Goal: Task Accomplishment & Management: Manage account settings

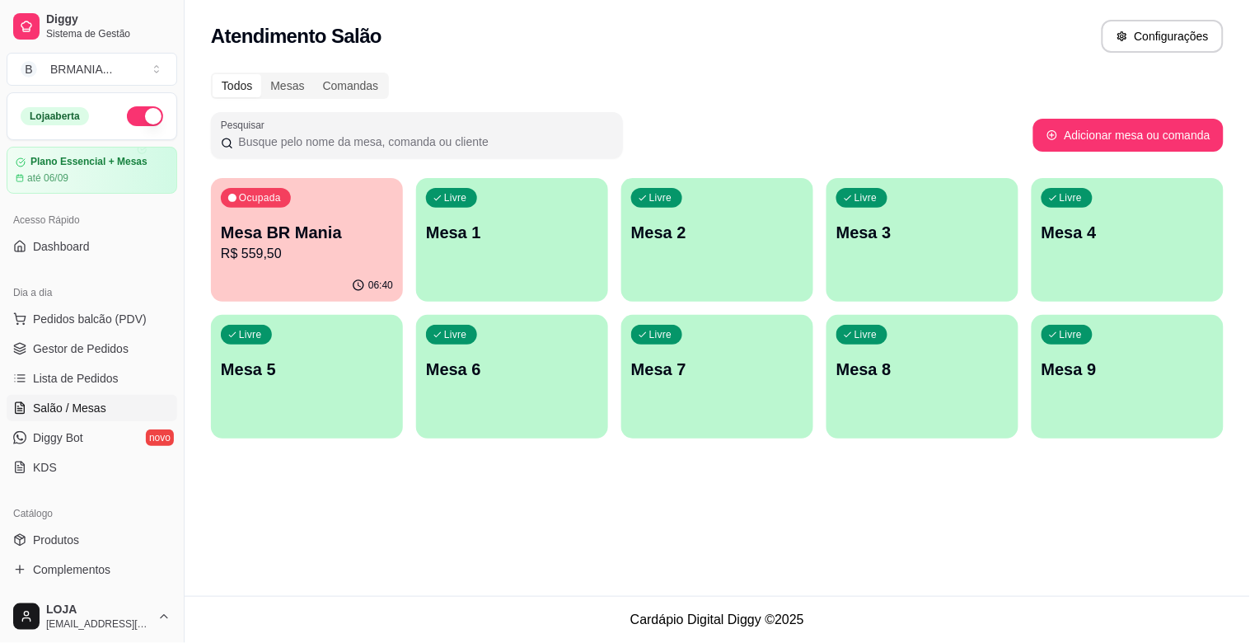
click at [472, 216] on div "Livre Mesa 1" at bounding box center [512, 230] width 192 height 104
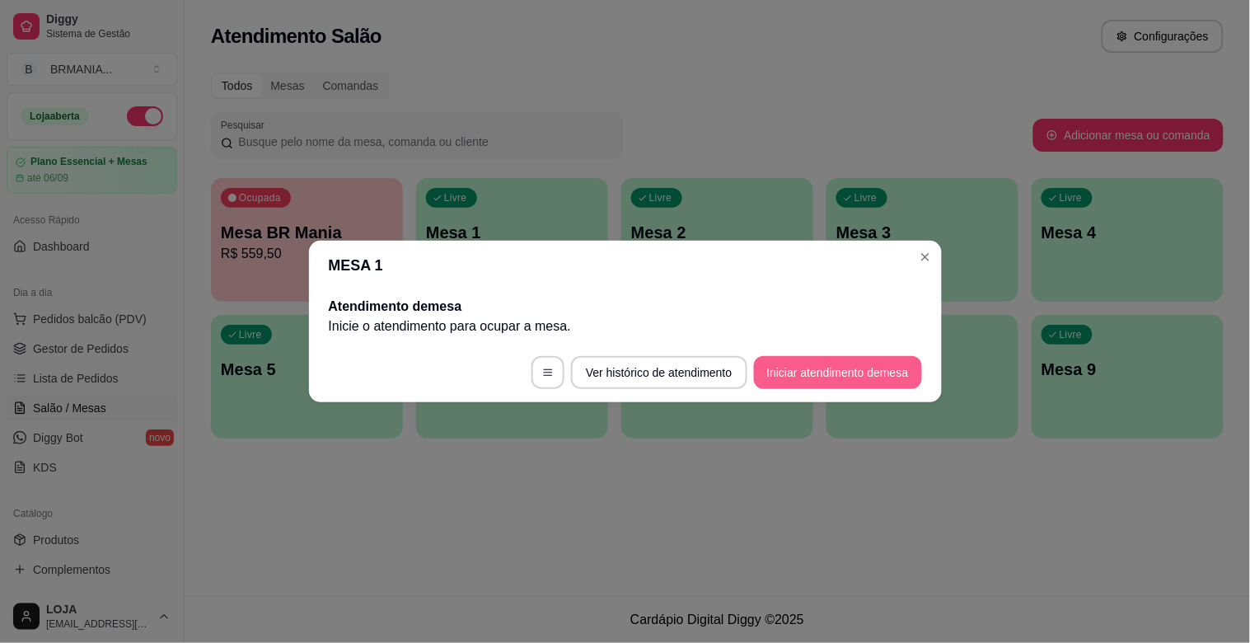
click at [852, 368] on button "Iniciar atendimento de mesa" at bounding box center [838, 372] width 168 height 33
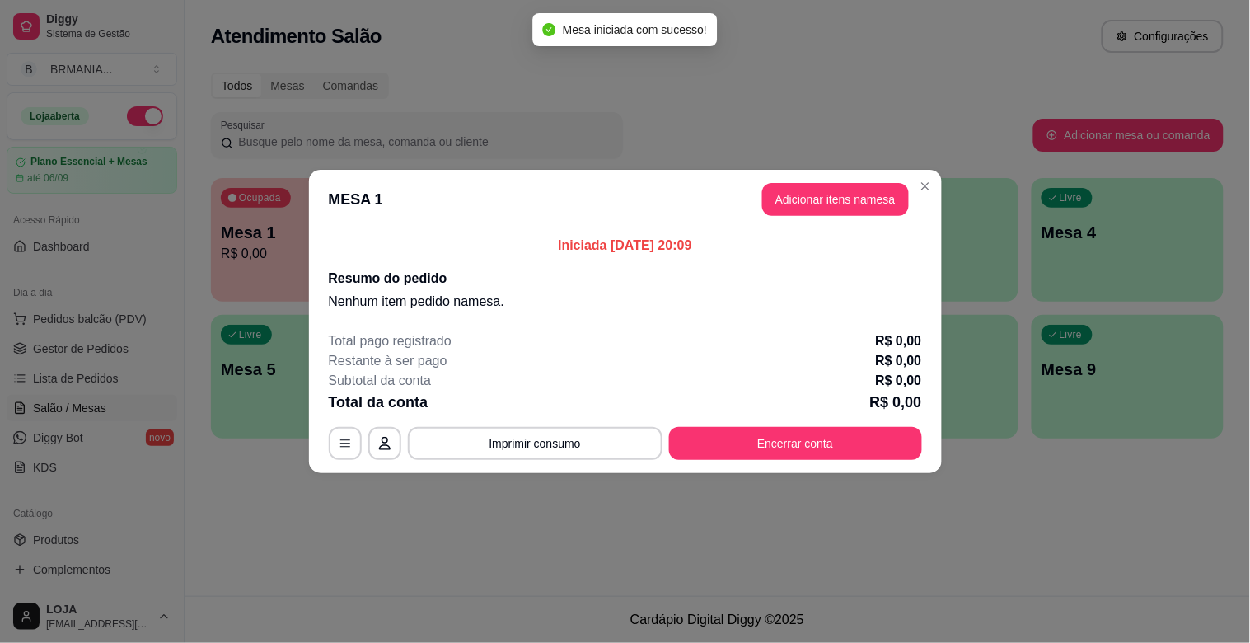
click at [827, 218] on header "MESA 1 Adicionar itens na mesa" at bounding box center [625, 199] width 633 height 59
click at [821, 203] on button "Adicionar itens na mesa" at bounding box center [836, 200] width 142 height 32
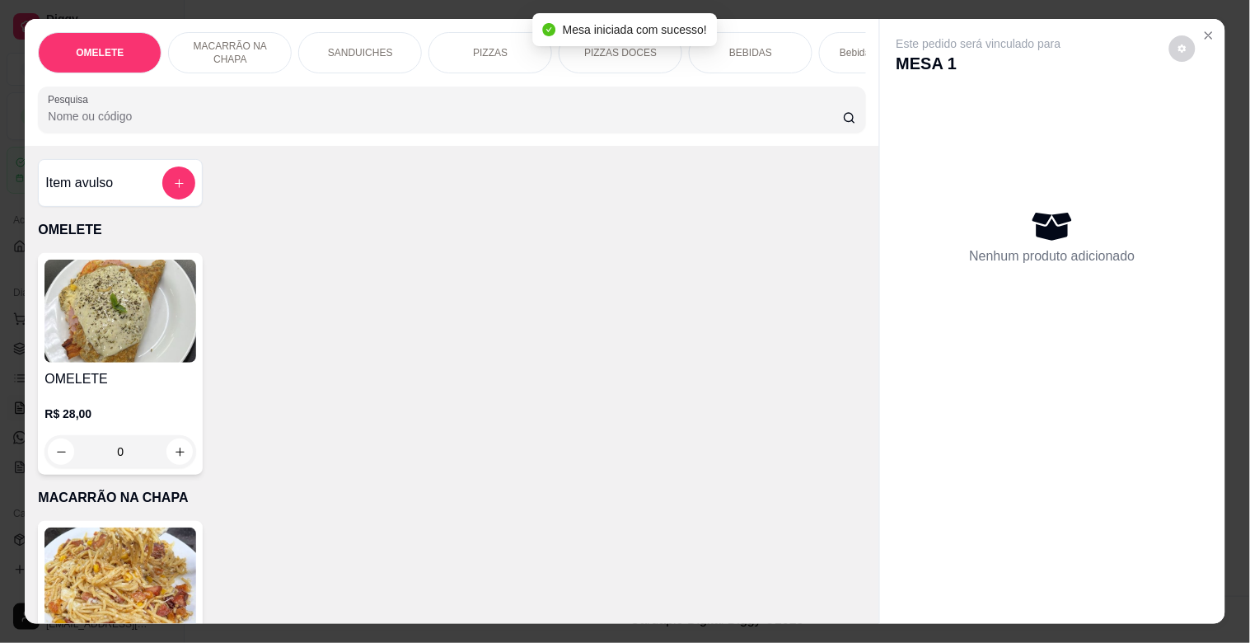
click at [415, 124] on input "Pesquisa" at bounding box center [445, 116] width 795 height 16
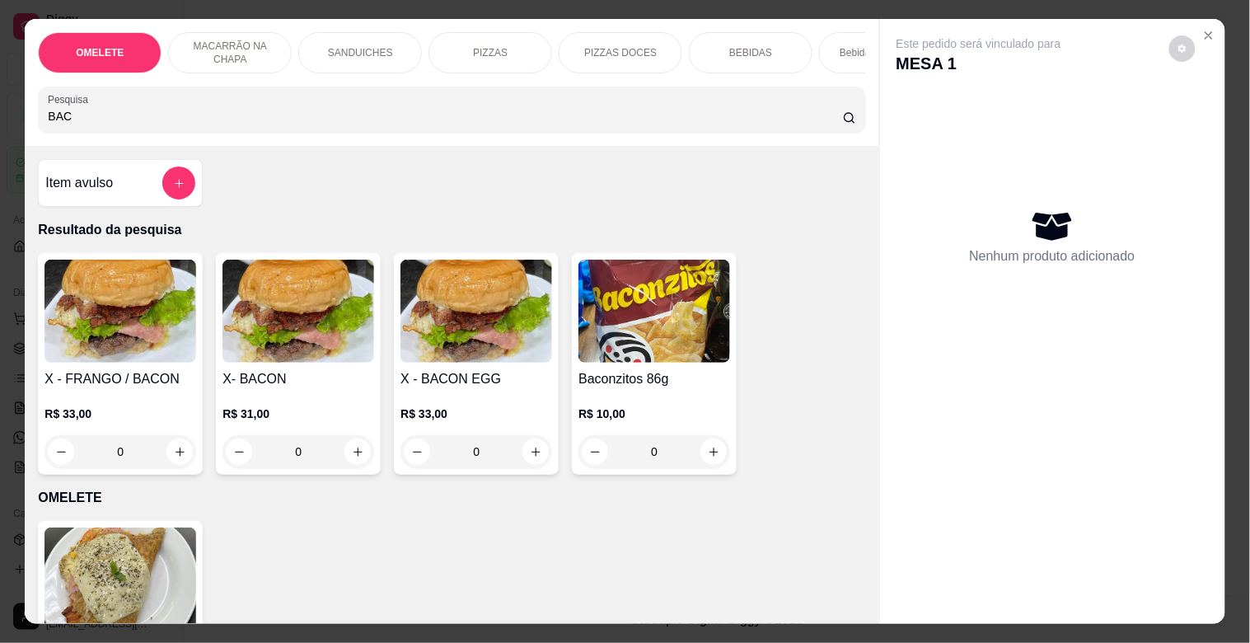
type input "BAC"
click at [290, 352] on img at bounding box center [299, 311] width 152 height 103
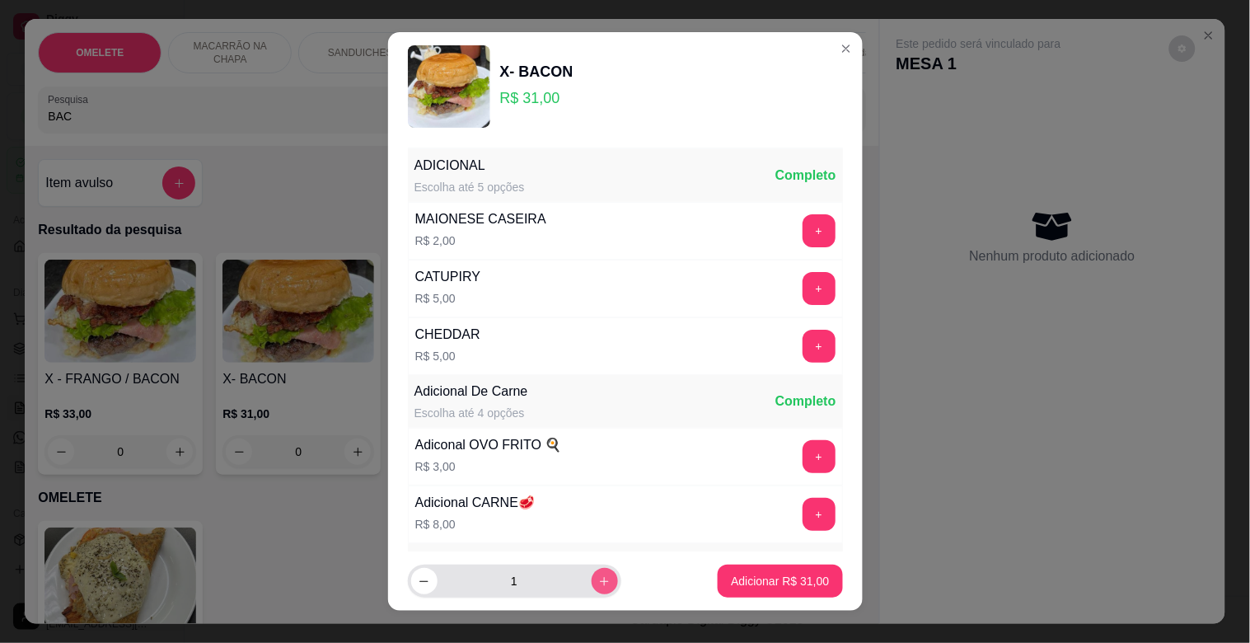
click at [592, 574] on button "increase-product-quantity" at bounding box center [605, 581] width 26 height 26
type input "3"
click at [718, 574] on button "Adicionar R$ 93,00" at bounding box center [780, 581] width 124 height 33
type input "3"
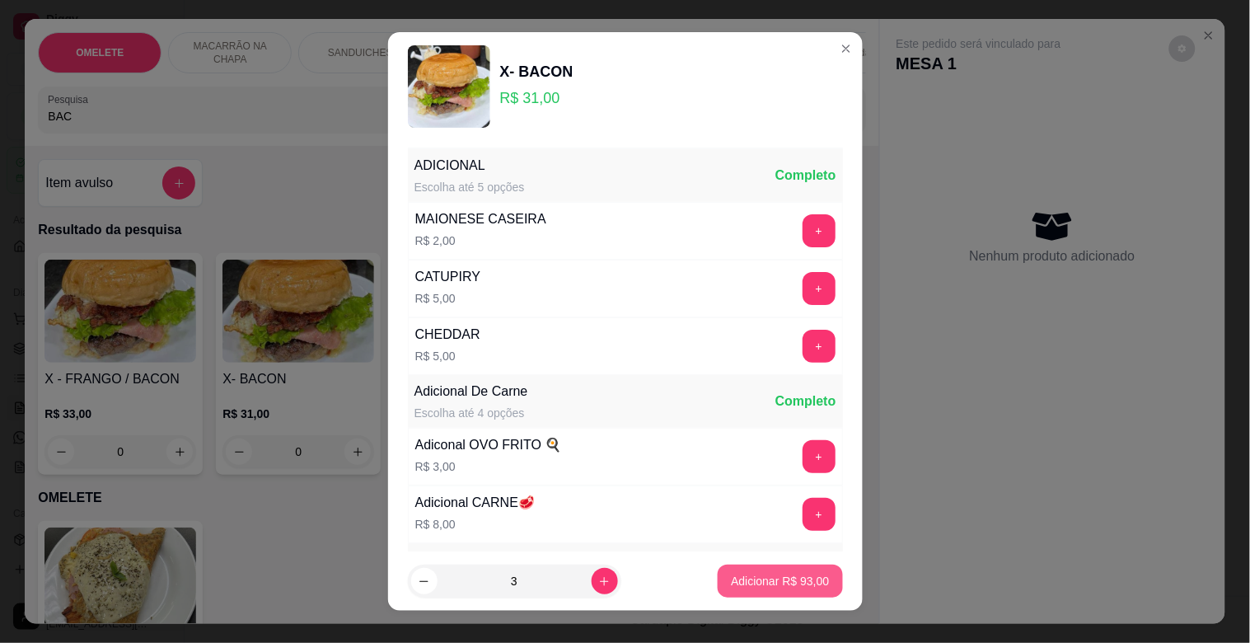
type input "3"
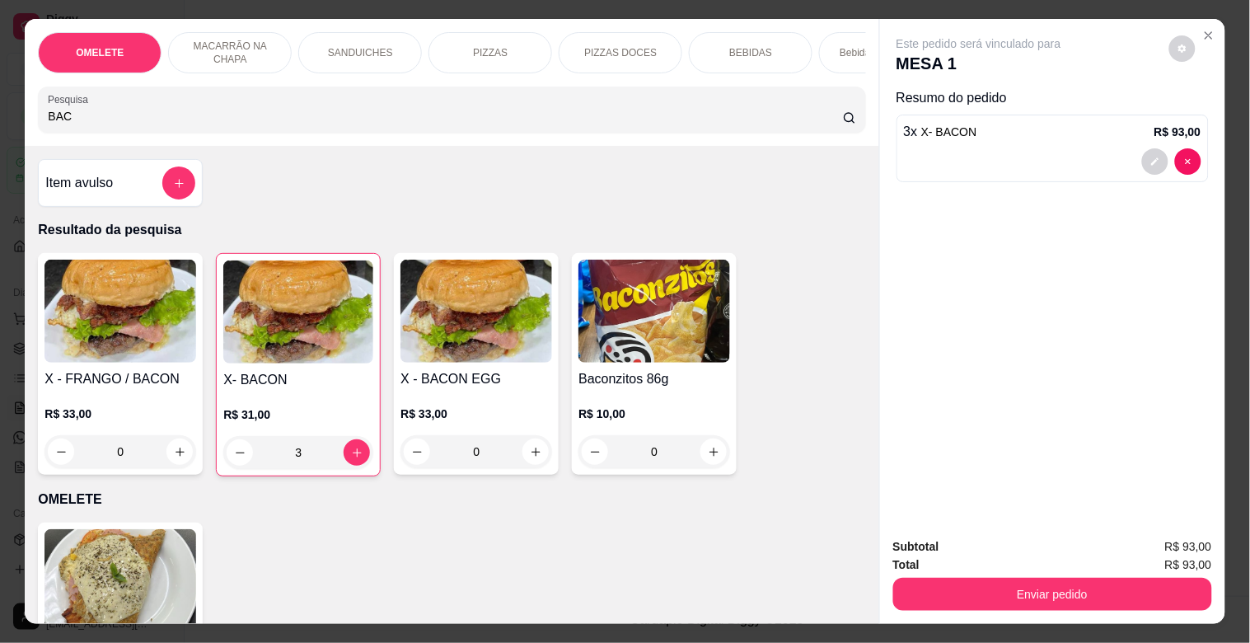
drag, startPoint x: 75, startPoint y: 127, endPoint x: 0, endPoint y: 127, distance: 75.0
click at [0, 127] on div "OMELETE MACARRÃO NA CHAPA SANDUICHES PIZZAS PIZZAS DOCES BEBIDAS Bebidas Alcoól…" at bounding box center [625, 321] width 1250 height 643
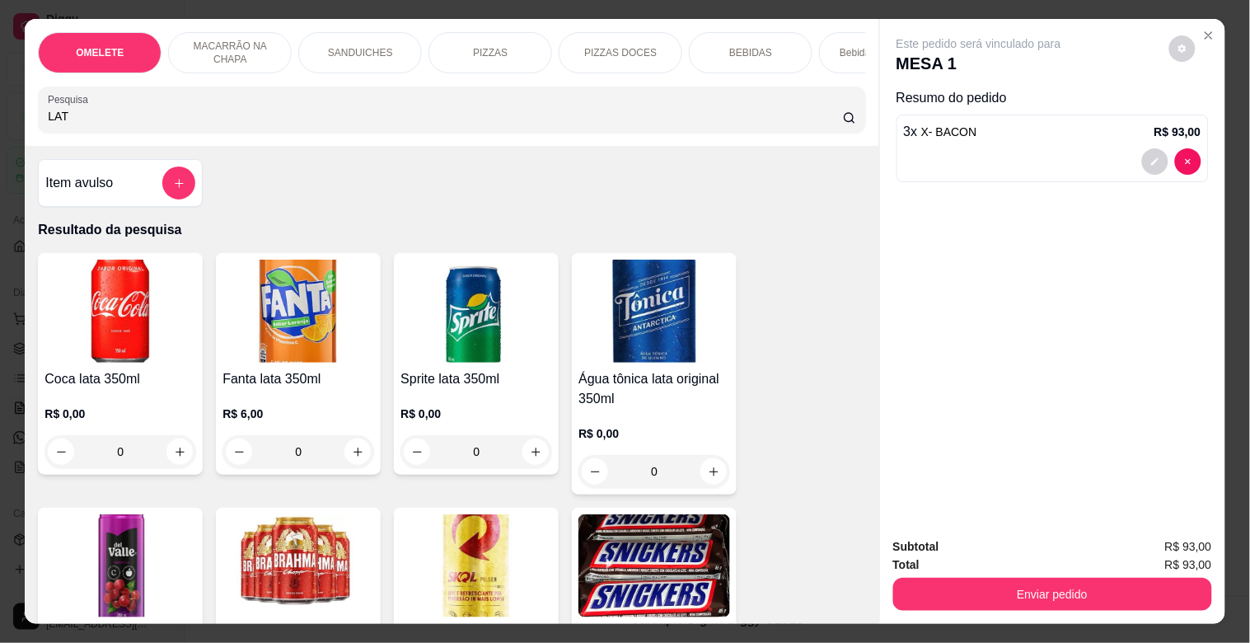
type input "LAT"
click at [401, 537] on img at bounding box center [477, 565] width 152 height 103
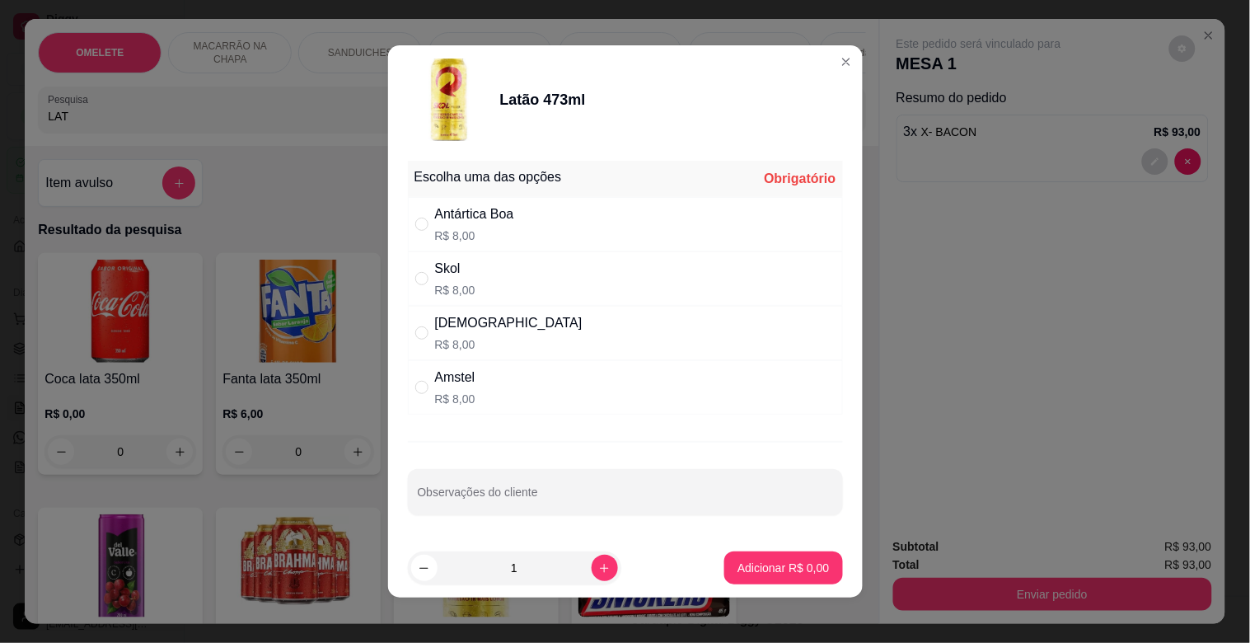
click at [492, 264] on div "Skol R$ 8,00" at bounding box center [625, 278] width 435 height 54
click at [479, 327] on div "Brahma R$ 8,00" at bounding box center [625, 333] width 435 height 54
radio input "false"
radio input "true"
click at [595, 565] on button "increase-product-quantity" at bounding box center [605, 568] width 26 height 26
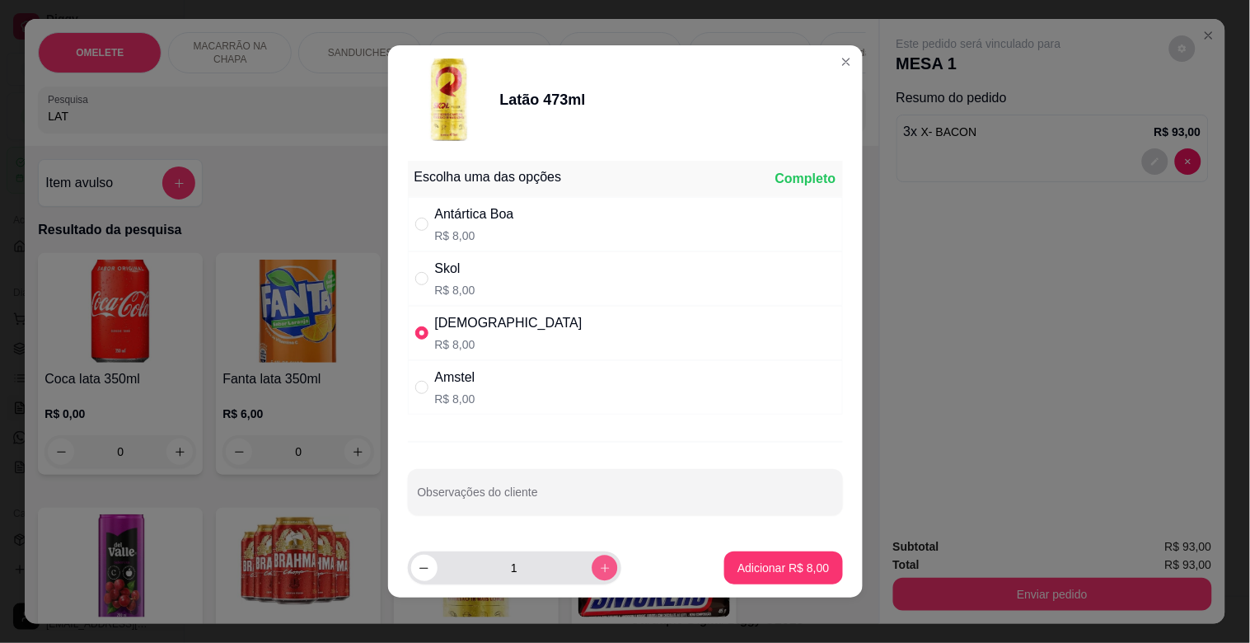
type input "2"
click at [743, 569] on p "Adicionar R$ 16,00" at bounding box center [781, 568] width 96 height 16
type input "2"
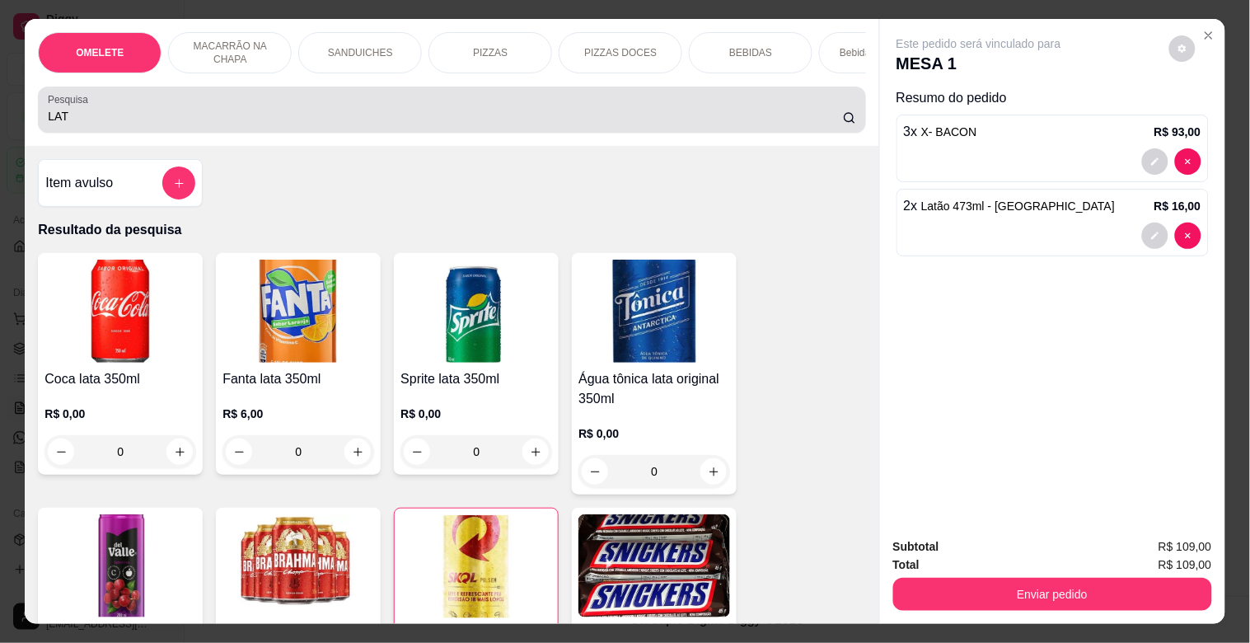
drag, startPoint x: 94, startPoint y: 130, endPoint x: 0, endPoint y: 129, distance: 94.0
click at [0, 130] on div "OMELETE MACARRÃO NA CHAPA SANDUICHES PIZZAS PIZZAS DOCES BEBIDAS Bebidas Alcoól…" at bounding box center [625, 321] width 1250 height 643
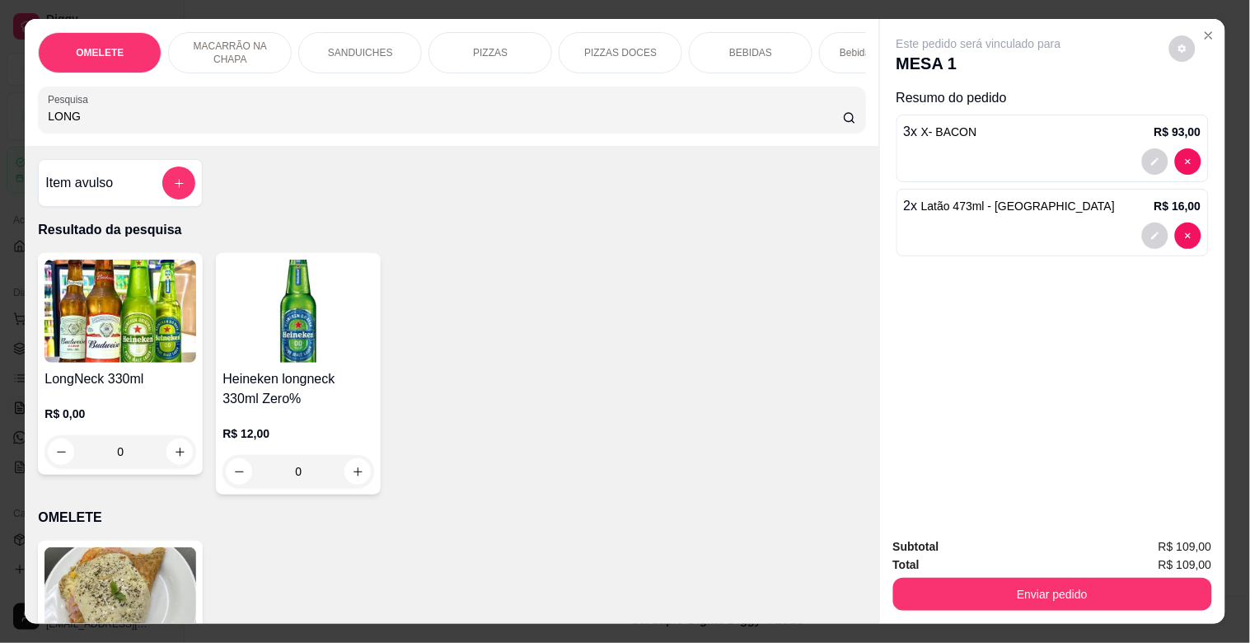
type input "LONG"
click at [45, 312] on img at bounding box center [121, 311] width 152 height 103
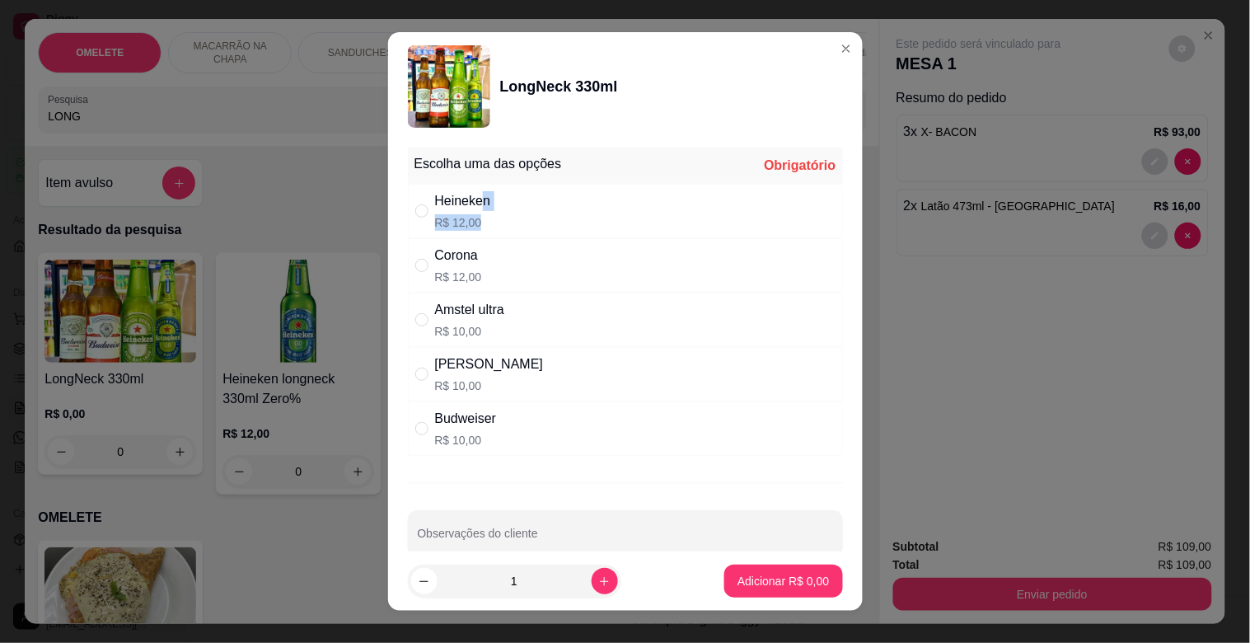
drag, startPoint x: 476, startPoint y: 210, endPoint x: 605, endPoint y: 340, distance: 183.6
click at [482, 223] on div "Heineken R$ 12,00" at bounding box center [463, 211] width 56 height 40
radio input "true"
click at [732, 589] on p "Adicionar R$ 12,00" at bounding box center [780, 581] width 98 height 16
type input "1"
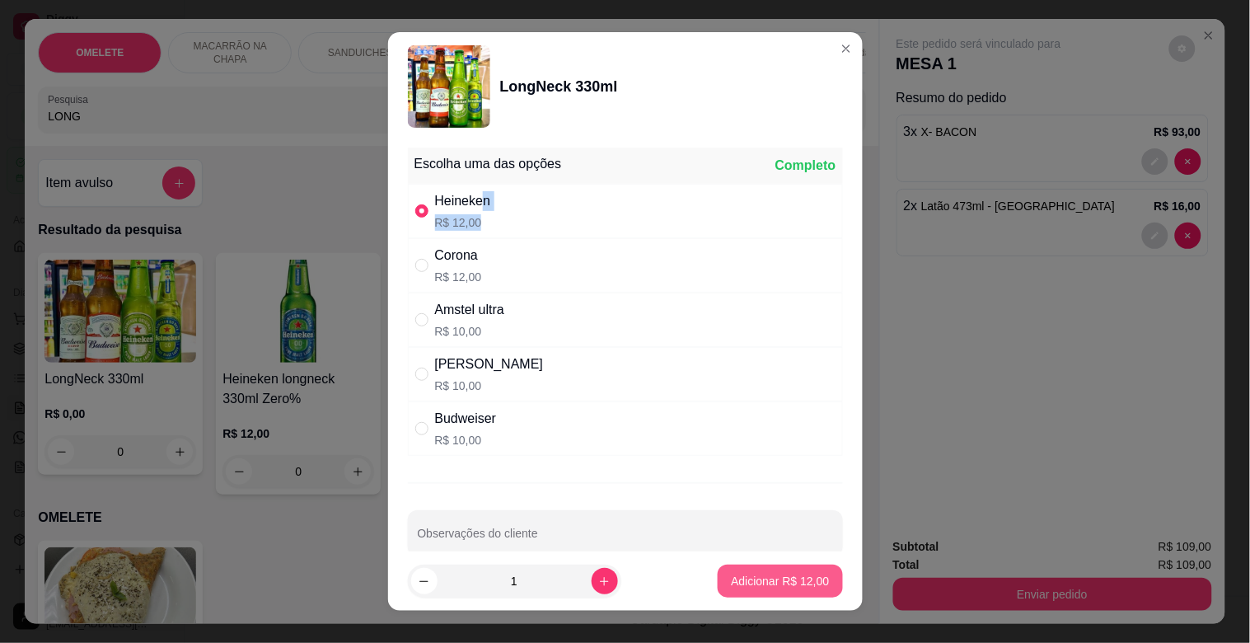
type input "1"
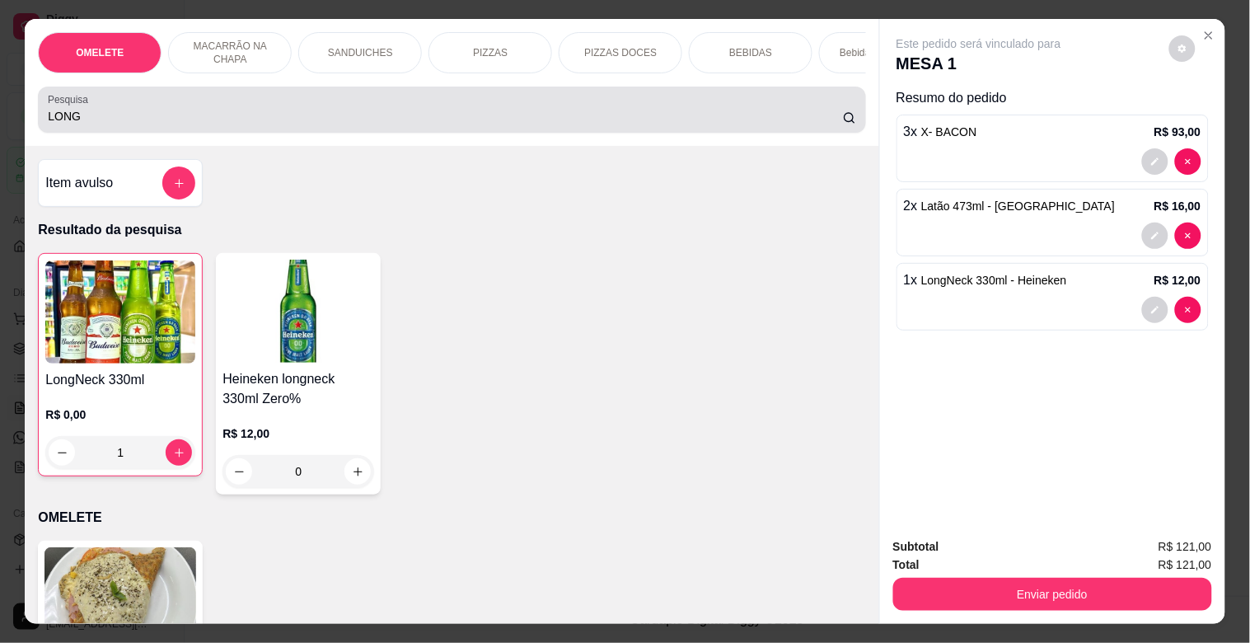
drag, startPoint x: 85, startPoint y: 130, endPoint x: 0, endPoint y: 110, distance: 87.2
click at [0, 110] on div "OMELETE MACARRÃO NA CHAPA SANDUICHES PIZZAS PIZZAS DOCES BEBIDAS Bebidas Alcoól…" at bounding box center [625, 321] width 1250 height 643
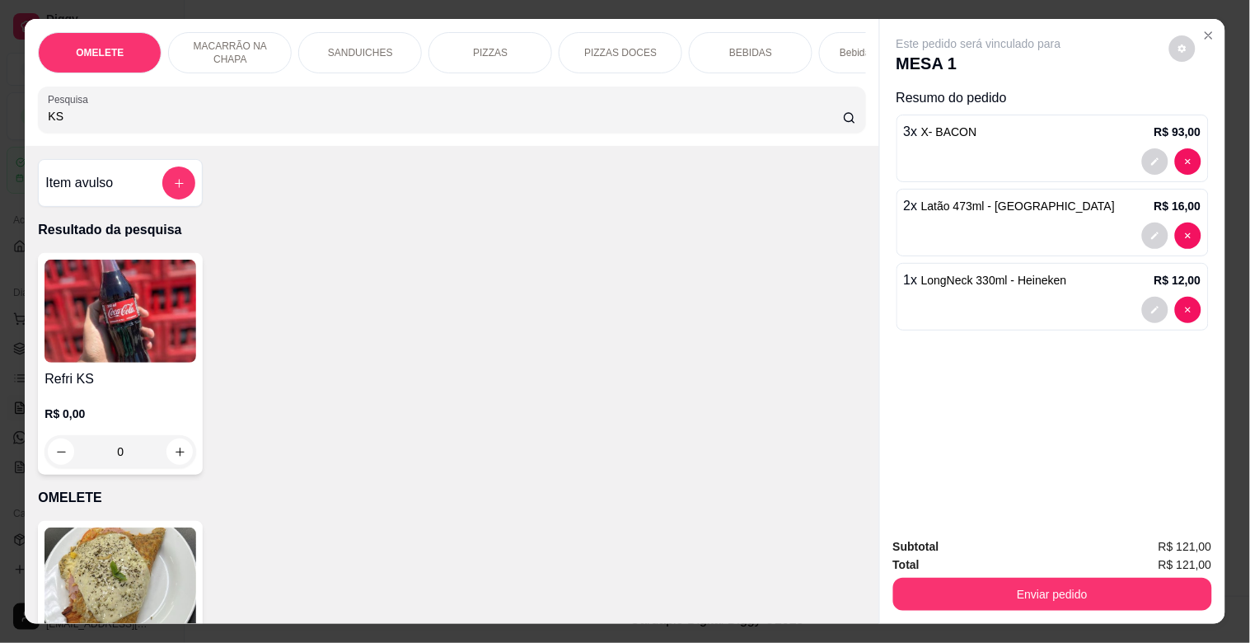
type input "KS"
click at [119, 389] on h4 "Refri KS" at bounding box center [121, 379] width 152 height 20
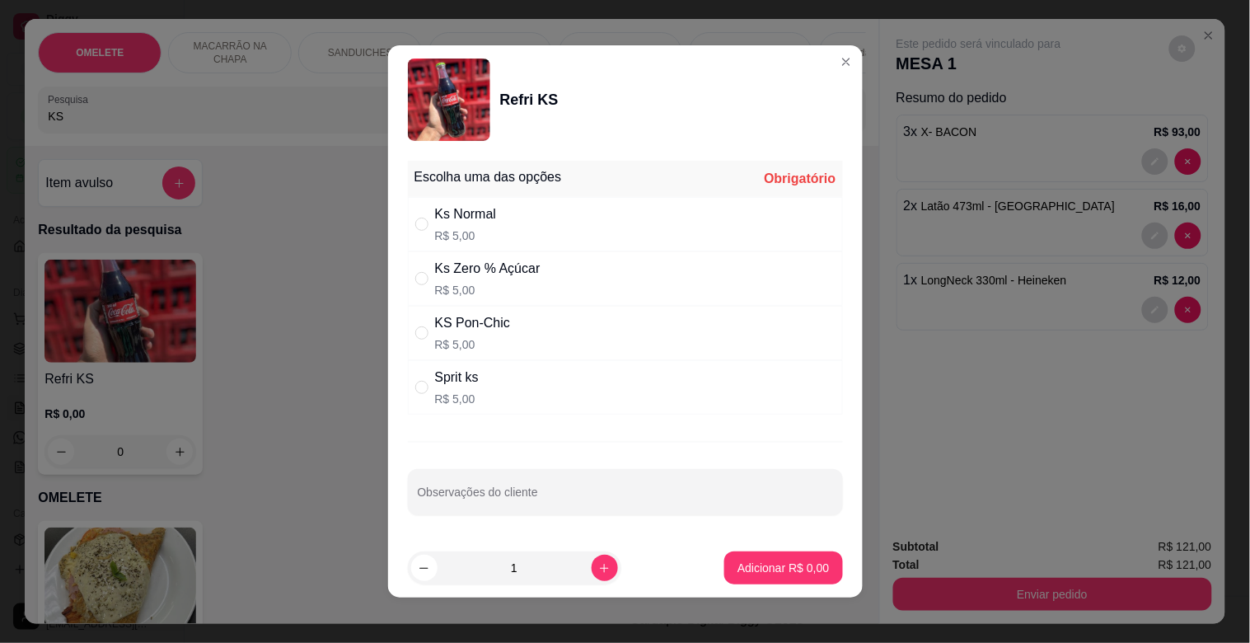
click at [442, 278] on div "Ks Zero % Açúcar" at bounding box center [488, 269] width 106 height 20
radio input "true"
click at [758, 570] on p "Adicionar R$ 5,00" at bounding box center [783, 568] width 89 height 16
type input "1"
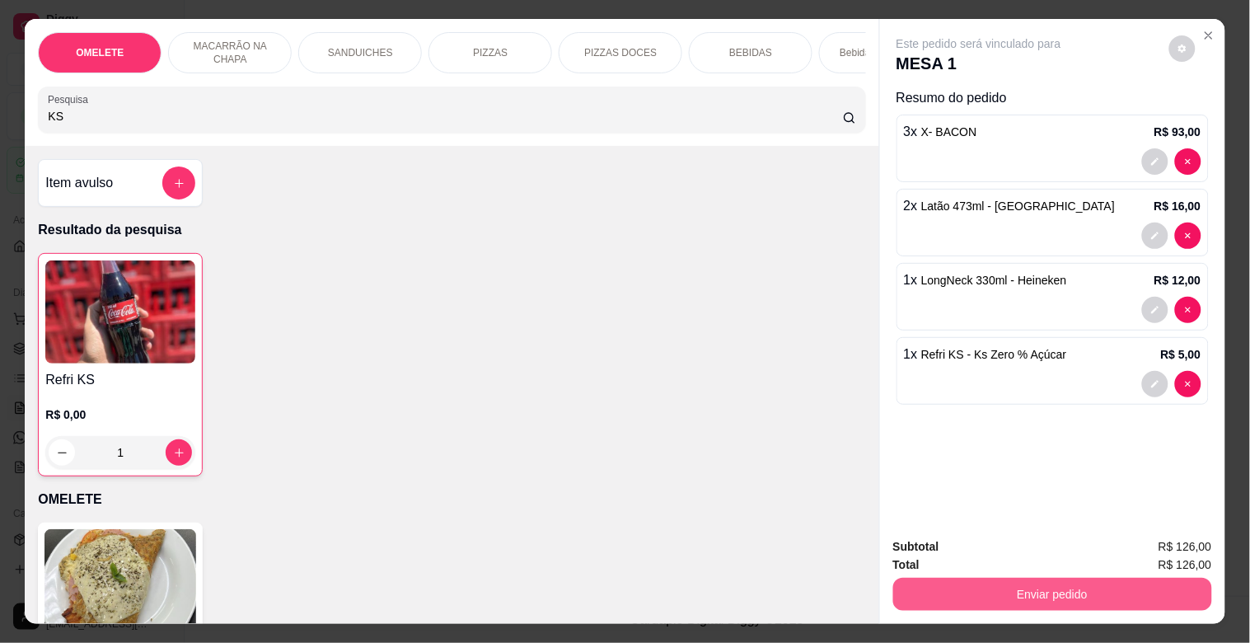
click at [1044, 591] on button "Enviar pedido" at bounding box center [1053, 594] width 319 height 33
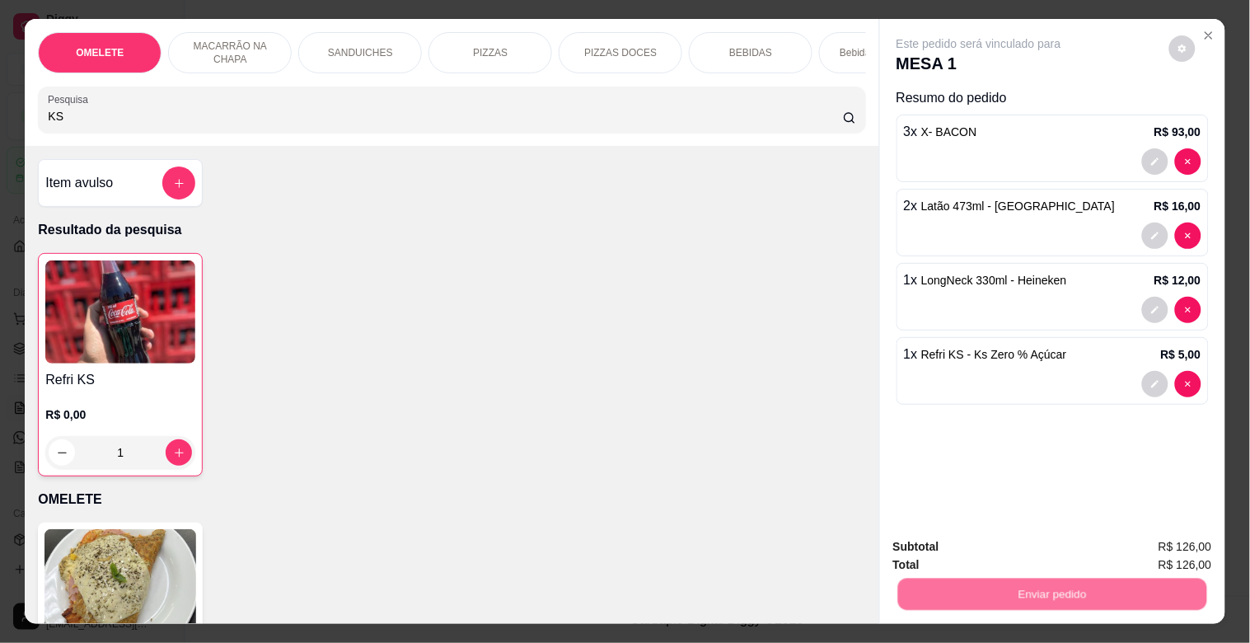
click at [1056, 548] on button "Não registrar e enviar pedido" at bounding box center [997, 546] width 171 height 31
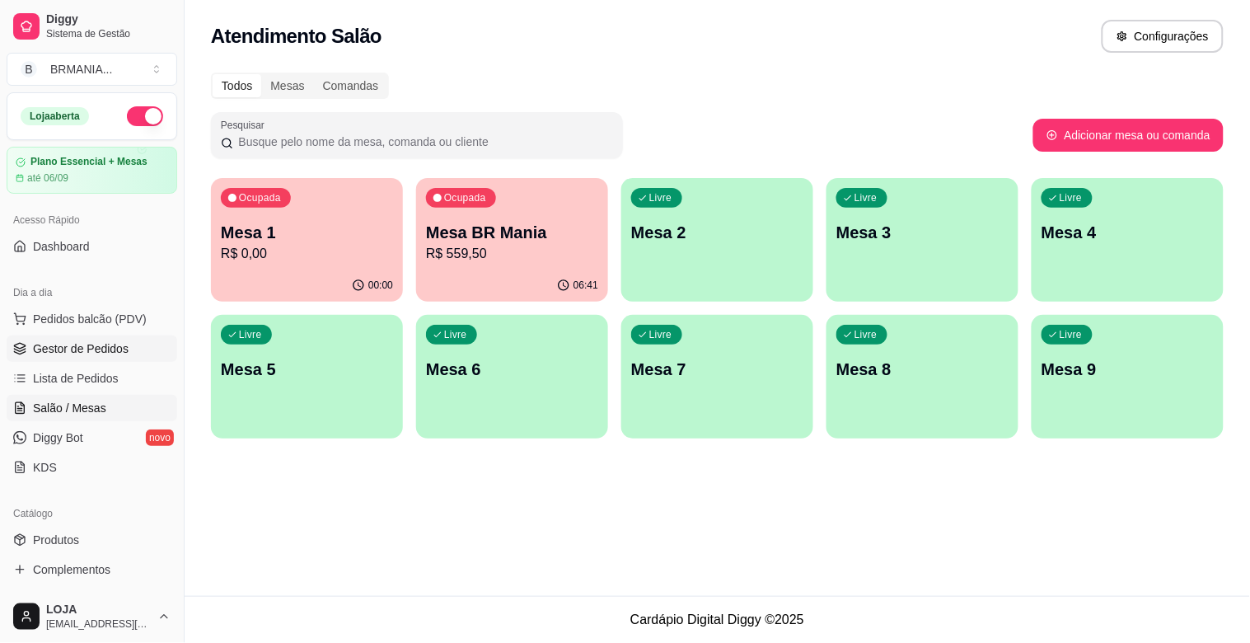
click at [110, 343] on span "Gestor de Pedidos" at bounding box center [81, 348] width 96 height 16
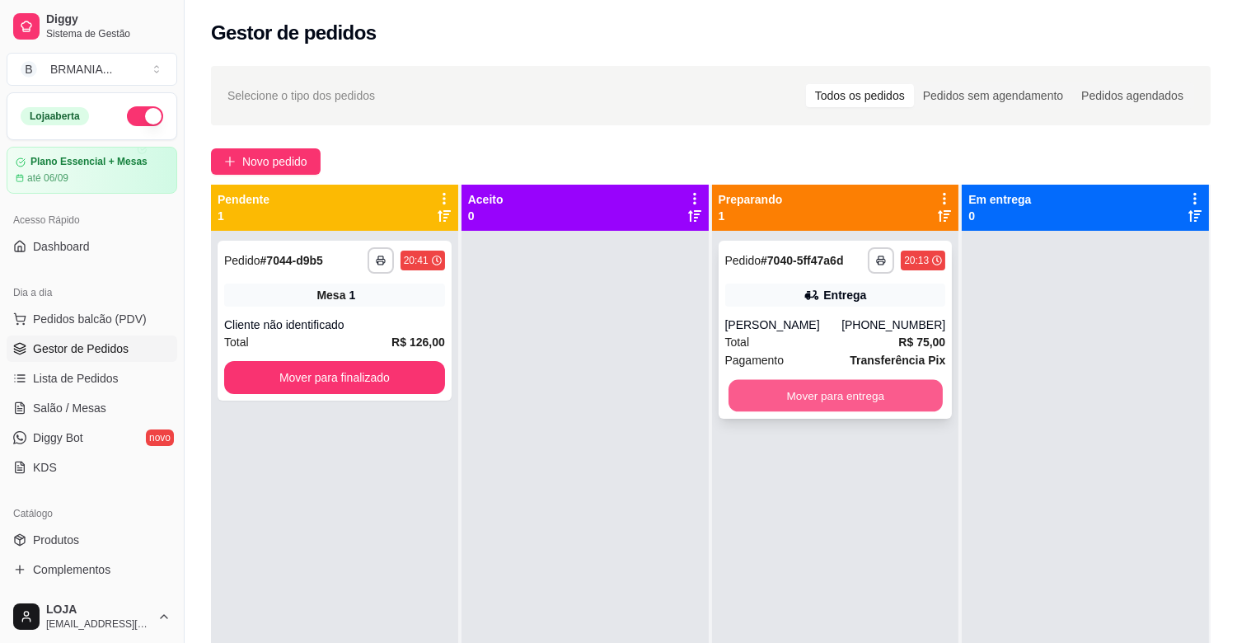
click at [801, 392] on button "Mover para entrega" at bounding box center [836, 396] width 214 height 32
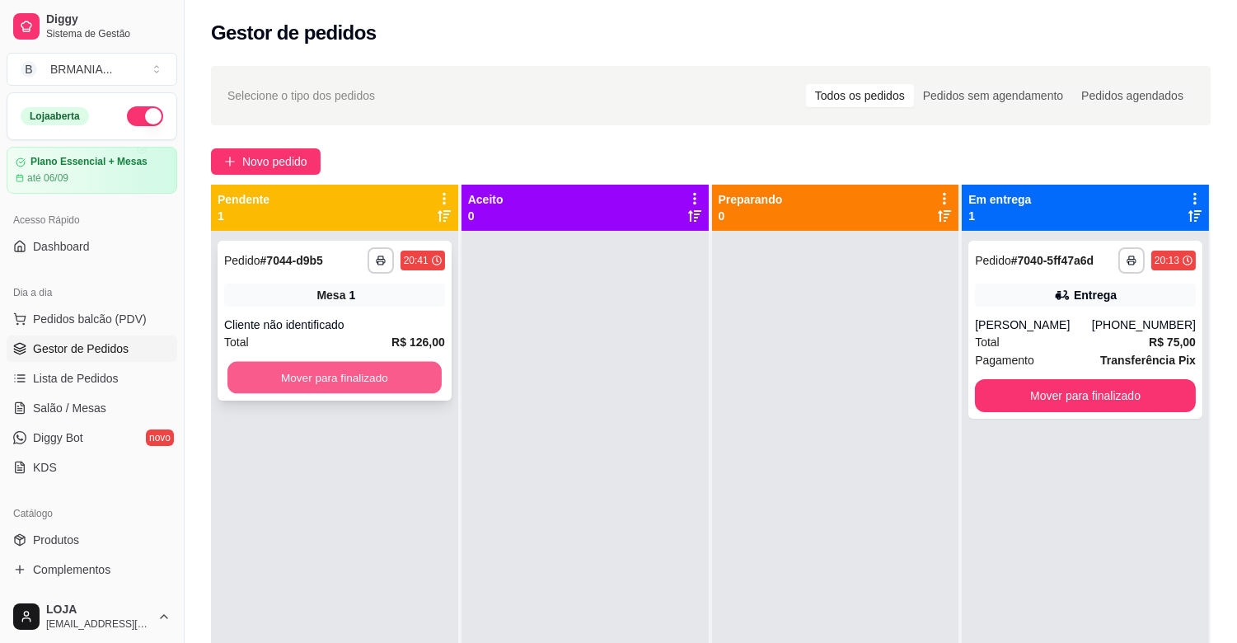
click at [352, 389] on button "Mover para finalizado" at bounding box center [334, 378] width 214 height 32
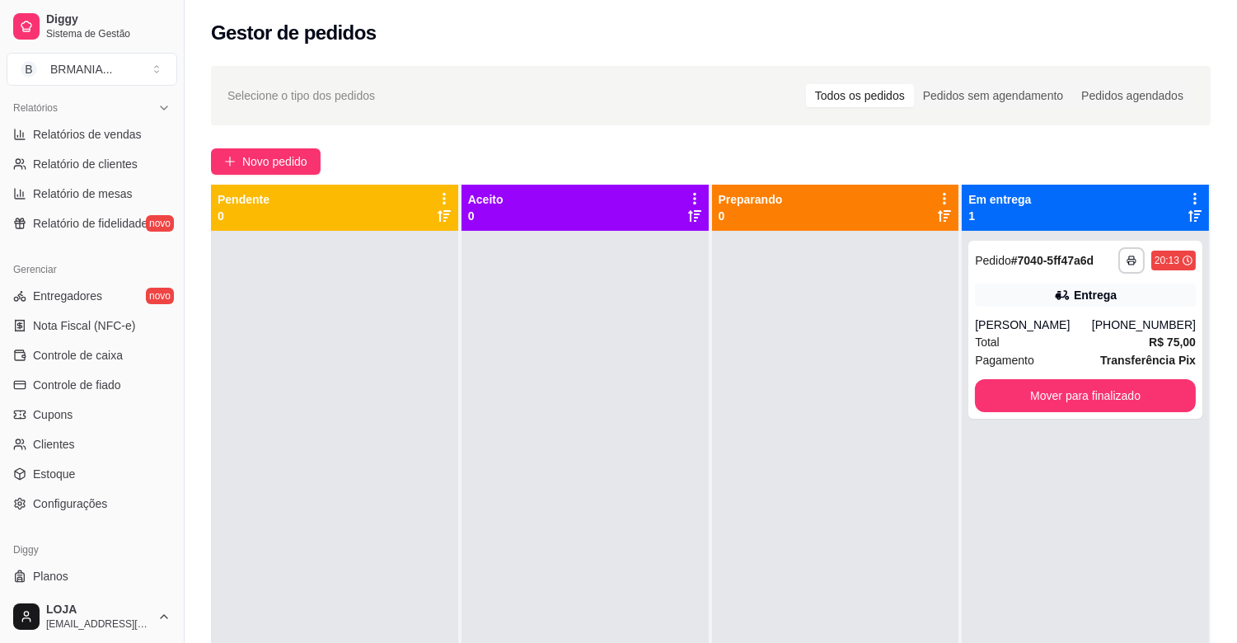
scroll to position [542, 0]
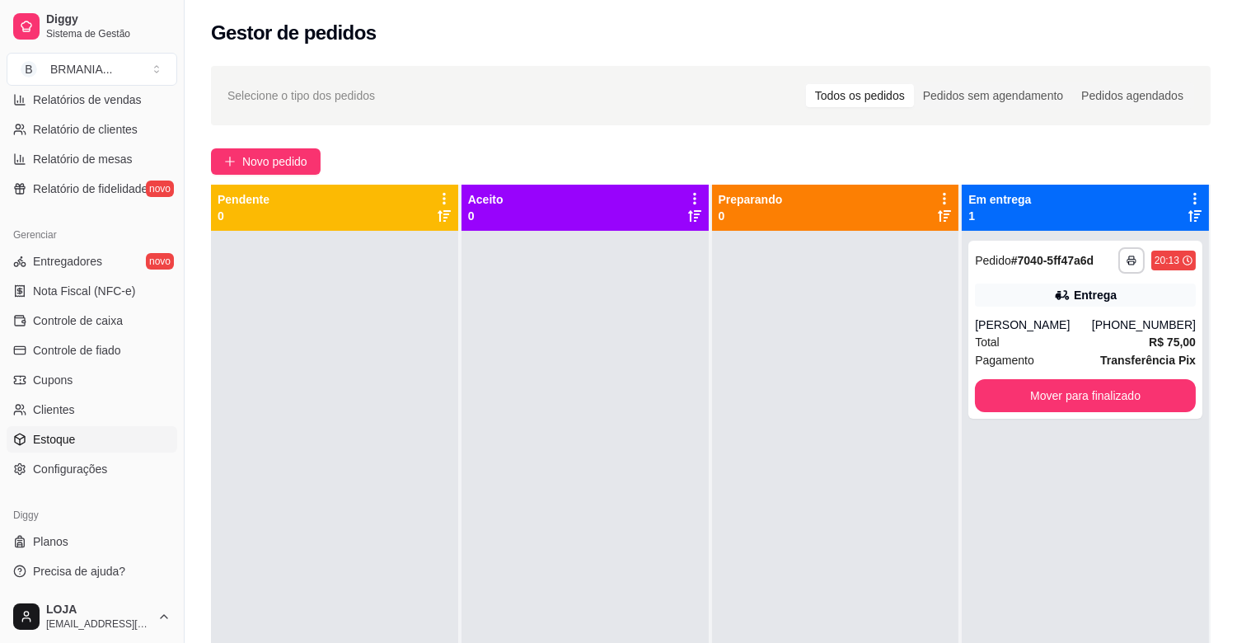
click at [61, 445] on span "Estoque" at bounding box center [54, 439] width 42 height 16
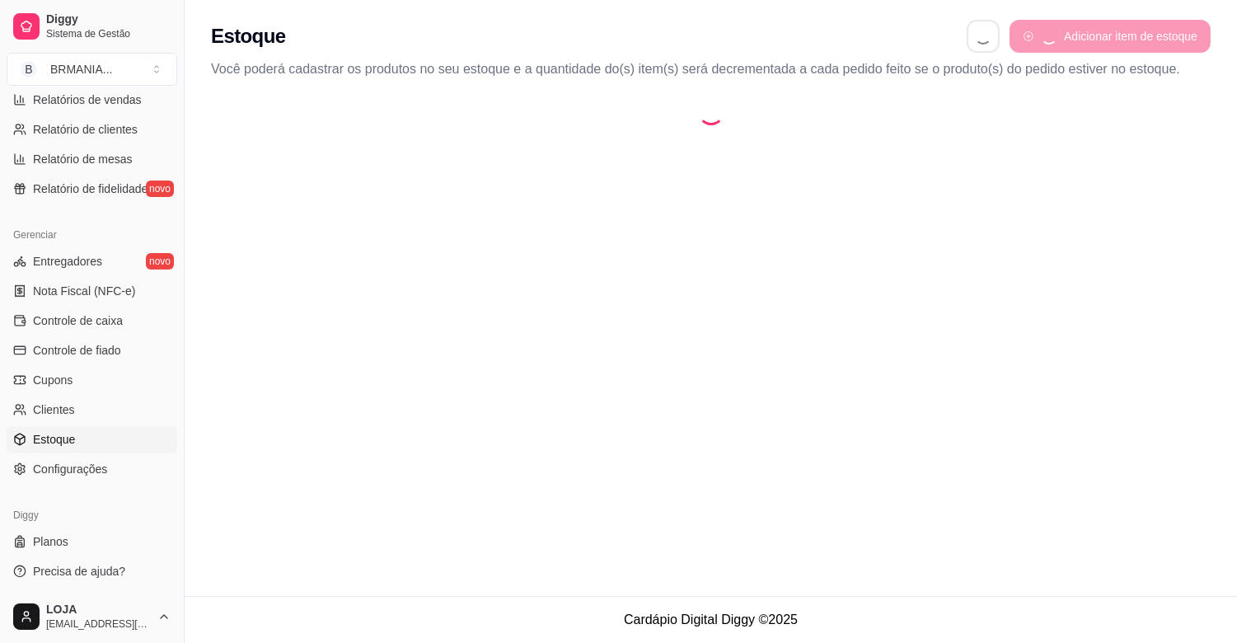
select select "QUANTITY_ORDER"
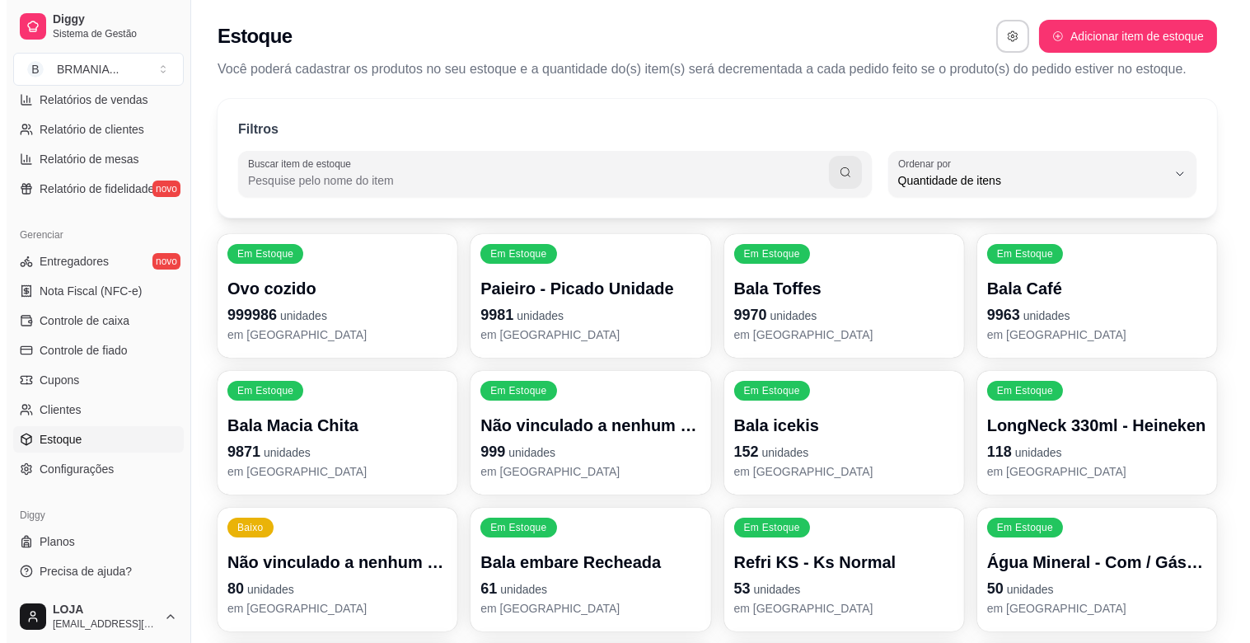
scroll to position [15, 0]
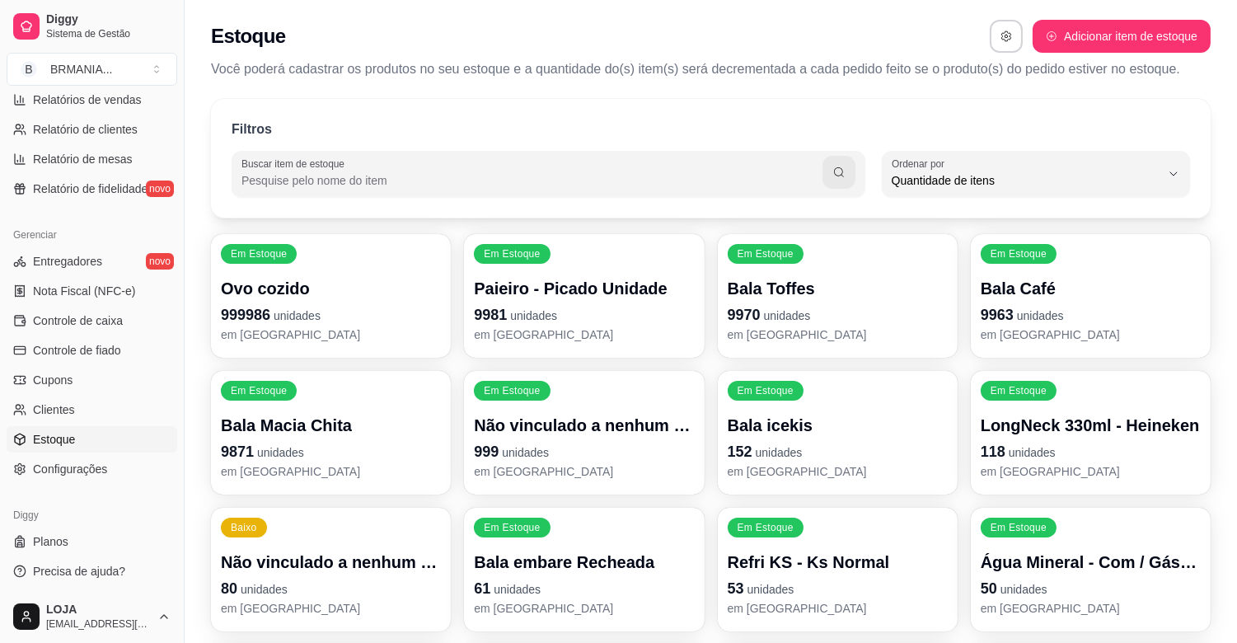
click at [330, 173] on input "Buscar item de estoque" at bounding box center [532, 180] width 581 height 16
type input "PAIE"
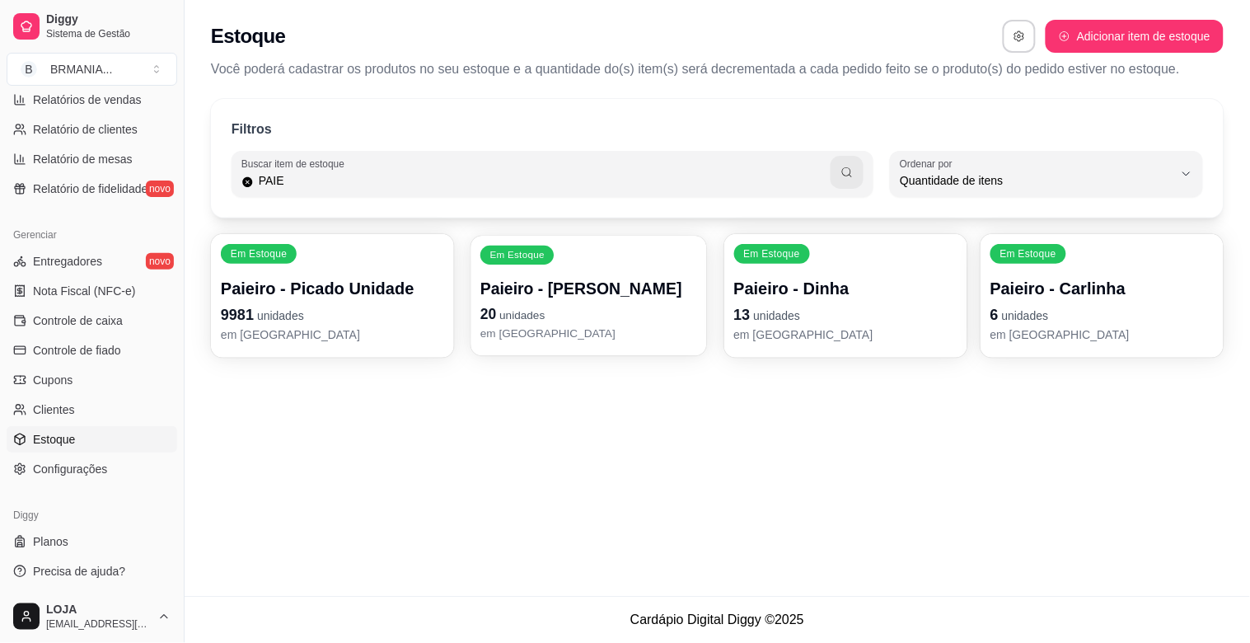
click at [594, 345] on div "Em Estoque Paieiro - Adriana 20 unidades em [GEOGRAPHIC_DATA]" at bounding box center [589, 296] width 236 height 120
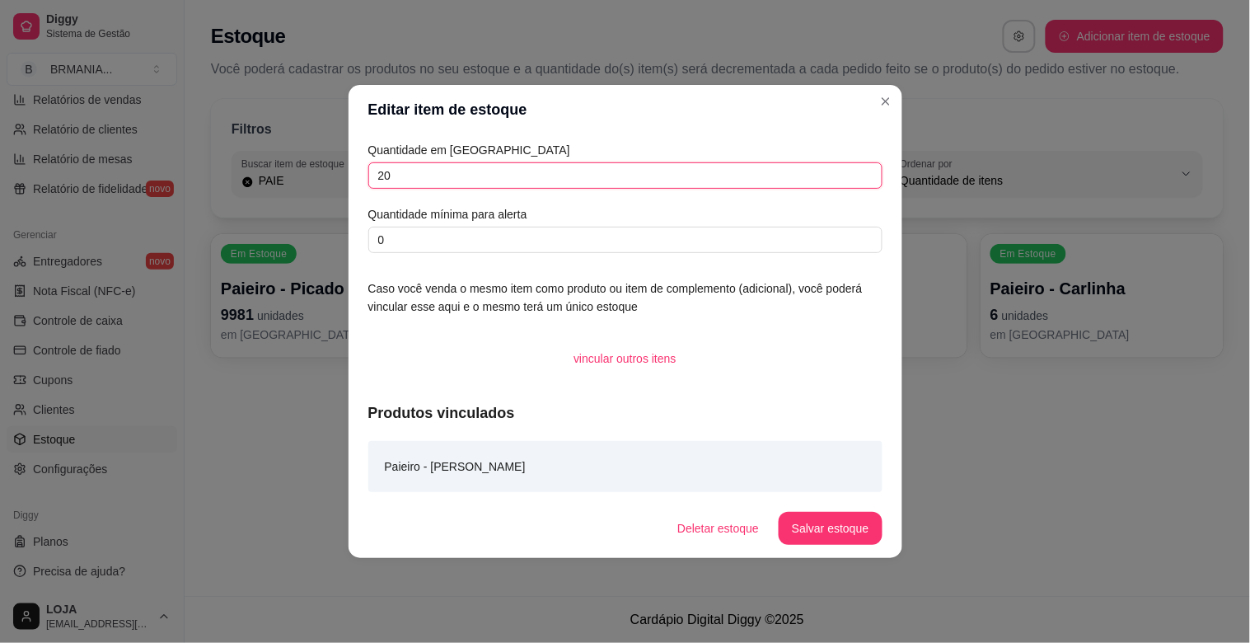
click at [457, 174] on input "20" at bounding box center [625, 175] width 514 height 26
type input "2"
type input "19"
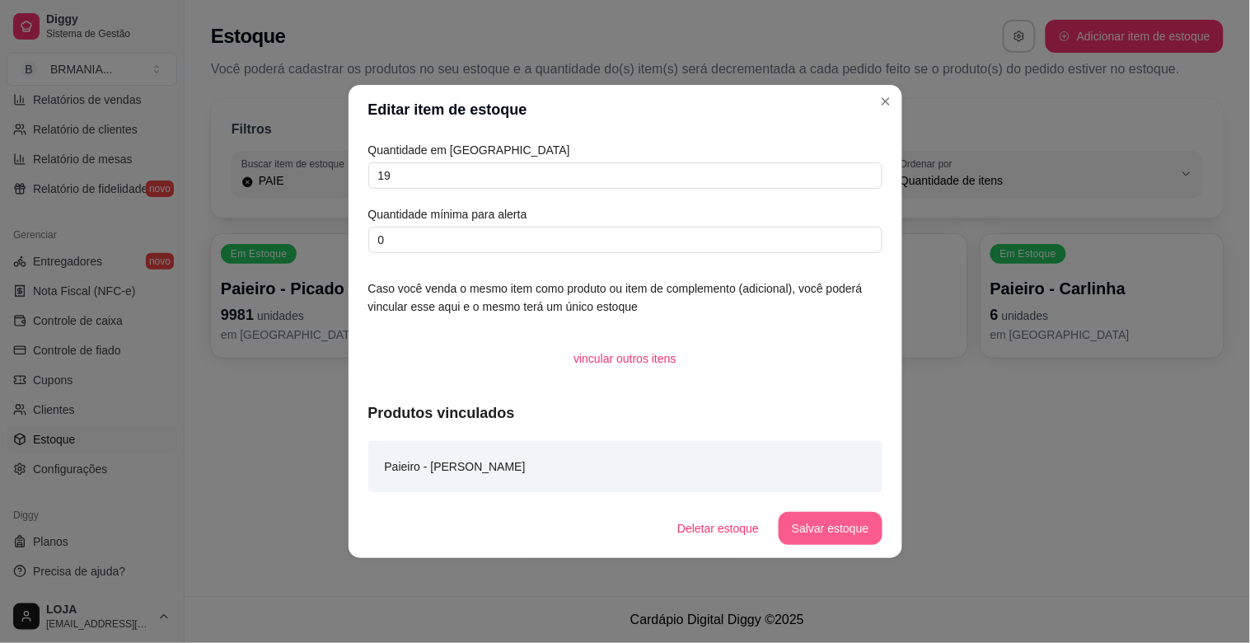
click at [823, 525] on button "Salvar estoque" at bounding box center [830, 528] width 103 height 33
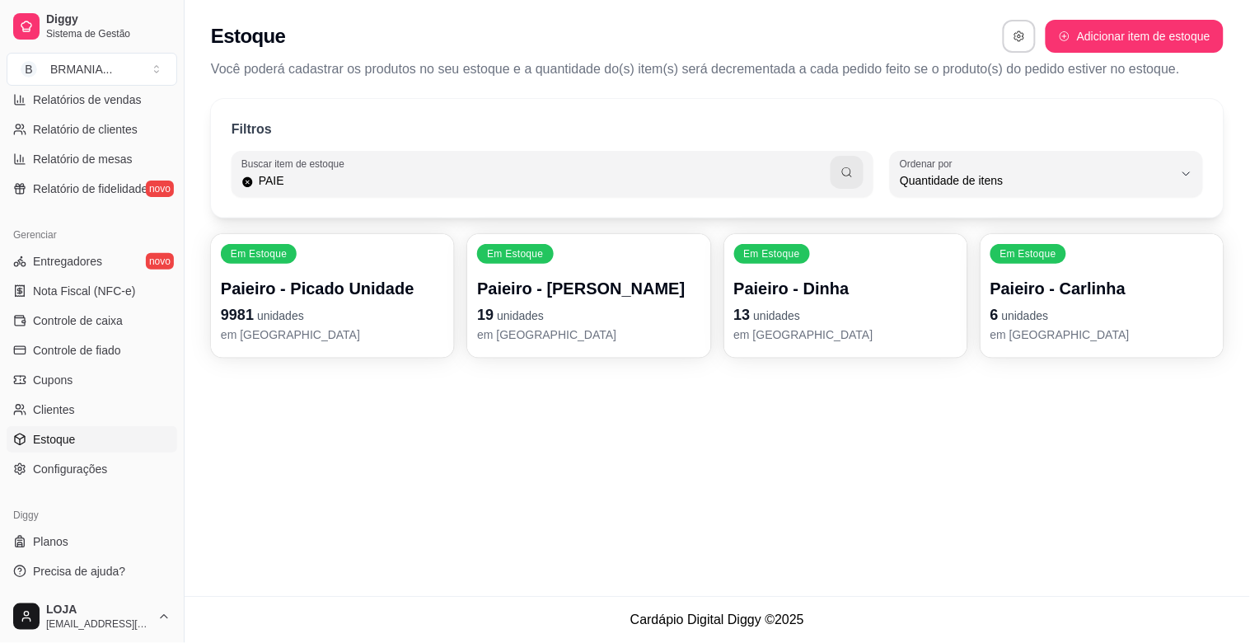
click at [772, 328] on p "em [GEOGRAPHIC_DATA]" at bounding box center [845, 334] width 223 height 16
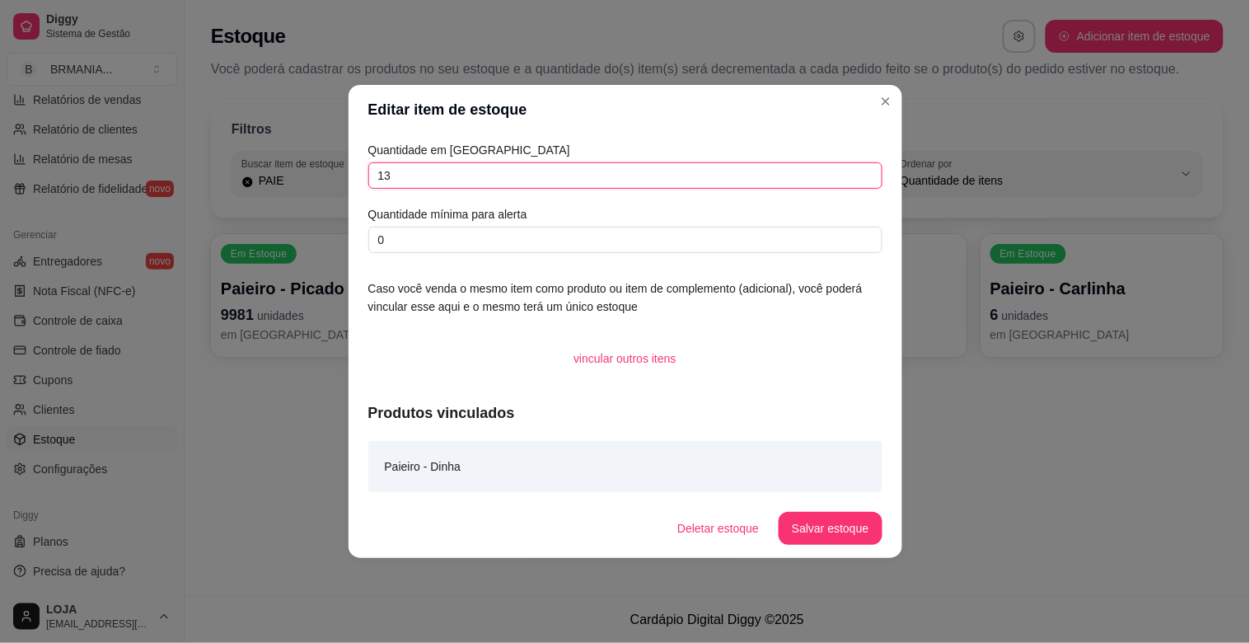
click at [455, 175] on input "13" at bounding box center [625, 175] width 514 height 26
type input "16"
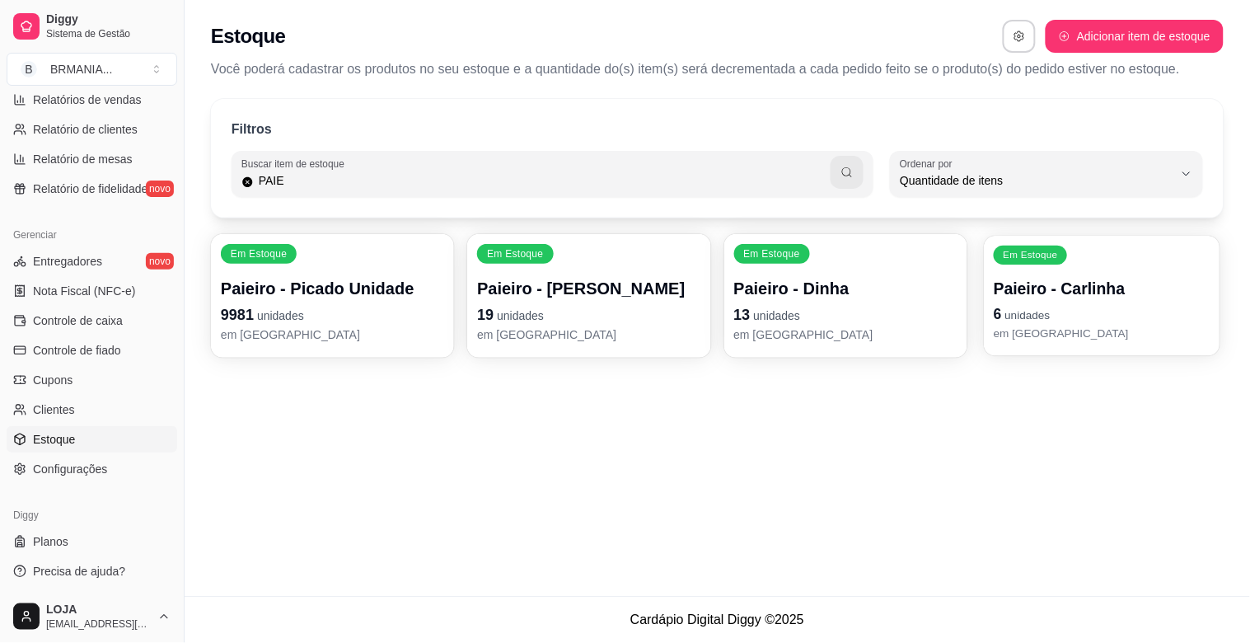
click at [1081, 343] on div "Em Estoque Paieiro - Carlinha 6 unidades em [GEOGRAPHIC_DATA]" at bounding box center [1102, 296] width 236 height 120
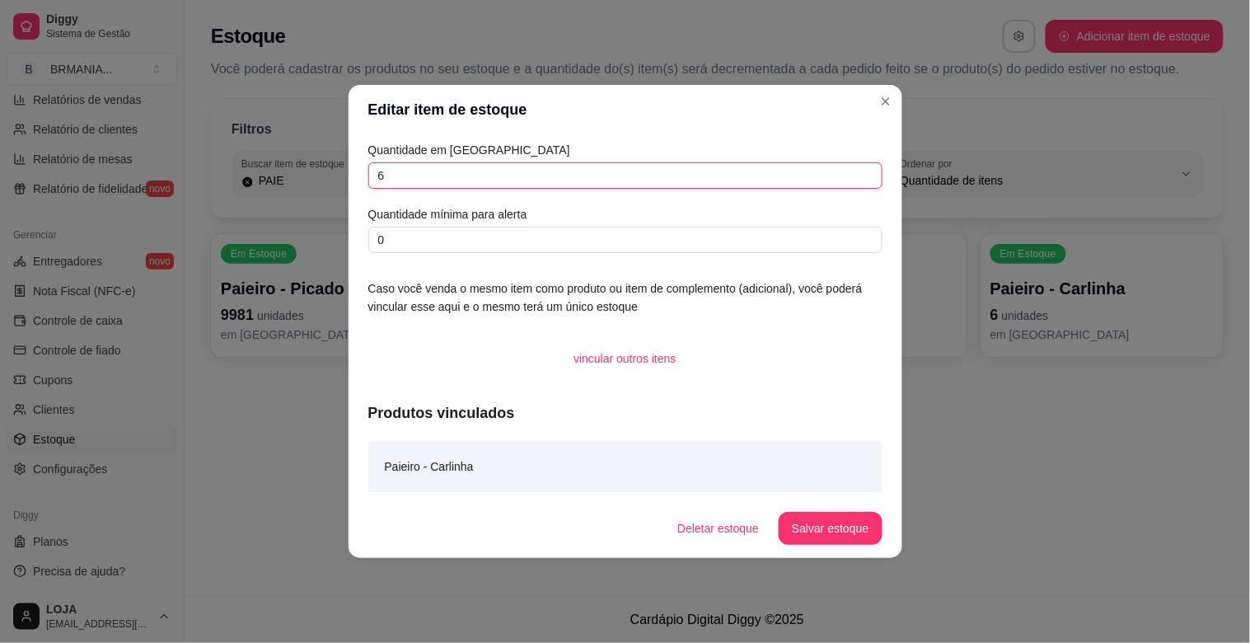
click at [531, 170] on input "6" at bounding box center [625, 175] width 514 height 26
type input "16"
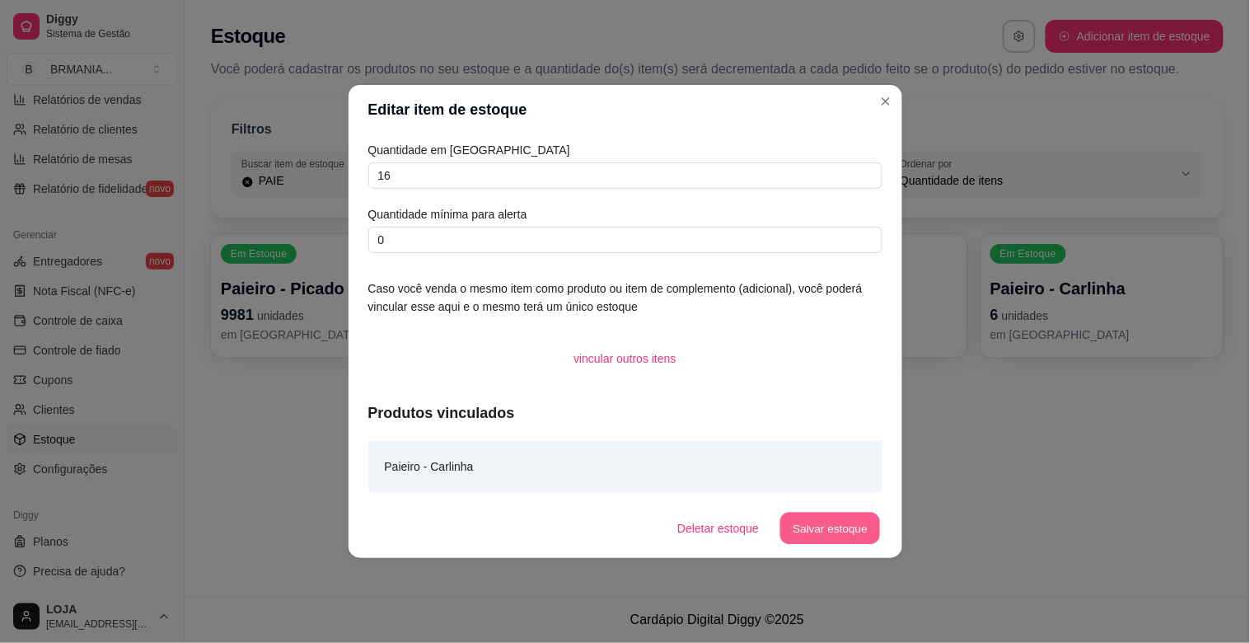
click at [844, 523] on button "Salvar estoque" at bounding box center [831, 529] width 101 height 32
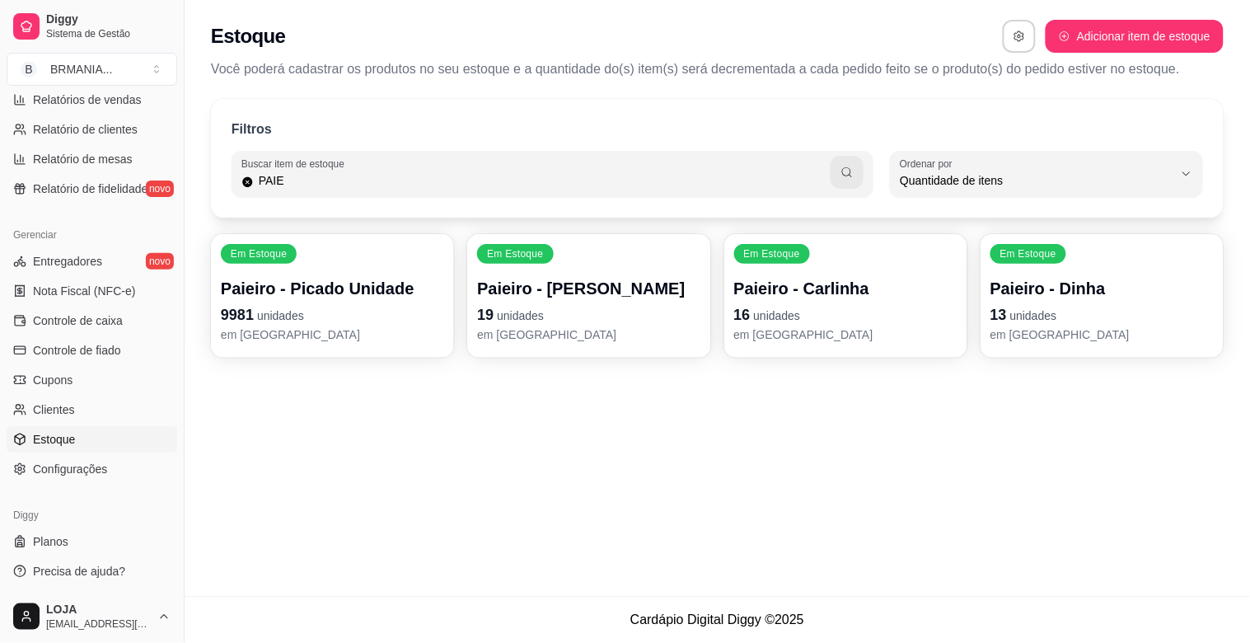
click at [1044, 303] on p "13 unidades" at bounding box center [1102, 314] width 223 height 23
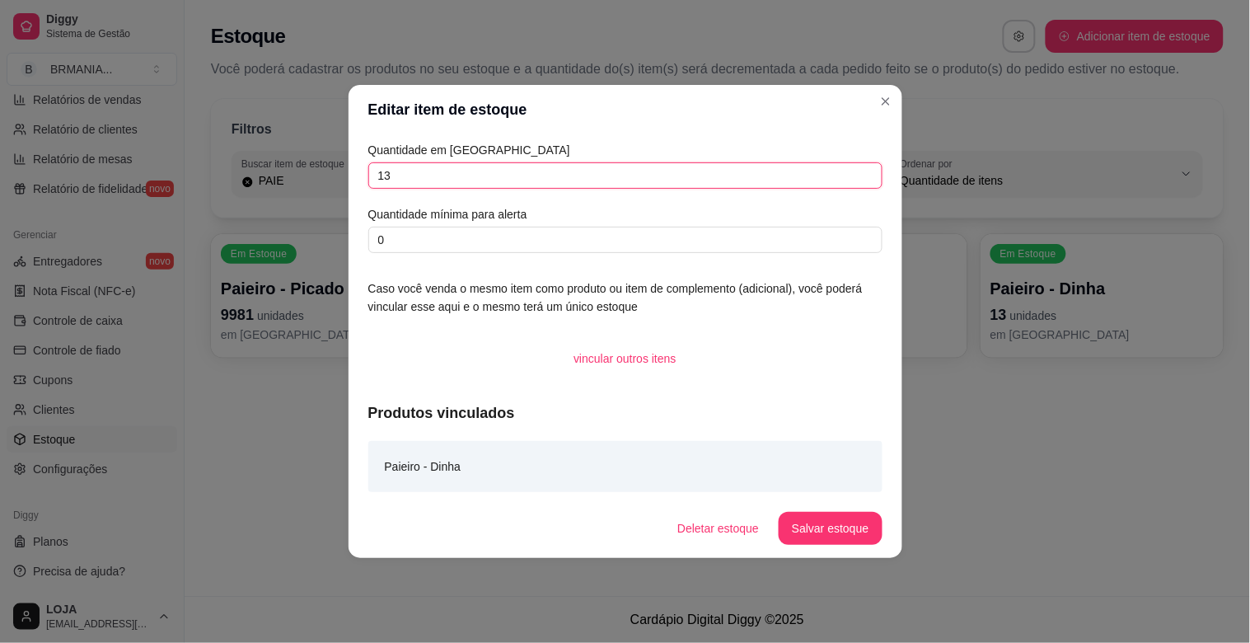
click at [654, 186] on input "13" at bounding box center [625, 175] width 514 height 26
type input "1"
type input "12"
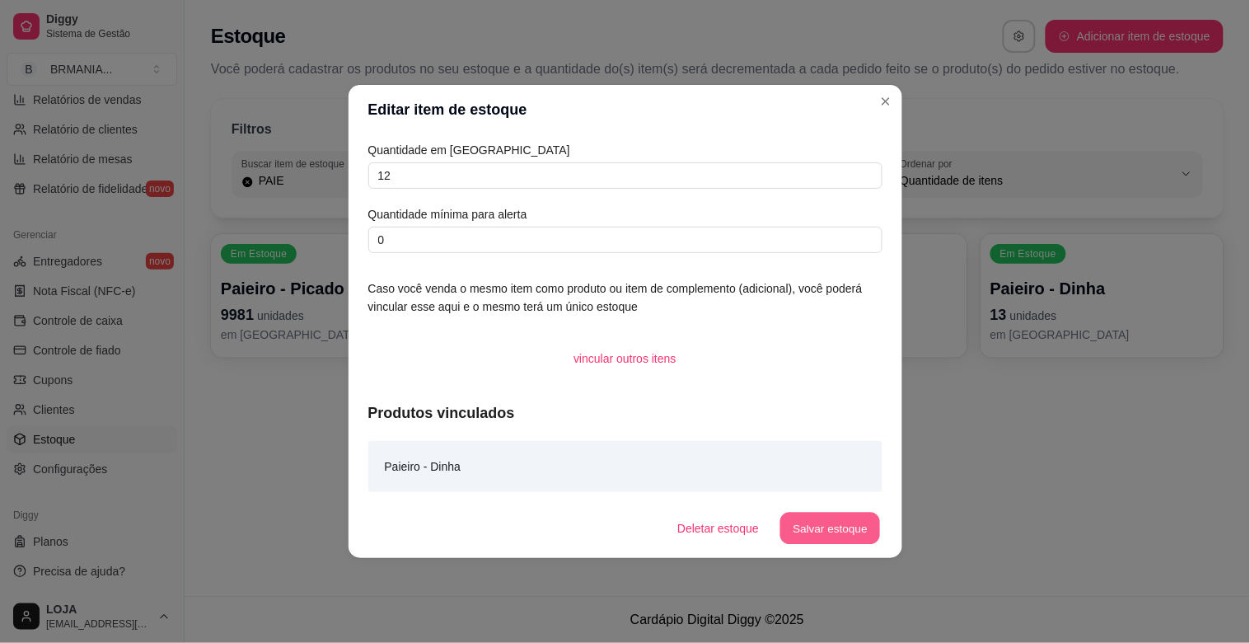
click at [841, 526] on button "Salvar estoque" at bounding box center [831, 529] width 101 height 32
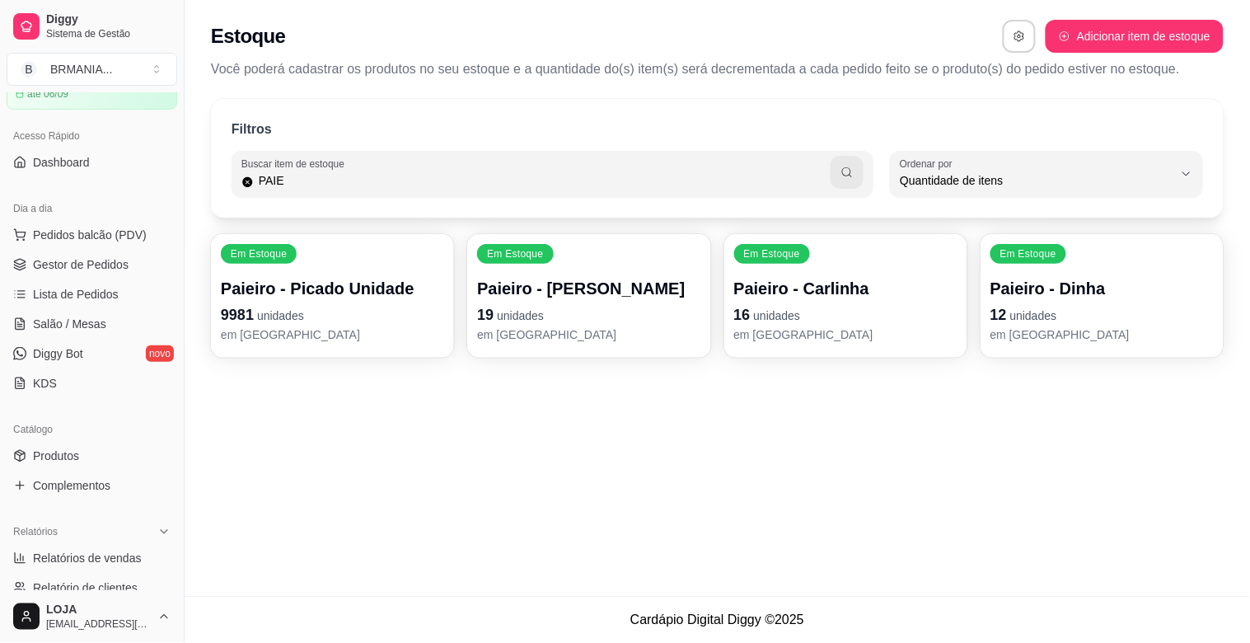
scroll to position [0, 0]
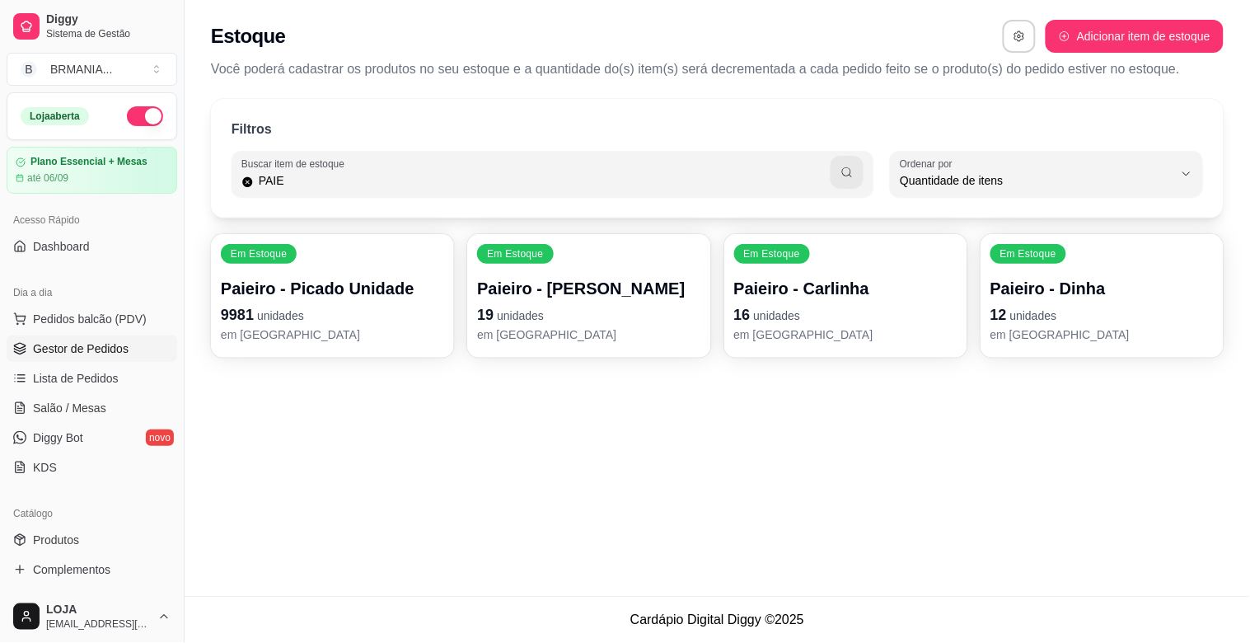
click at [103, 354] on span "Gestor de Pedidos" at bounding box center [81, 348] width 96 height 16
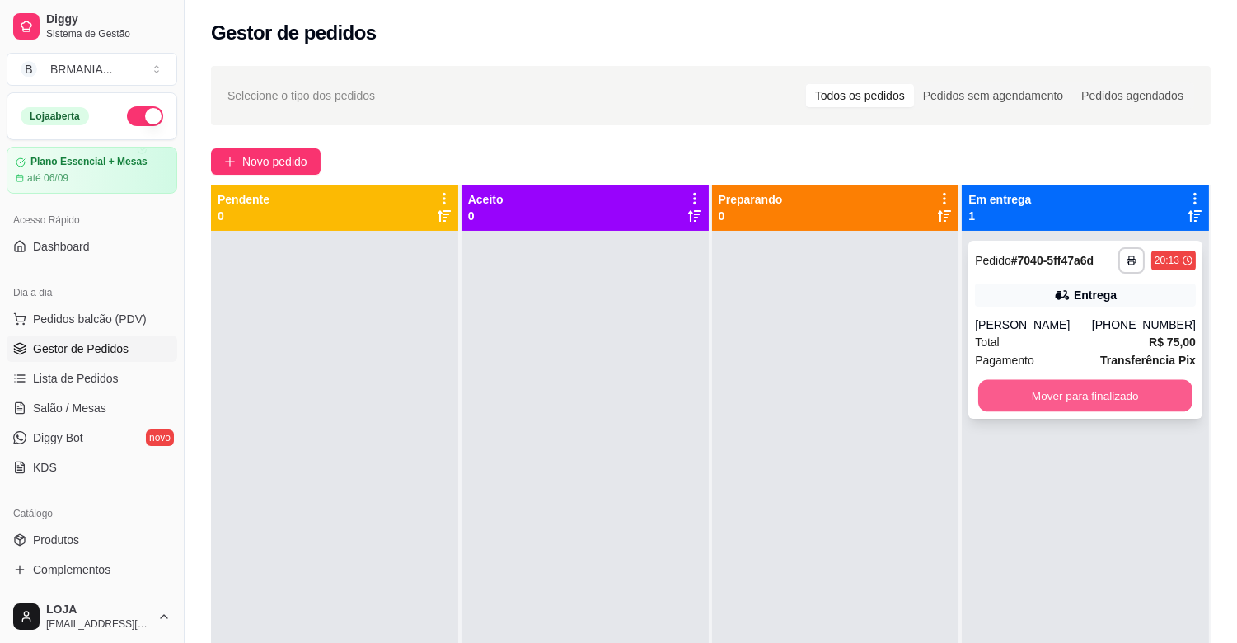
click at [1016, 398] on button "Mover para finalizado" at bounding box center [1085, 396] width 214 height 32
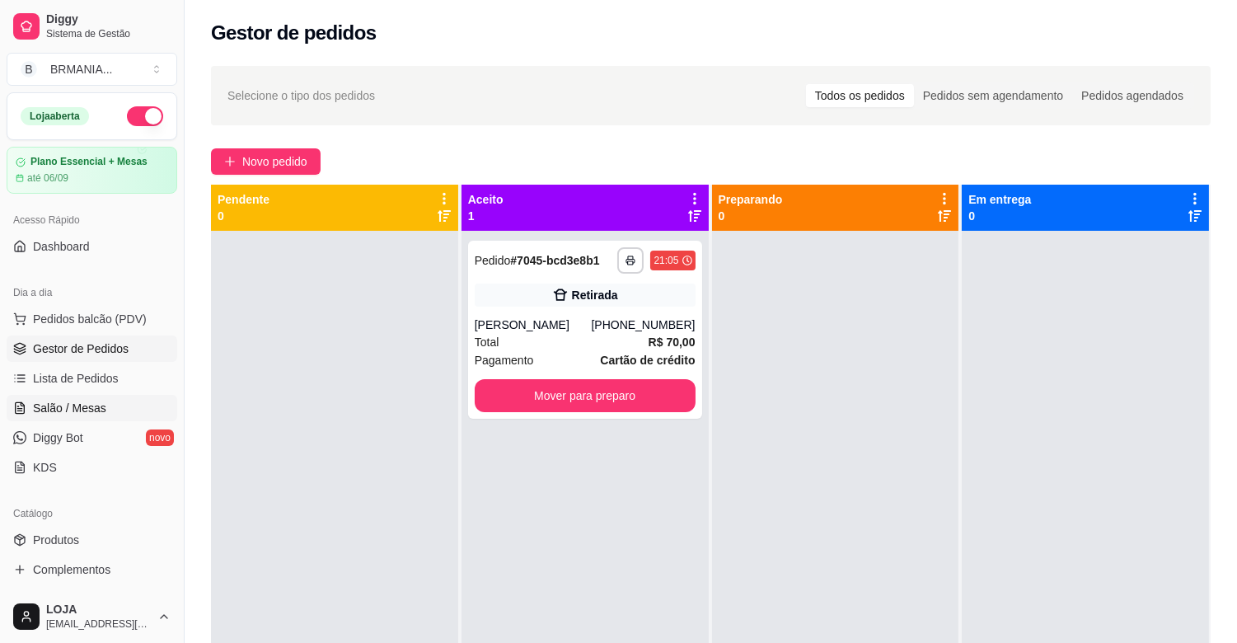
click at [76, 409] on span "Salão / Mesas" at bounding box center [69, 408] width 73 height 16
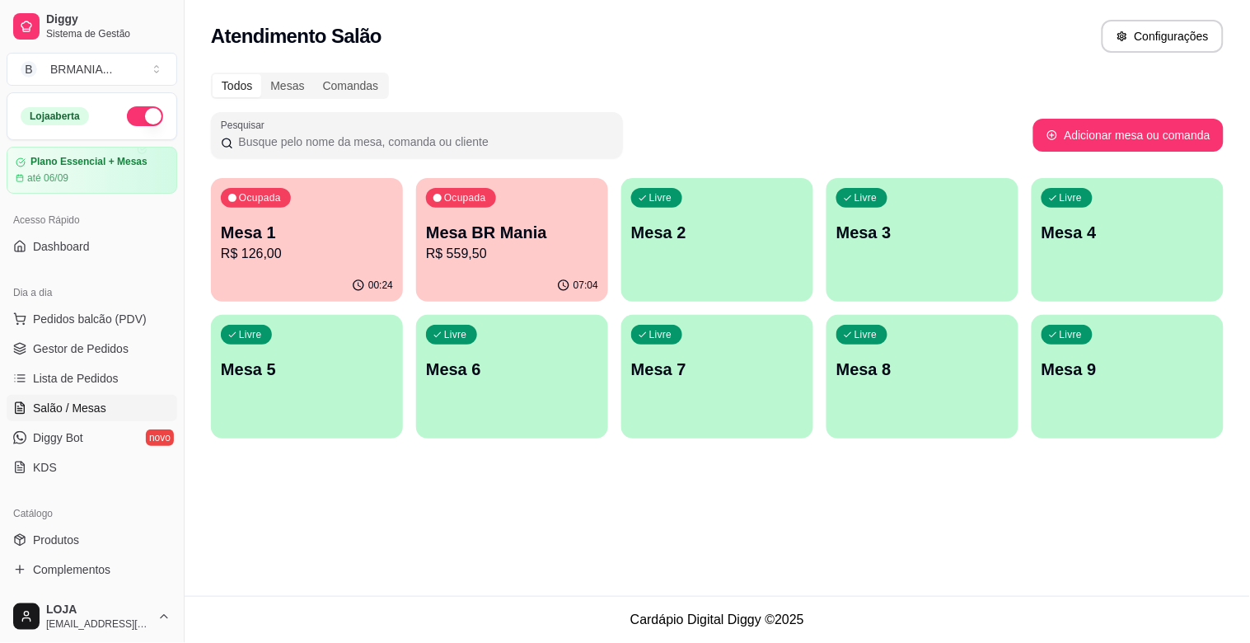
click at [541, 252] on p "R$ 559,50" at bounding box center [512, 254] width 172 height 20
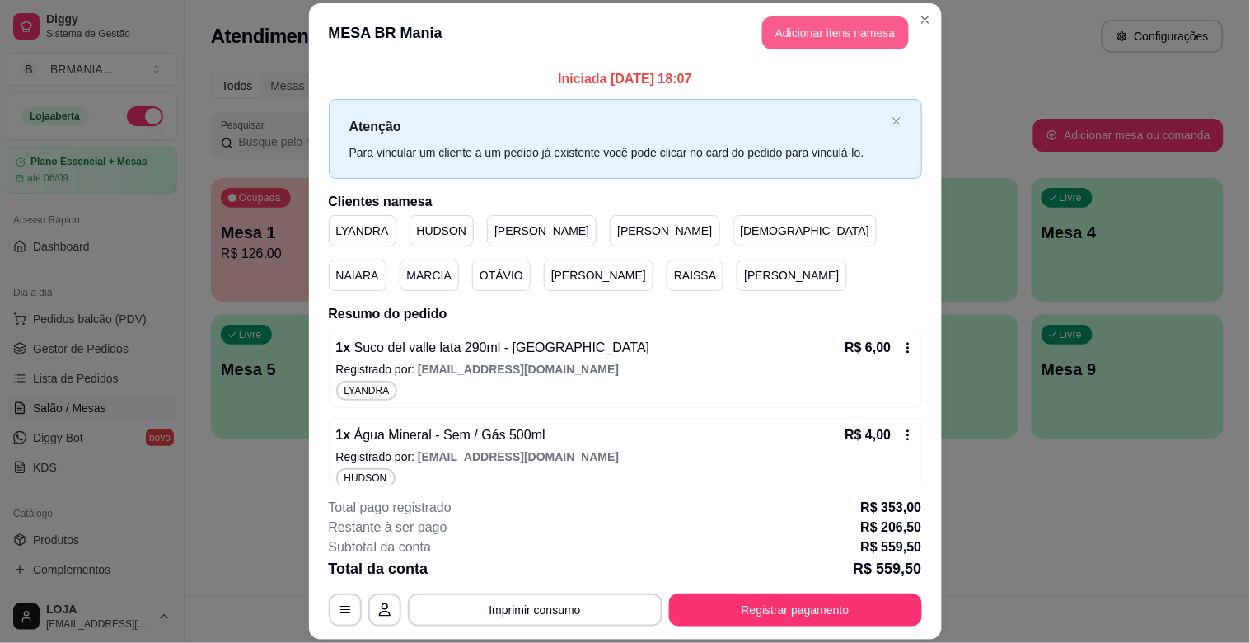
click at [819, 34] on button "Adicionar itens na mesa" at bounding box center [835, 32] width 147 height 33
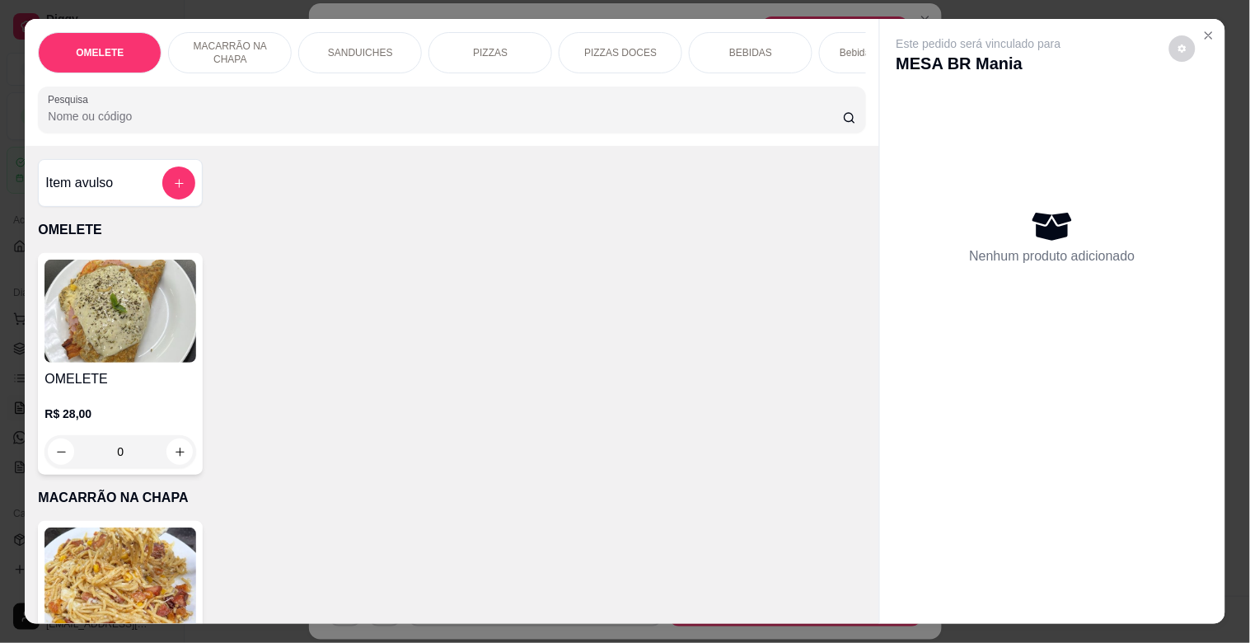
click at [747, 46] on p "BEBIDAS" at bounding box center [750, 52] width 43 height 13
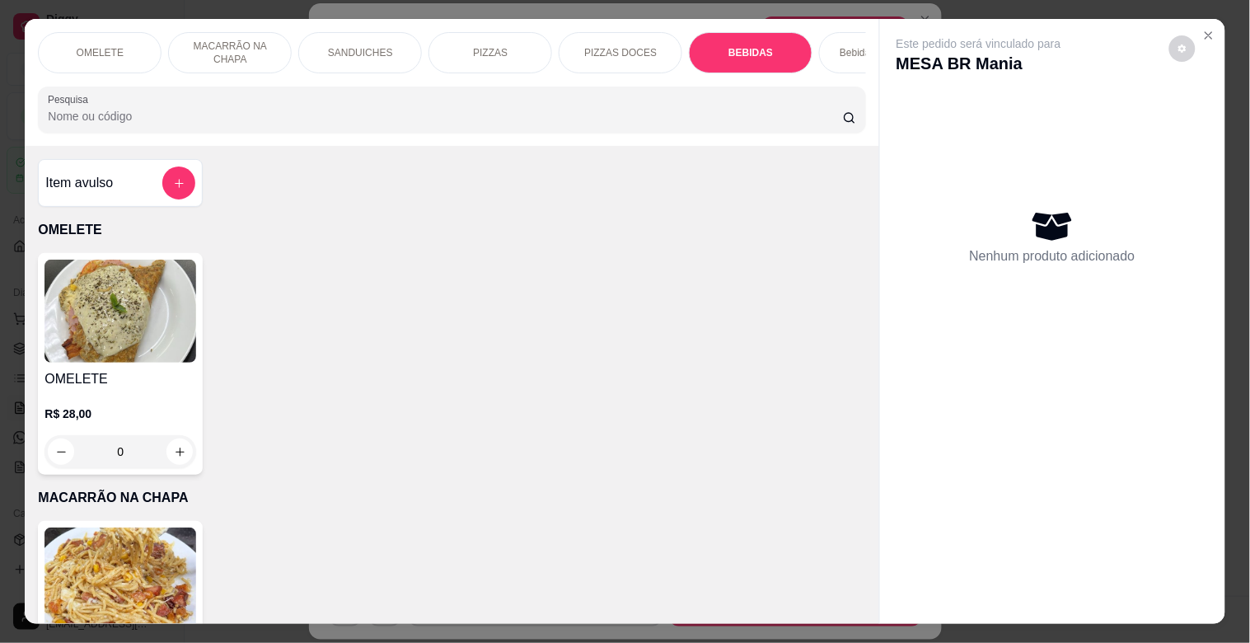
scroll to position [40, 0]
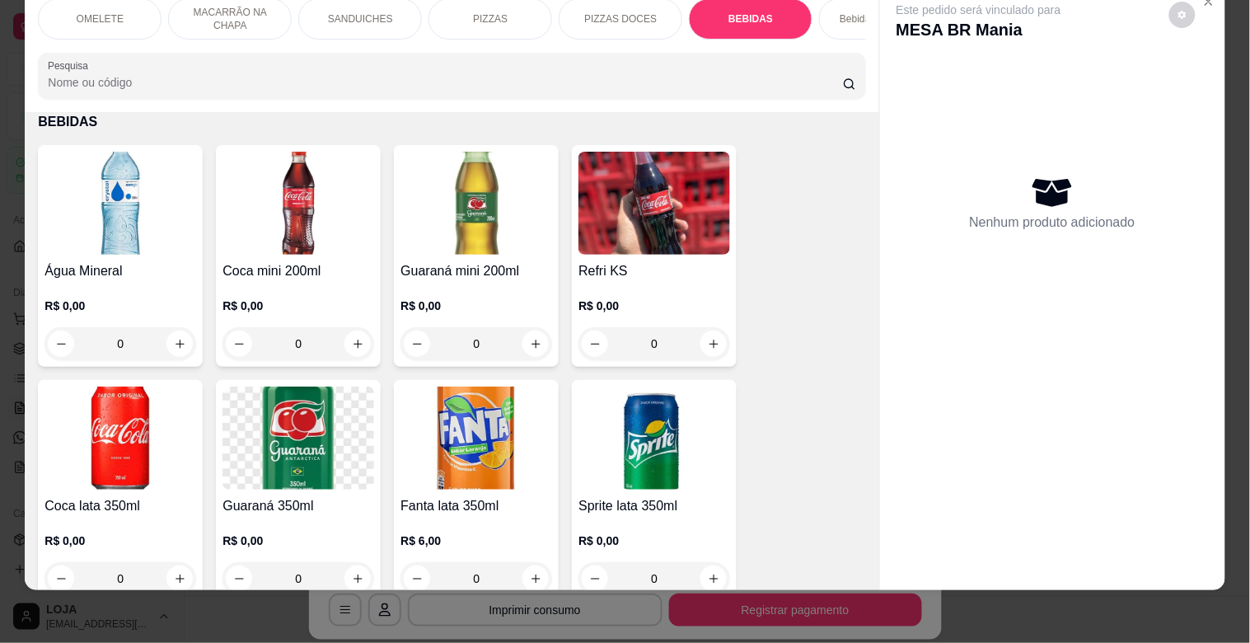
click at [308, 204] on img at bounding box center [299, 203] width 152 height 103
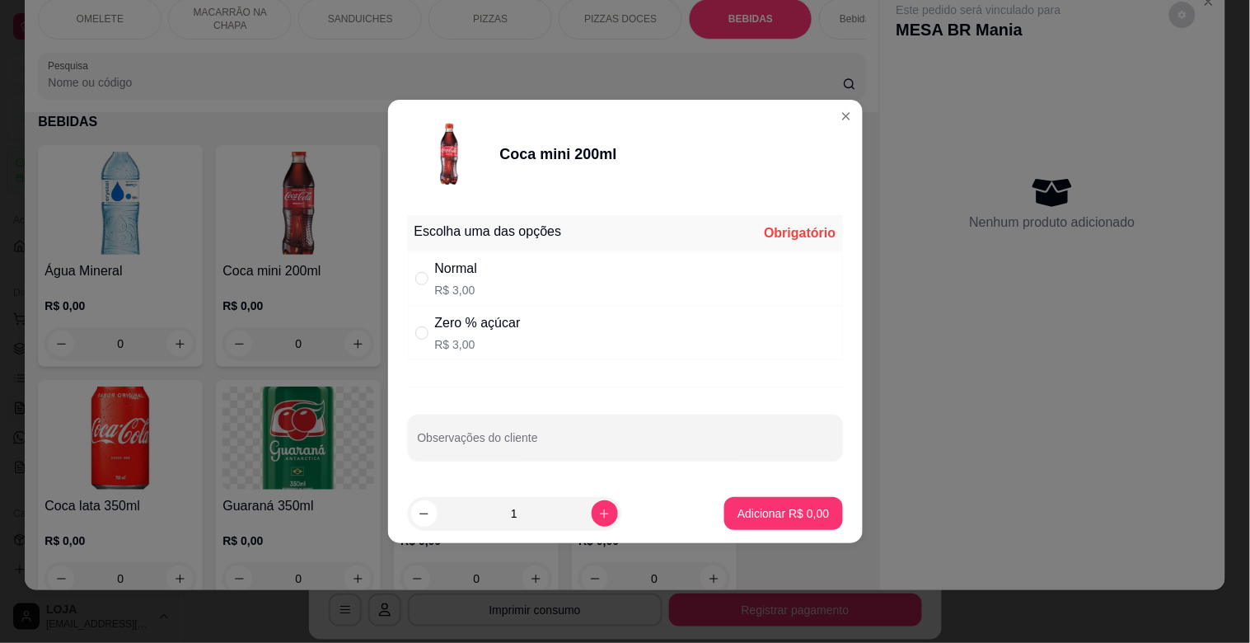
click at [480, 344] on p "R$ 3,00" at bounding box center [478, 344] width 86 height 16
radio input "true"
click at [791, 519] on p "Adicionar R$ 3,00" at bounding box center [783, 513] width 91 height 16
type input "1"
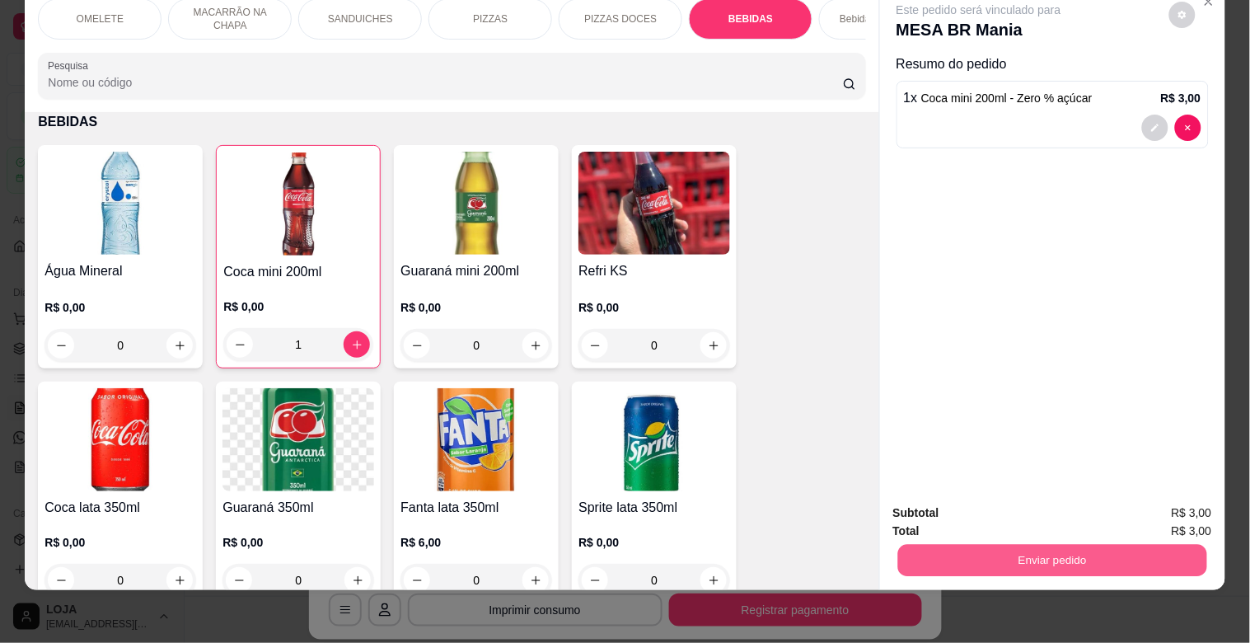
click at [1094, 544] on button "Enviar pedido" at bounding box center [1052, 560] width 309 height 32
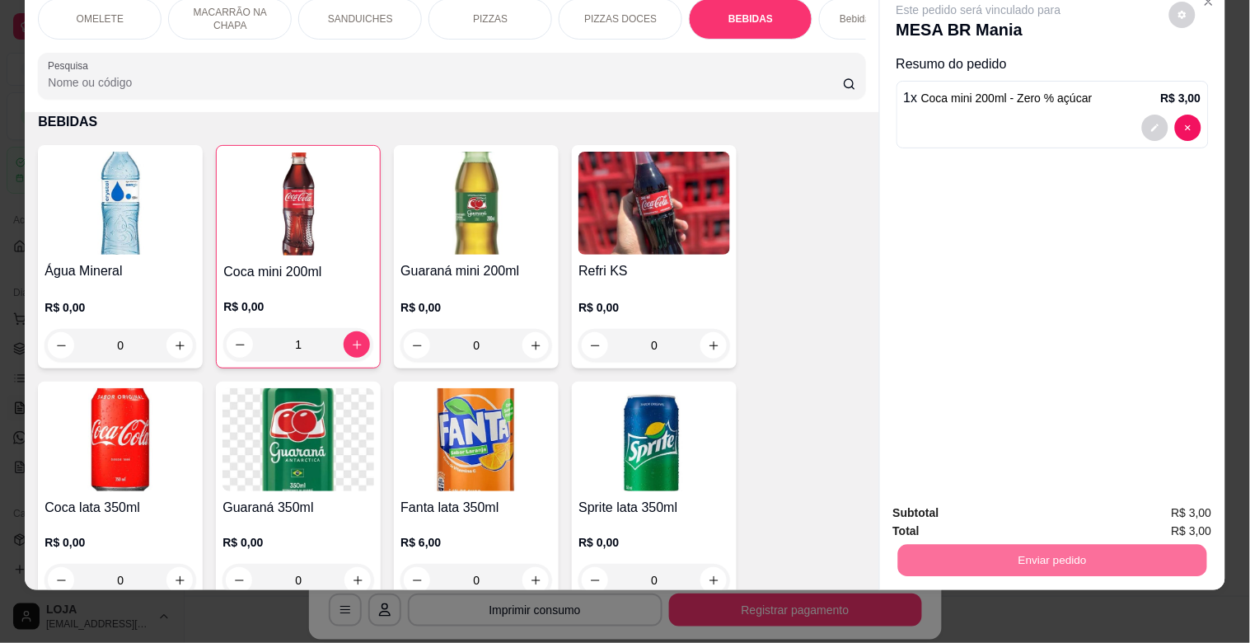
click at [1025, 501] on button "Não registrar e enviar pedido" at bounding box center [997, 505] width 171 height 31
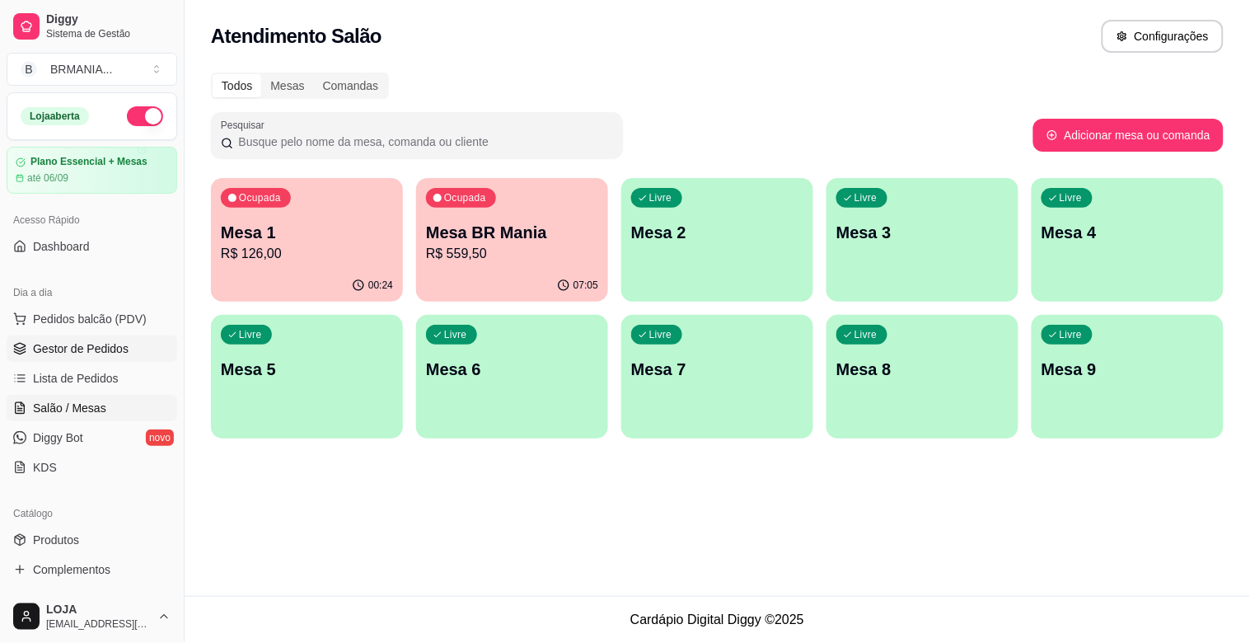
click at [95, 346] on span "Gestor de Pedidos" at bounding box center [81, 348] width 96 height 16
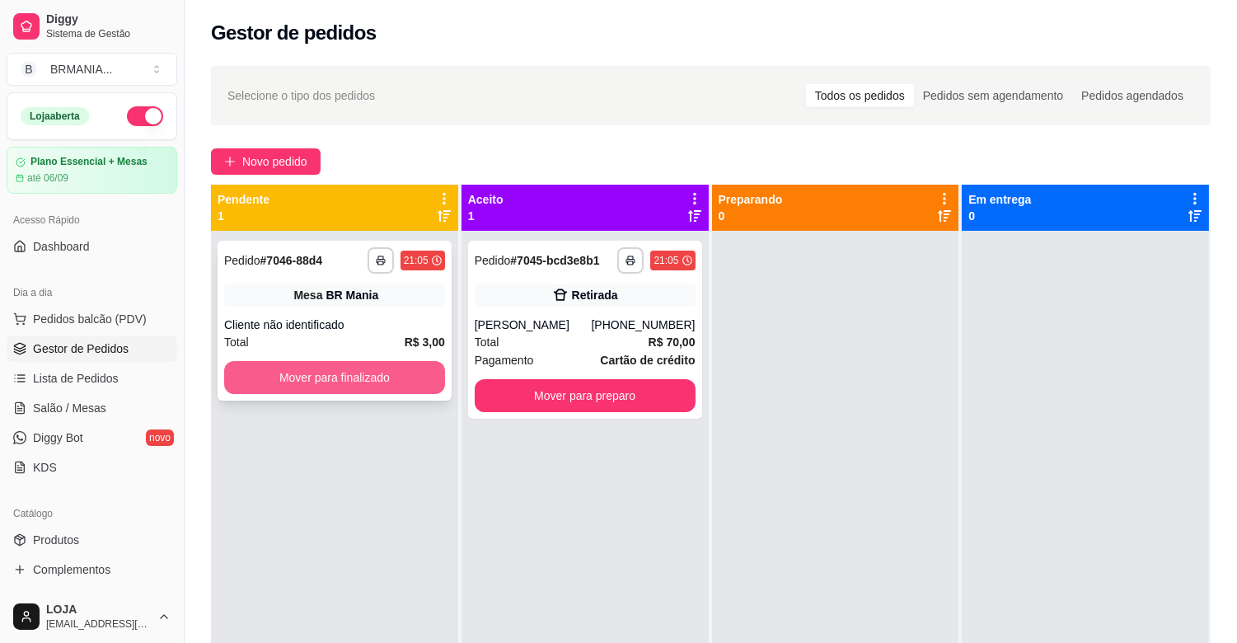
click at [383, 373] on button "Mover para finalizado" at bounding box center [334, 377] width 221 height 33
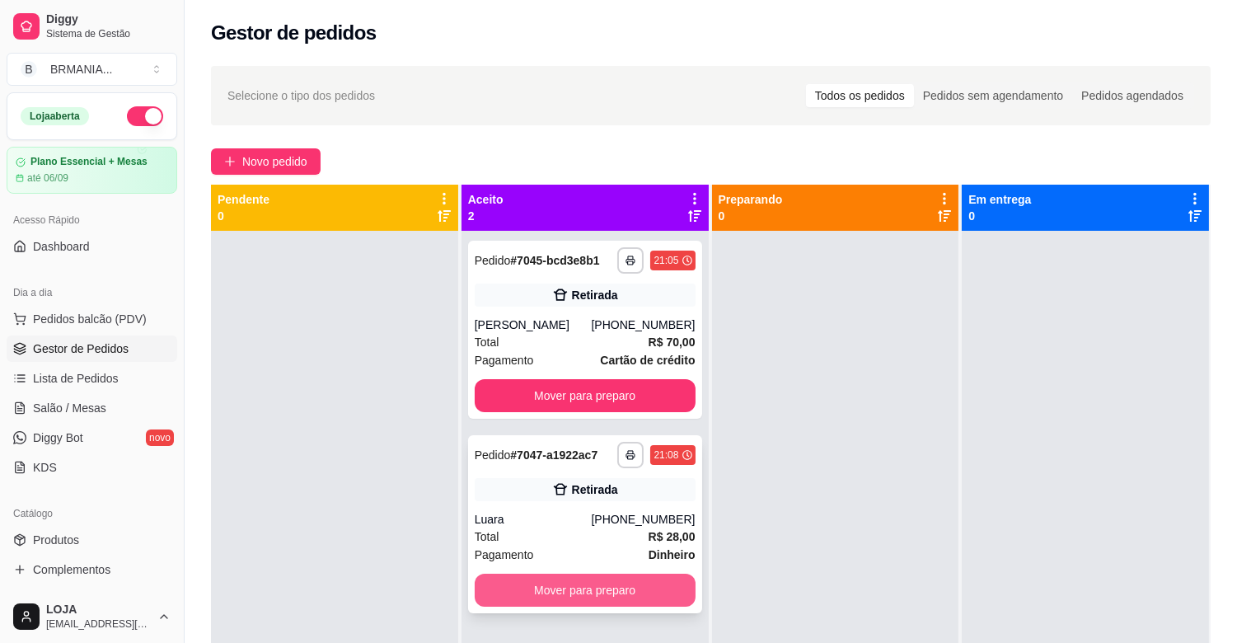
click at [578, 581] on button "Mover para preparo" at bounding box center [585, 590] width 221 height 33
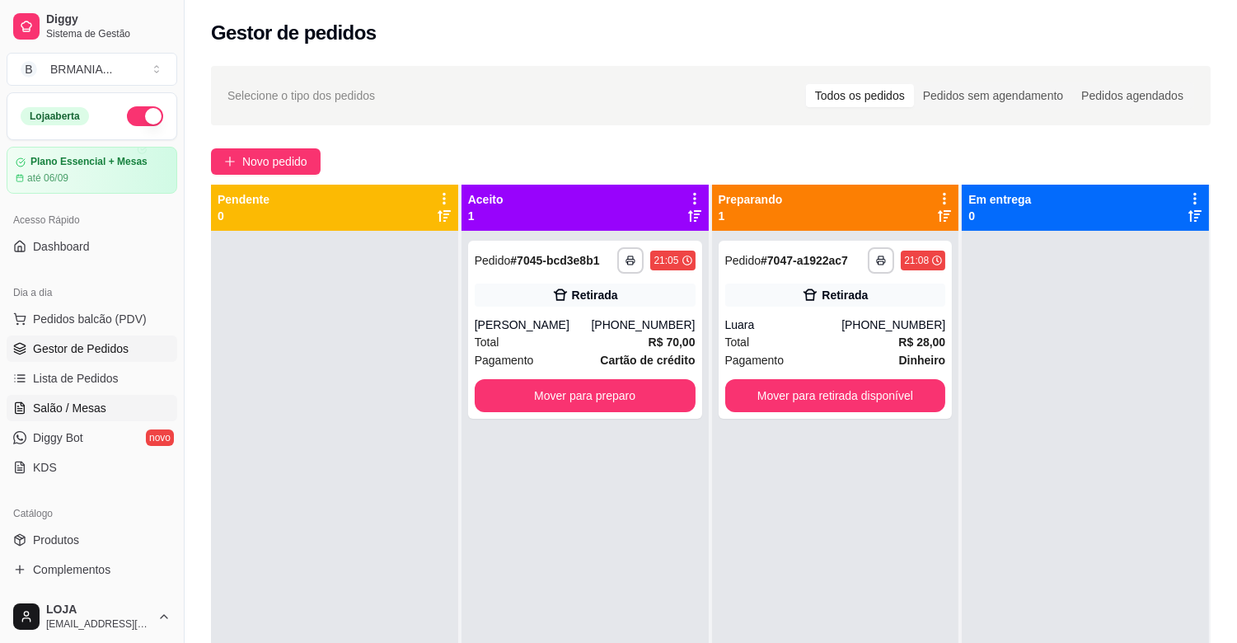
click at [83, 413] on span "Salão / Mesas" at bounding box center [69, 408] width 73 height 16
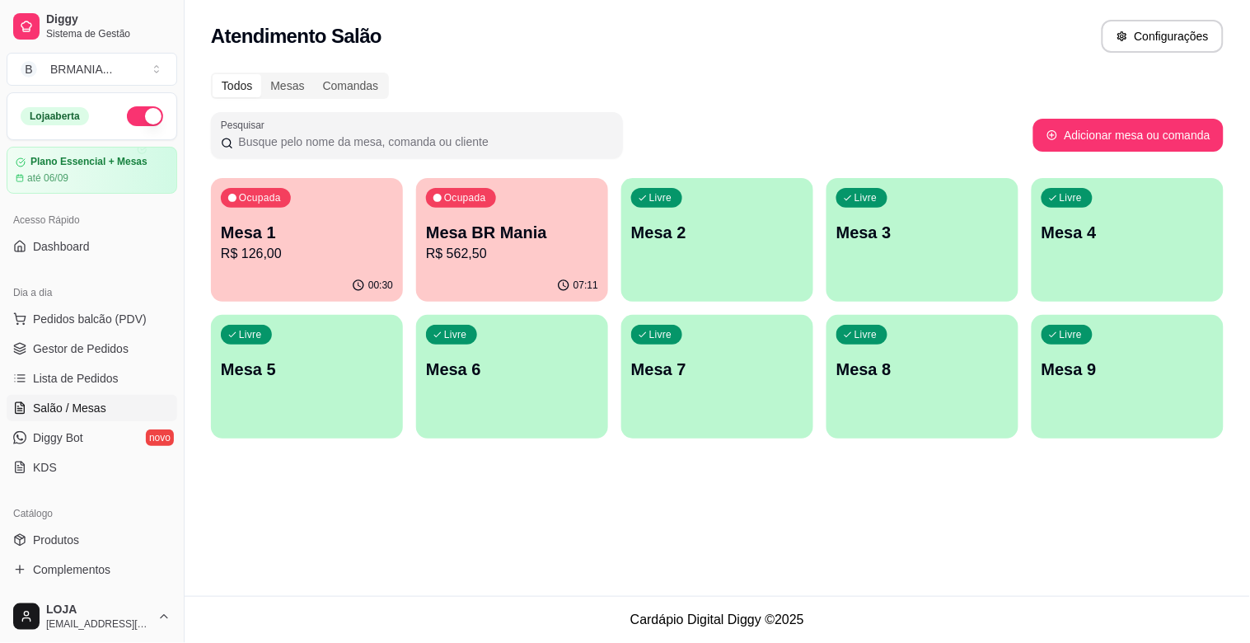
click at [251, 242] on p "Mesa 1" at bounding box center [307, 232] width 172 height 23
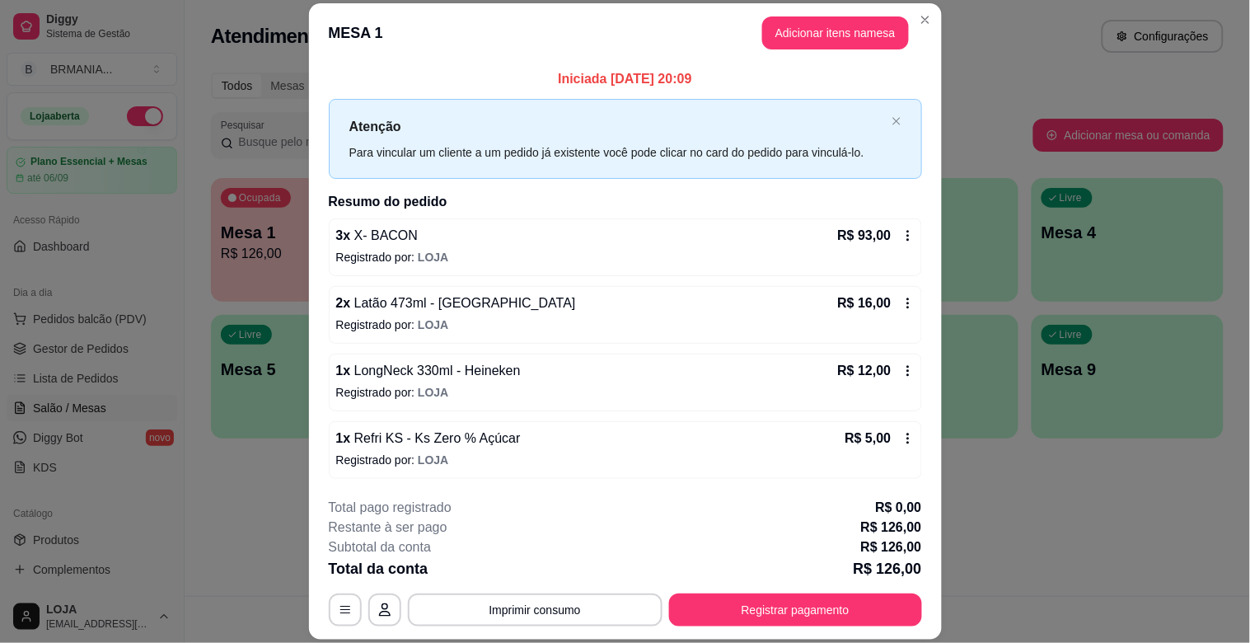
scroll to position [2, 0]
click at [910, 293] on div "Iniciada [DATE] 20:09 Atenção Para vincular um cliente a um pedido já existente…" at bounding box center [625, 274] width 633 height 422
click at [701, 254] on p "Registrado por: LOJA" at bounding box center [625, 256] width 579 height 16
click at [880, 610] on button "Registrar pagamento" at bounding box center [795, 609] width 253 height 33
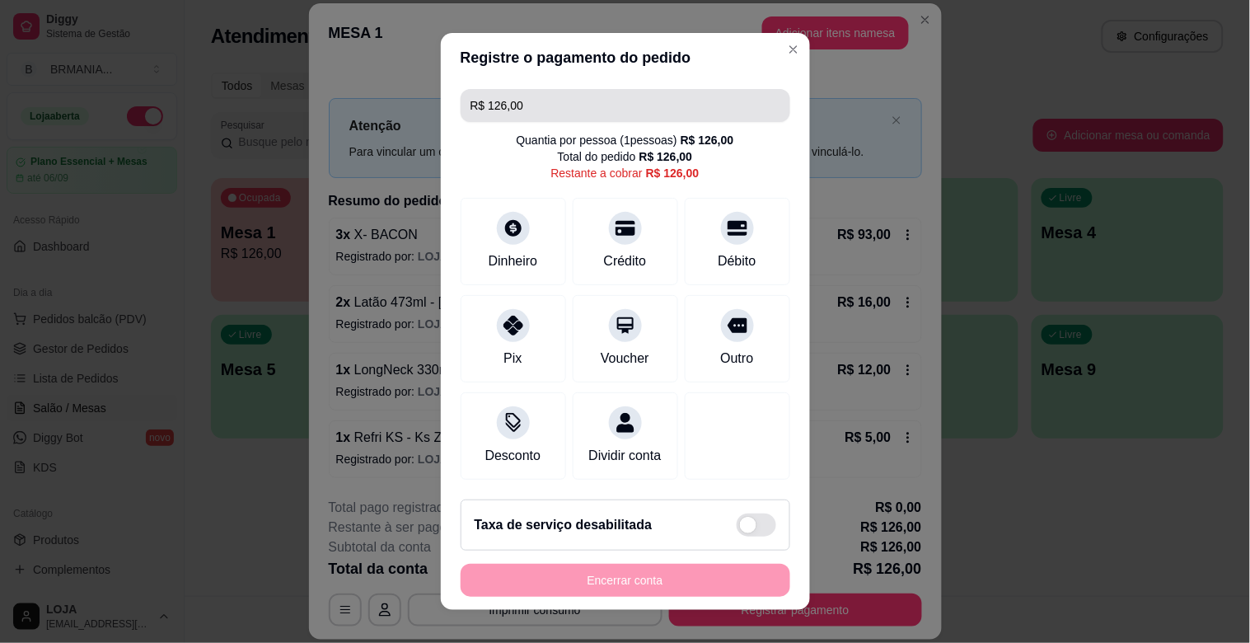
drag, startPoint x: 533, startPoint y: 105, endPoint x: 7, endPoint y: 28, distance: 532.3
click at [0, 28] on div "Registre o pagamento do pedido R$ 126,00 Quantia por pessoa ( 1 pessoas) R$ 126…" at bounding box center [625, 321] width 1250 height 643
type input "R$ 39,00"
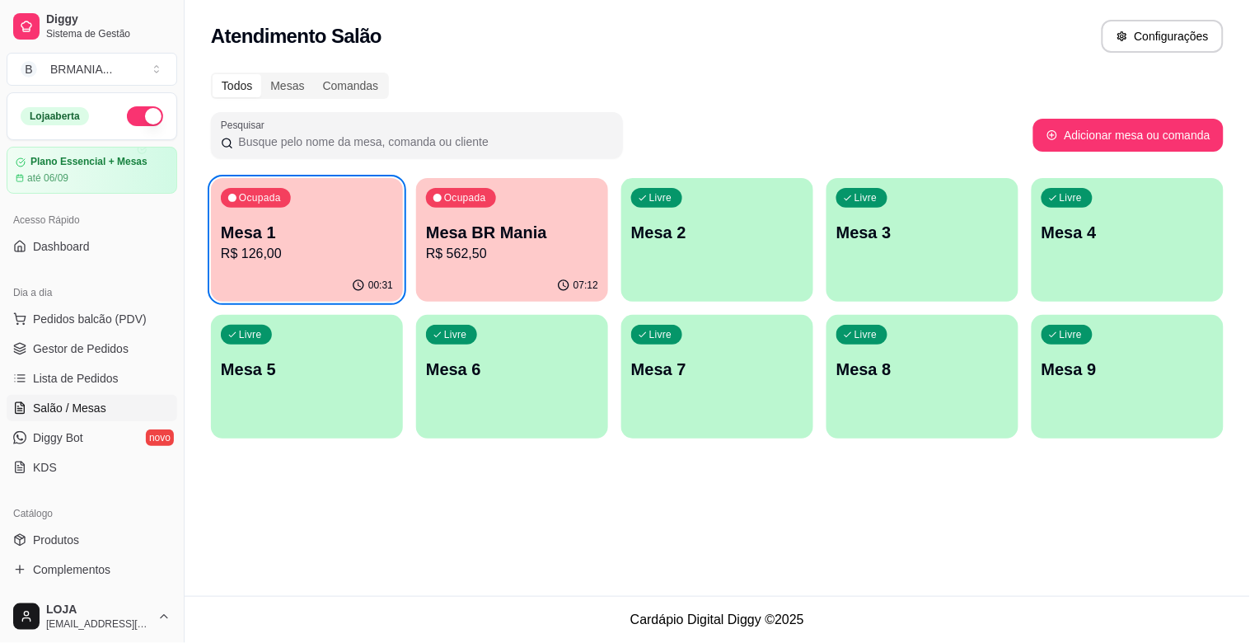
click at [307, 215] on div "Ocupada Mesa 1 R$ 126,00" at bounding box center [307, 223] width 192 height 91
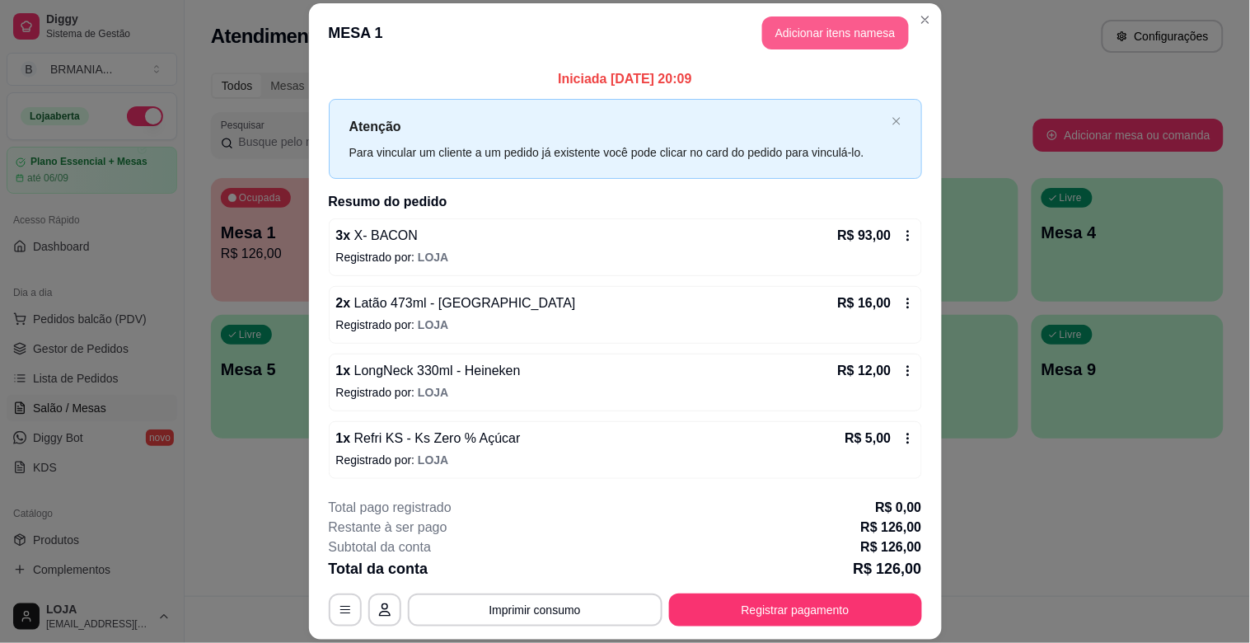
click at [801, 39] on button "Adicionar itens na mesa" at bounding box center [835, 32] width 147 height 33
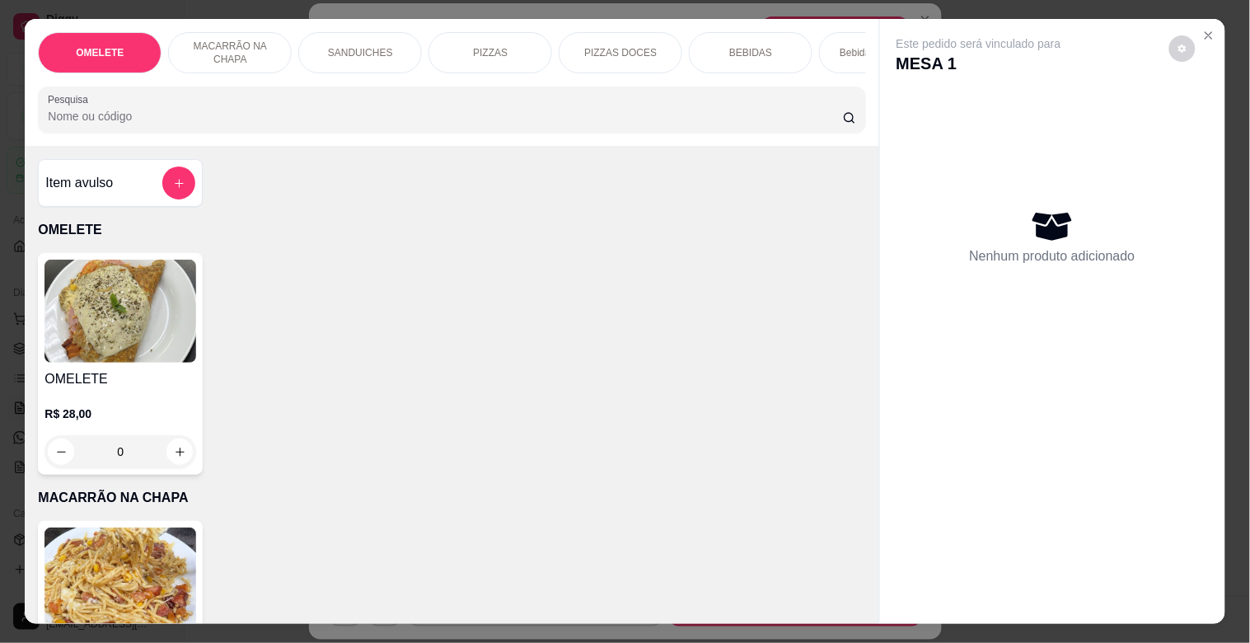
click at [376, 115] on input "Pesquisa" at bounding box center [445, 116] width 795 height 16
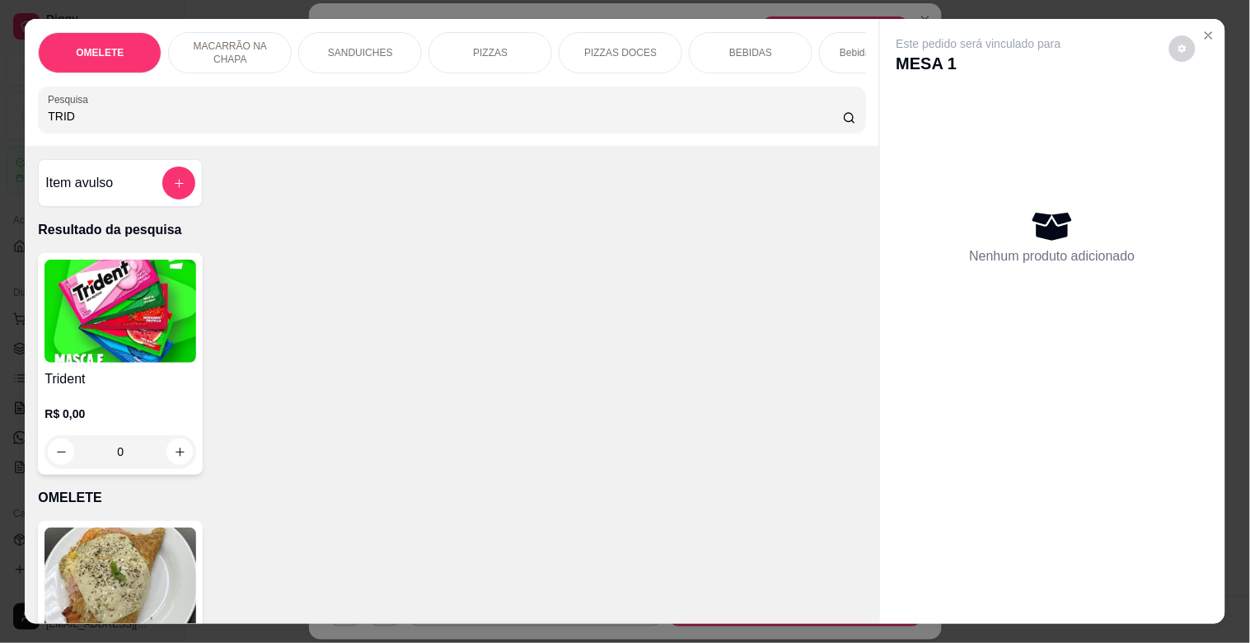
type input "TRID"
click at [128, 382] on h4 "Trident" at bounding box center [121, 379] width 152 height 20
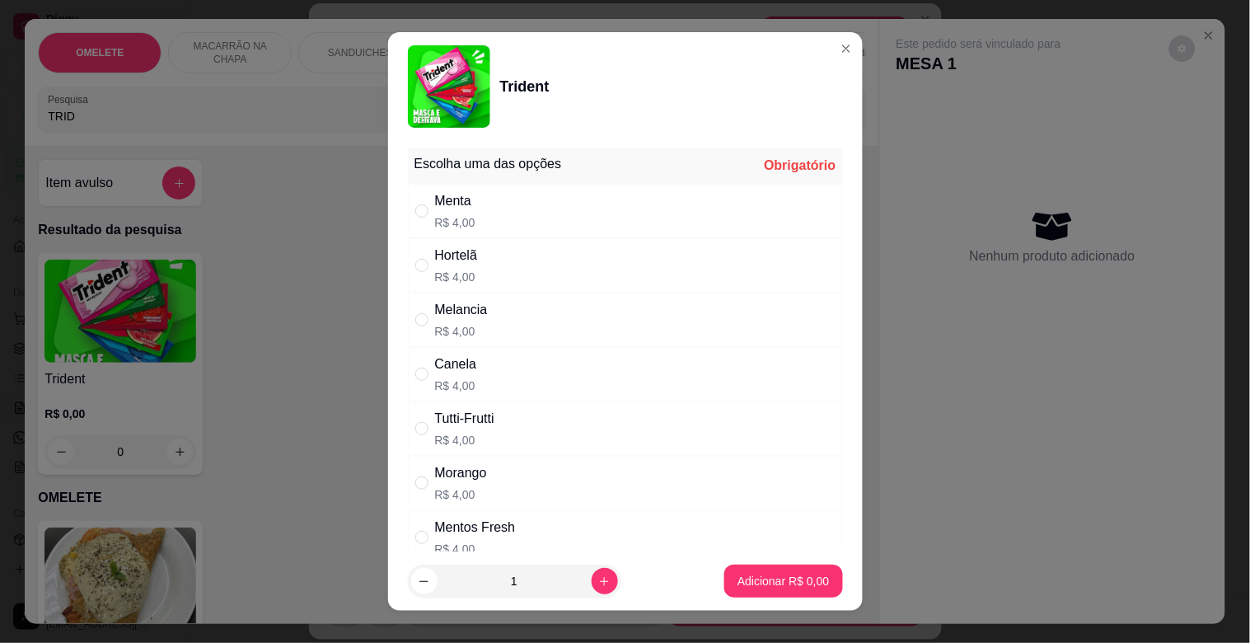
click at [454, 264] on div "Hortelã" at bounding box center [456, 256] width 43 height 20
radio input "true"
click at [754, 579] on p "Adicionar R$ 4,00" at bounding box center [783, 581] width 91 height 16
type input "1"
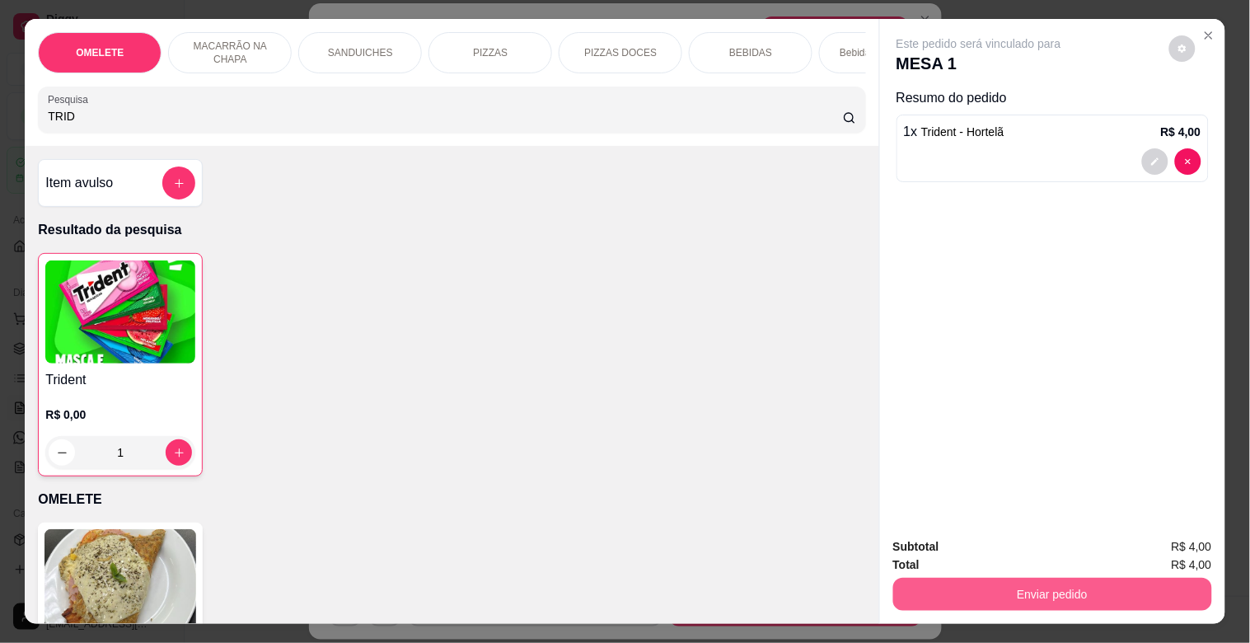
click at [1061, 581] on button "Enviar pedido" at bounding box center [1053, 594] width 319 height 33
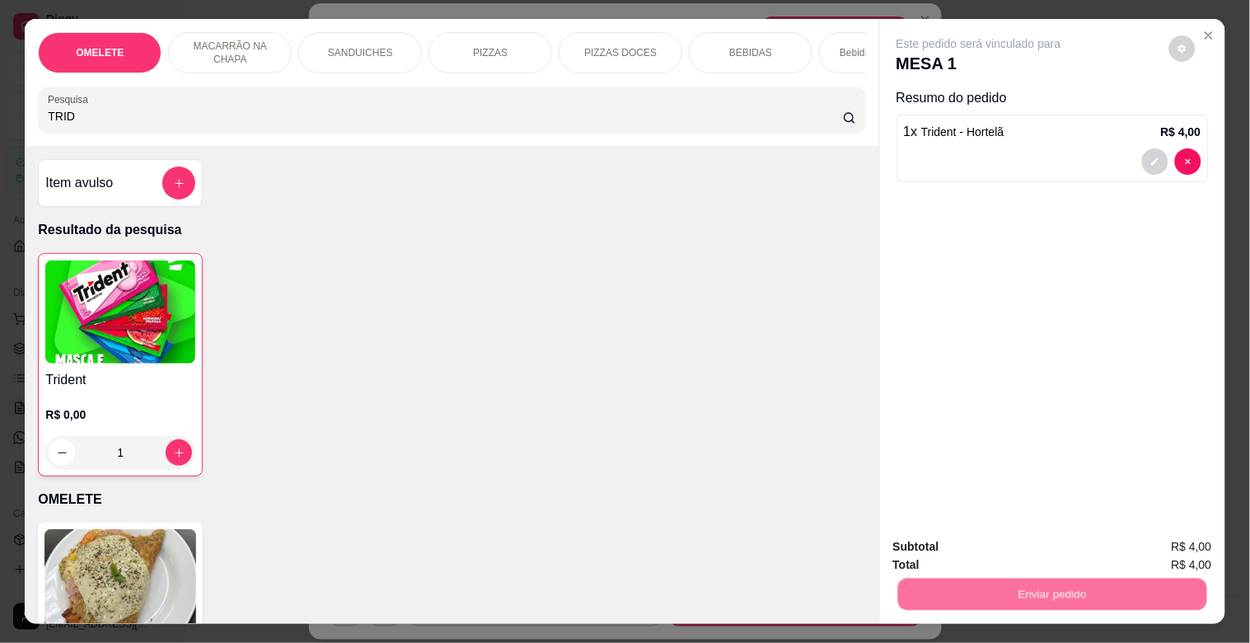
click at [1018, 531] on button "Não registrar e enviar pedido" at bounding box center [998, 546] width 167 height 30
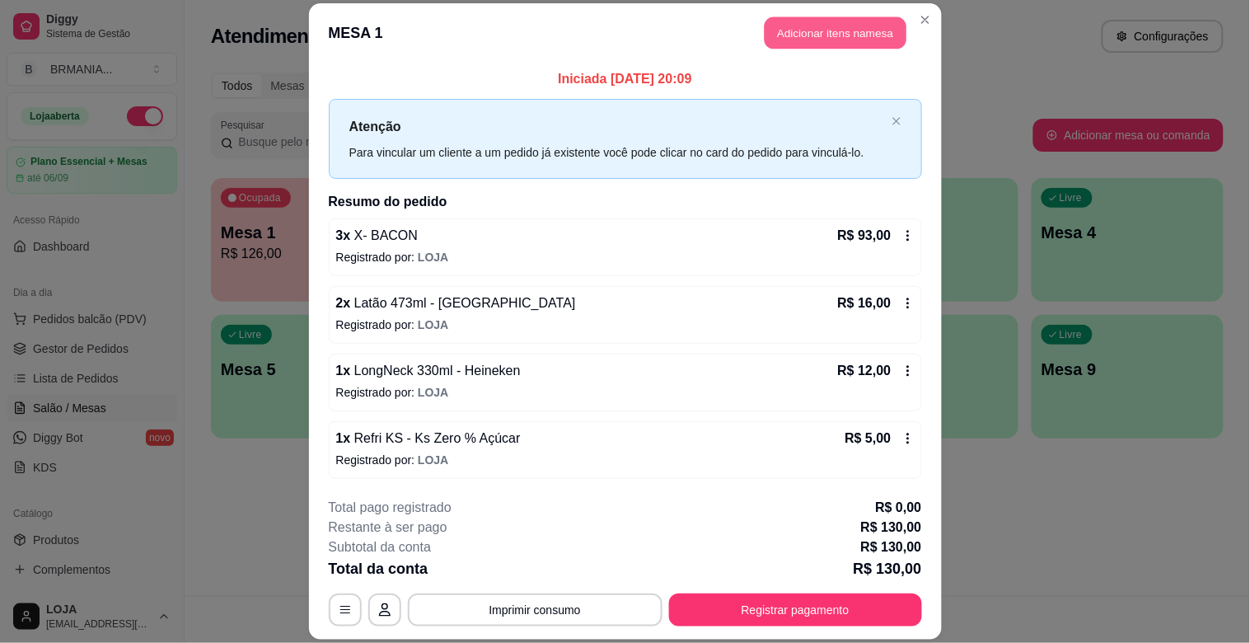
click at [847, 27] on button "Adicionar itens na mesa" at bounding box center [836, 33] width 142 height 32
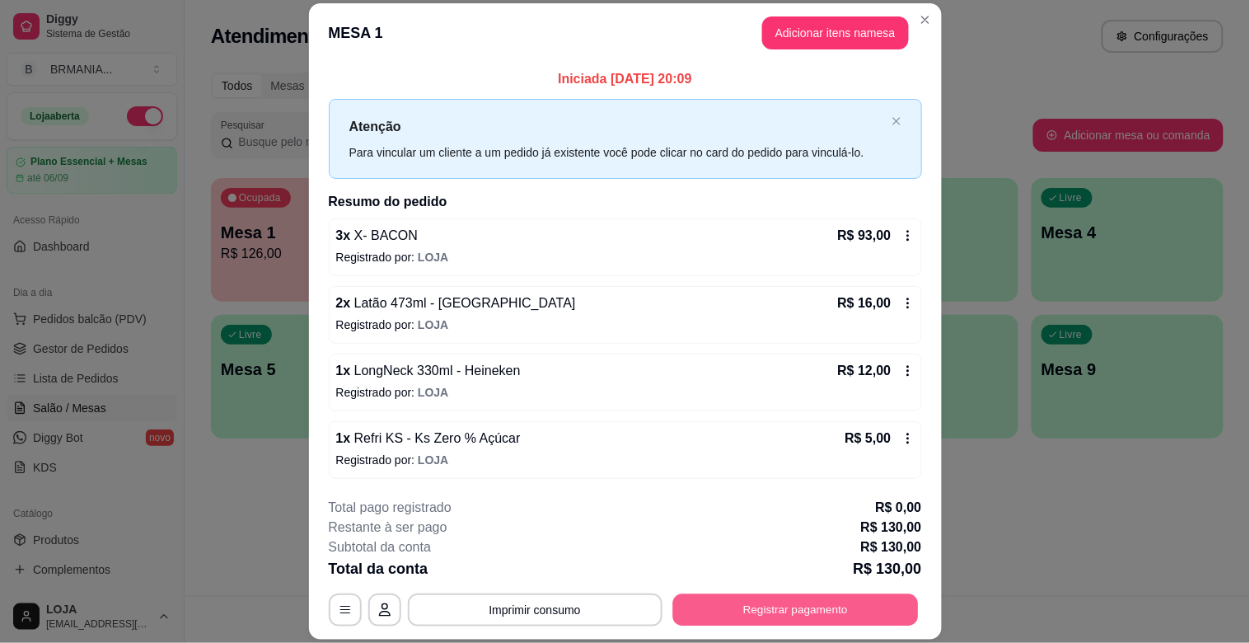
click at [806, 599] on button "Registrar pagamento" at bounding box center [796, 610] width 246 height 32
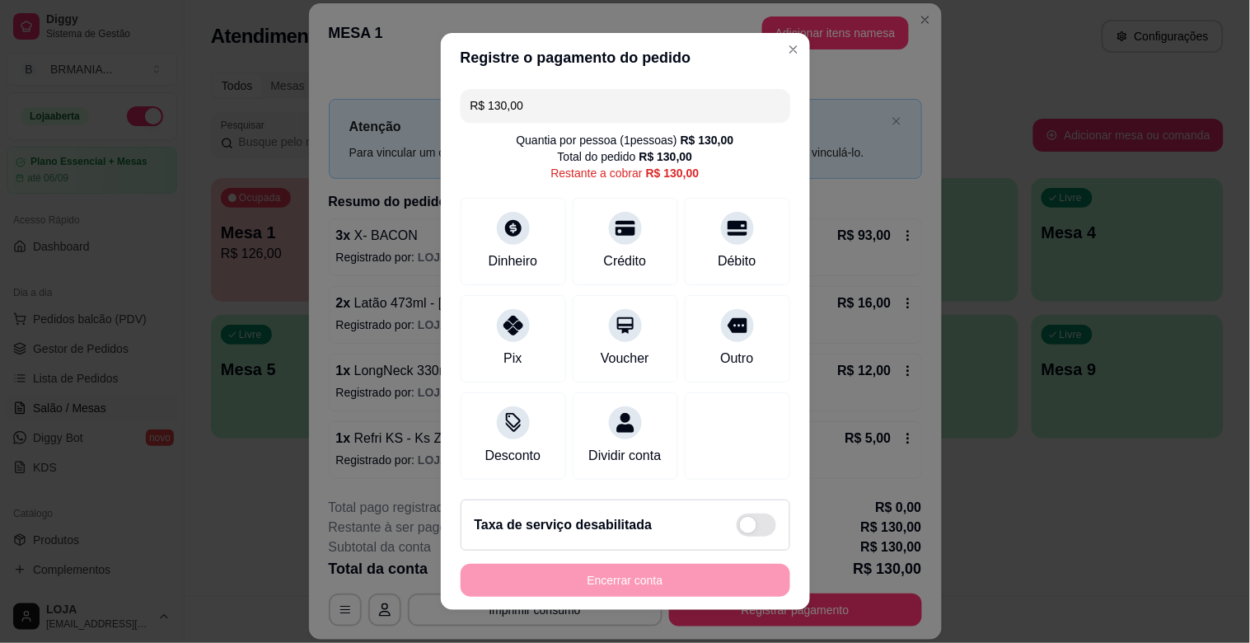
drag, startPoint x: 228, startPoint y: 110, endPoint x: 208, endPoint y: 106, distance: 21.0
click at [210, 107] on div "Registre o pagamento do pedido R$ 130,00 Quantia por pessoa ( 1 pessoas) R$ 130…" at bounding box center [625, 321] width 1250 height 643
click at [681, 220] on div "Débito" at bounding box center [737, 238] width 116 height 96
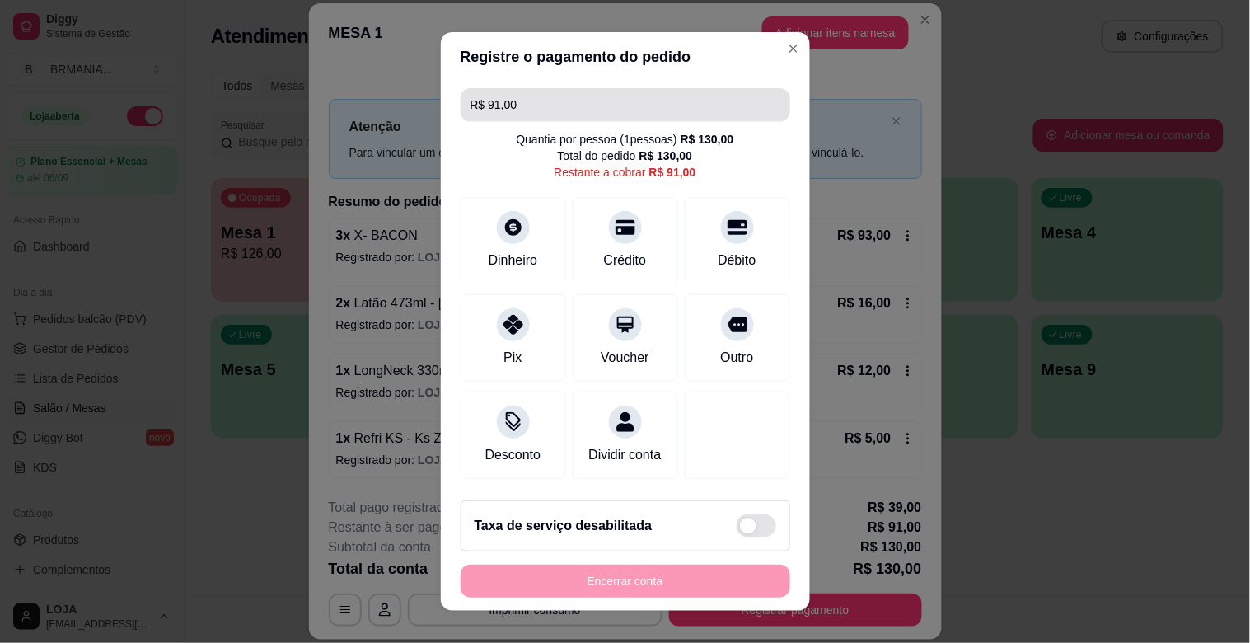
drag, startPoint x: 529, startPoint y: 112, endPoint x: 278, endPoint y: 134, distance: 252.4
click at [278, 134] on div "Registre o pagamento do pedido R$ 91,00 Quantia por pessoa ( 1 pessoas) R$ 130,…" at bounding box center [625, 321] width 1250 height 643
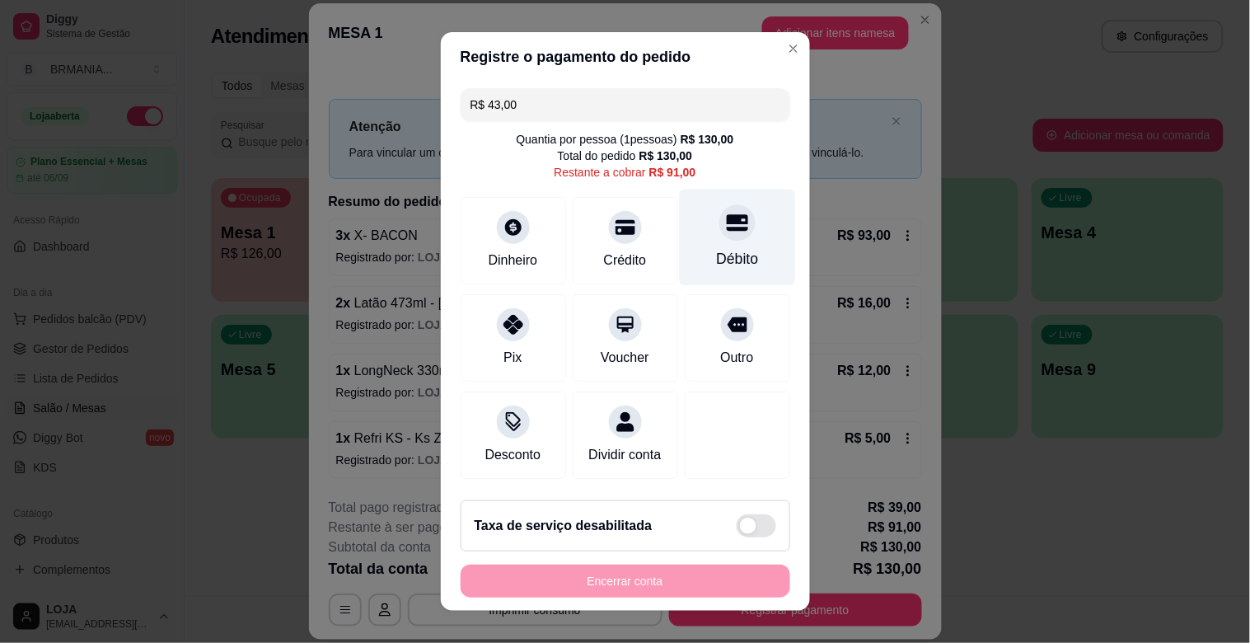
click at [720, 237] on div at bounding box center [738, 222] width 36 height 36
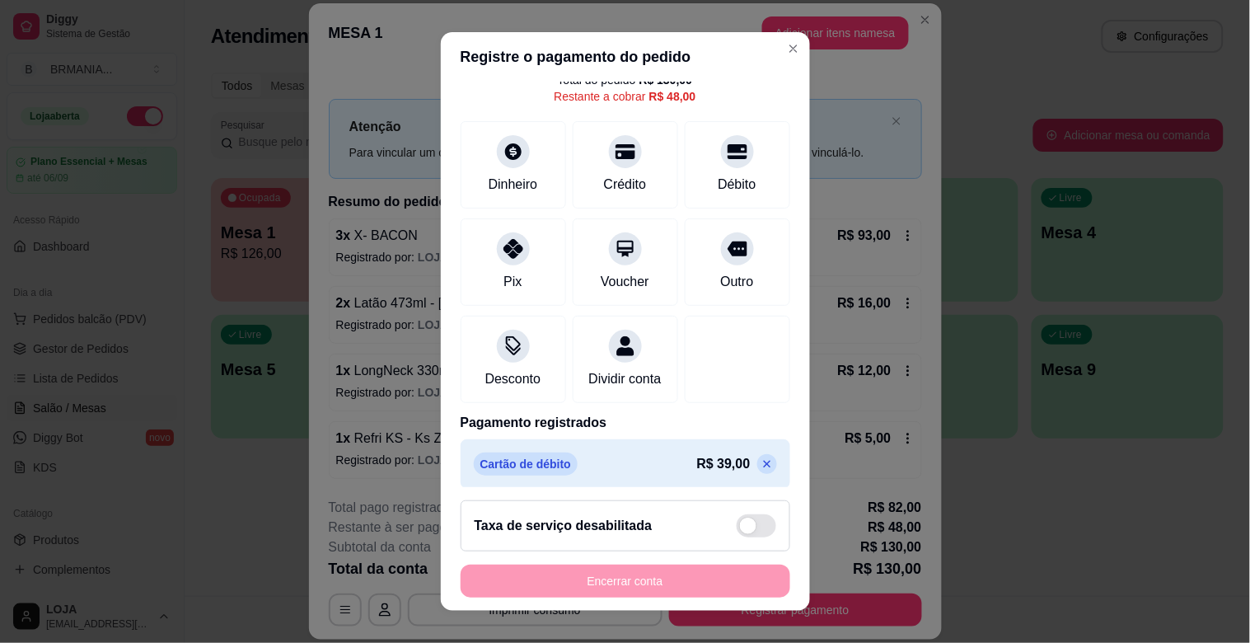
scroll to position [0, 0]
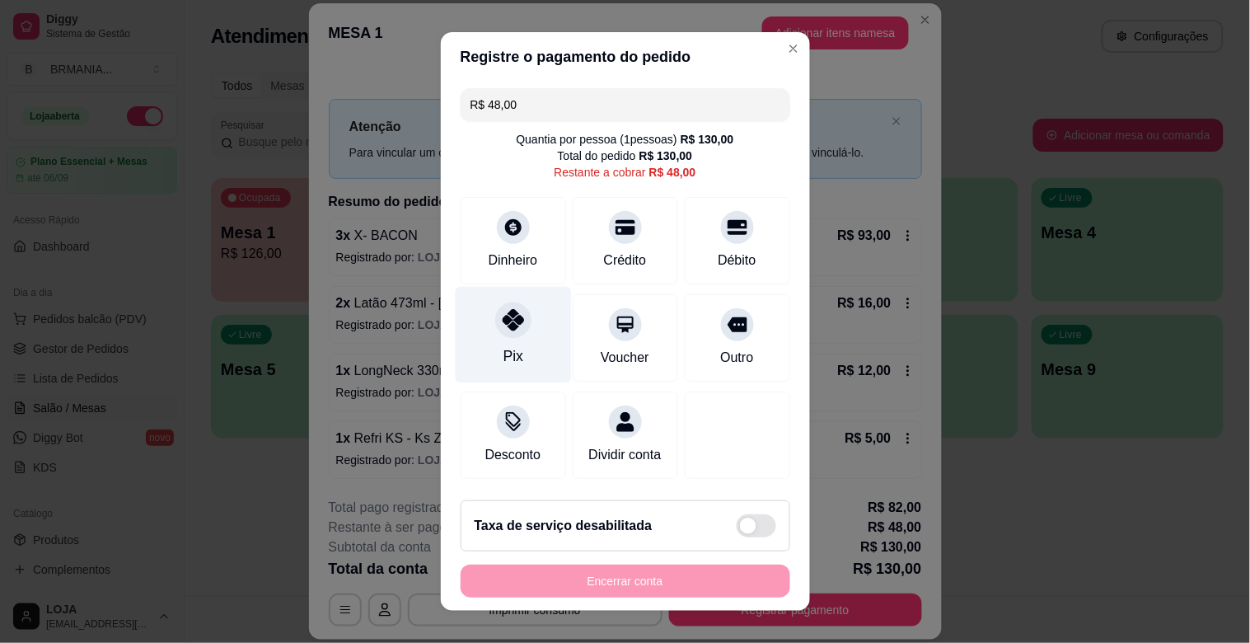
click at [503, 338] on div "Pix" at bounding box center [513, 335] width 116 height 96
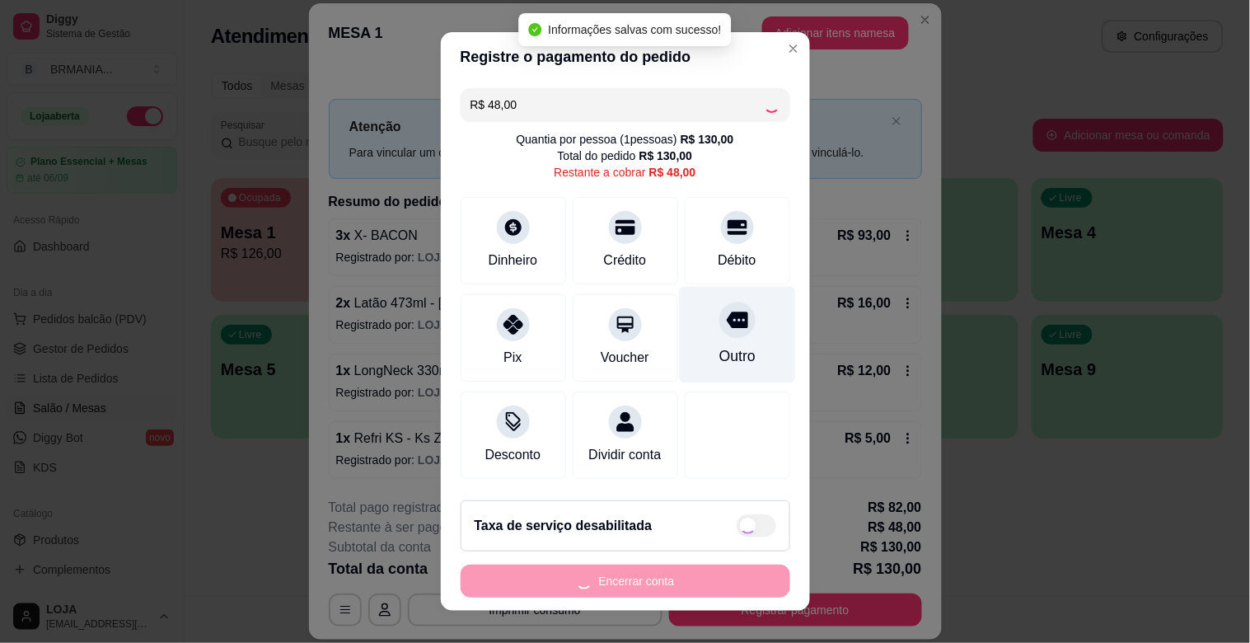
type input "R$ 0,00"
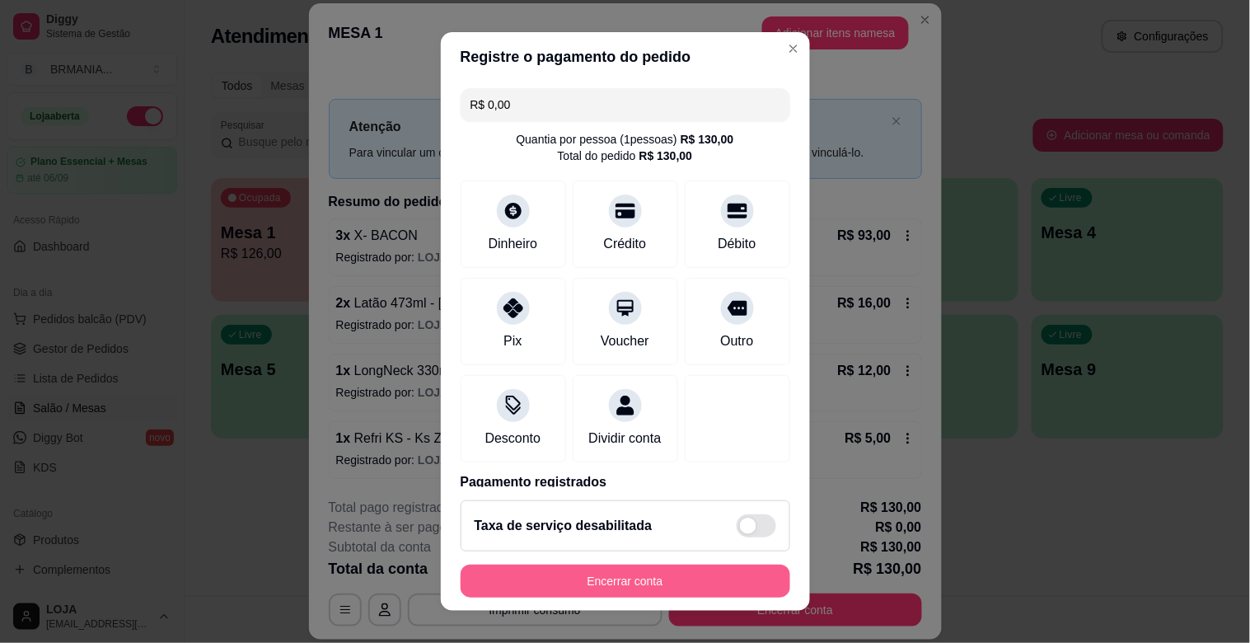
click at [654, 579] on button "Encerrar conta" at bounding box center [626, 581] width 330 height 33
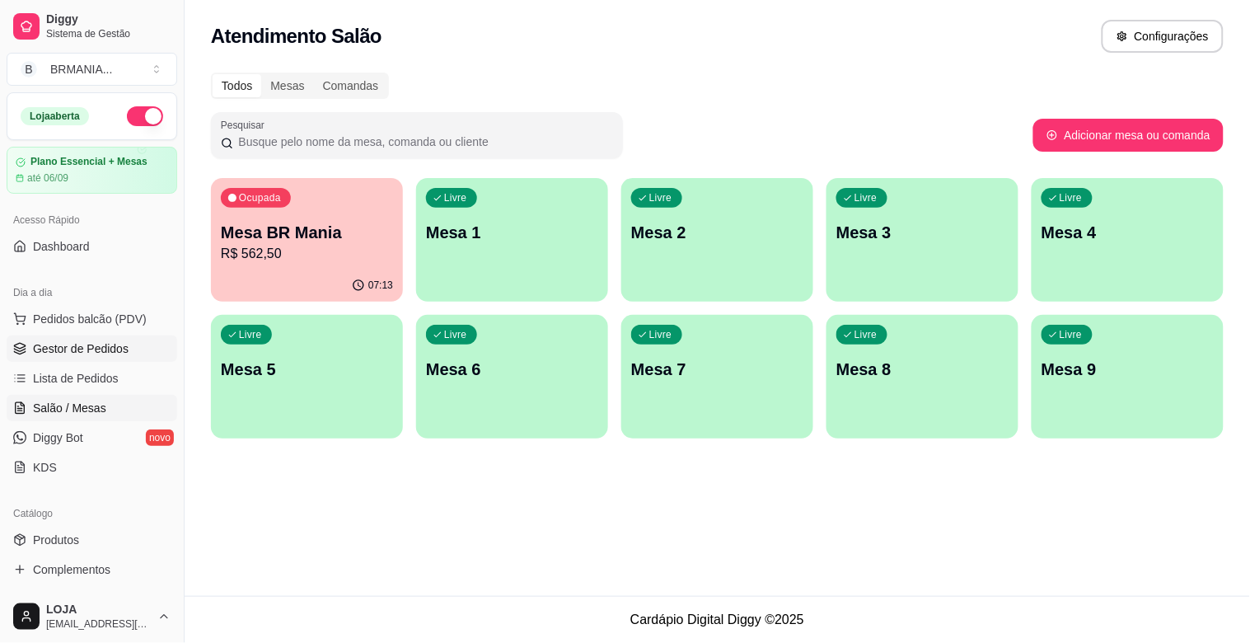
click at [109, 353] on span "Gestor de Pedidos" at bounding box center [81, 348] width 96 height 16
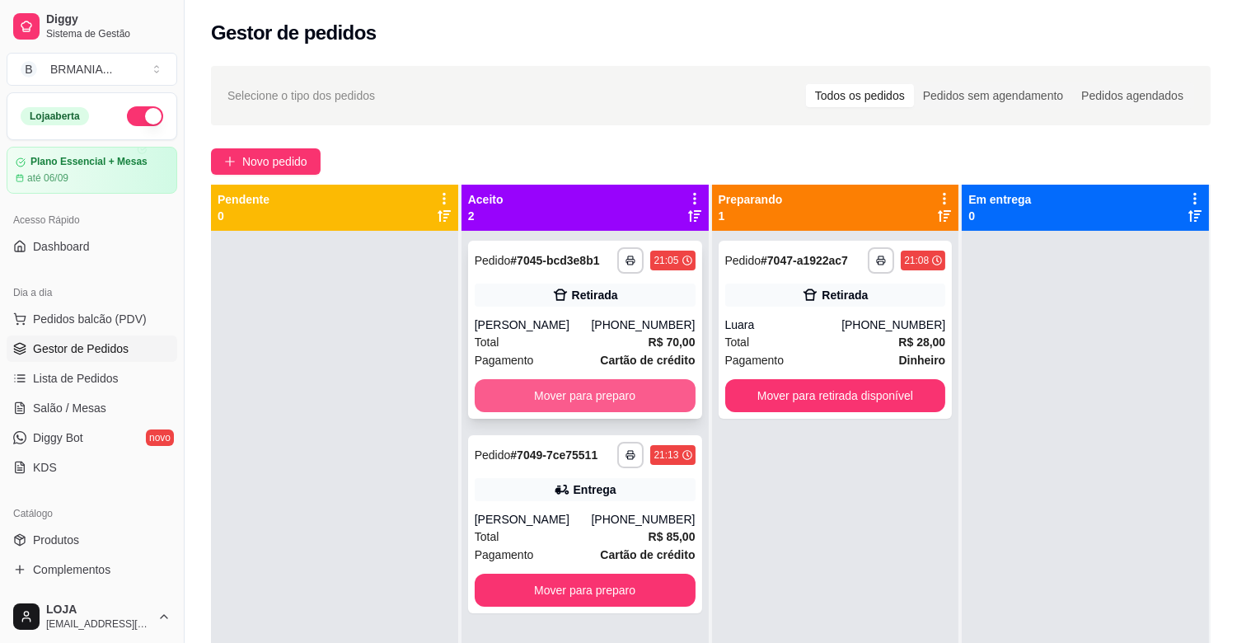
click at [639, 396] on button "Mover para preparo" at bounding box center [585, 395] width 221 height 33
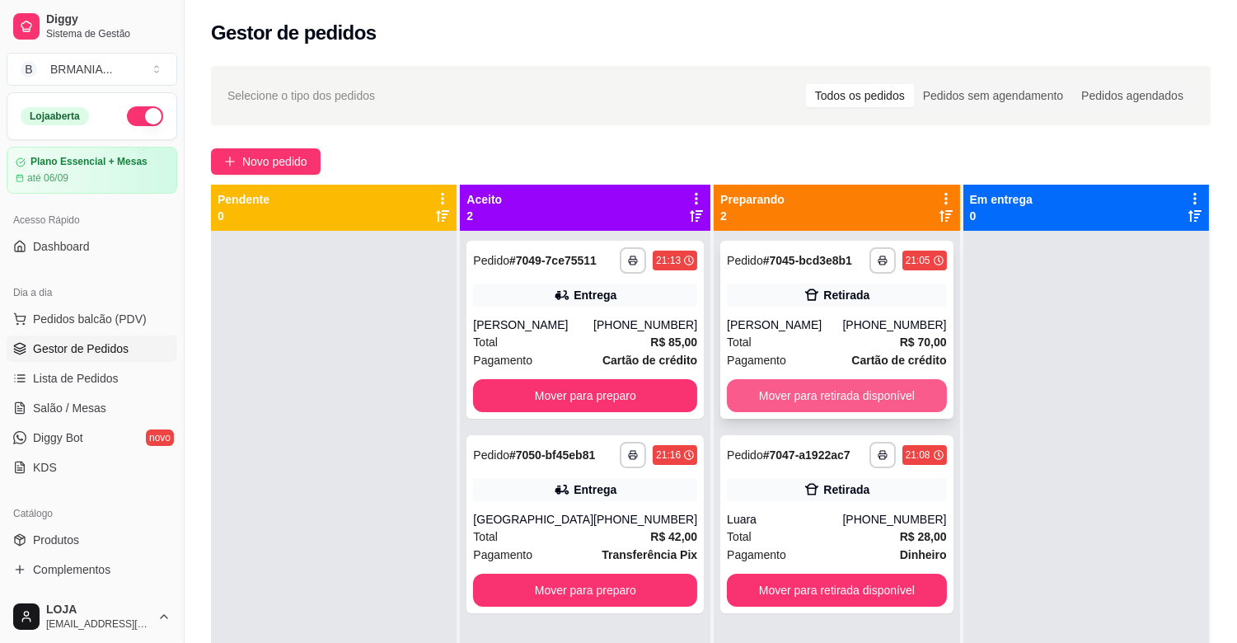
click at [817, 400] on button "Mover para retirada disponível" at bounding box center [836, 395] width 219 height 33
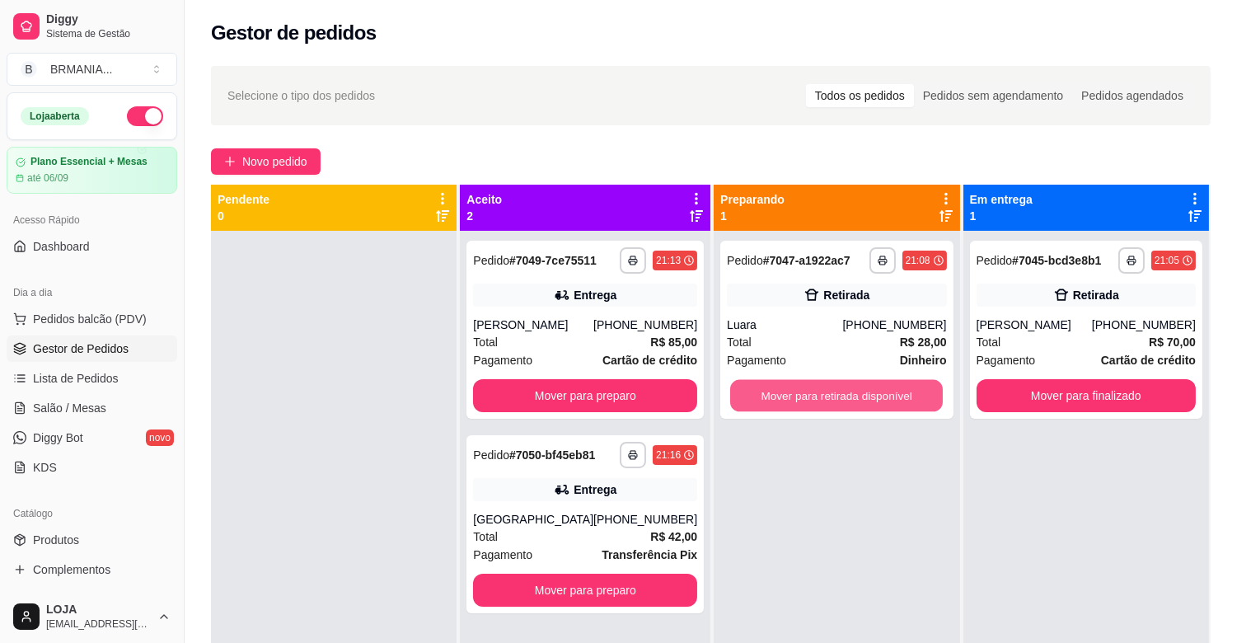
click at [817, 400] on button "Mover para retirada disponível" at bounding box center [836, 396] width 213 height 32
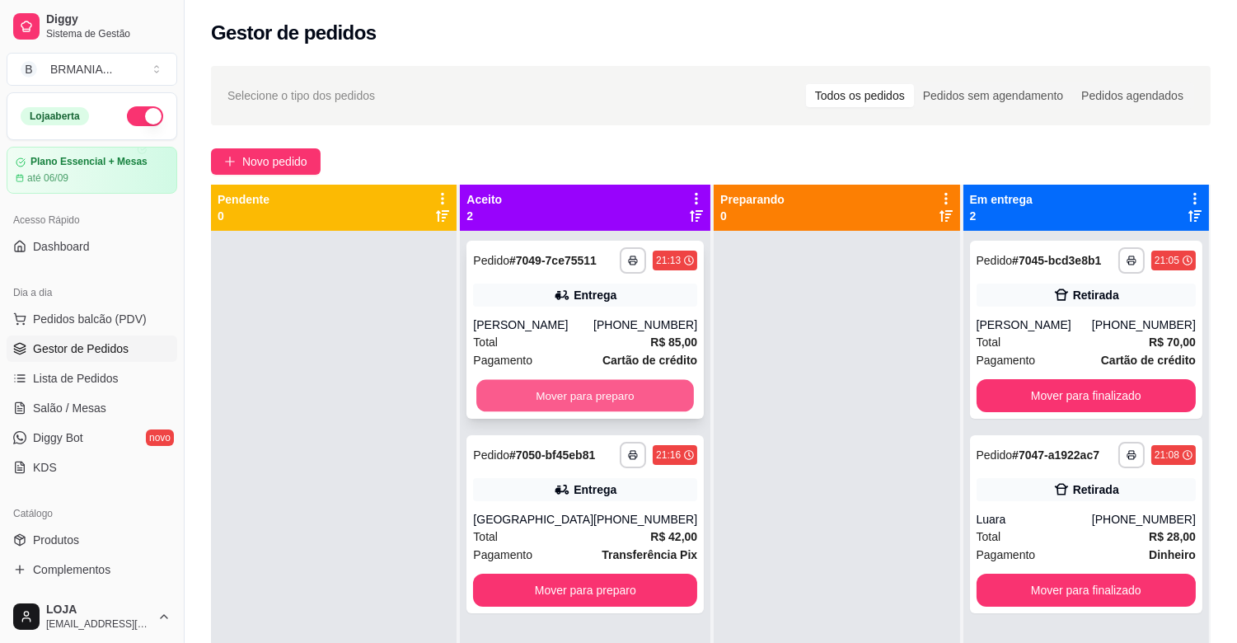
click at [595, 399] on button "Mover para preparo" at bounding box center [585, 396] width 218 height 32
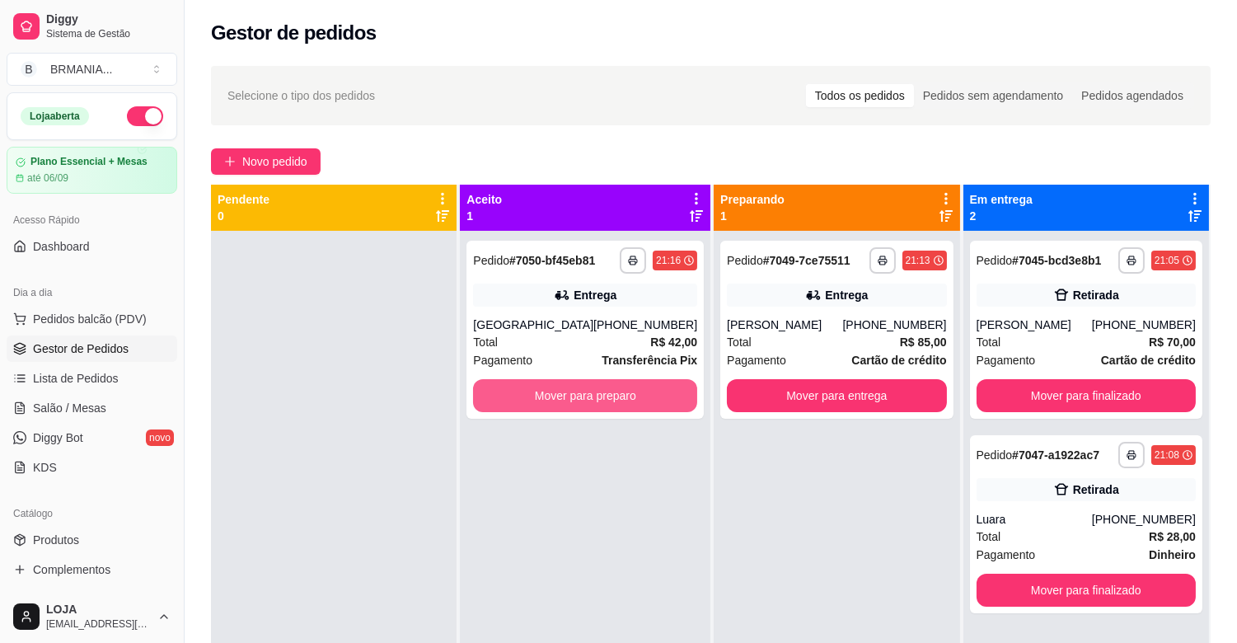
click at [595, 399] on button "Mover para preparo" at bounding box center [585, 395] width 224 height 33
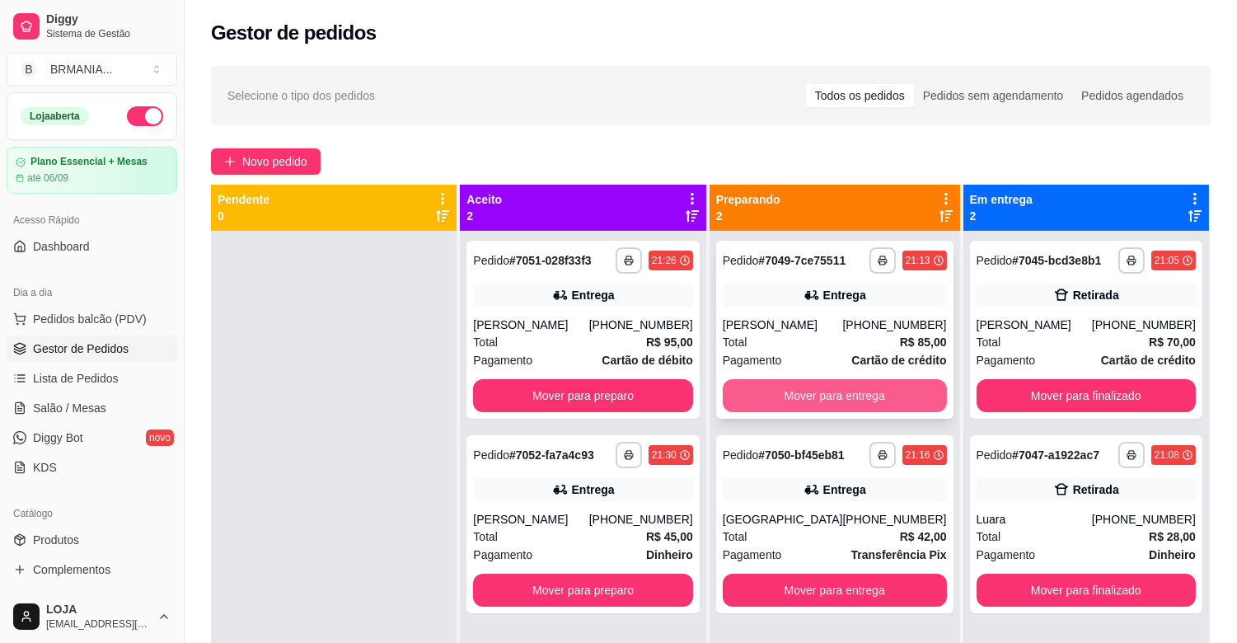
click at [809, 388] on button "Mover para entrega" at bounding box center [835, 395] width 224 height 33
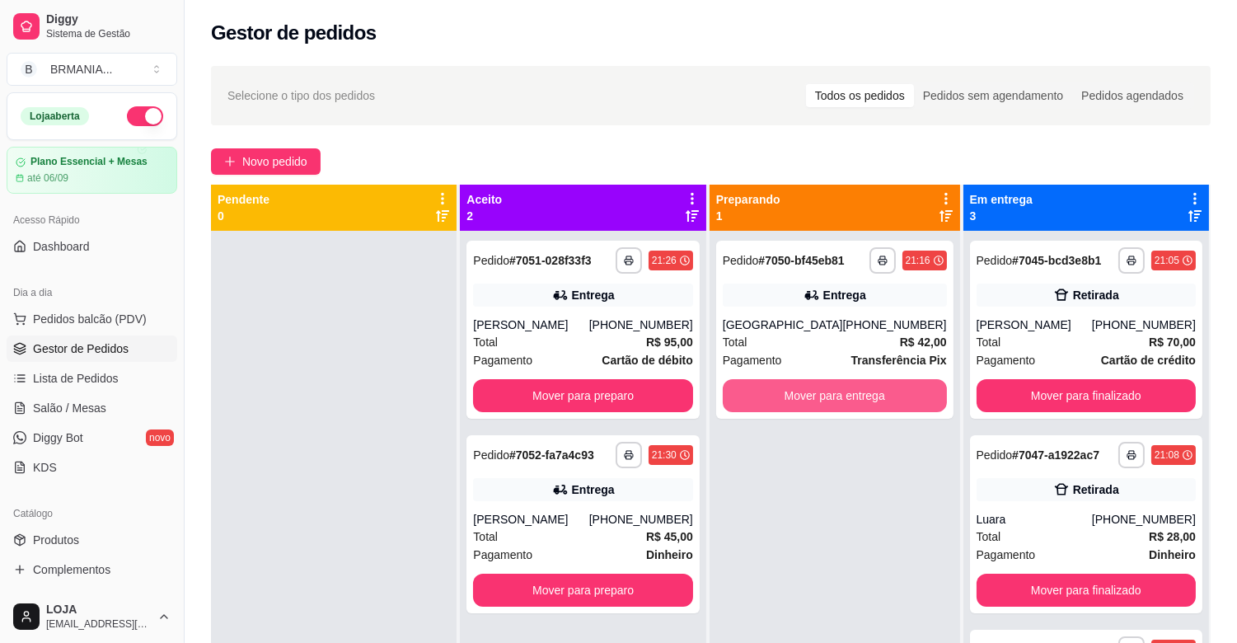
click at [809, 388] on button "Mover para entrega" at bounding box center [835, 395] width 224 height 33
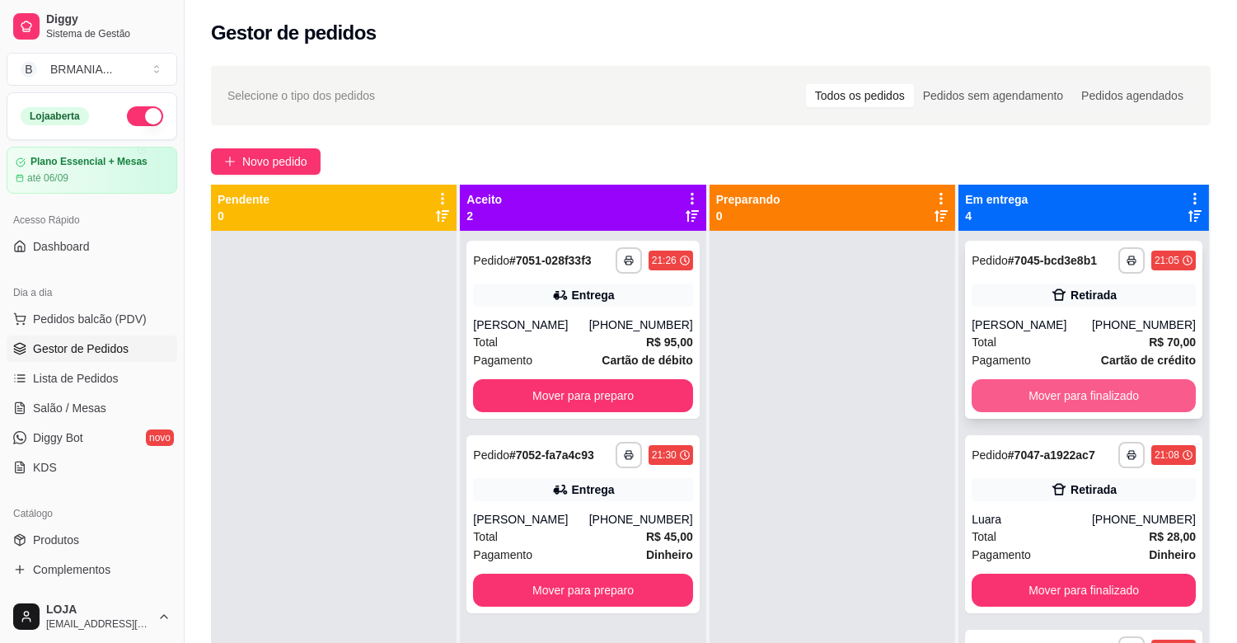
click at [1065, 391] on button "Mover para finalizado" at bounding box center [1084, 395] width 224 height 33
click at [1065, 392] on button "Mover para finalizado" at bounding box center [1084, 395] width 224 height 33
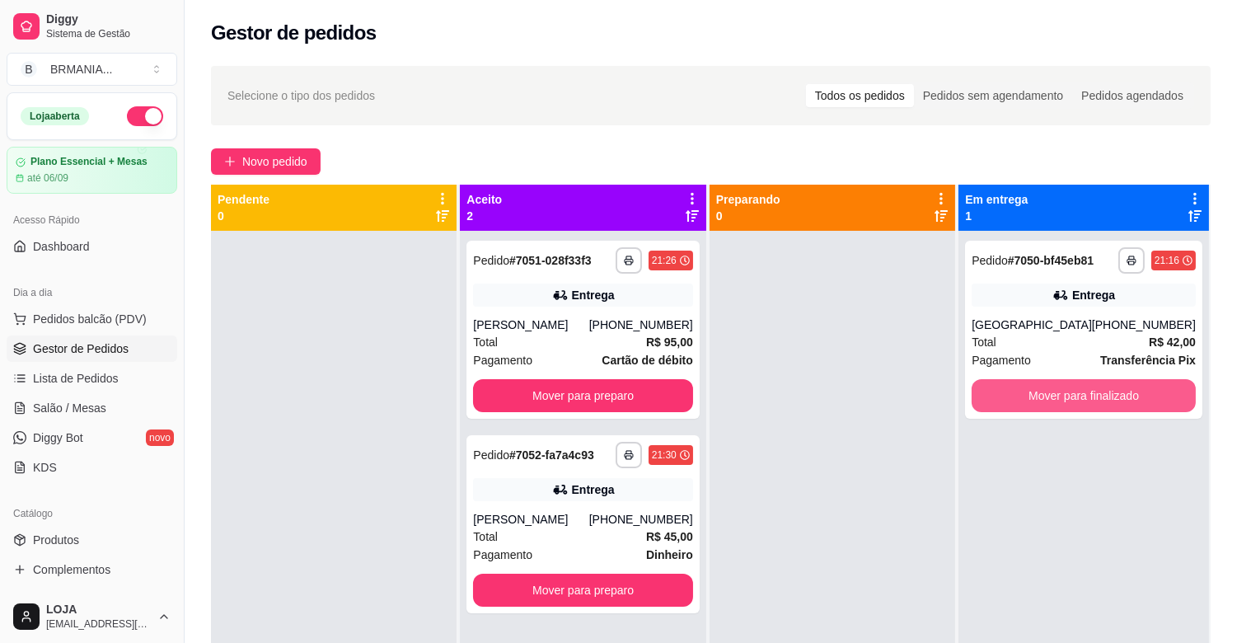
click at [1065, 392] on button "Mover para finalizado" at bounding box center [1084, 395] width 224 height 33
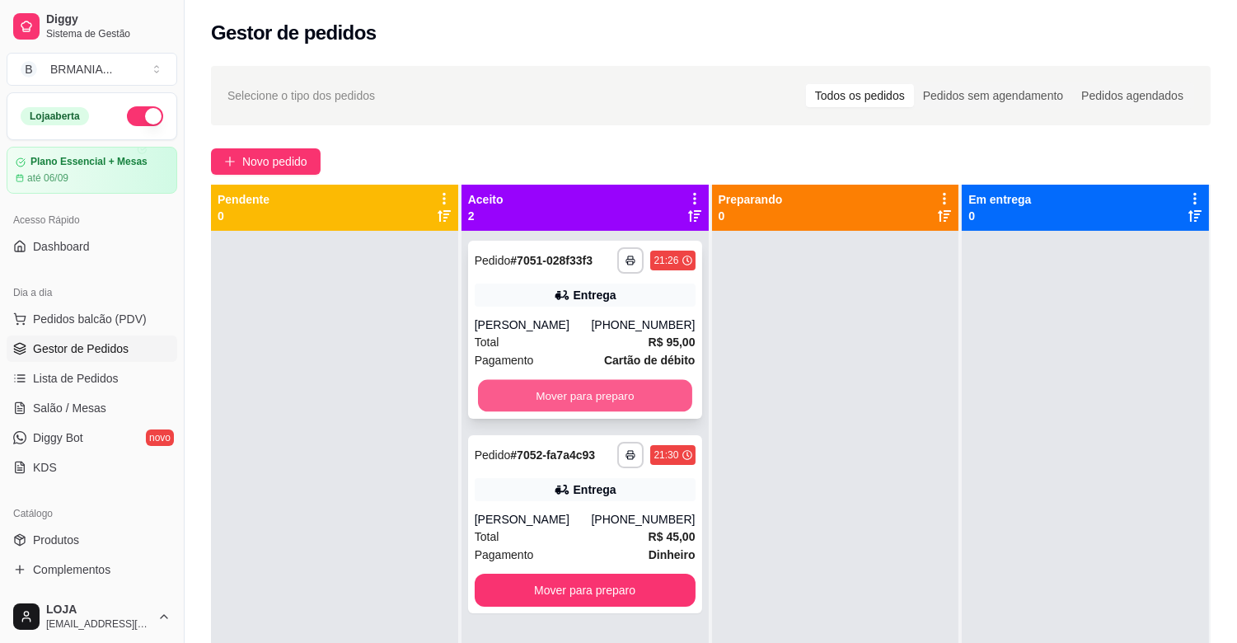
click at [593, 392] on button "Mover para preparo" at bounding box center [585, 396] width 214 height 32
click at [593, 392] on div "Mover para preparo" at bounding box center [585, 395] width 221 height 33
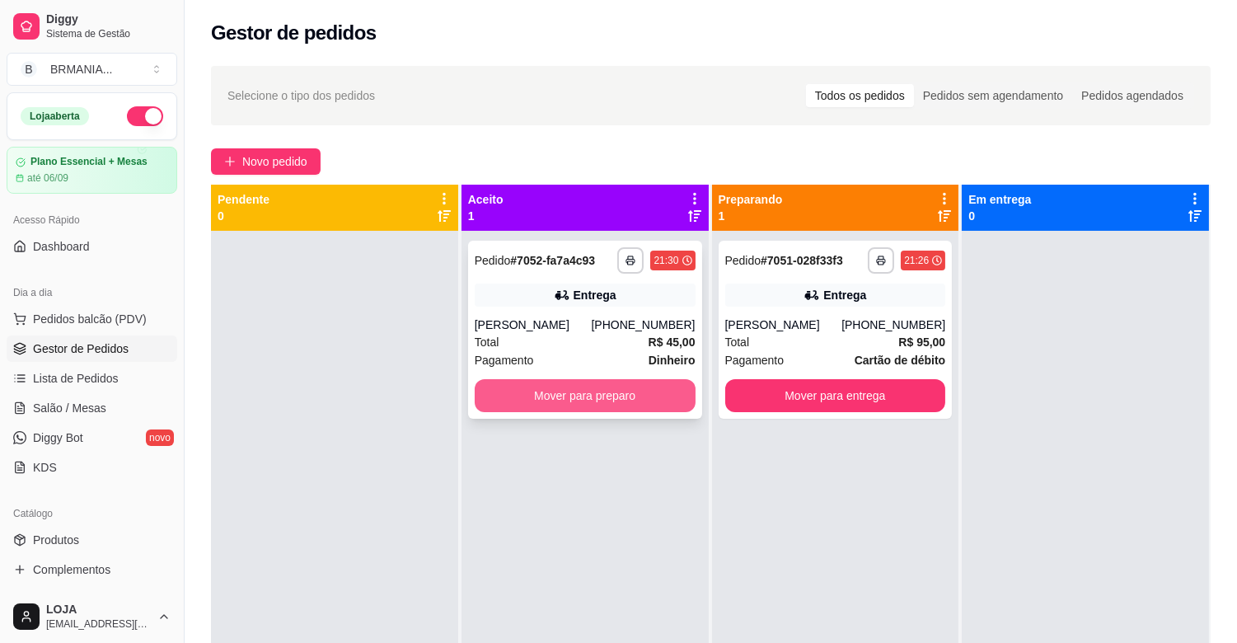
click at [584, 410] on button "Mover para preparo" at bounding box center [585, 395] width 221 height 33
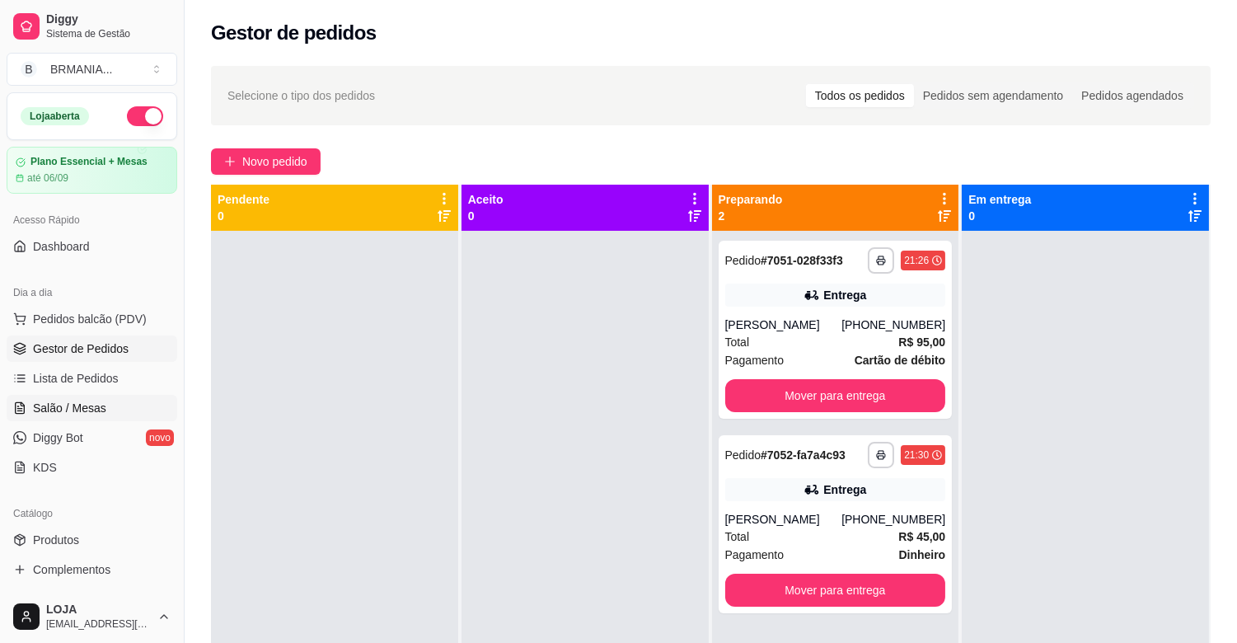
click at [91, 418] on link "Salão / Mesas" at bounding box center [92, 408] width 171 height 26
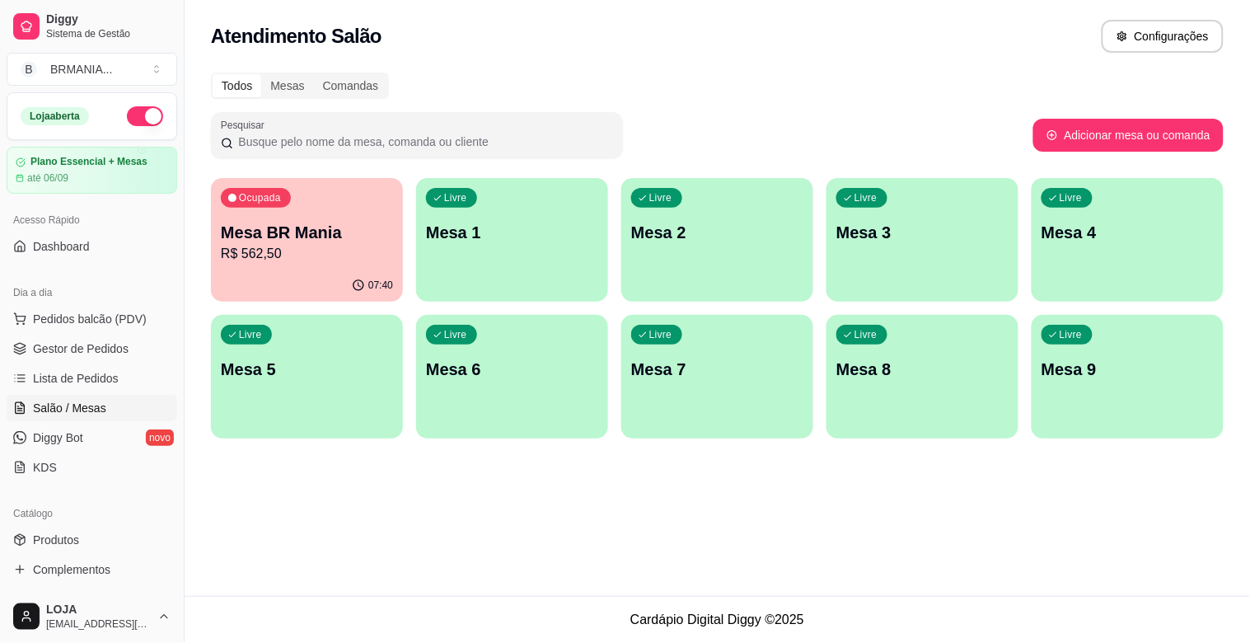
click at [493, 242] on p "Mesa 1" at bounding box center [512, 232] width 172 height 23
click at [79, 382] on span "Lista de Pedidos" at bounding box center [76, 378] width 86 height 16
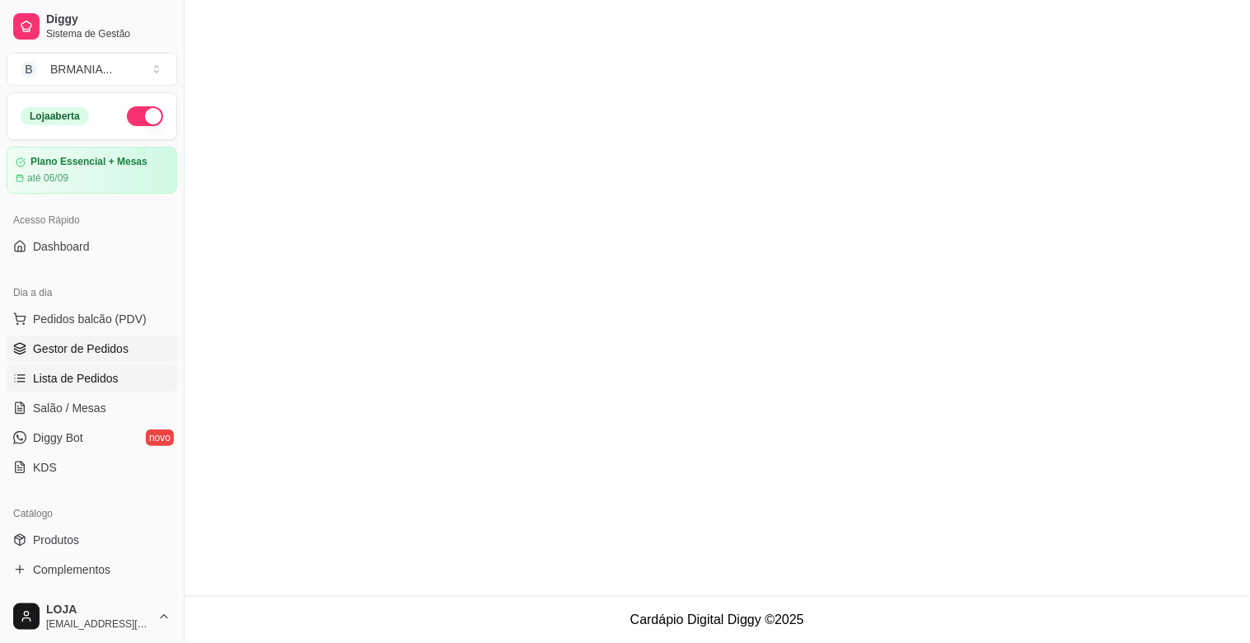
click at [97, 349] on span "Gestor de Pedidos" at bounding box center [81, 348] width 96 height 16
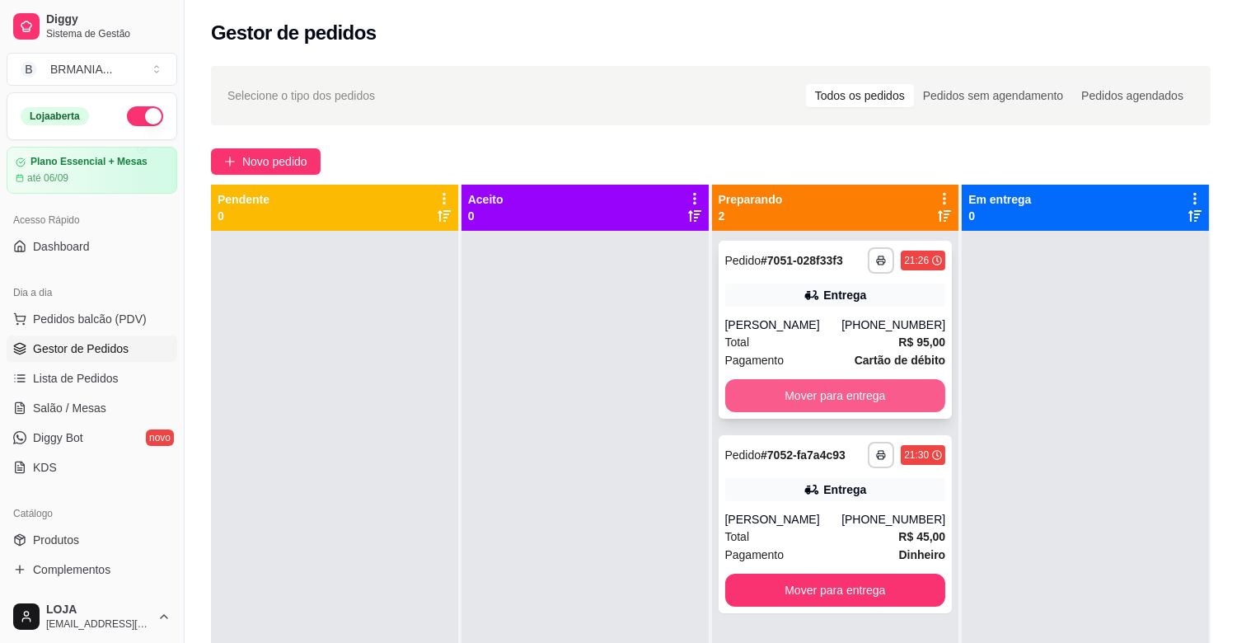
click at [828, 387] on button "Mover para entrega" at bounding box center [835, 395] width 221 height 33
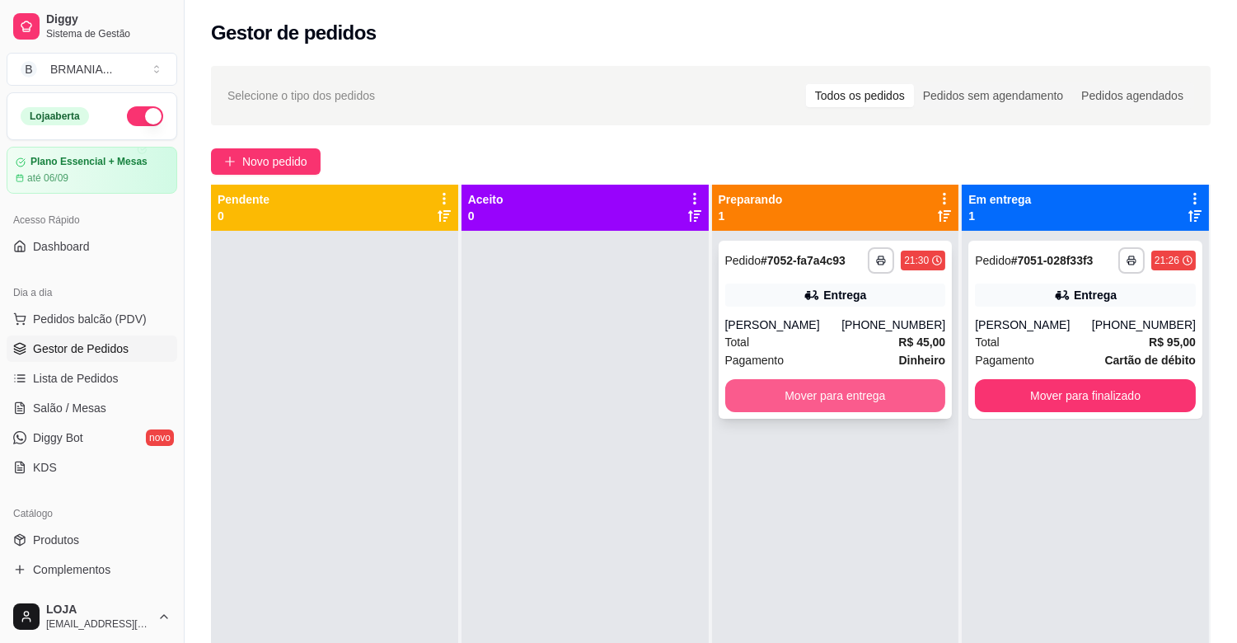
click at [847, 406] on button "Mover para entrega" at bounding box center [835, 395] width 221 height 33
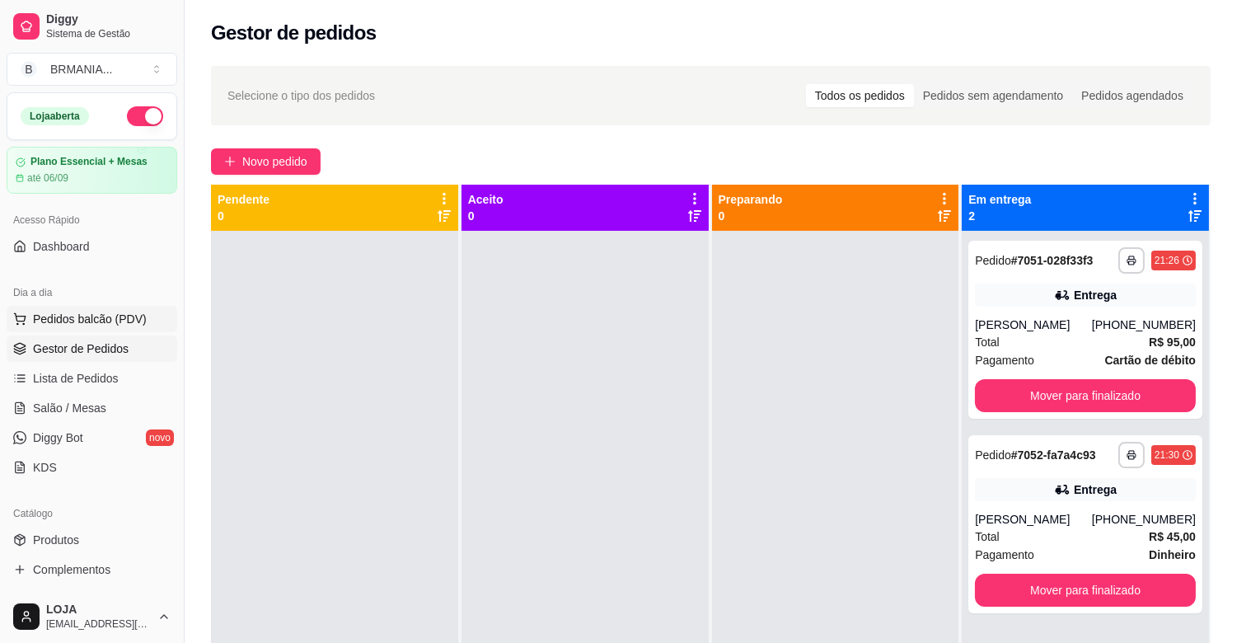
click at [112, 317] on span "Pedidos balcão (PDV)" at bounding box center [90, 319] width 114 height 16
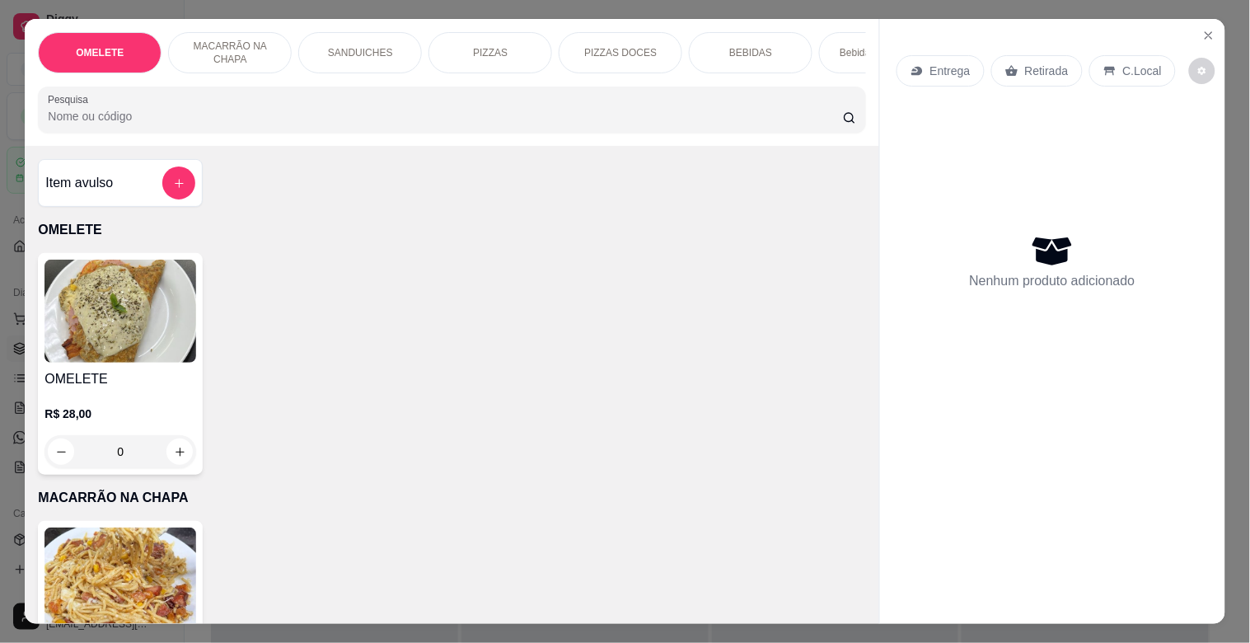
click at [303, 58] on div "SANDUICHES" at bounding box center [360, 52] width 124 height 41
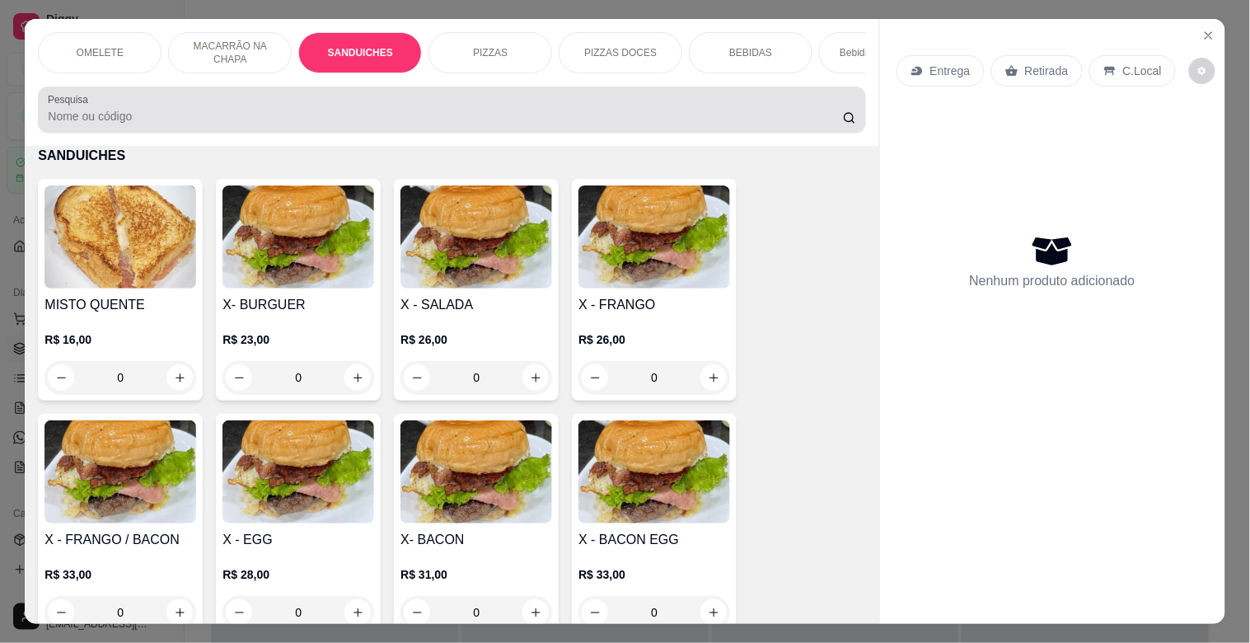
scroll to position [40, 0]
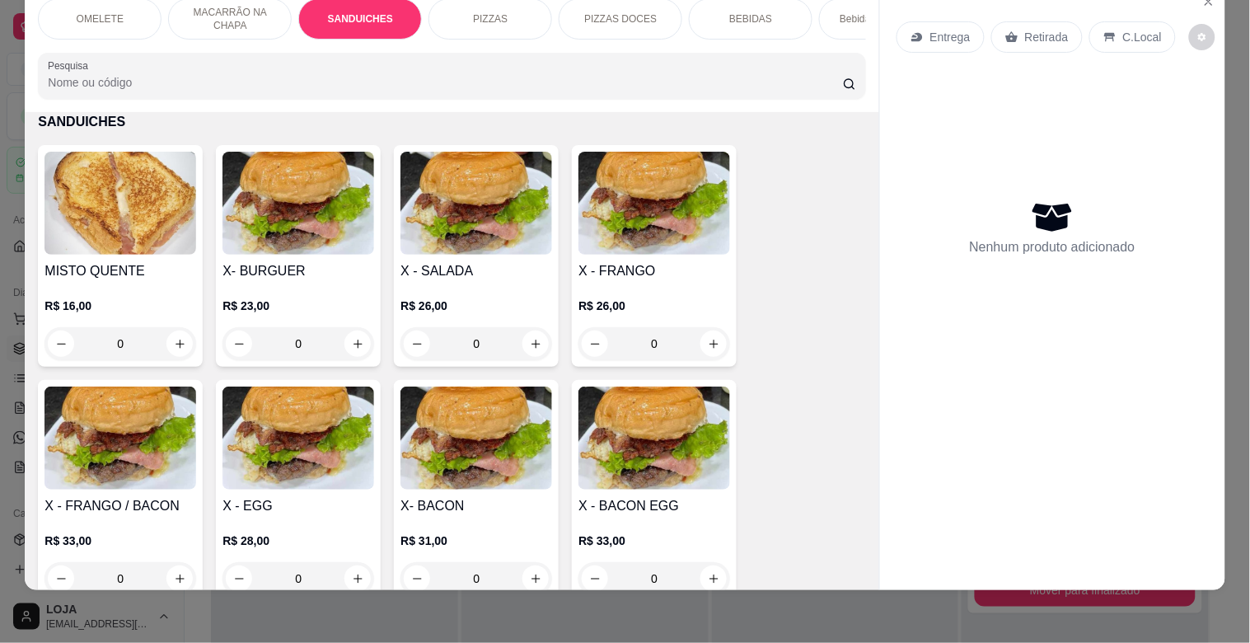
click at [317, 429] on img at bounding box center [299, 438] width 152 height 103
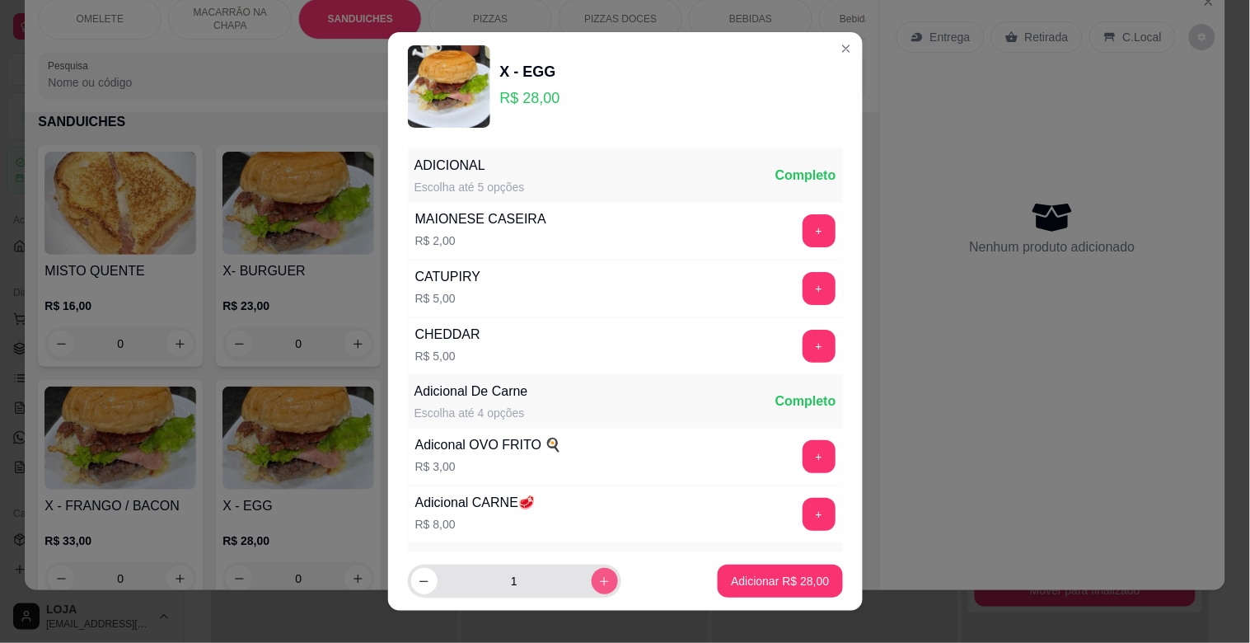
click at [592, 585] on button "increase-product-quantity" at bounding box center [605, 581] width 26 height 26
click at [598, 585] on icon "increase-product-quantity" at bounding box center [604, 581] width 12 height 12
type input "3"
click at [737, 573] on p "Adicionar R$ 84,00" at bounding box center [780, 581] width 98 height 16
click at [737, 573] on div "MISTO QUENTE R$ 16,00 0 X- BURGUER R$ 23,00 0 X - SALADA R$ 26,00 0 X - FRANGO …" at bounding box center [452, 491] width 828 height 692
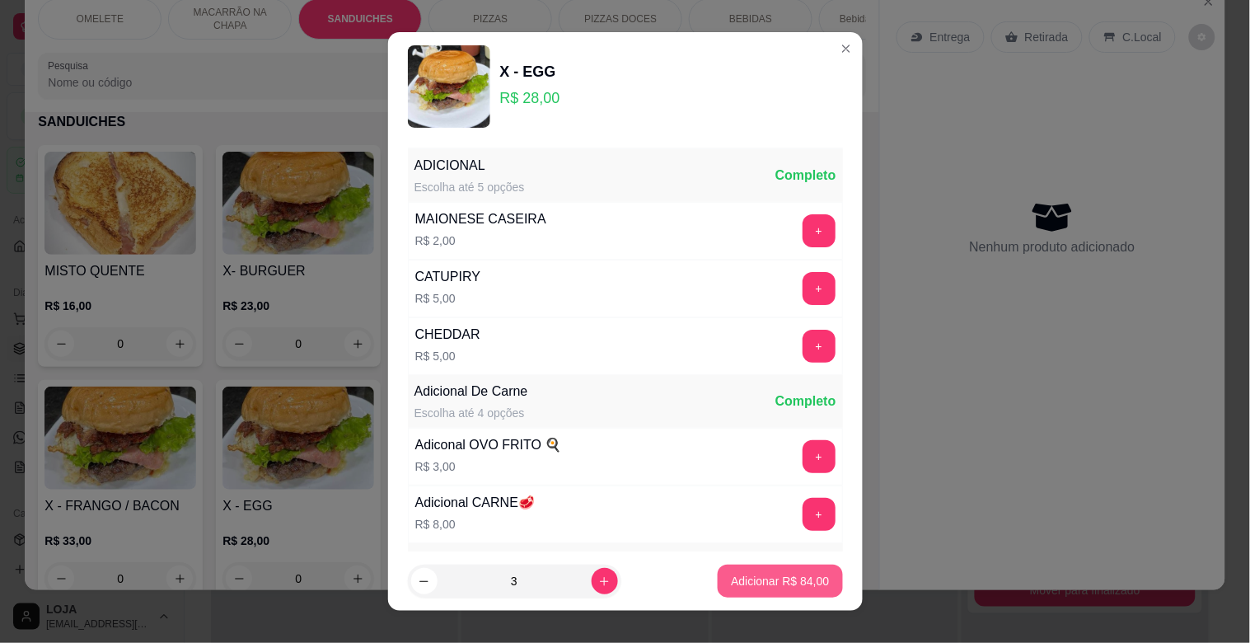
type input "3"
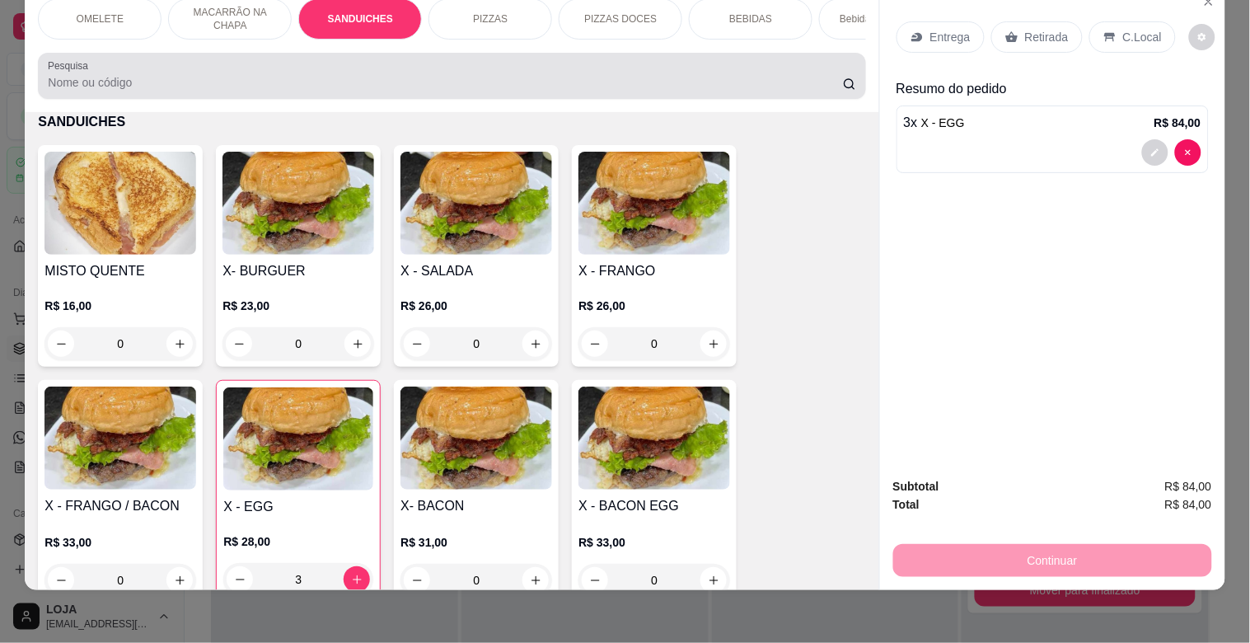
click at [286, 68] on div at bounding box center [452, 75] width 808 height 33
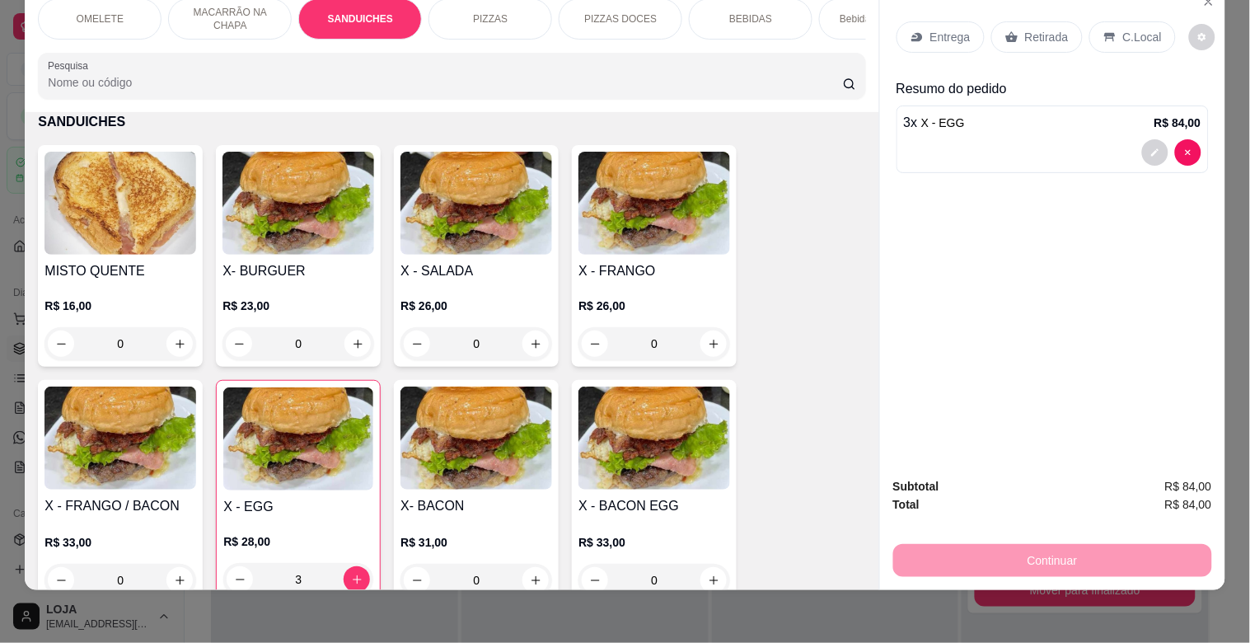
click at [196, 21] on div "MACARRÃO NA CHAPA" at bounding box center [230, 18] width 124 height 41
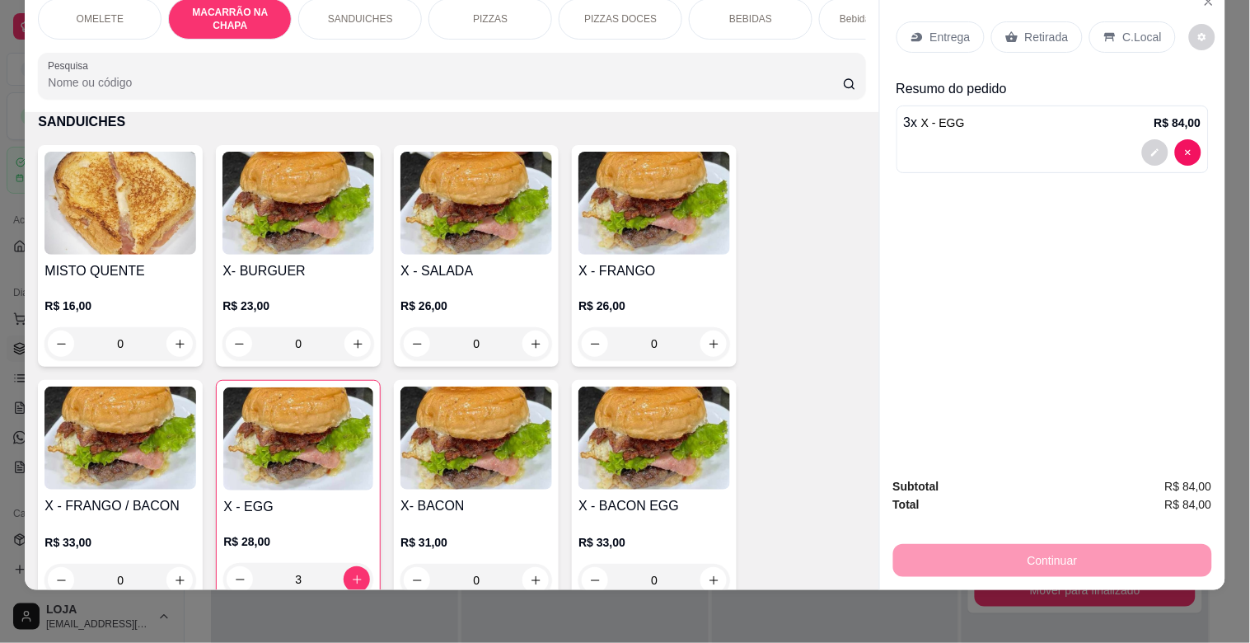
scroll to position [342, 0]
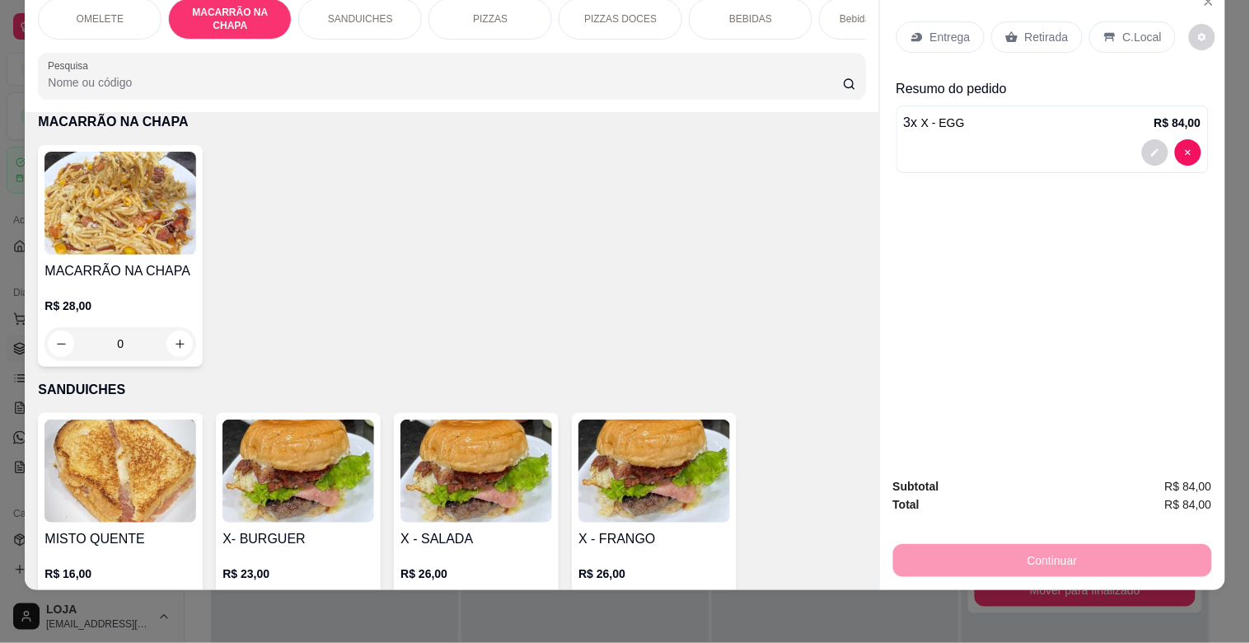
click at [111, 270] on h4 "MACARRÃO NA CHAPA" at bounding box center [121, 271] width 152 height 20
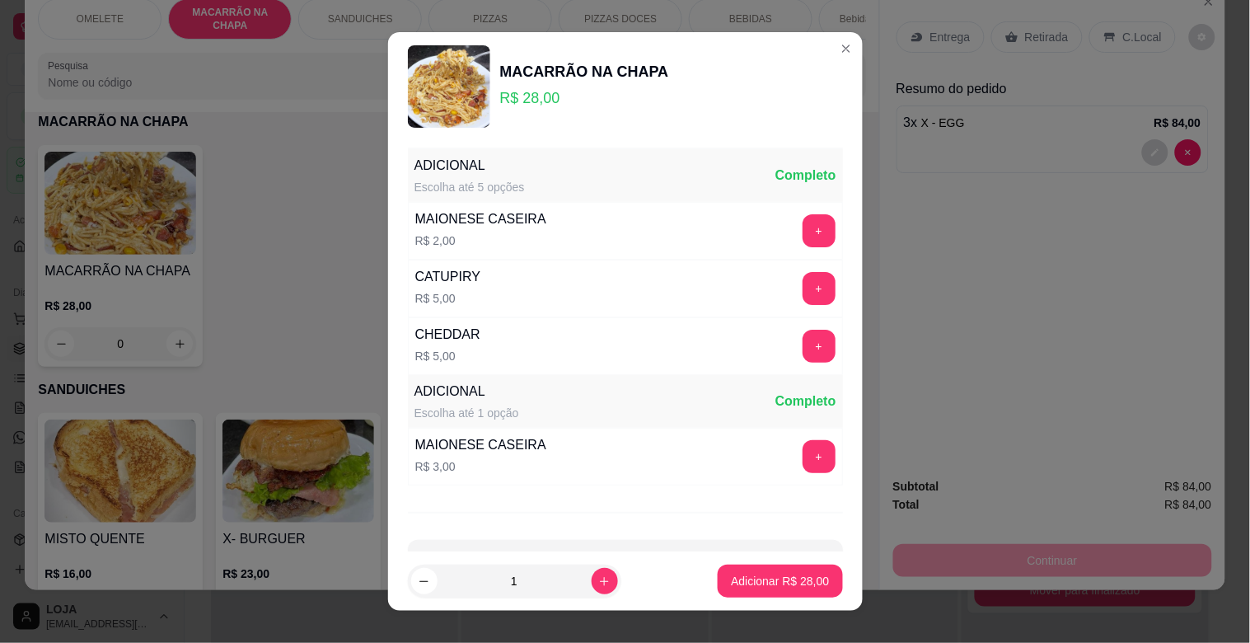
scroll to position [42, 0]
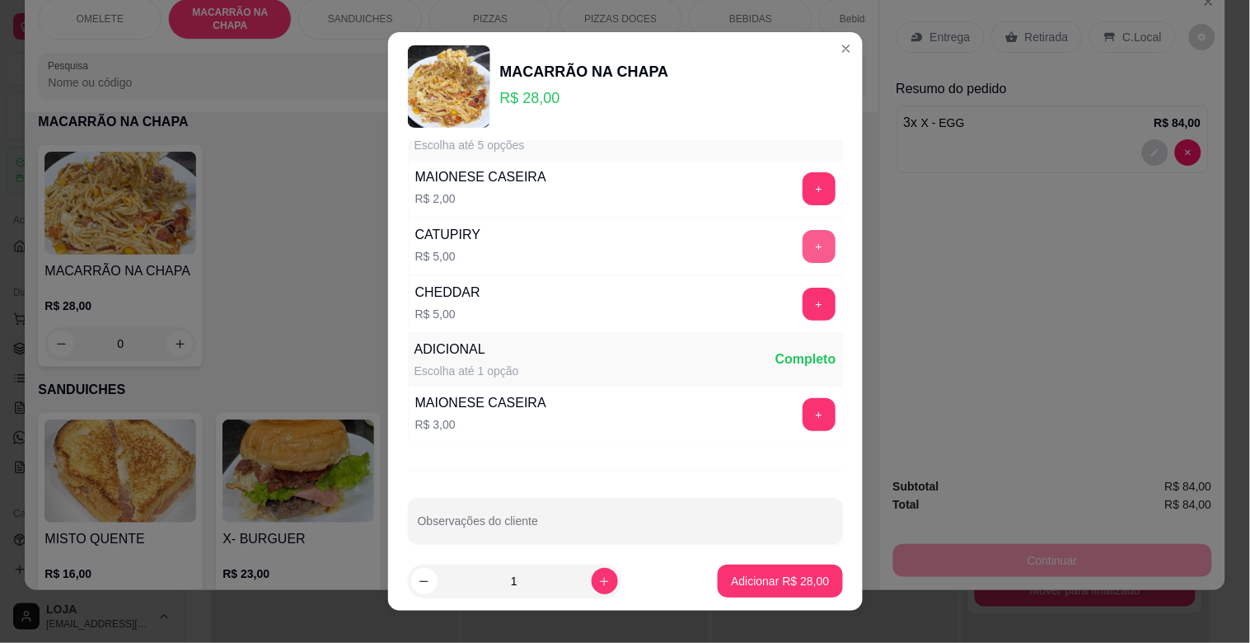
click at [803, 252] on button "+" at bounding box center [819, 246] width 33 height 33
click at [771, 589] on button "Adicionar R$ 33,00" at bounding box center [780, 581] width 121 height 32
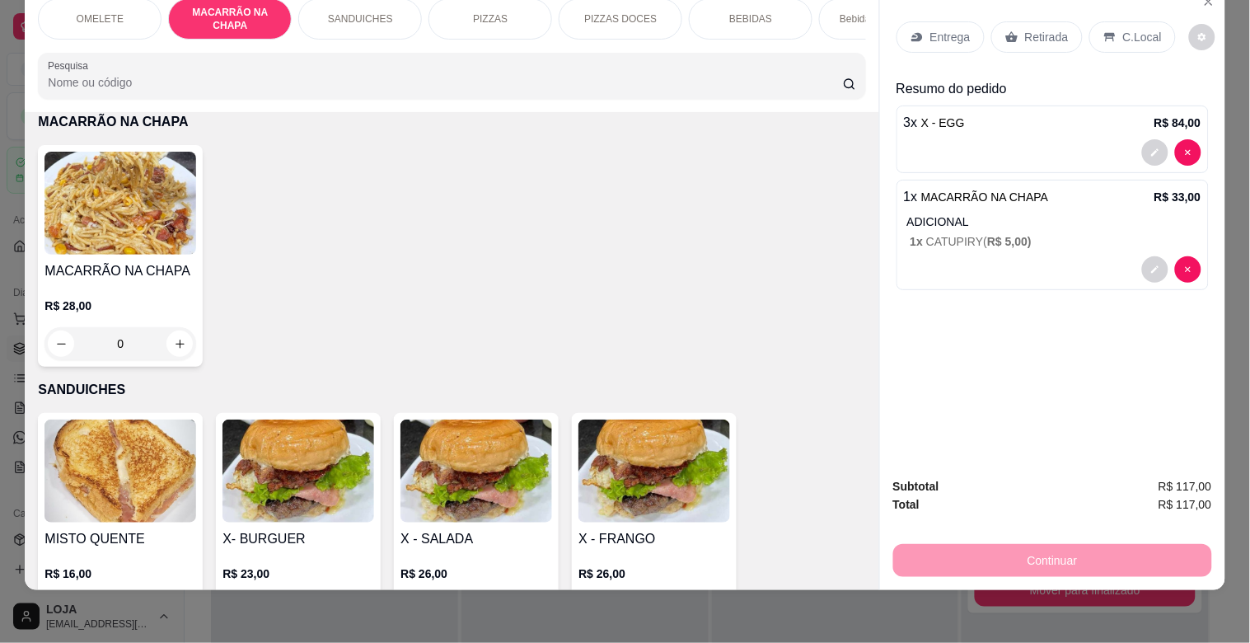
scroll to position [0, 0]
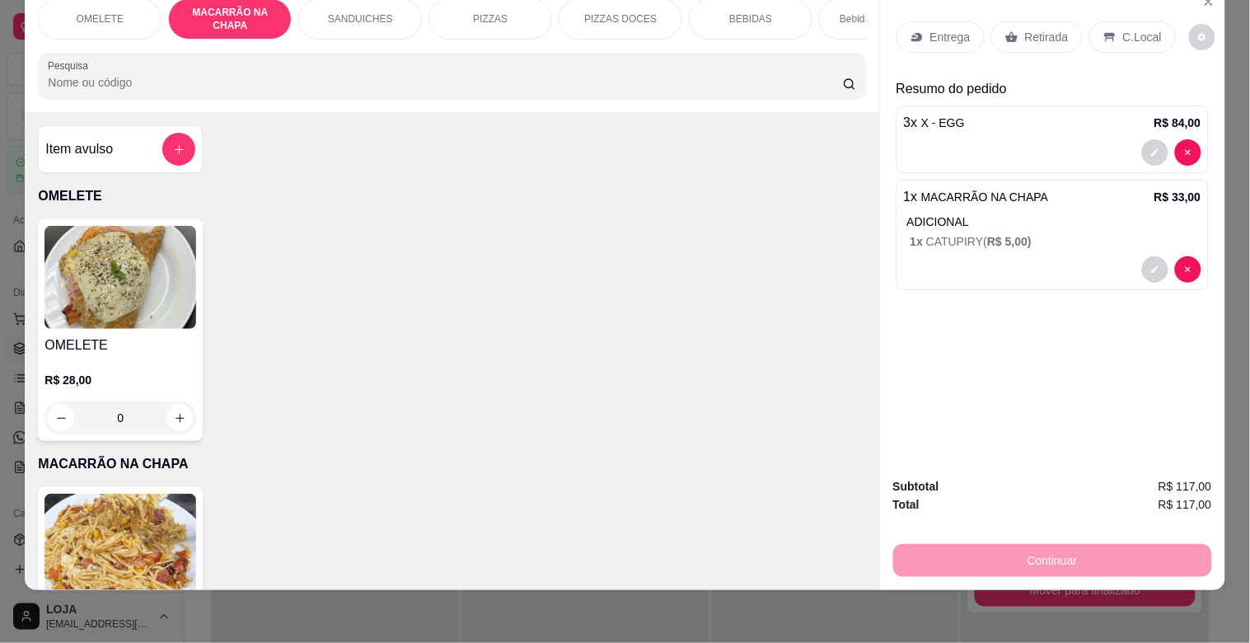
click at [631, 79] on input "Pesquisa" at bounding box center [445, 82] width 795 height 16
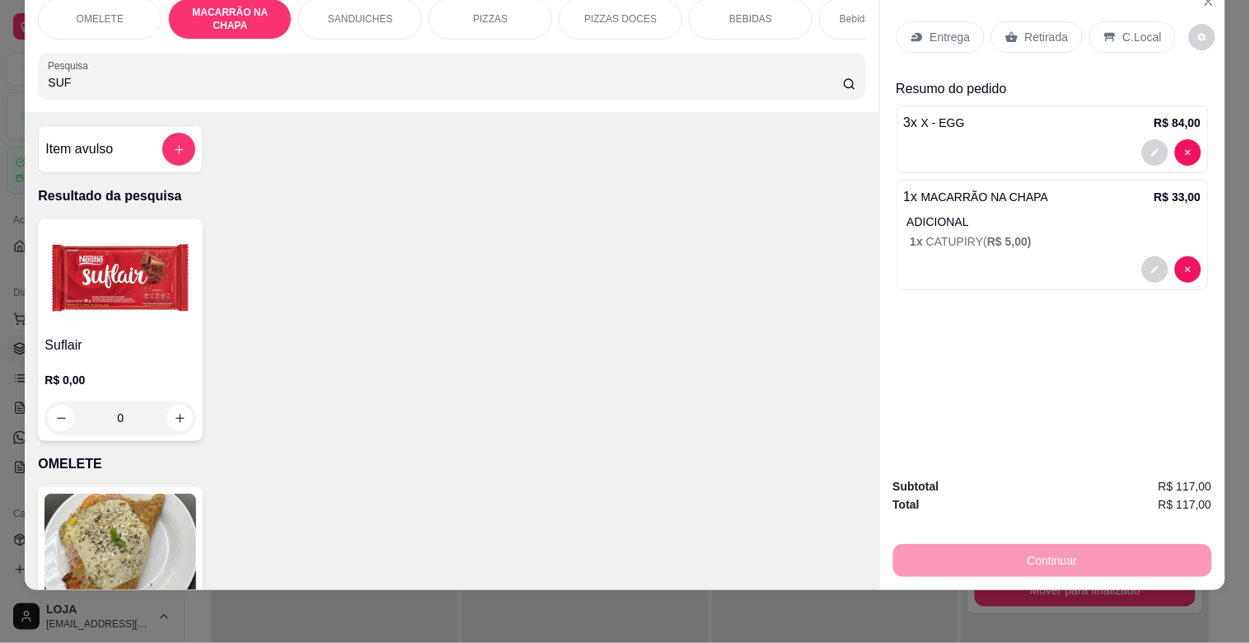
type input "SUF"
click at [105, 322] on img at bounding box center [121, 277] width 152 height 103
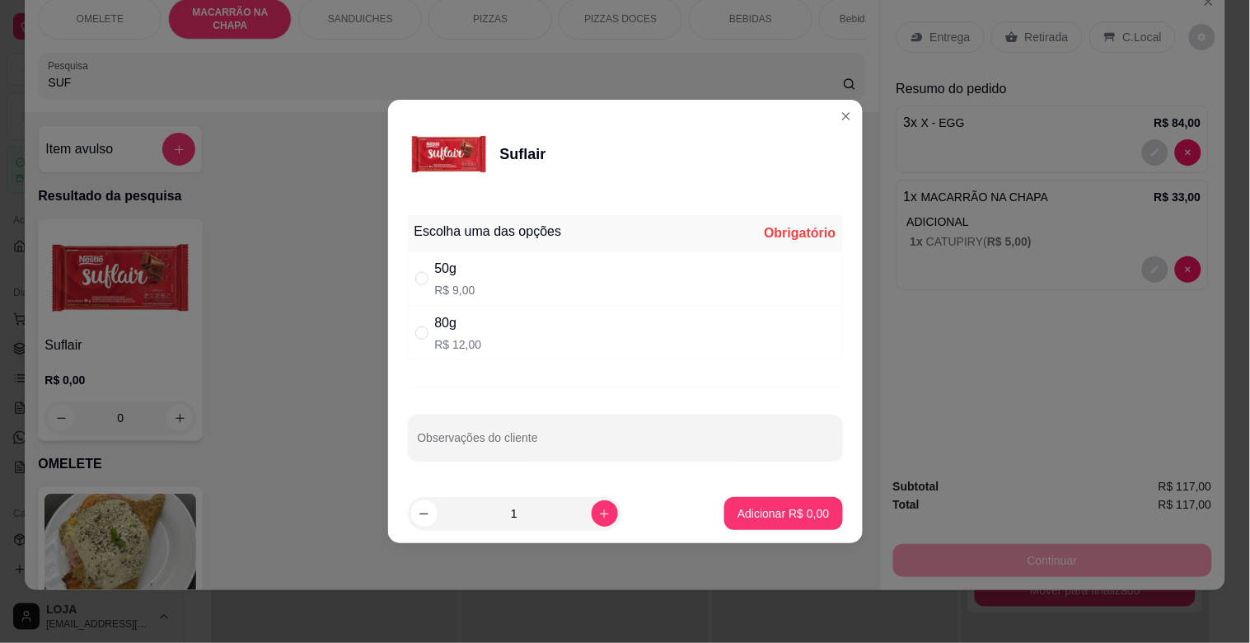
click at [575, 343] on div "80g R$ 12,00" at bounding box center [625, 333] width 435 height 54
radio input "true"
click at [795, 518] on p "Adicionar R$ 12,00" at bounding box center [781, 513] width 96 height 16
type input "1"
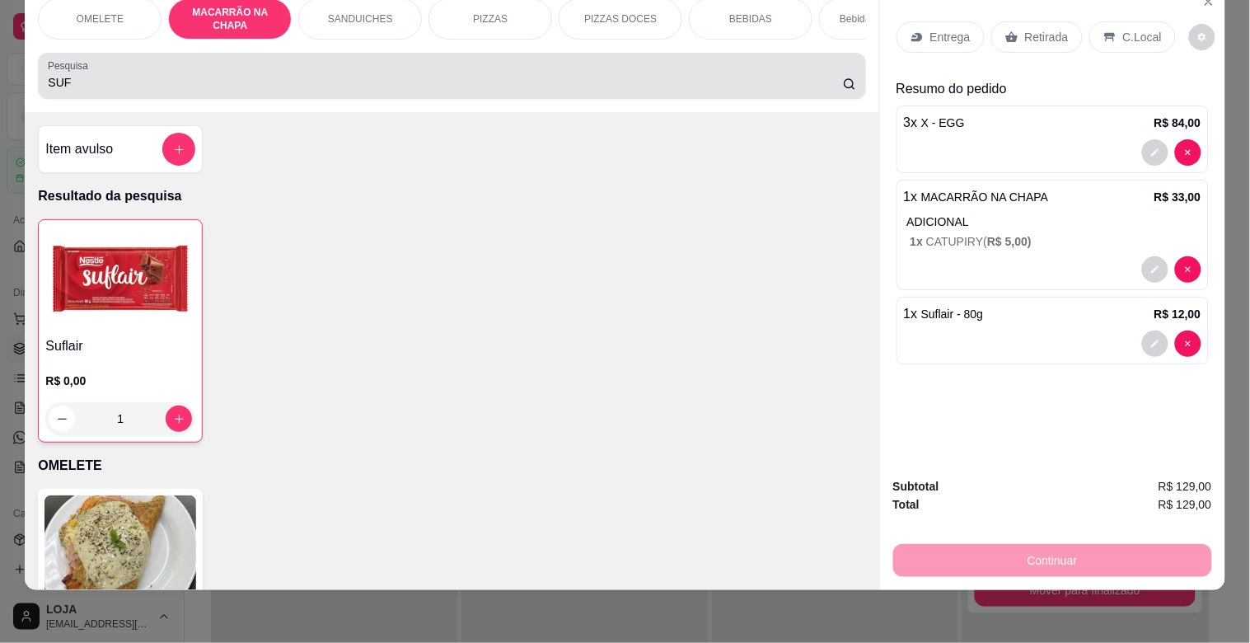
click at [166, 75] on input "SUF" at bounding box center [445, 82] width 795 height 16
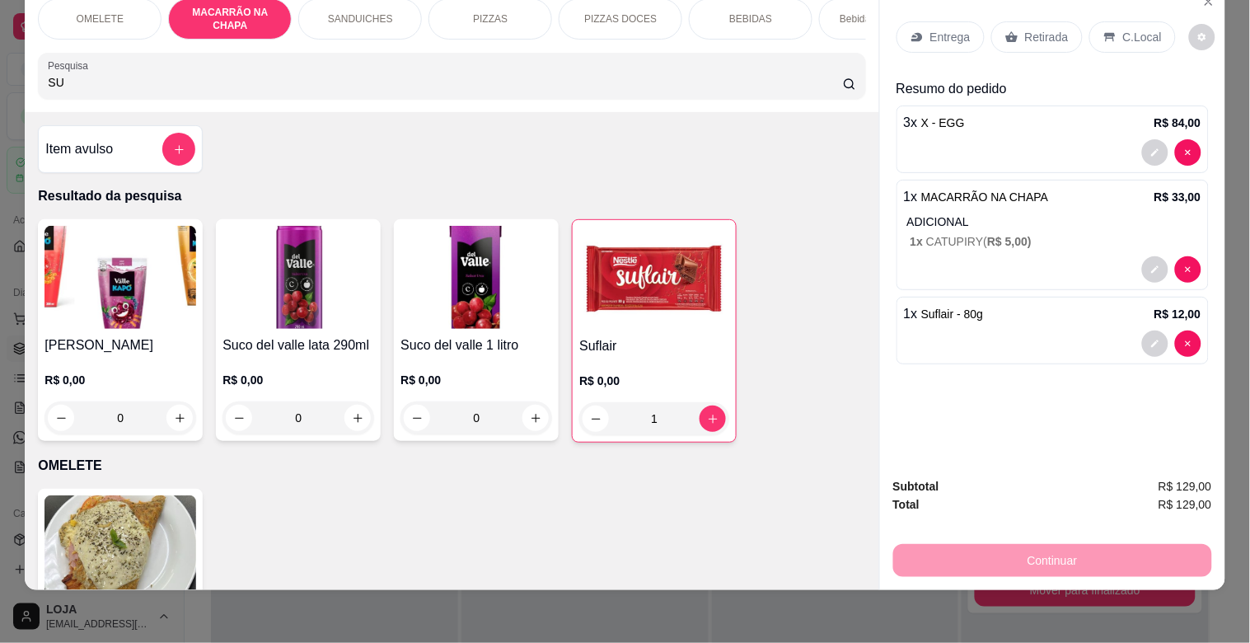
type input "S"
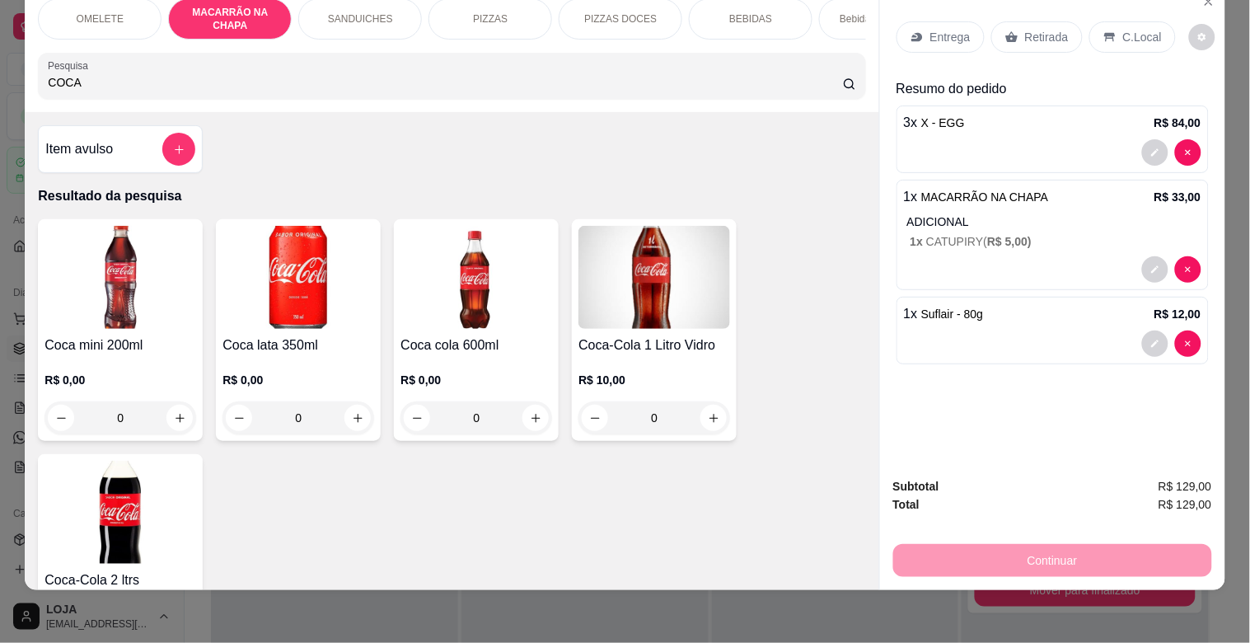
type input "COCA"
click at [118, 559] on img at bounding box center [121, 512] width 152 height 103
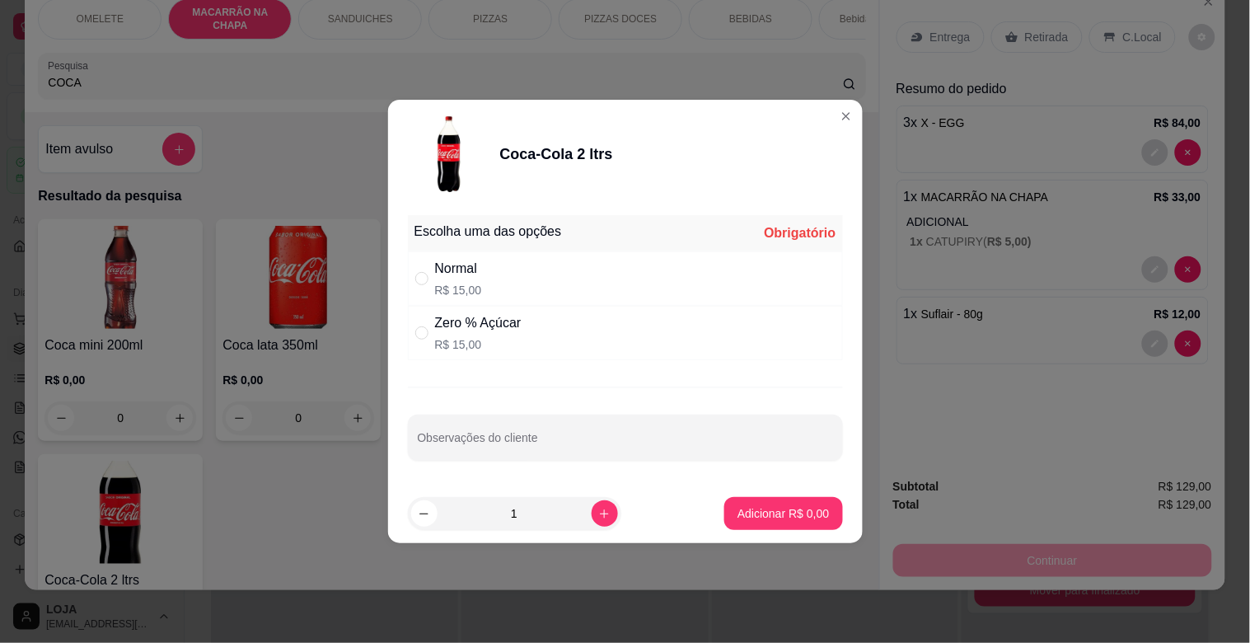
drag, startPoint x: 458, startPoint y: 258, endPoint x: 484, endPoint y: 286, distance: 37.9
click at [459, 259] on div "Normal" at bounding box center [458, 269] width 47 height 20
radio input "true"
click at [750, 513] on p "Adicionar R$ 15,00" at bounding box center [780, 513] width 98 height 16
type input "1"
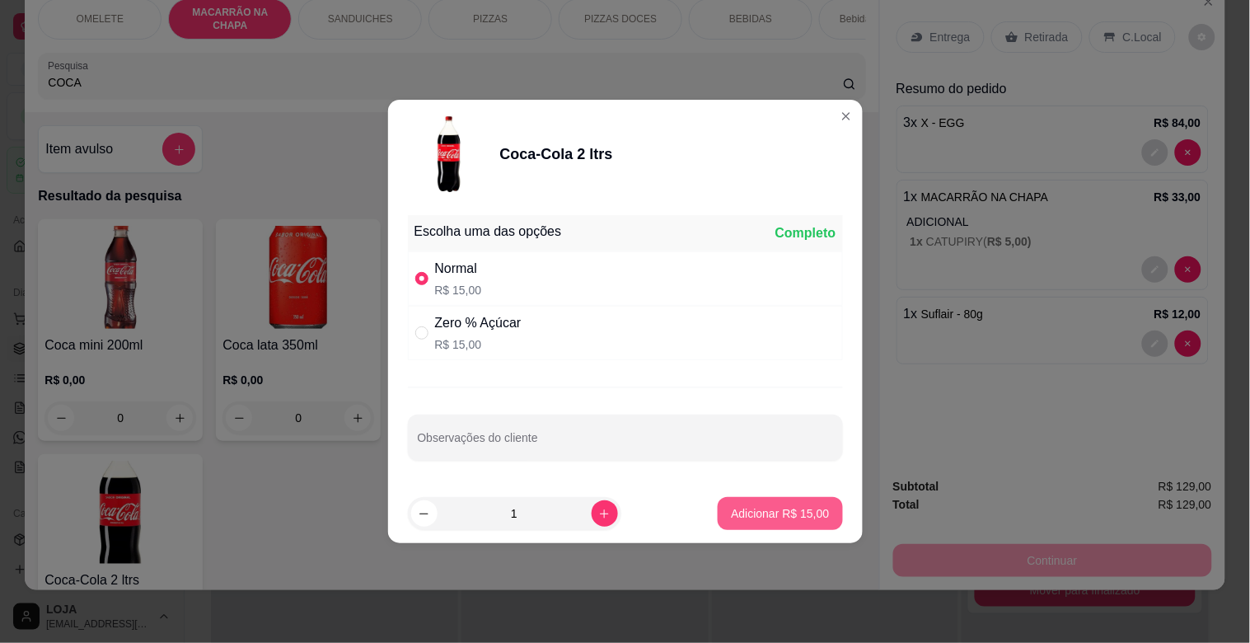
type input "1"
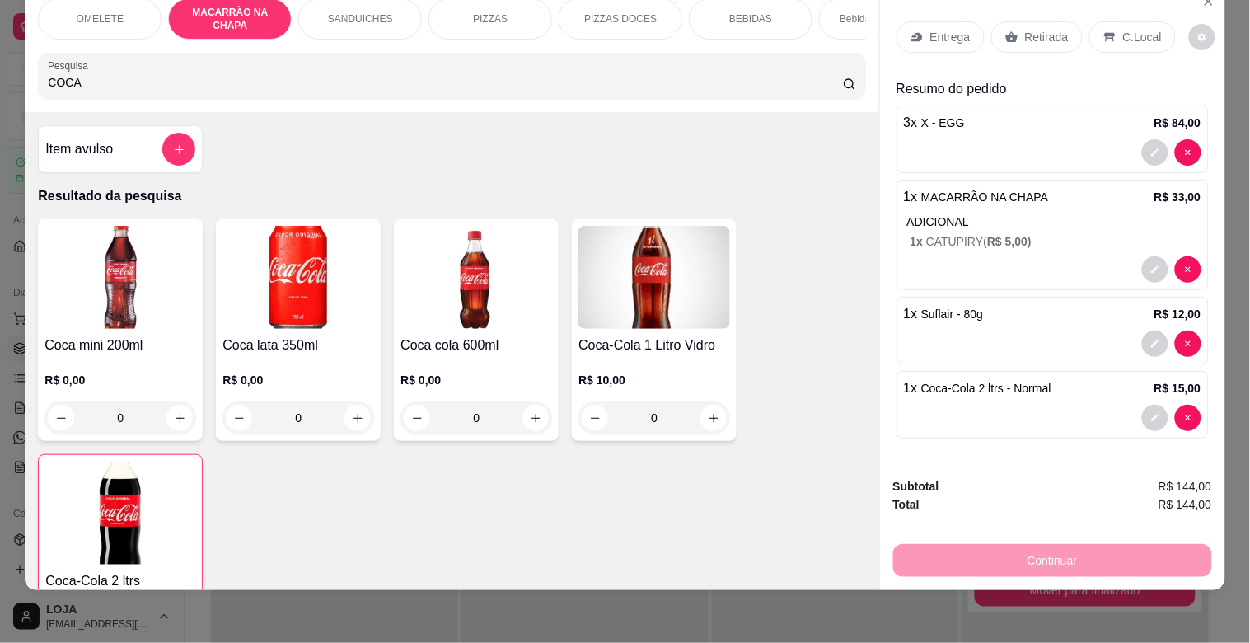
click at [1106, 33] on icon at bounding box center [1110, 37] width 11 height 9
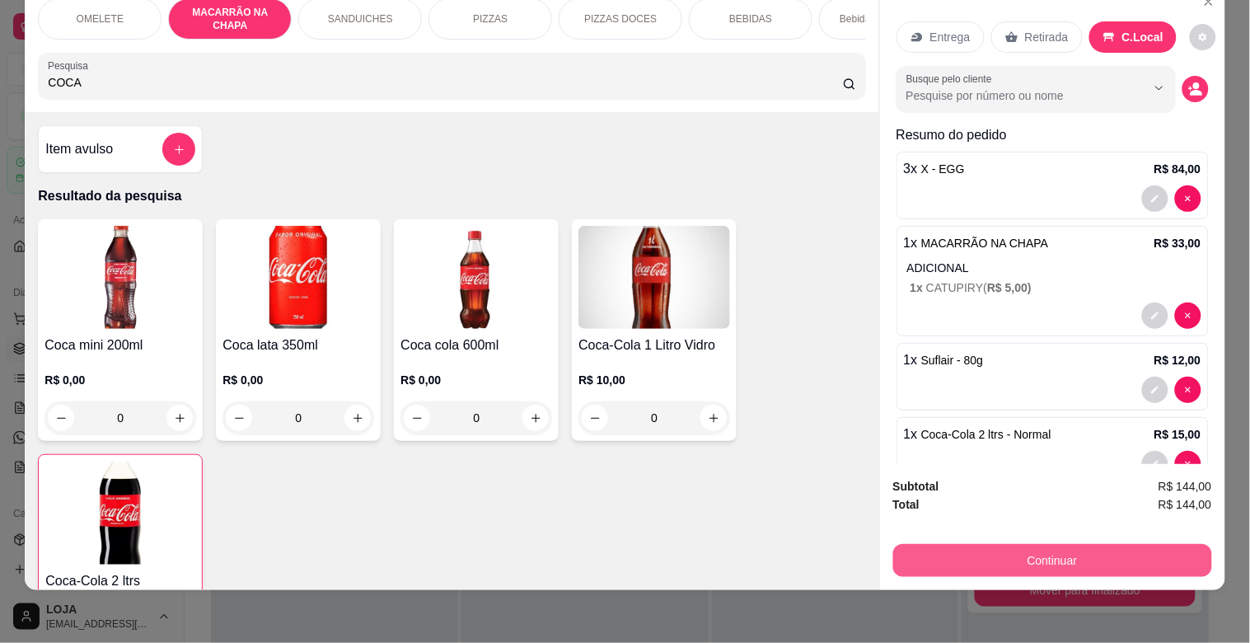
click at [1043, 544] on button "Continuar" at bounding box center [1053, 560] width 319 height 33
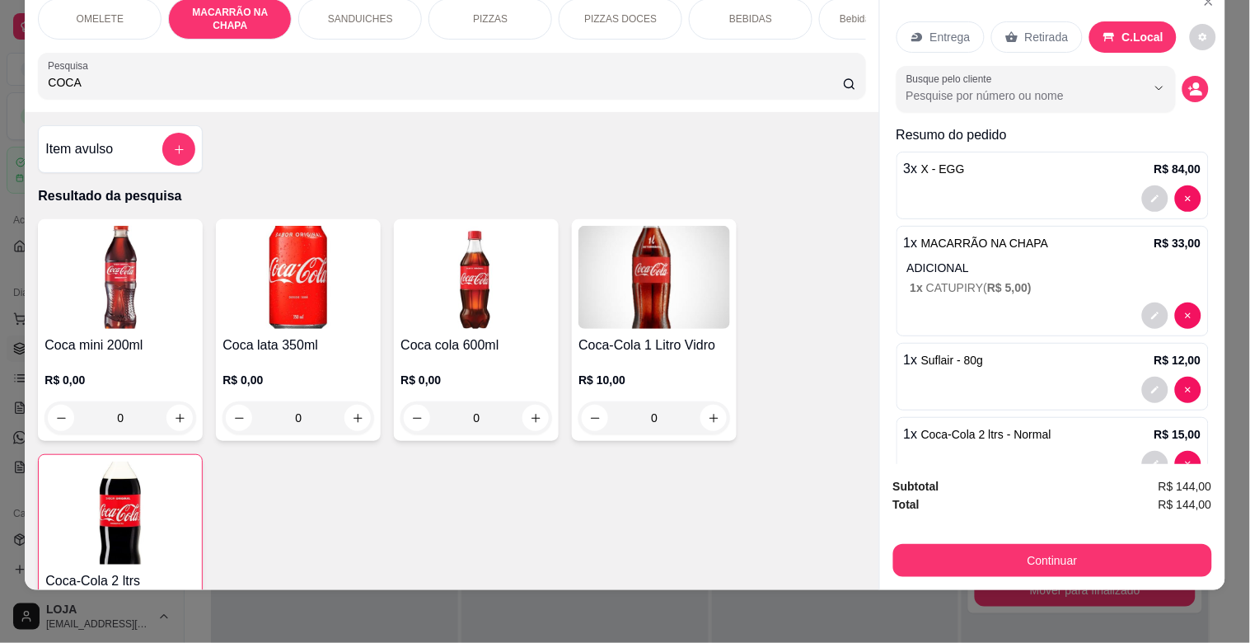
drag, startPoint x: 729, startPoint y: 385, endPoint x: 746, endPoint y: 416, distance: 35.4
click at [745, 418] on div "Coca mini 200ml R$ 0,00 0 Coca lata 350ml R$ 0,00 0 Coca cola 600ml R$ 0,00 0 C…" at bounding box center [452, 448] width 828 height 458
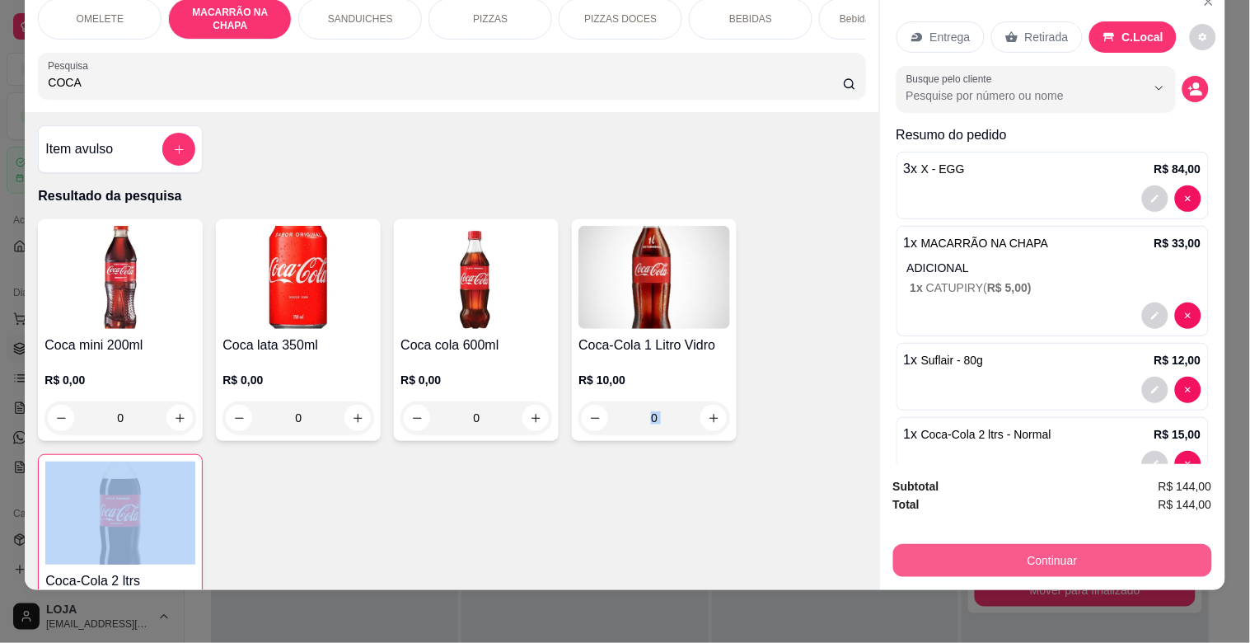
click at [1052, 546] on button "Continuar" at bounding box center [1053, 560] width 319 height 33
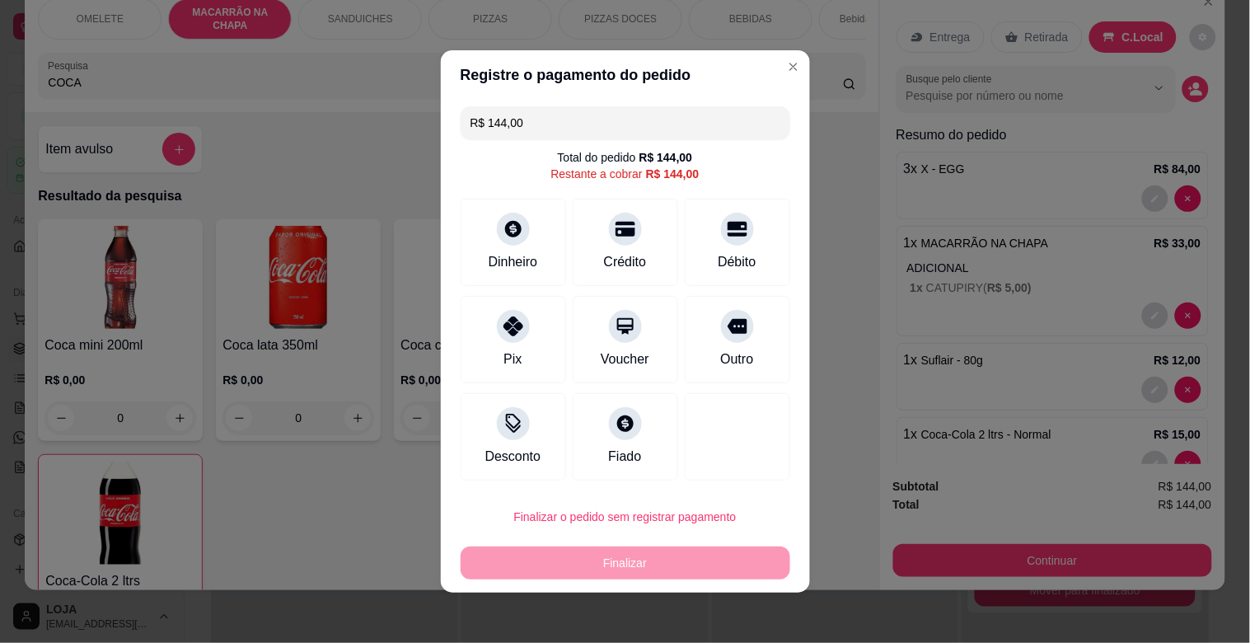
click at [544, 130] on input "R$ 144,00" at bounding box center [626, 122] width 310 height 33
click at [725, 256] on div "Débito" at bounding box center [737, 260] width 42 height 21
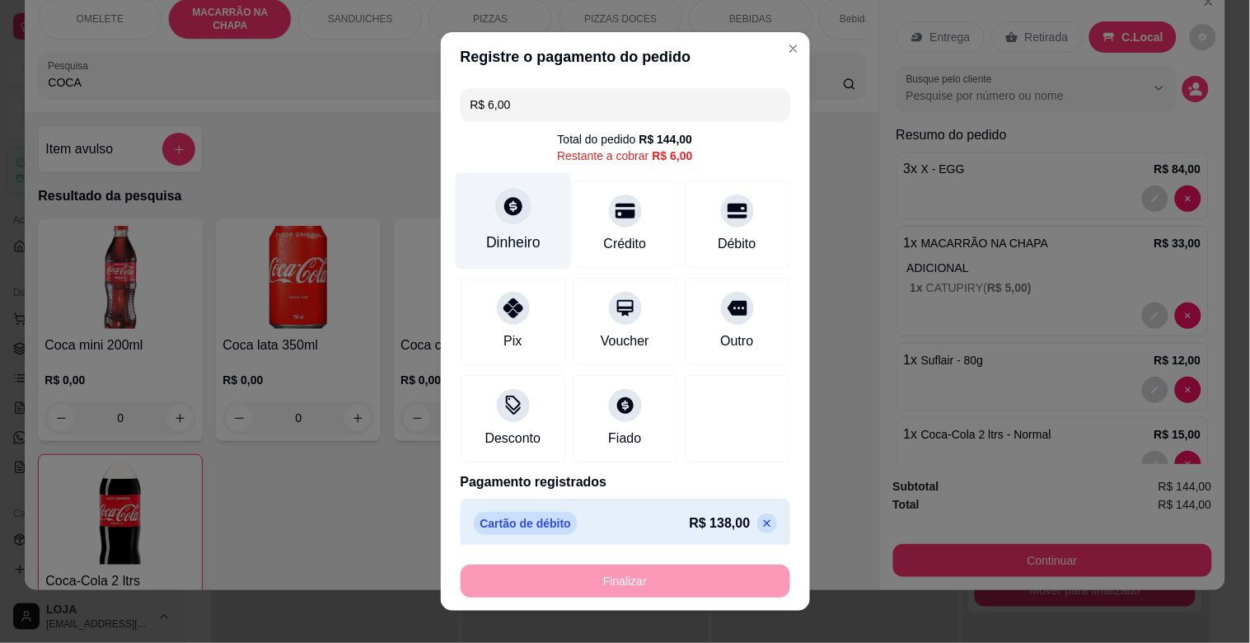
click at [514, 208] on div at bounding box center [513, 206] width 36 height 36
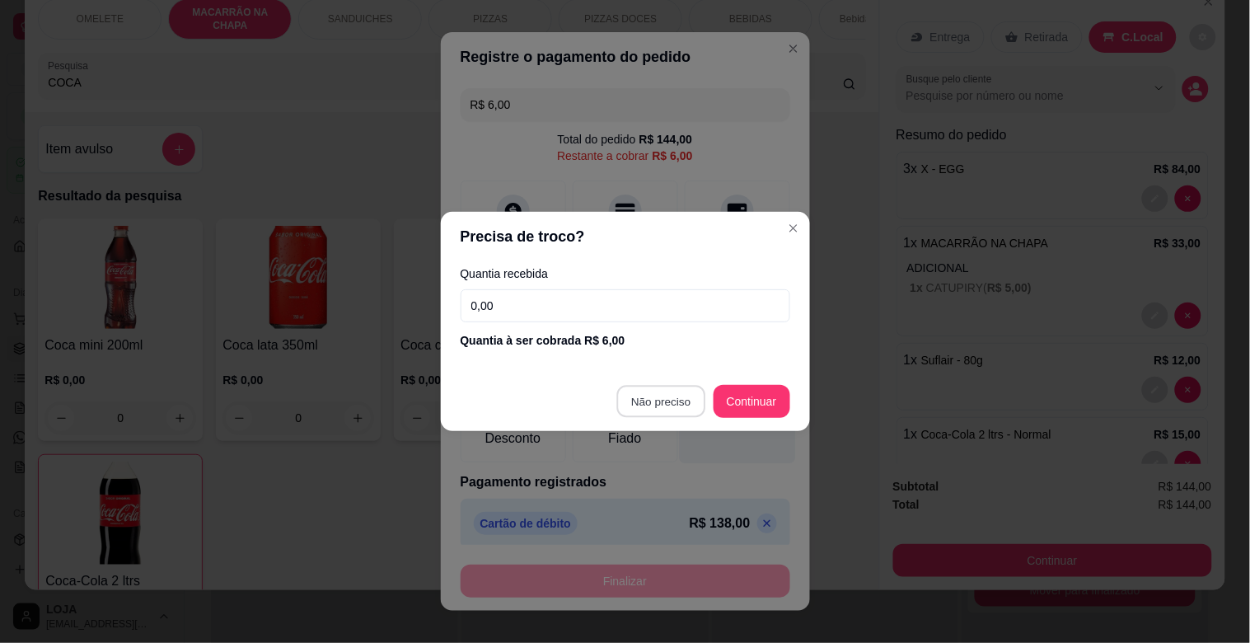
type input "R$ 0,00"
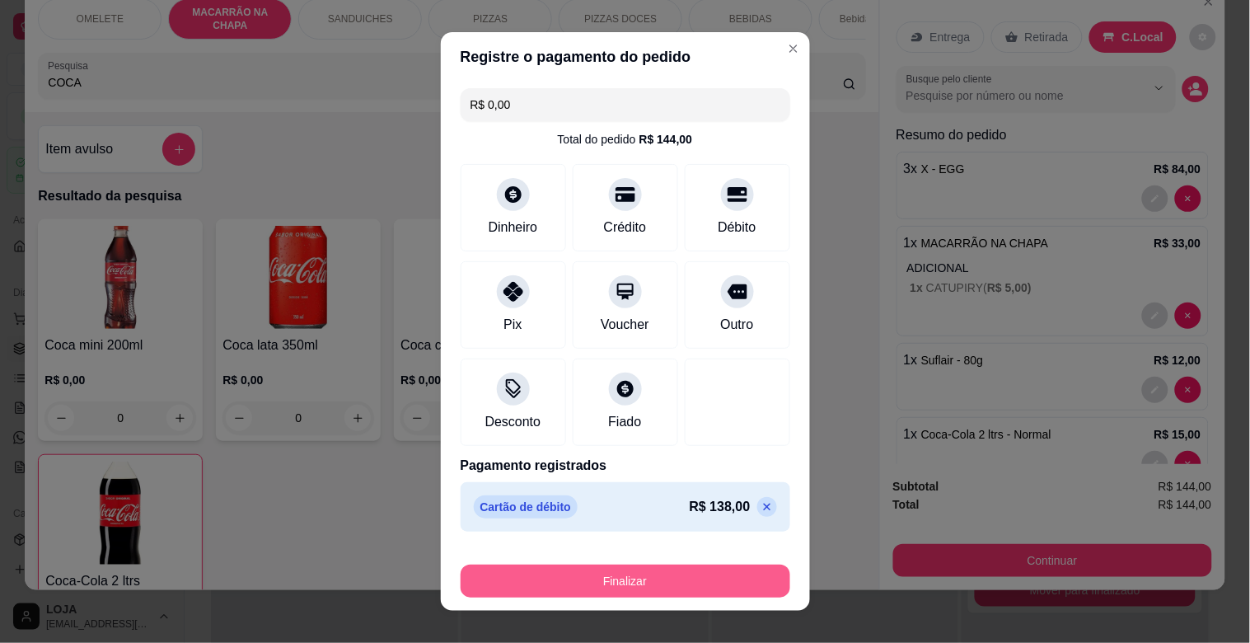
click at [590, 571] on button "Finalizar" at bounding box center [626, 581] width 330 height 33
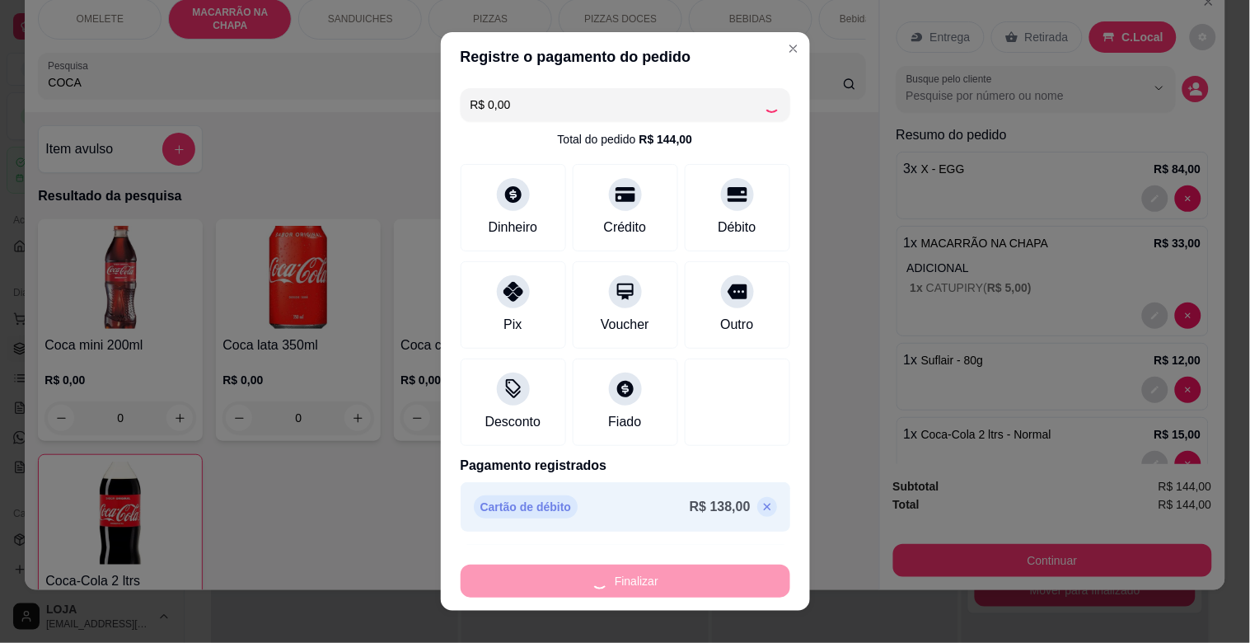
type input "0"
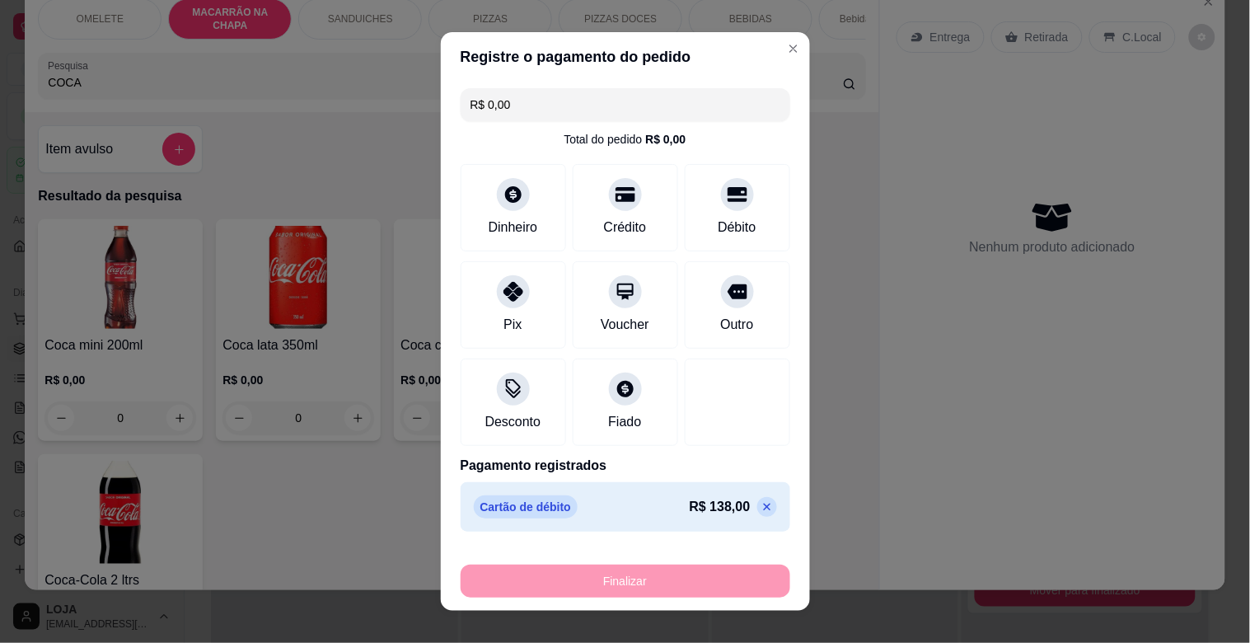
type input "-R$ 144,00"
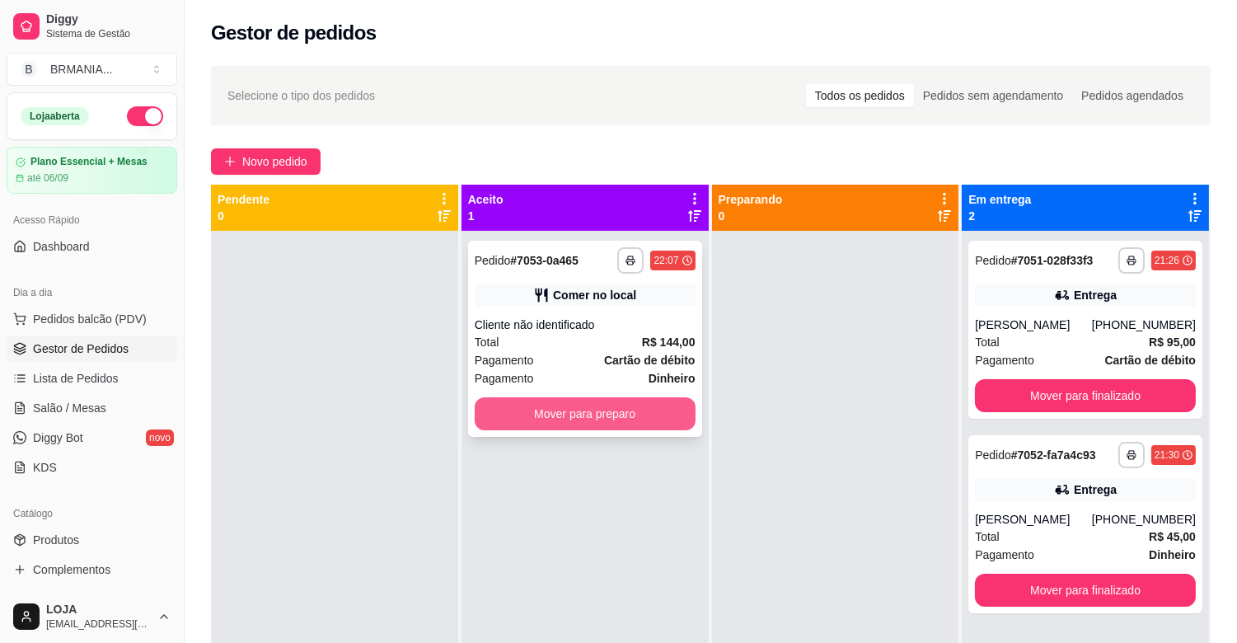
click at [553, 412] on button "Mover para preparo" at bounding box center [585, 413] width 221 height 33
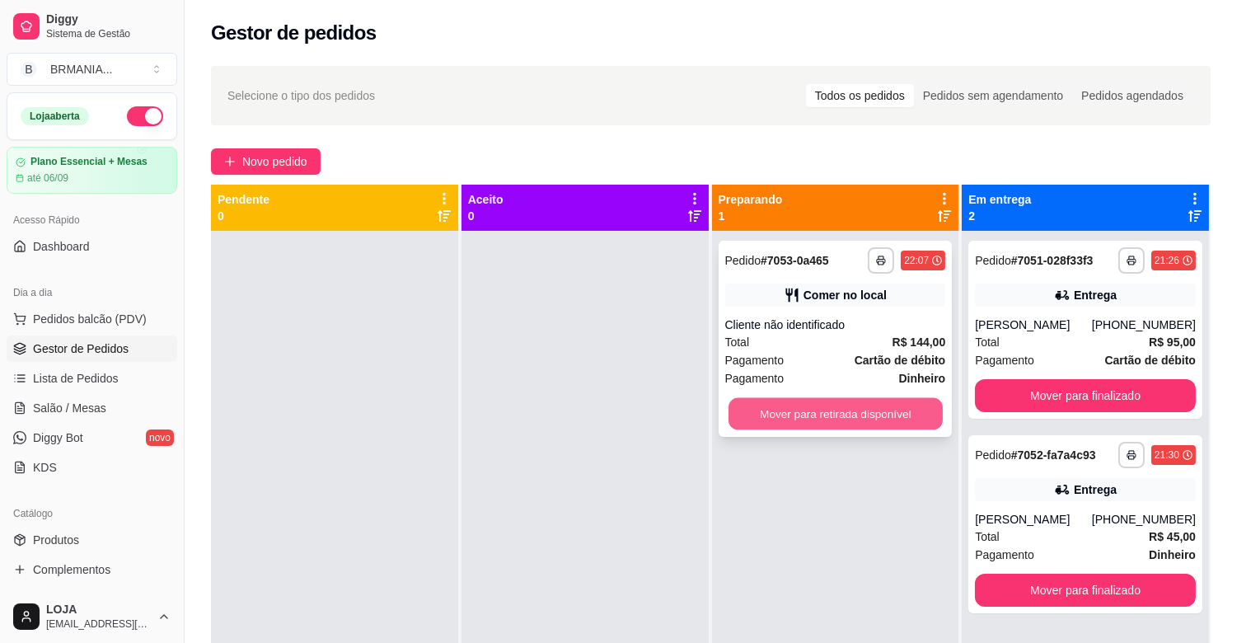
click at [829, 404] on button "Mover para retirada disponível" at bounding box center [836, 414] width 214 height 32
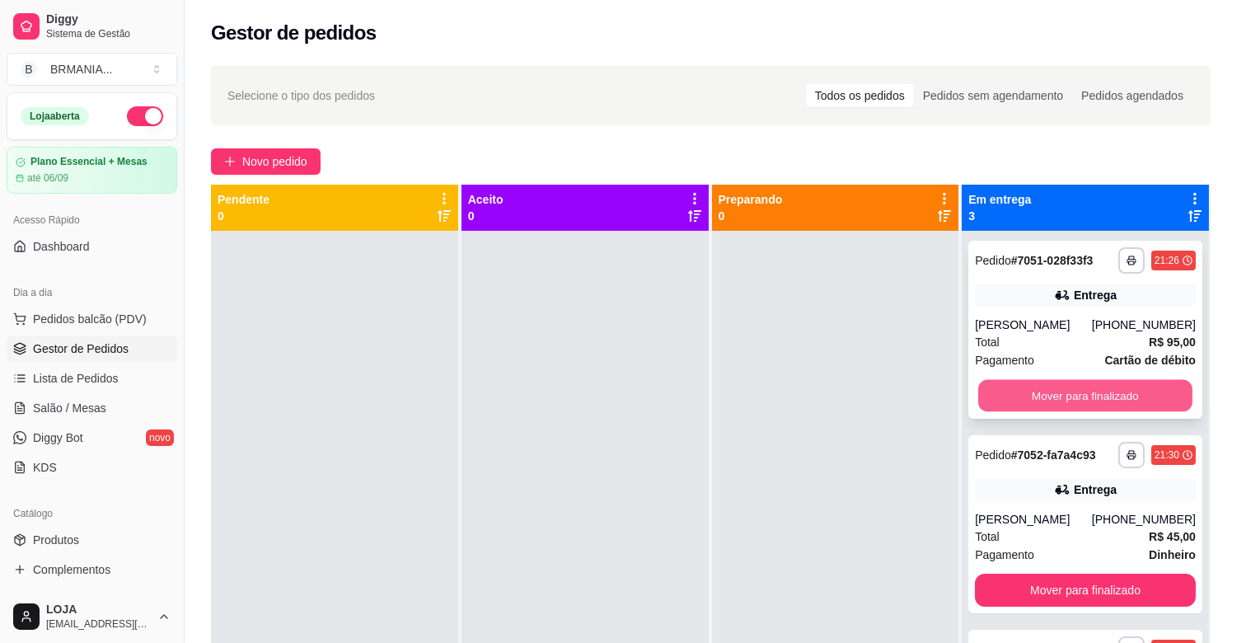
click at [1049, 394] on button "Mover para finalizado" at bounding box center [1085, 396] width 214 height 32
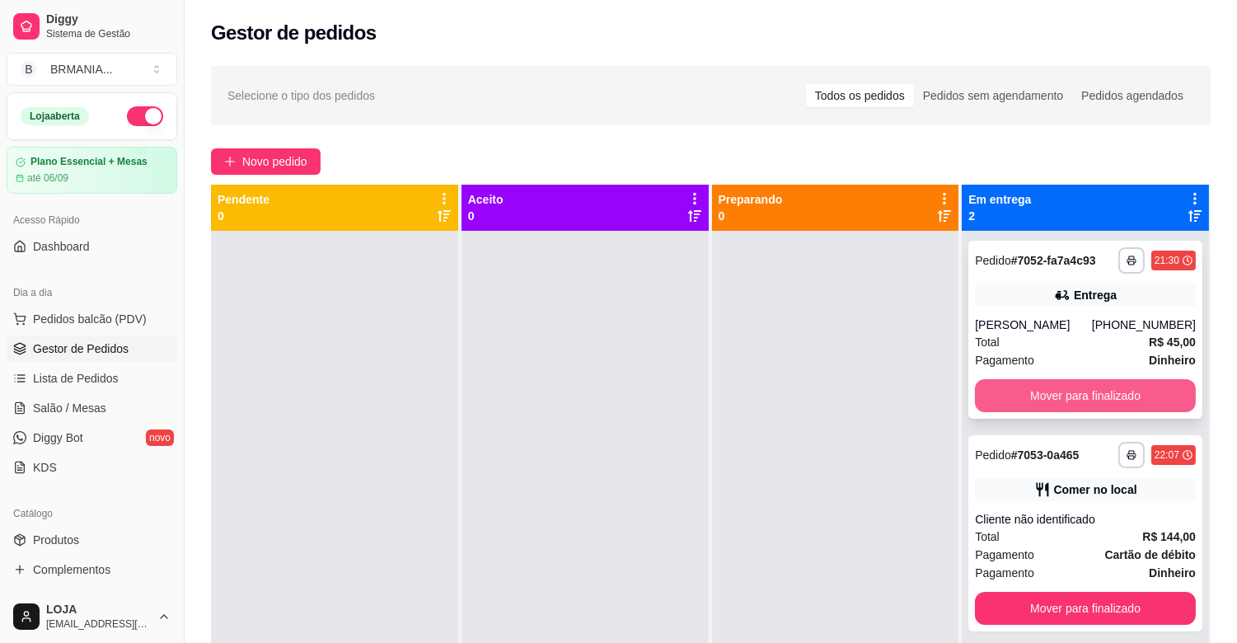
click at [1053, 412] on button "Mover para finalizado" at bounding box center [1085, 395] width 221 height 33
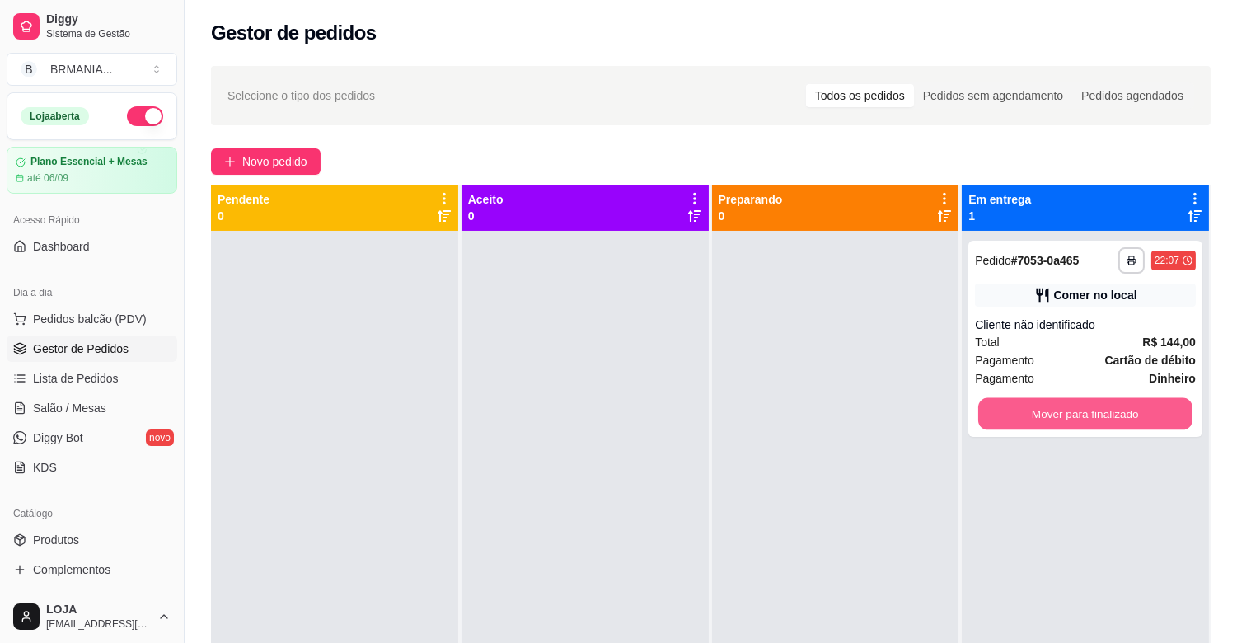
click at [1053, 412] on button "Mover para finalizado" at bounding box center [1085, 414] width 214 height 32
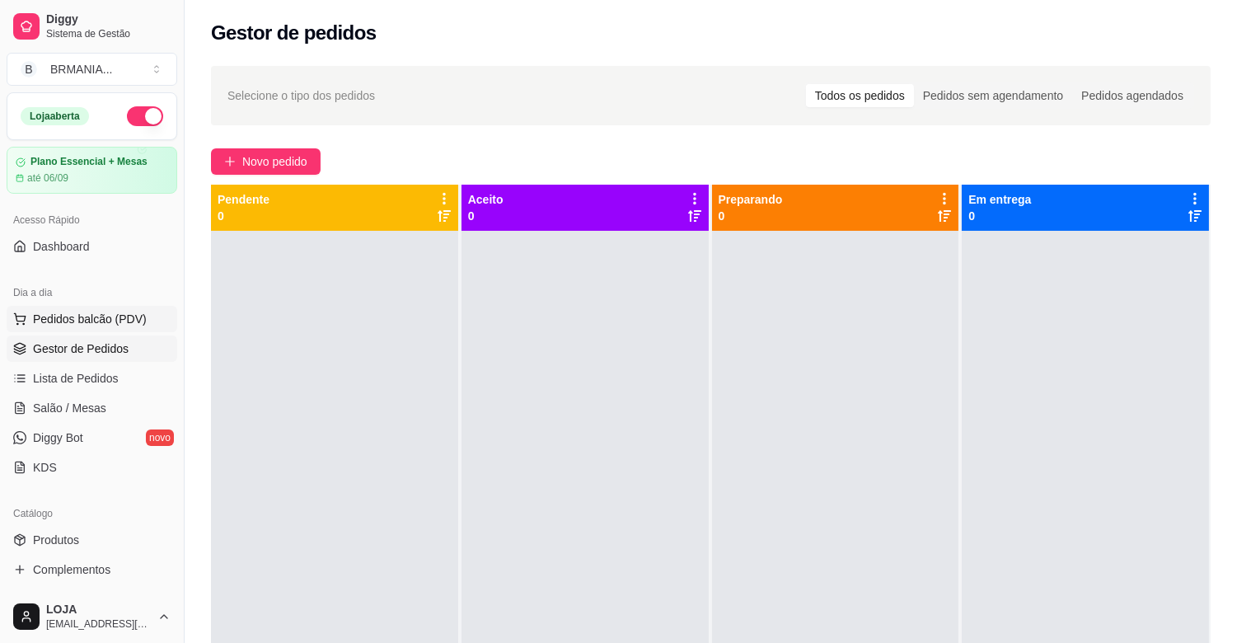
click at [89, 327] on button "Pedidos balcão (PDV)" at bounding box center [92, 319] width 171 height 26
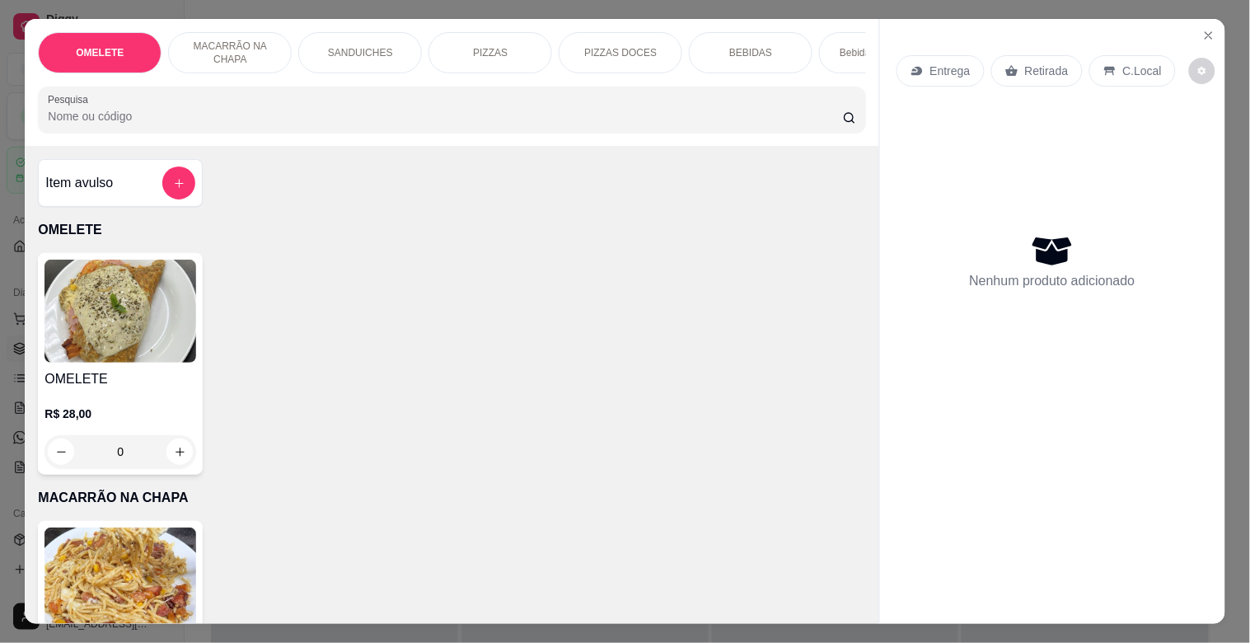
drag, startPoint x: 208, startPoint y: 152, endPoint x: 224, endPoint y: 94, distance: 60.0
click at [208, 146] on div "OMELETE MACARRÃO NA CHAPA SANDUICHES PIZZAS PIZZAS DOCES BEBIDAS Bebidas Alcoól…" at bounding box center [452, 82] width 854 height 127
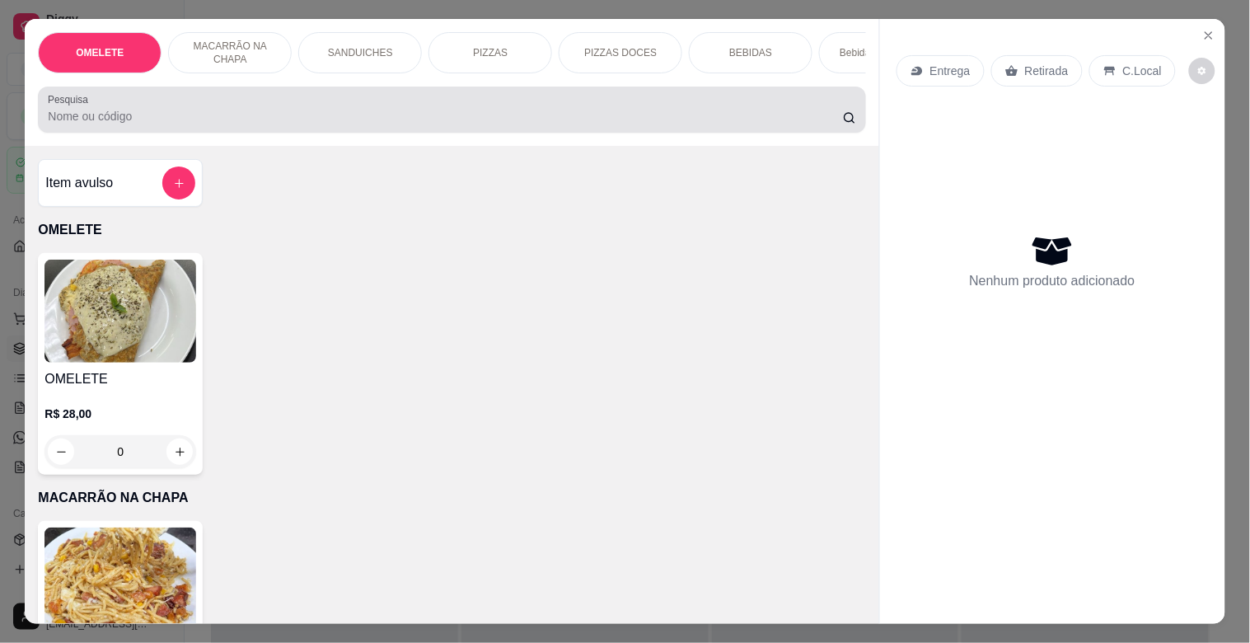
click at [228, 88] on div "OMELETE MACARRÃO NA CHAPA SANDUICHES PIZZAS PIZZAS DOCES BEBIDAS Bebidas Alcoól…" at bounding box center [452, 82] width 854 height 127
click at [231, 108] on div at bounding box center [452, 109] width 808 height 33
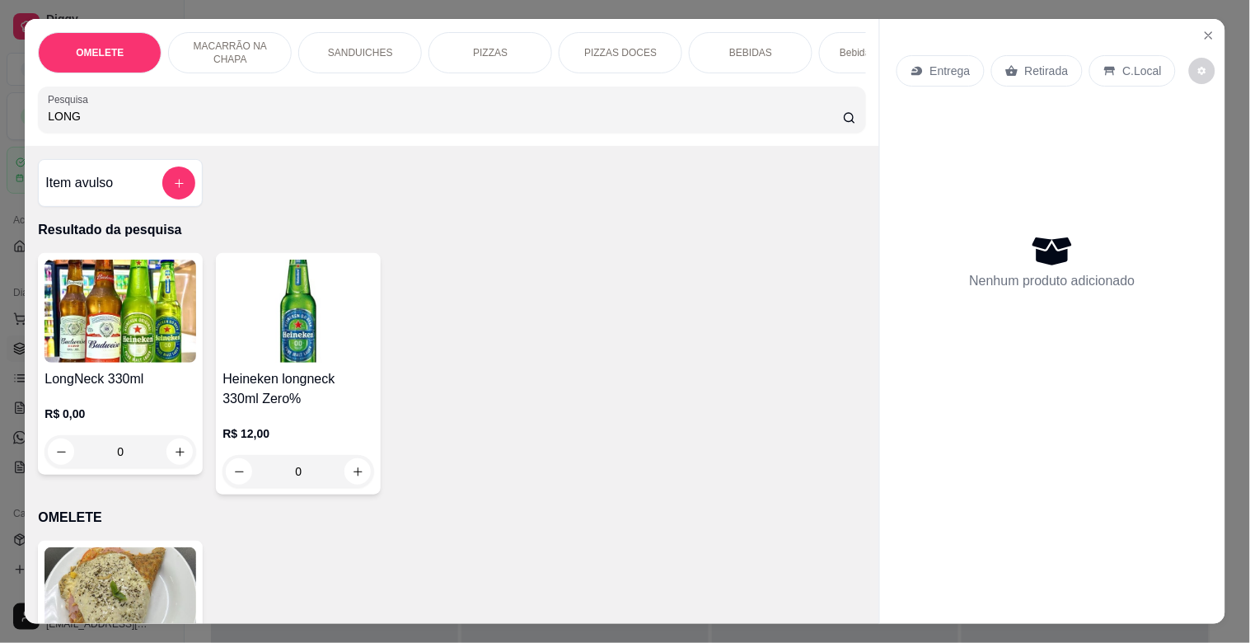
type input "LONG"
click at [162, 349] on img at bounding box center [121, 311] width 152 height 103
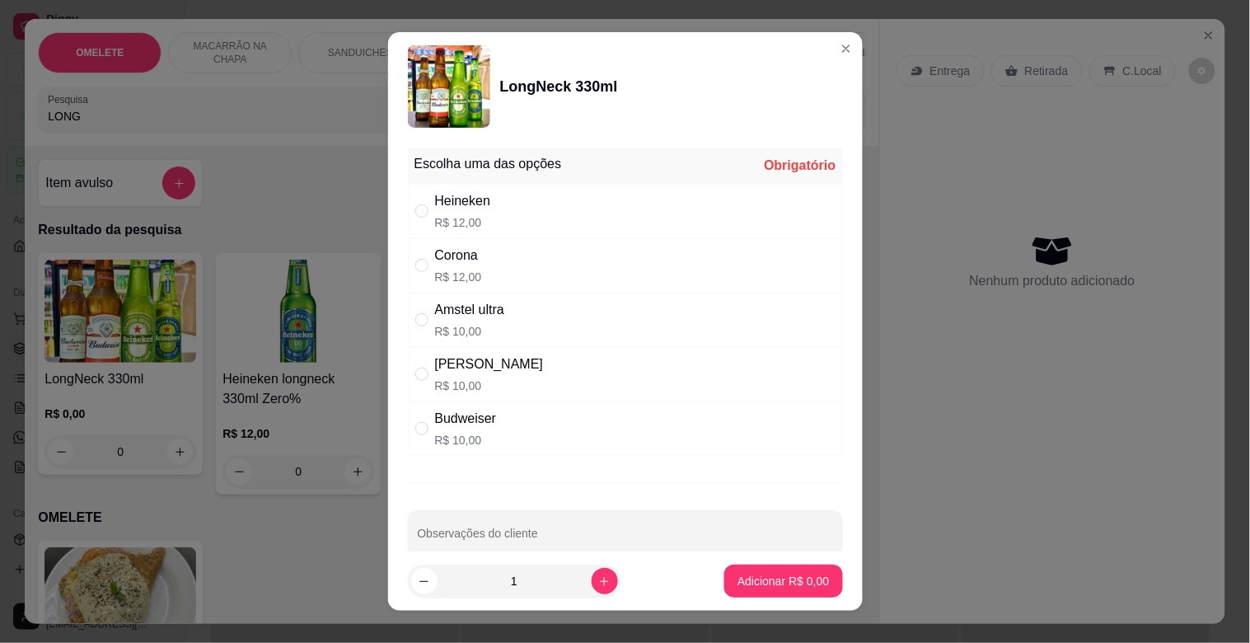
click at [528, 261] on div "Corona R$ 12,00" at bounding box center [625, 265] width 435 height 54
radio input "true"
click at [598, 580] on icon "increase-product-quantity" at bounding box center [604, 581] width 12 height 12
click at [598, 578] on icon "increase-product-quantity" at bounding box center [604, 581] width 12 height 12
type input "3"
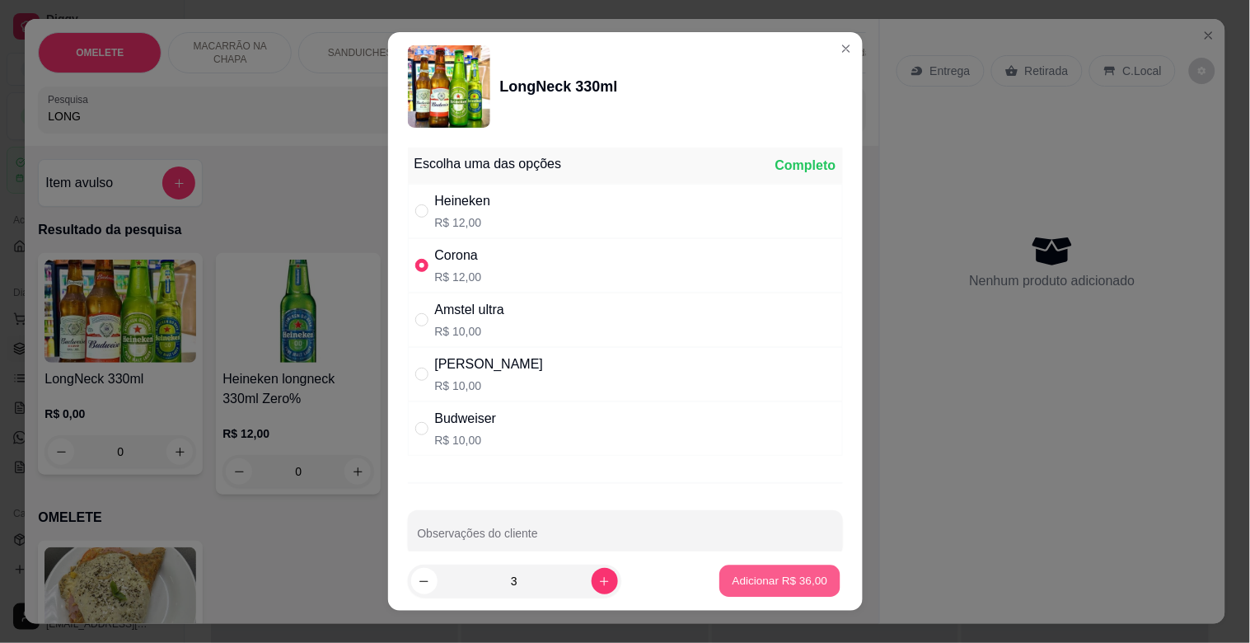
click at [740, 575] on p "Adicionar R$ 36,00" at bounding box center [781, 581] width 96 height 16
type input "3"
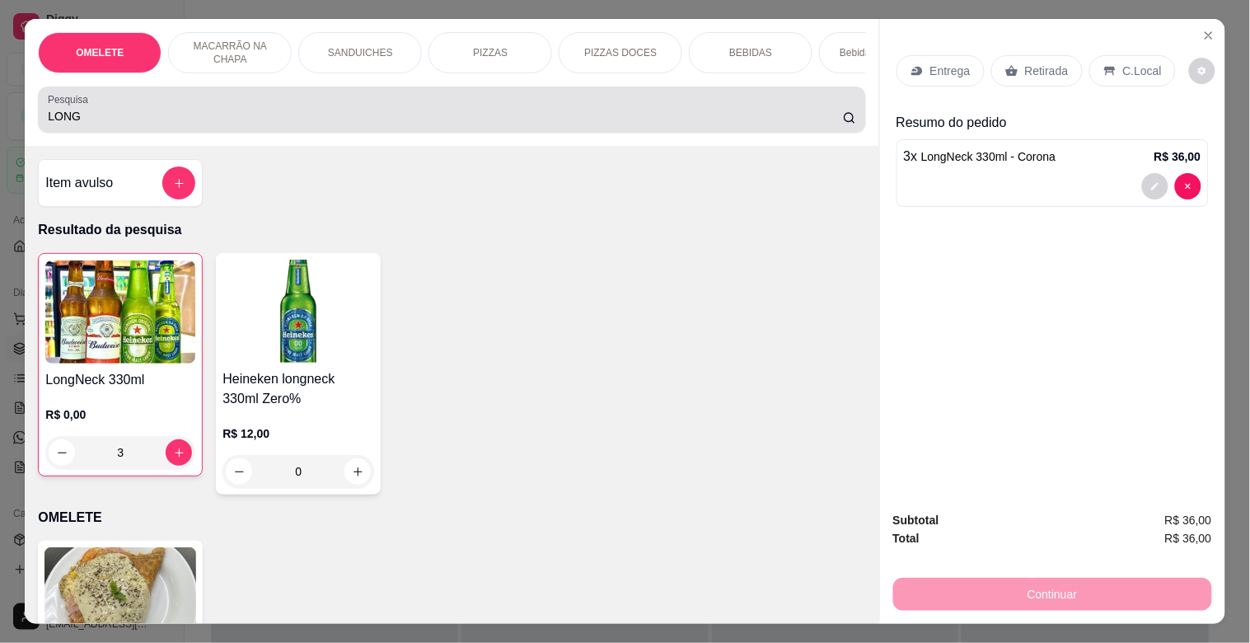
click at [269, 124] on input "LONG" at bounding box center [445, 116] width 795 height 16
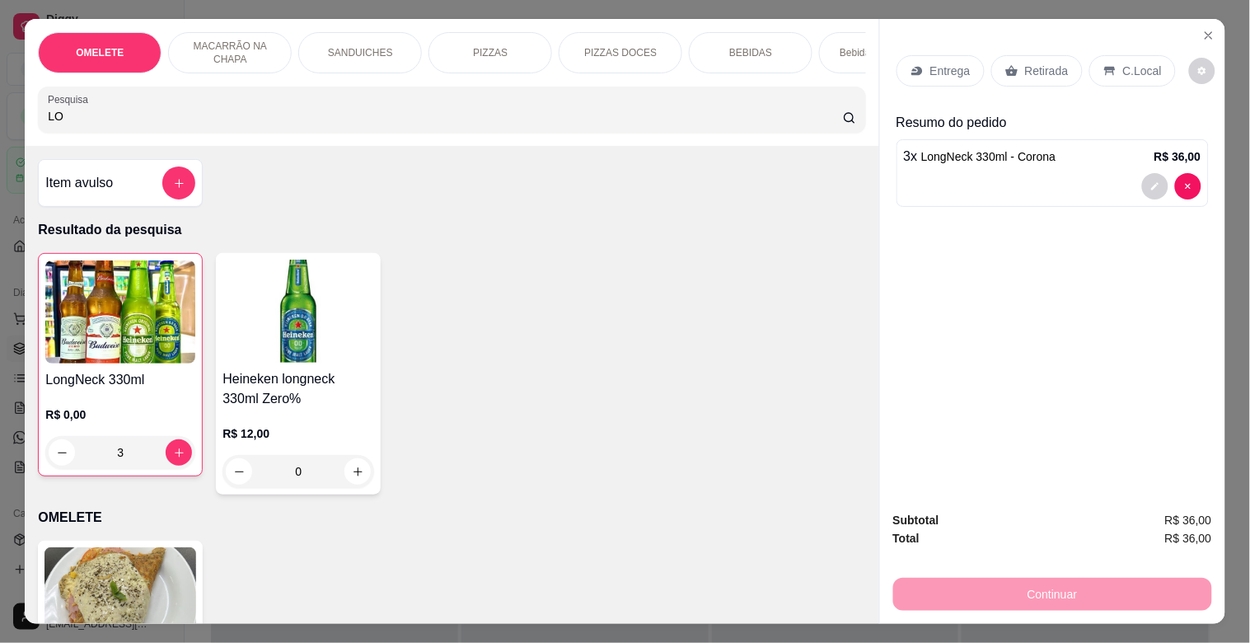
type input "L"
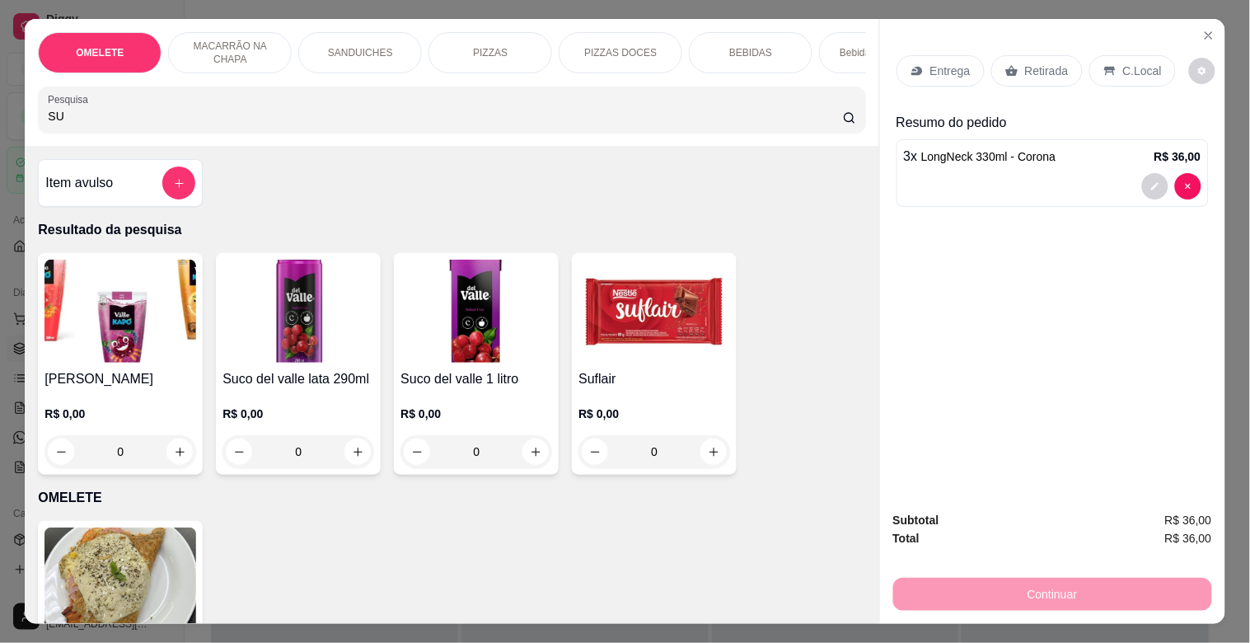
type input "SU"
click at [660, 331] on img at bounding box center [655, 311] width 152 height 103
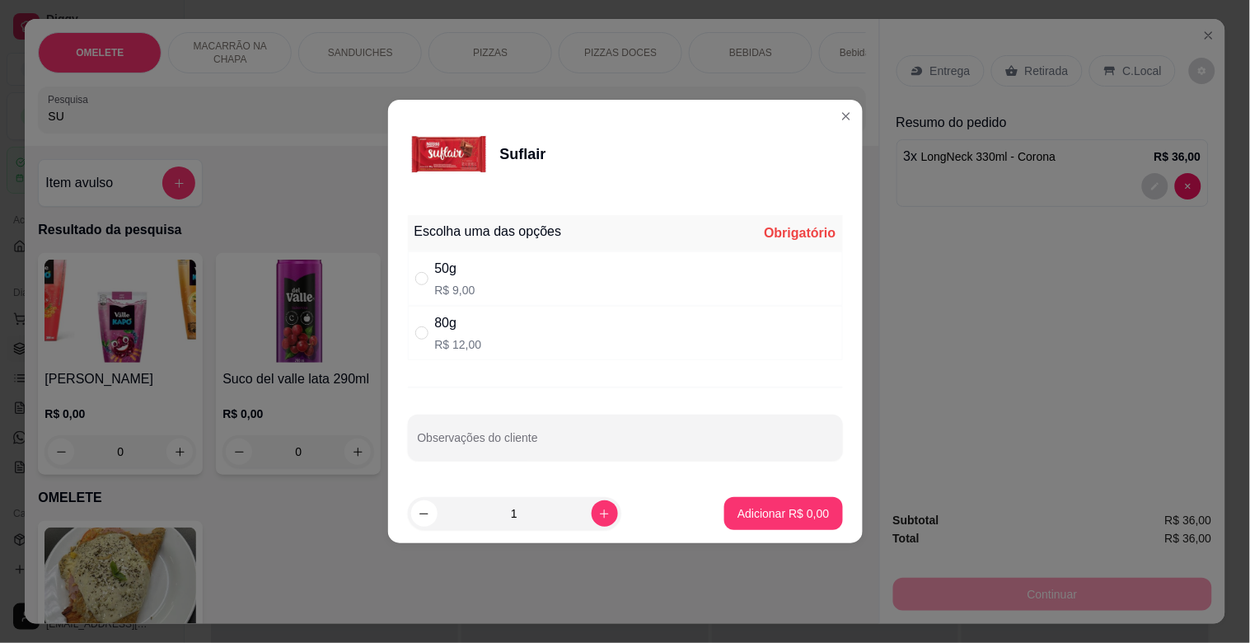
drag, startPoint x: 479, startPoint y: 392, endPoint x: 463, endPoint y: 373, distance: 24.6
click at [479, 391] on div "Escolha uma das opções Obrigatório 50g R$ 9,00 80g R$ 12,00 Observações do clie…" at bounding box center [625, 346] width 475 height 275
click at [457, 351] on p "R$ 12,00" at bounding box center [458, 344] width 47 height 16
radio input "true"
click at [755, 513] on p "Adicionar R$ 12,00" at bounding box center [781, 513] width 96 height 16
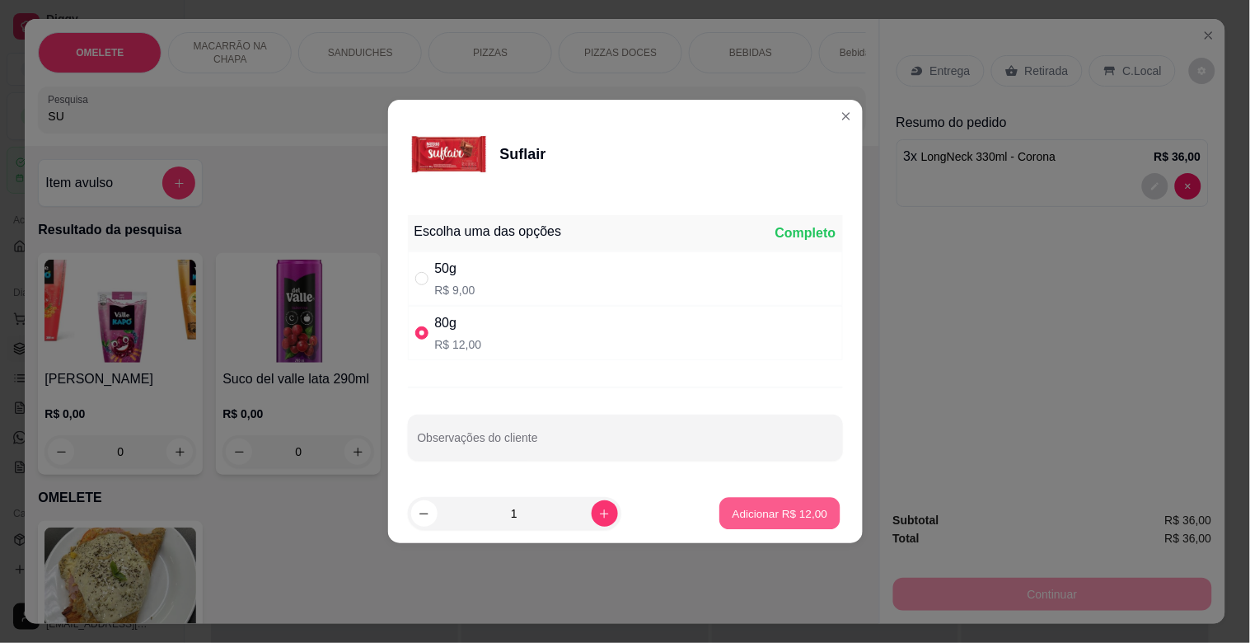
type input "1"
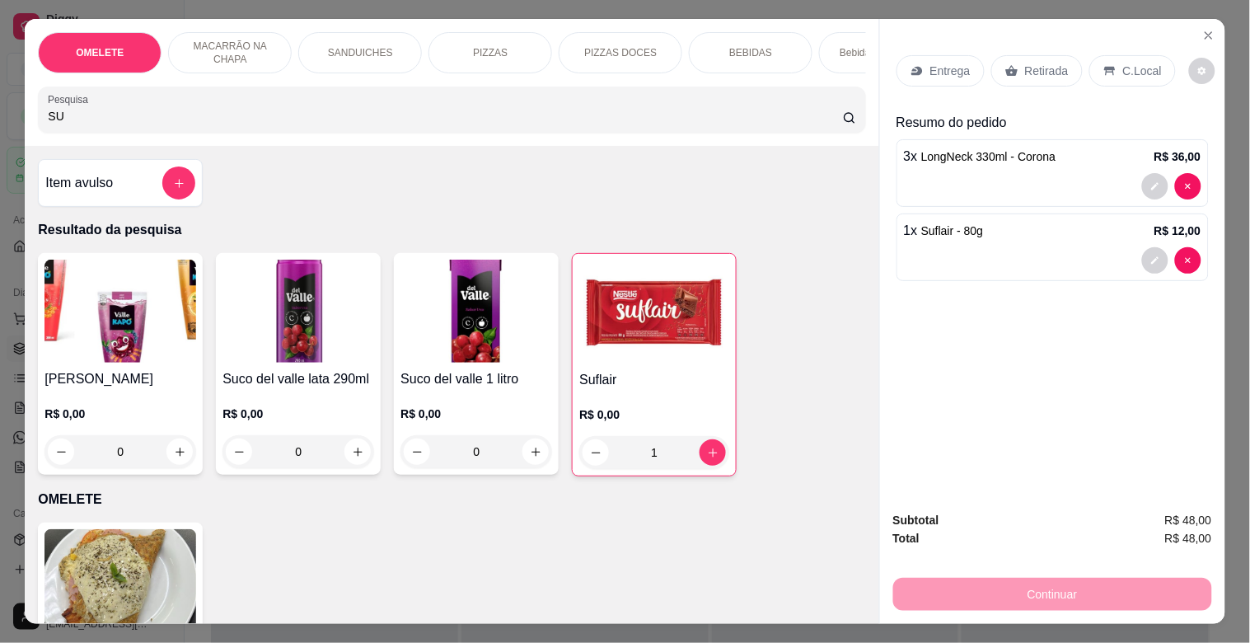
click at [504, 53] on div "PIZZAS" at bounding box center [491, 52] width 124 height 41
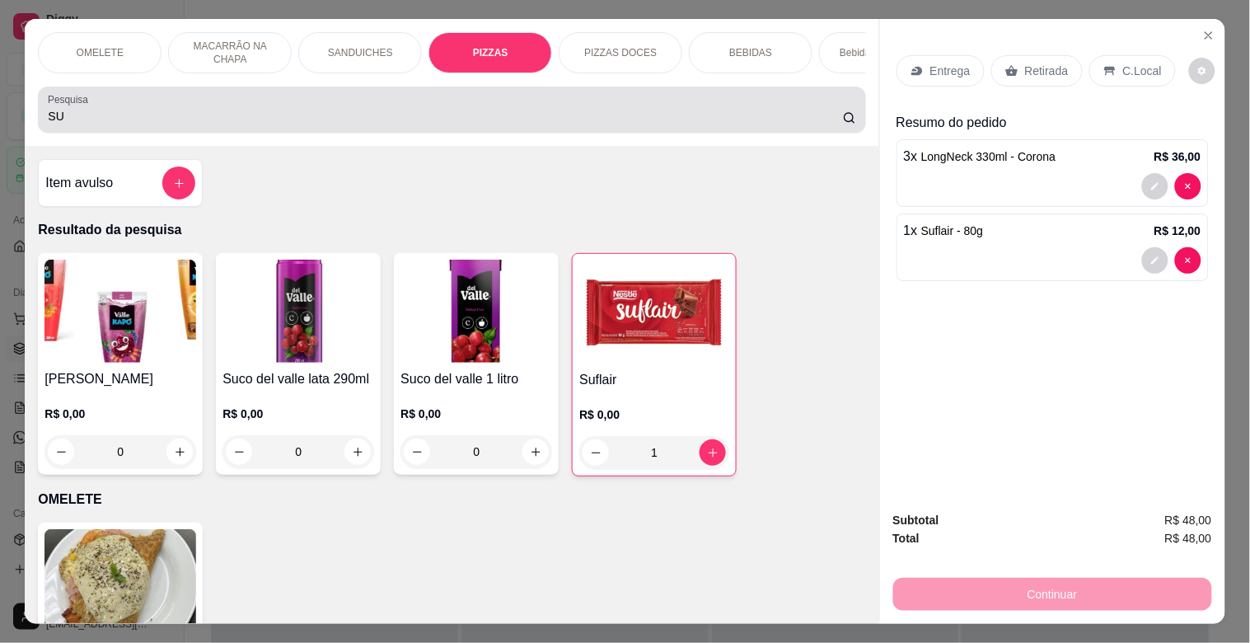
scroll to position [40, 0]
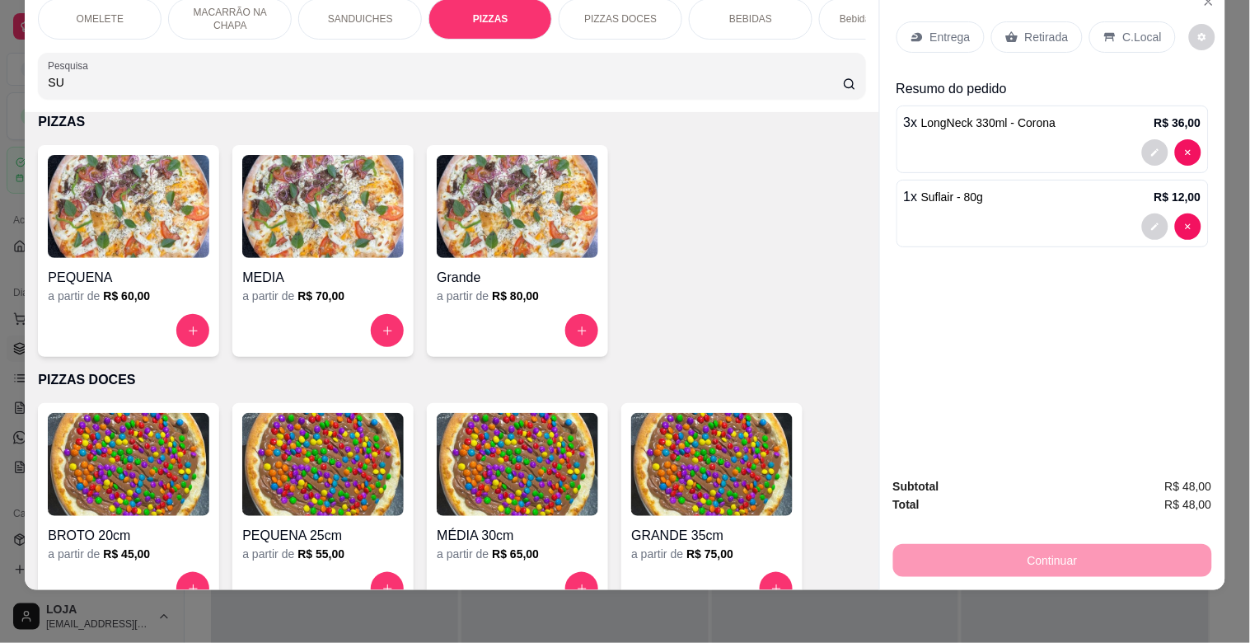
click at [359, 12] on p "SANDUICHES" at bounding box center [360, 18] width 65 height 13
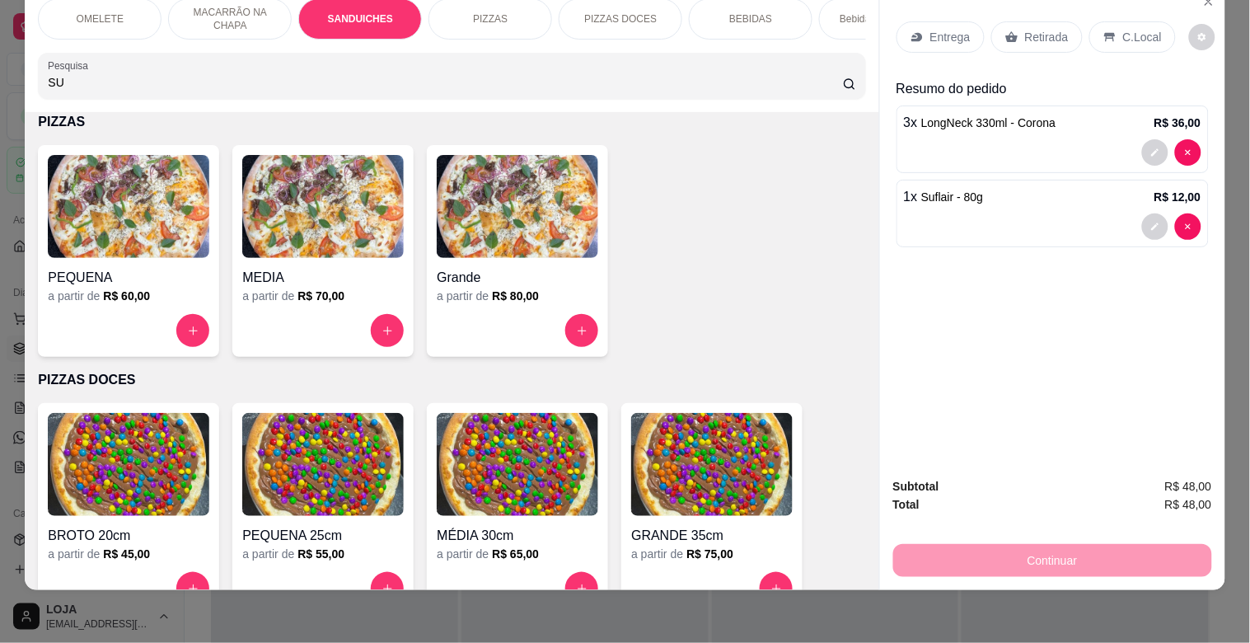
scroll to position [879, 0]
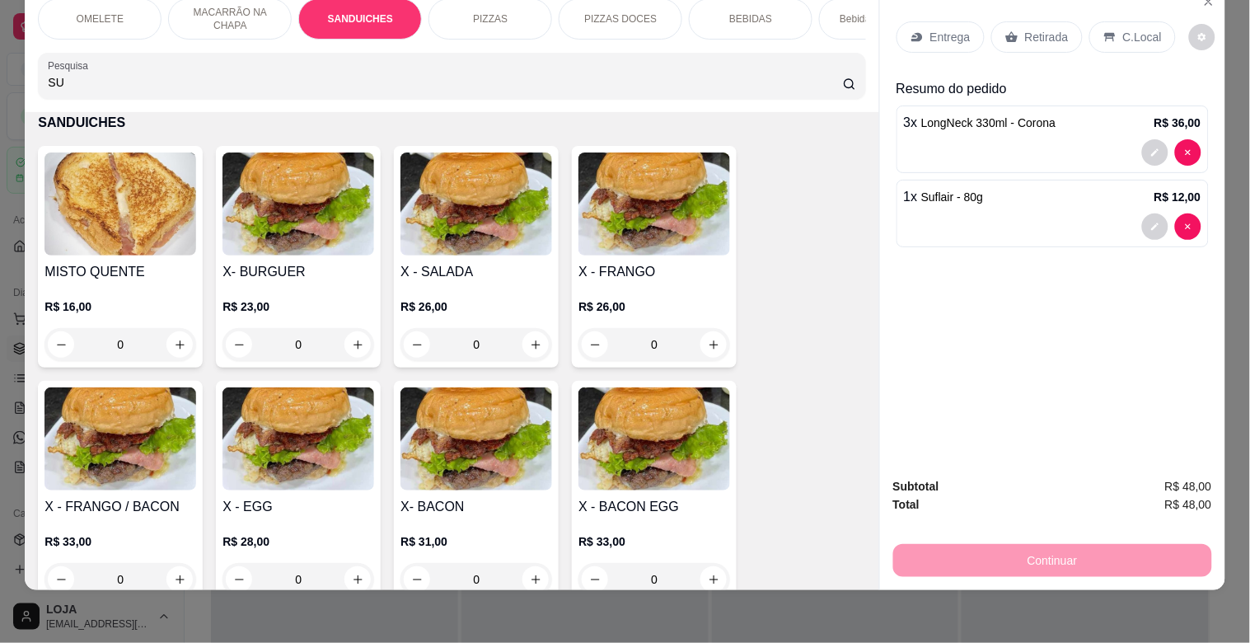
click at [631, 267] on h4 "X - FRANGO" at bounding box center [655, 272] width 152 height 20
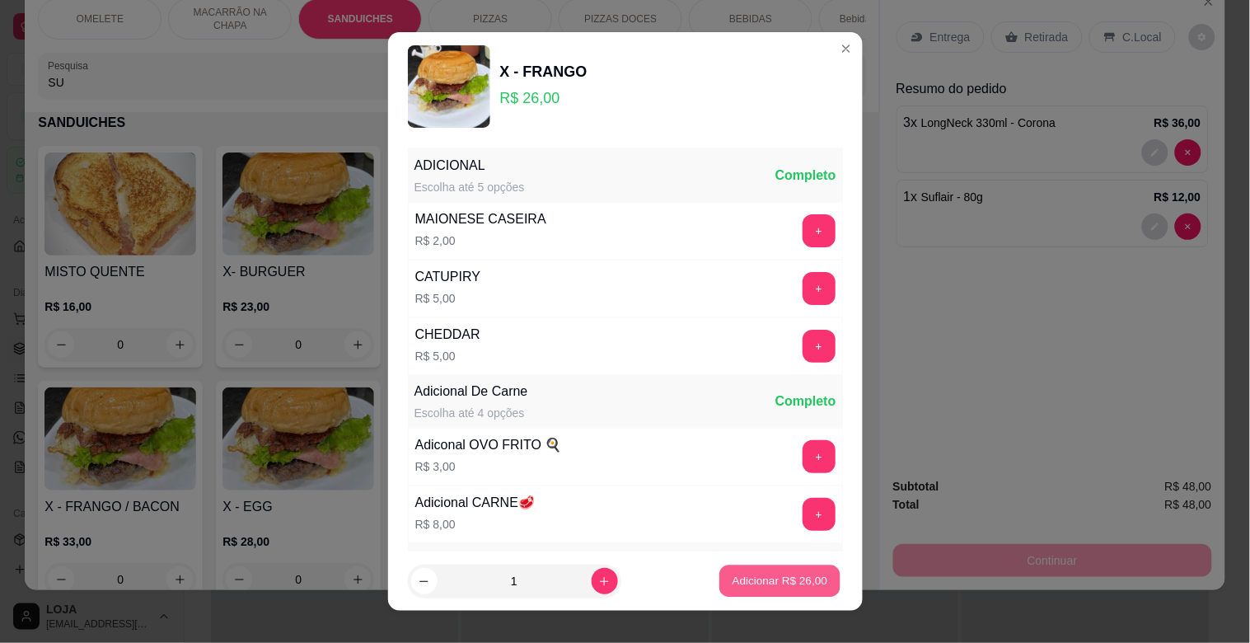
click at [762, 580] on p "Adicionar R$ 26,00" at bounding box center [781, 581] width 96 height 16
type input "1"
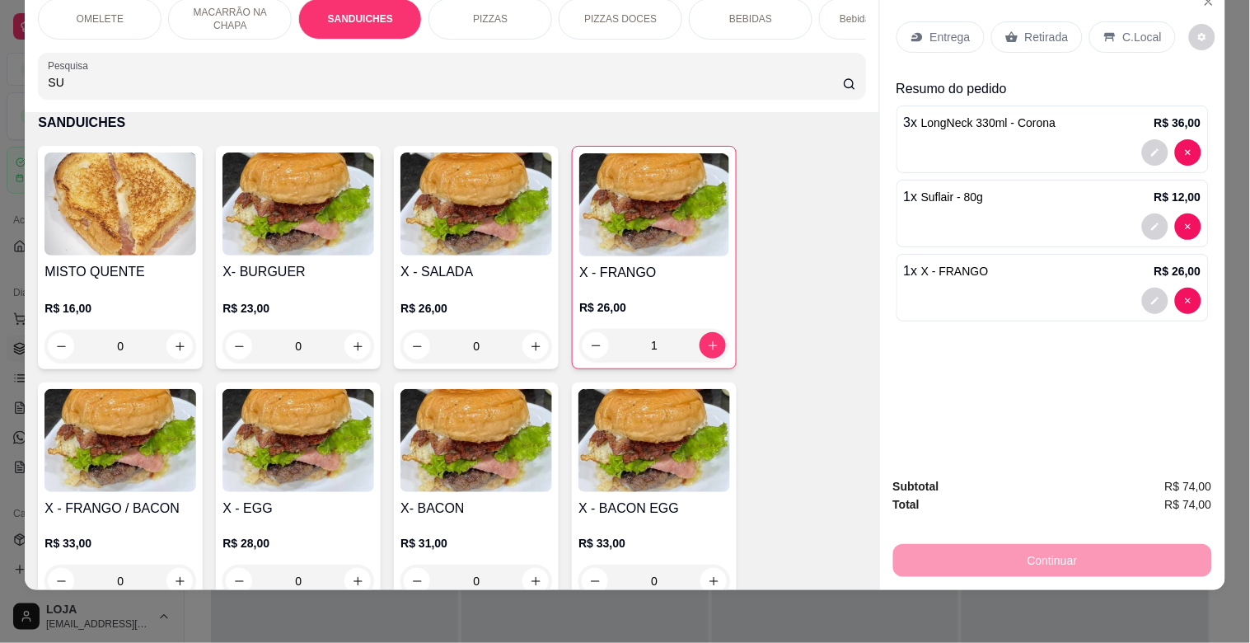
click at [1133, 29] on p "C.Local" at bounding box center [1142, 37] width 39 height 16
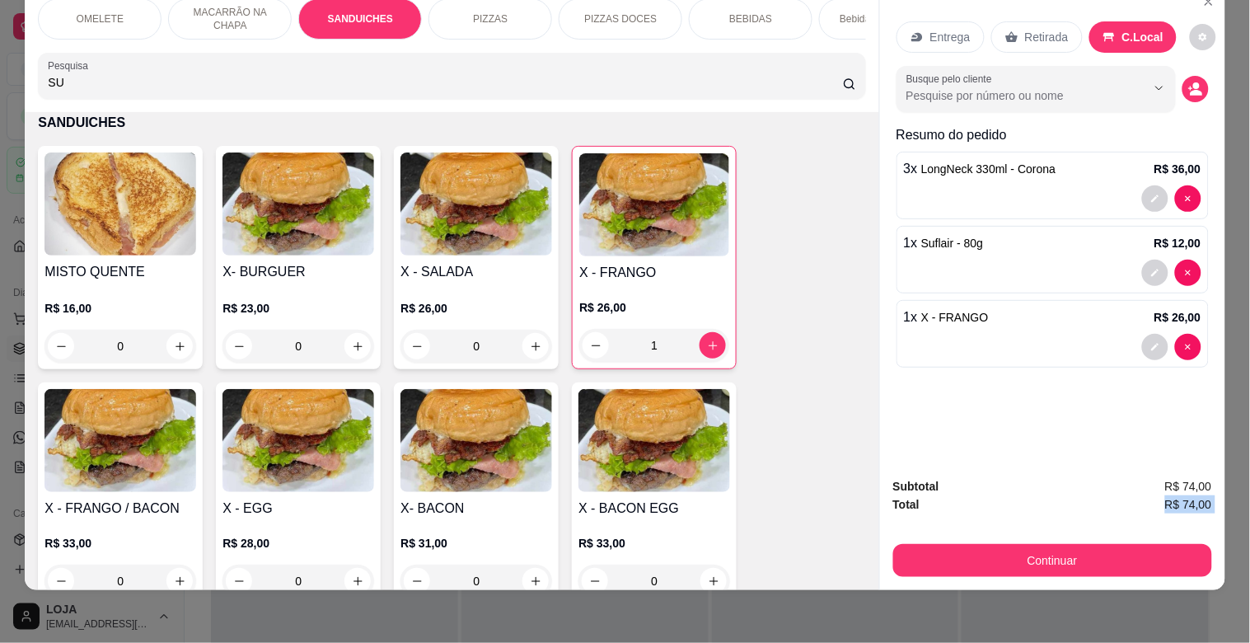
click at [1133, 523] on div "Subtotal R$ 74,00 Total R$ 74,00 Continuar" at bounding box center [1053, 527] width 319 height 100
click at [1086, 373] on div "Entrega Retirada C.Local Busque pelo cliente Resumo do pedido 3 x LongNeck 330m…" at bounding box center [1052, 224] width 345 height 478
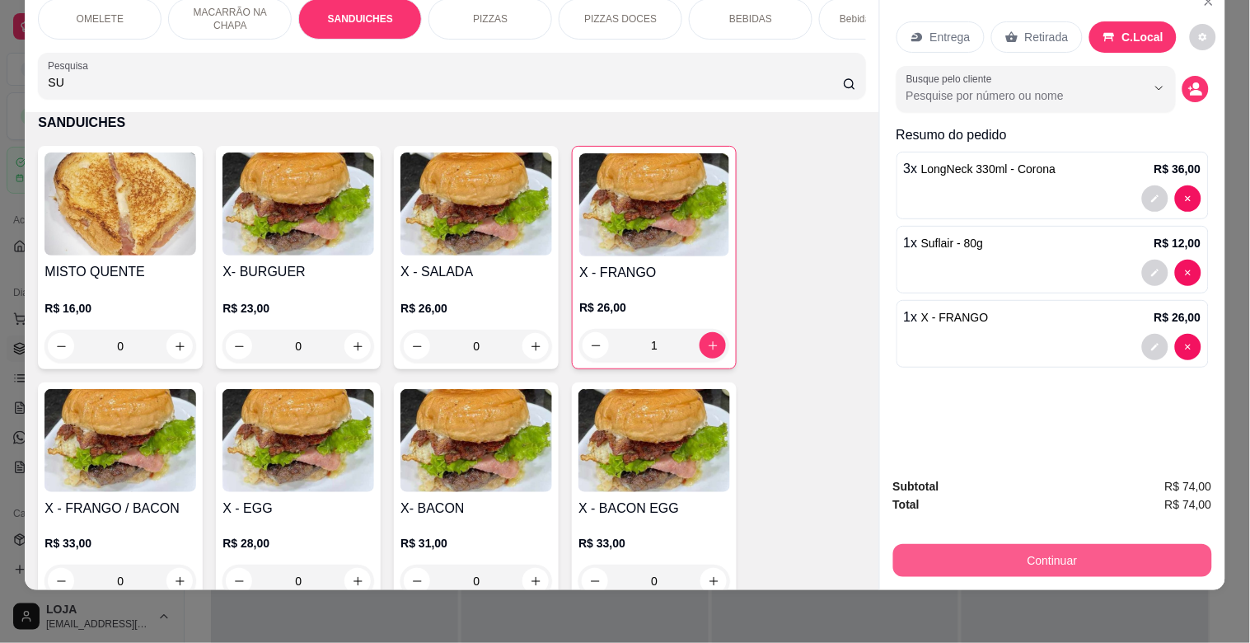
click at [1055, 544] on button "Continuar" at bounding box center [1053, 560] width 319 height 33
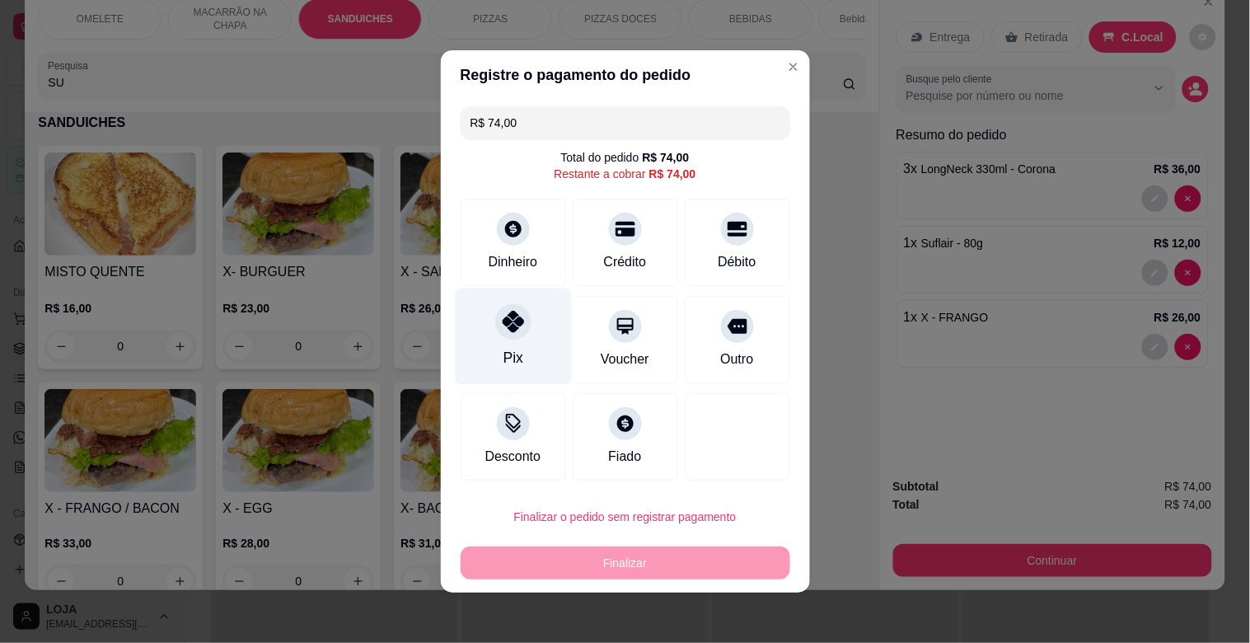
click at [495, 346] on div "Pix" at bounding box center [513, 336] width 116 height 96
type input "R$ 0,00"
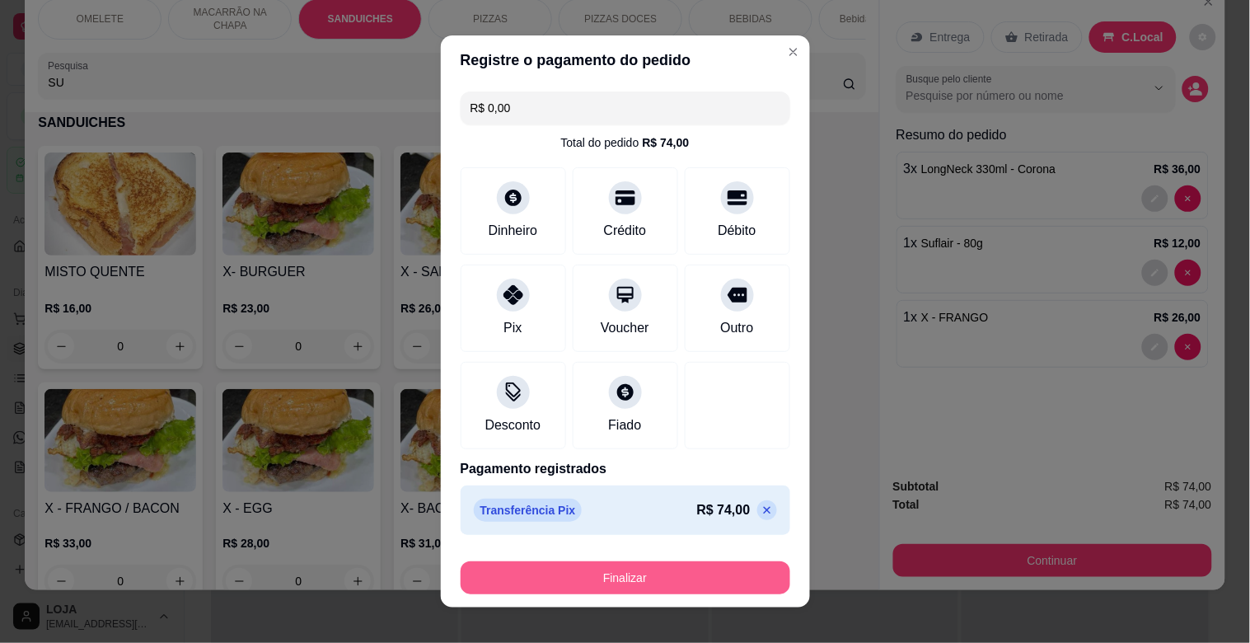
click at [626, 581] on button "Finalizar" at bounding box center [626, 577] width 330 height 33
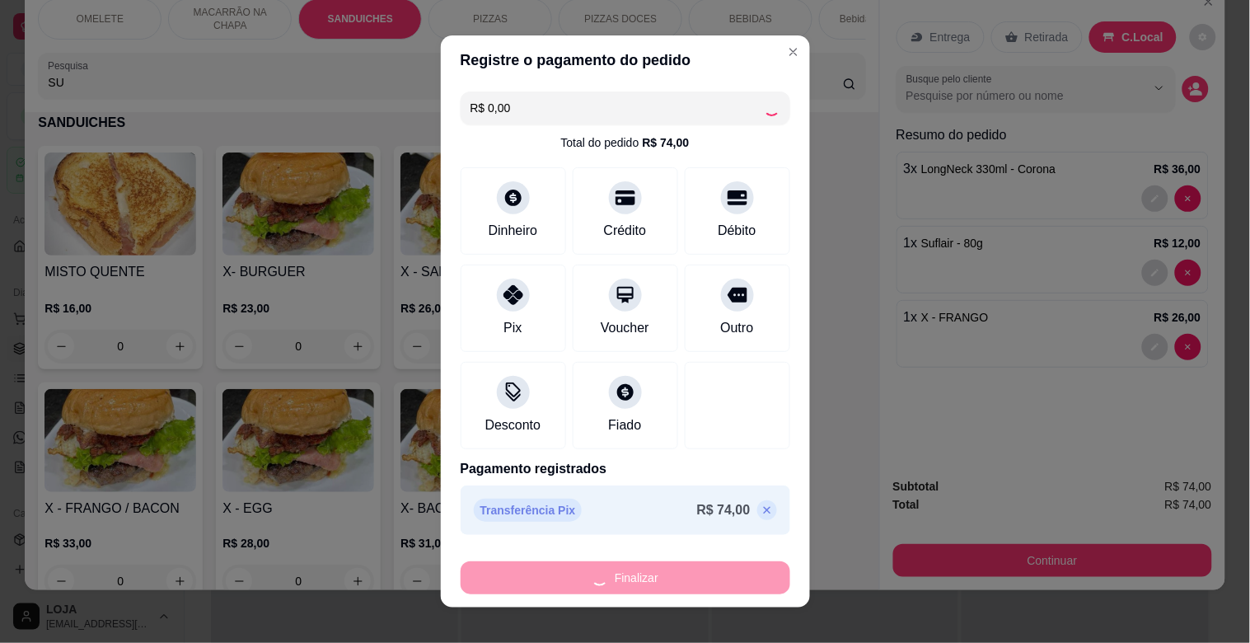
type input "0"
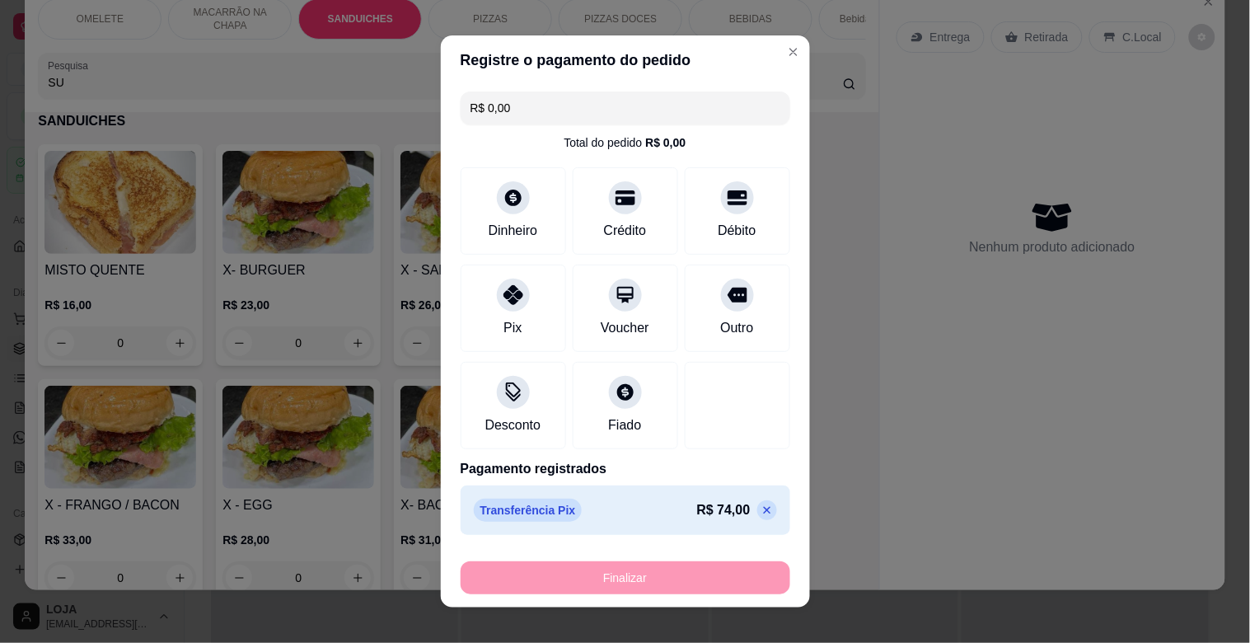
type input "-R$ 74,00"
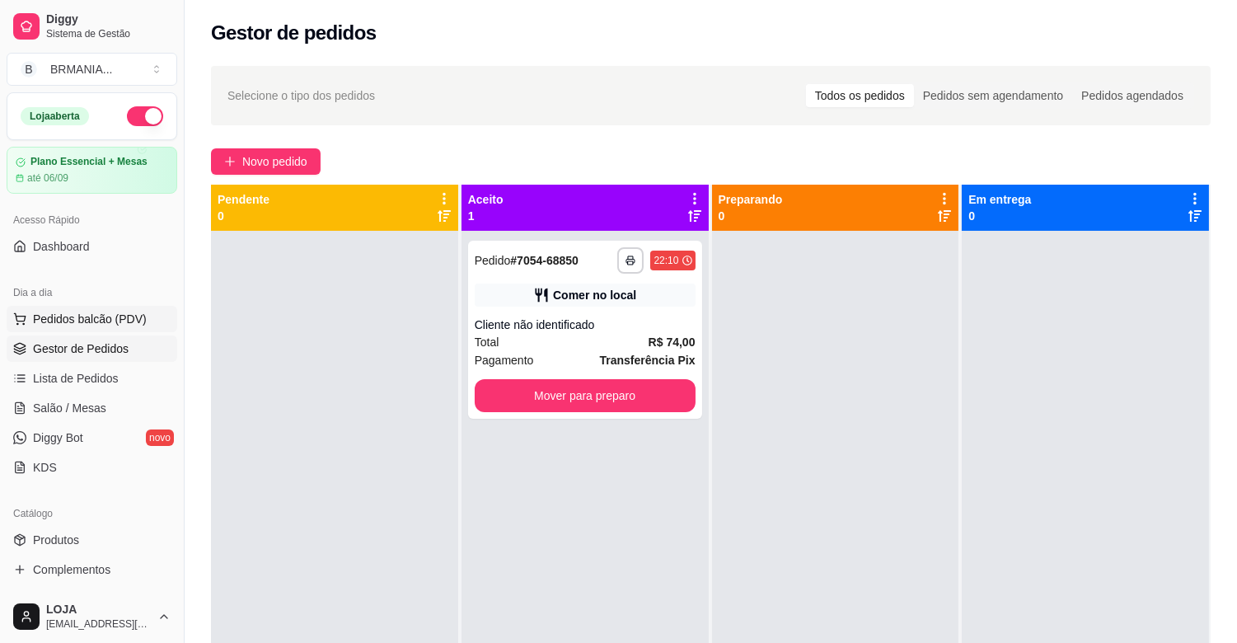
click at [116, 315] on span "Pedidos balcão (PDV)" at bounding box center [90, 319] width 114 height 16
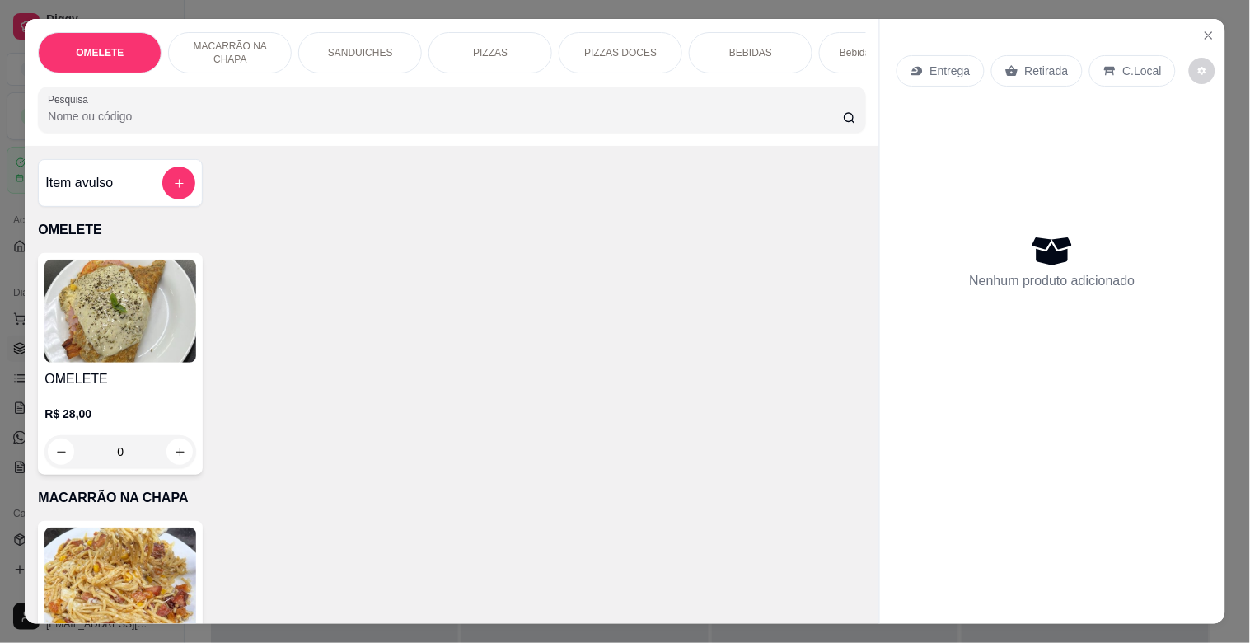
click at [495, 38] on div "PIZZAS" at bounding box center [491, 52] width 124 height 41
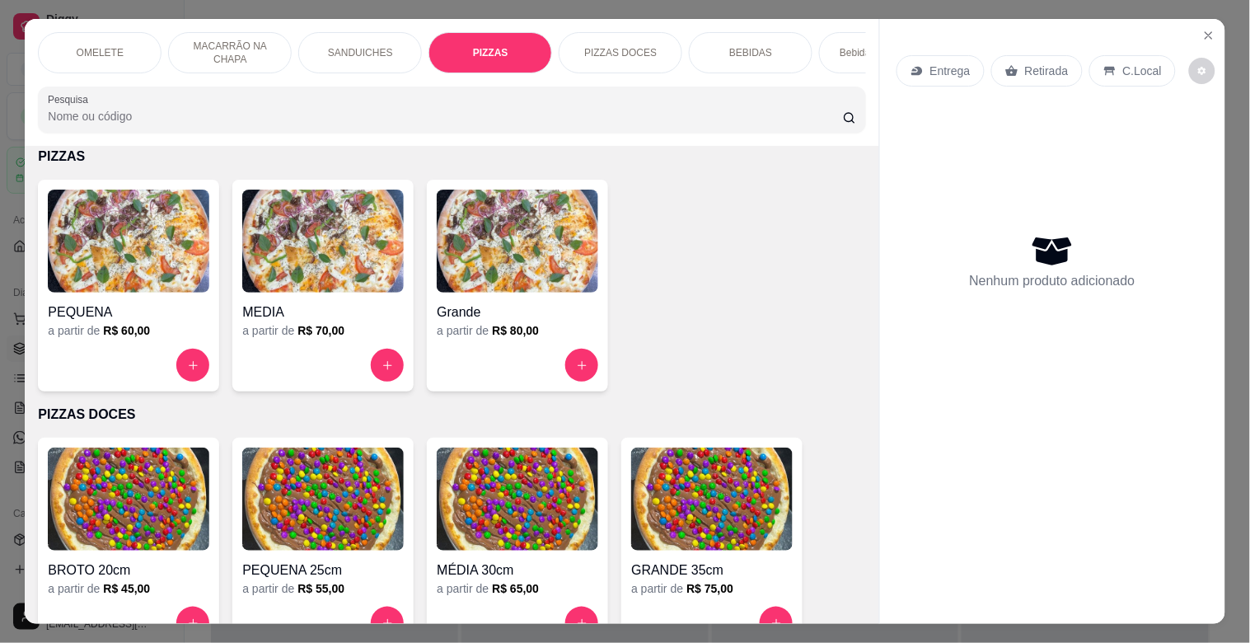
scroll to position [40, 0]
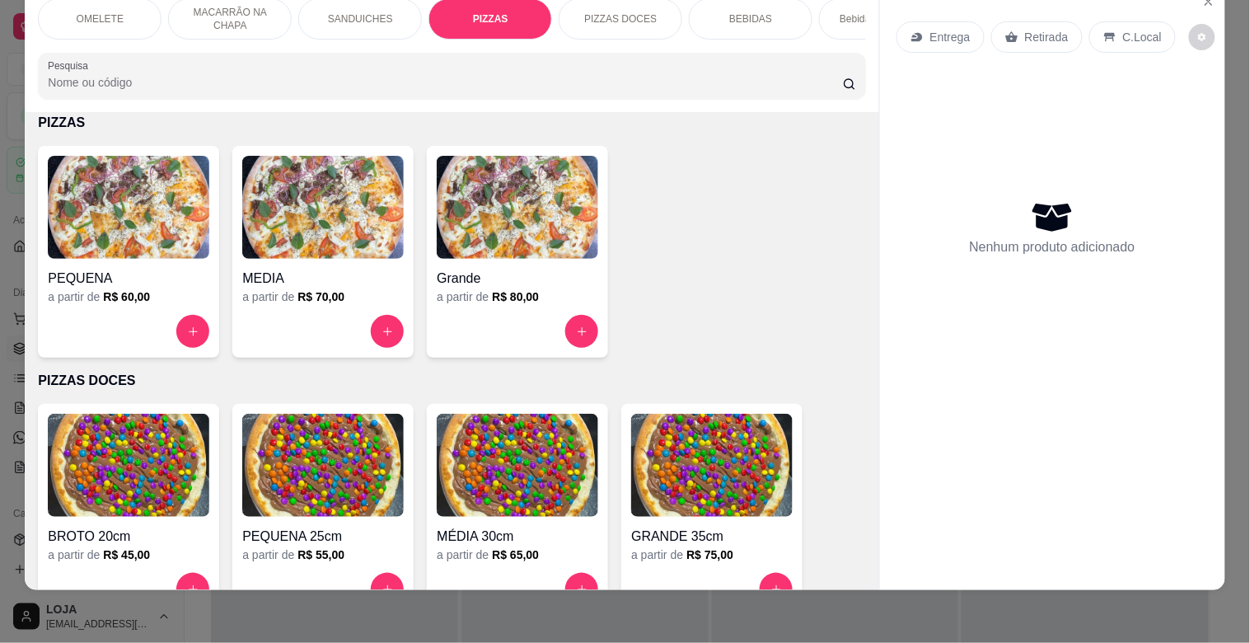
click at [359, 15] on div "SANDUICHES" at bounding box center [360, 18] width 124 height 41
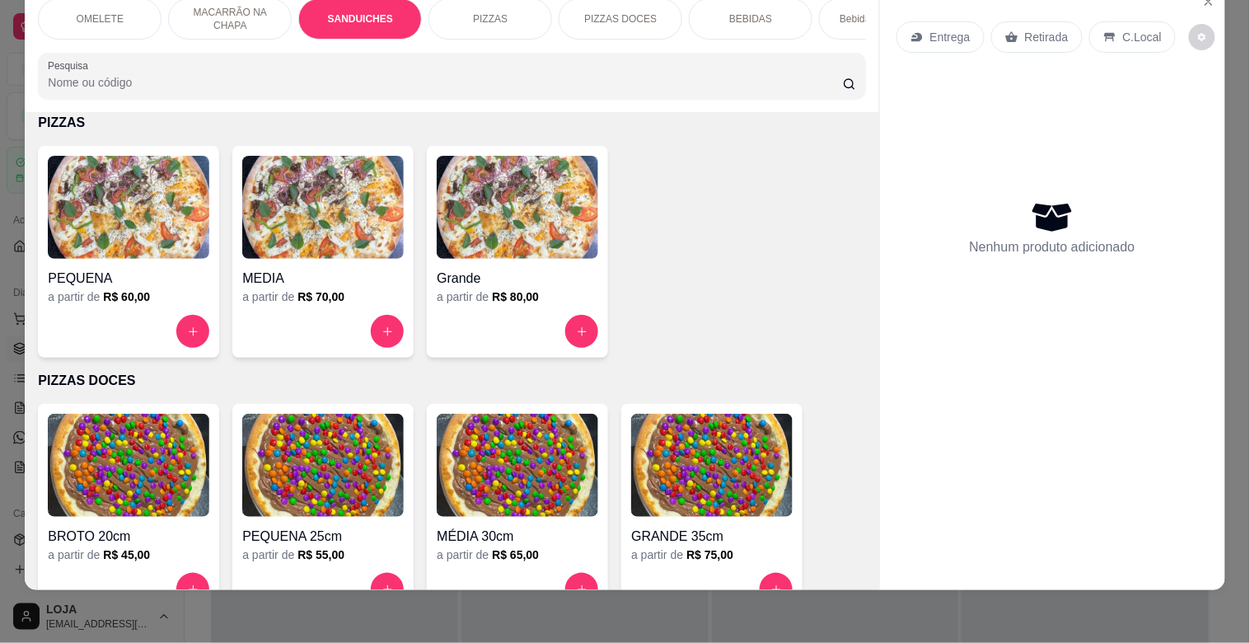
scroll to position [610, 0]
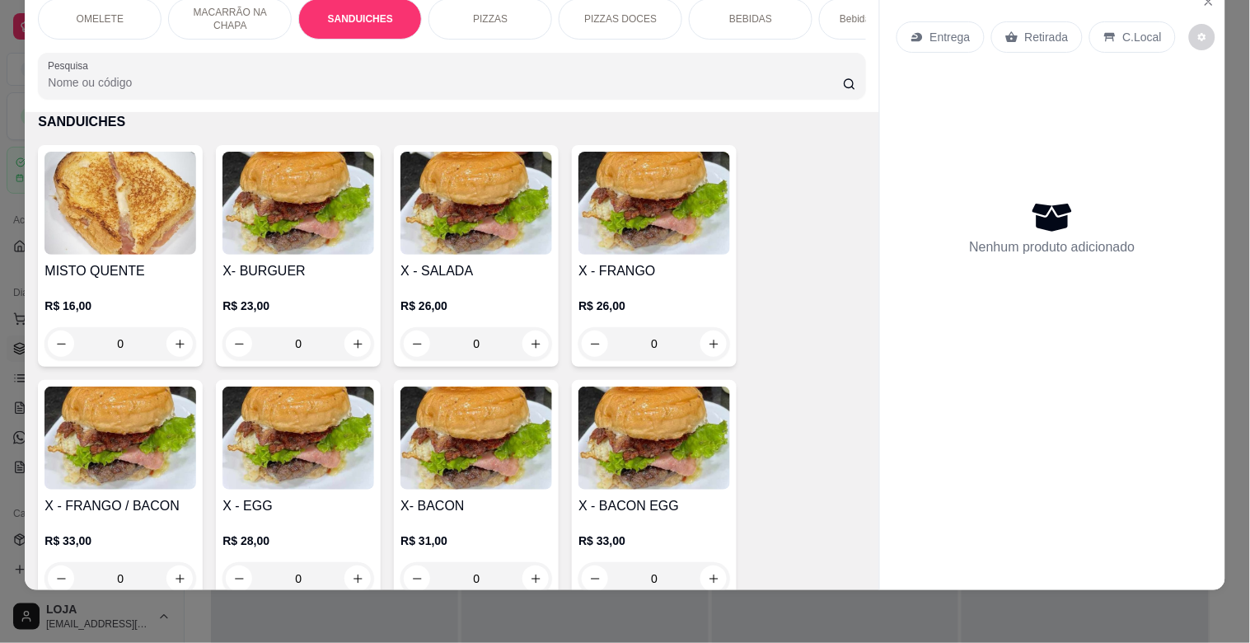
click at [167, 216] on img at bounding box center [121, 203] width 152 height 103
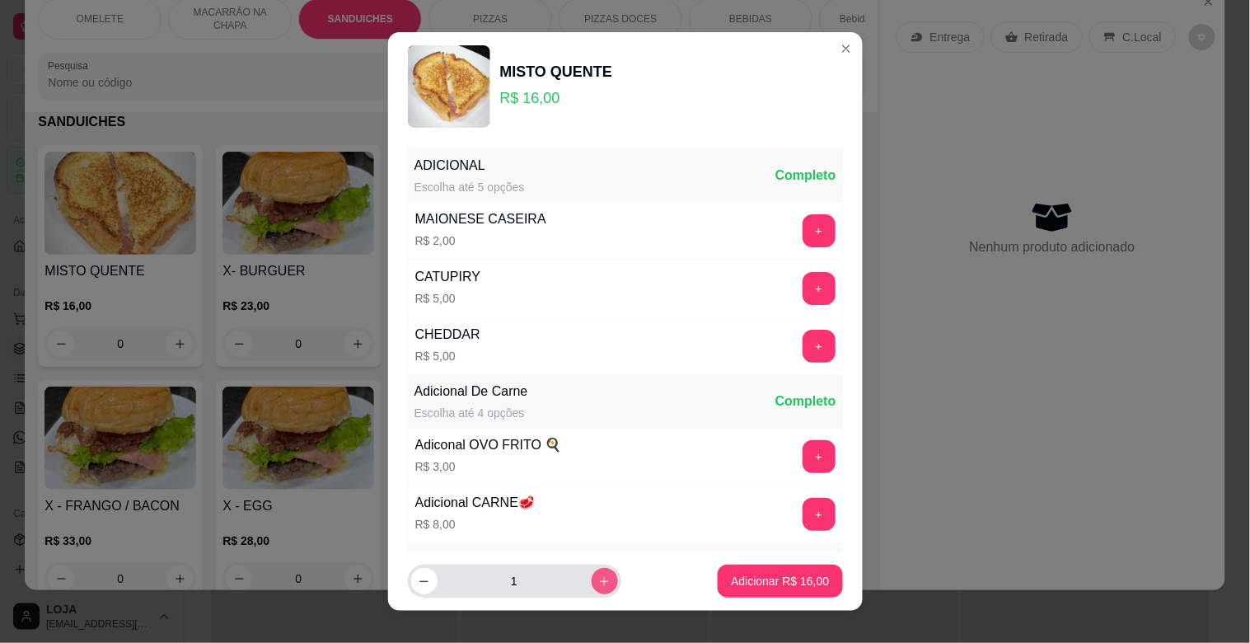
click at [598, 583] on icon "increase-product-quantity" at bounding box center [604, 581] width 12 height 12
type input "2"
click at [792, 577] on p "Adicionar R$ 32,00" at bounding box center [780, 581] width 98 height 16
type input "2"
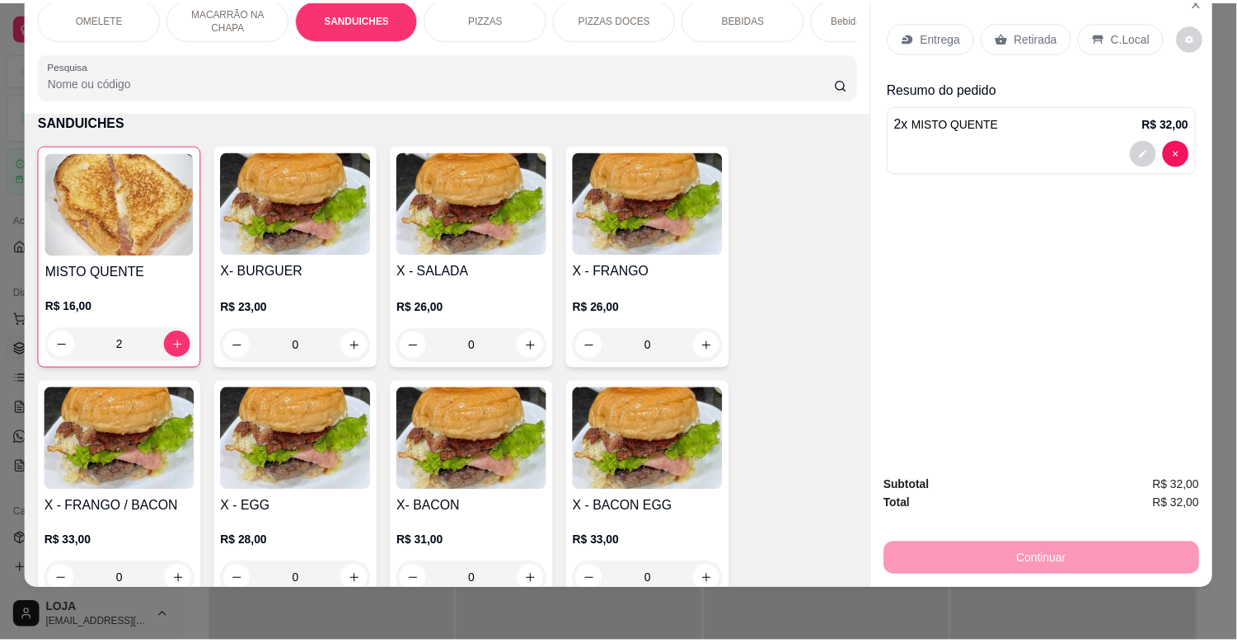
scroll to position [0, 0]
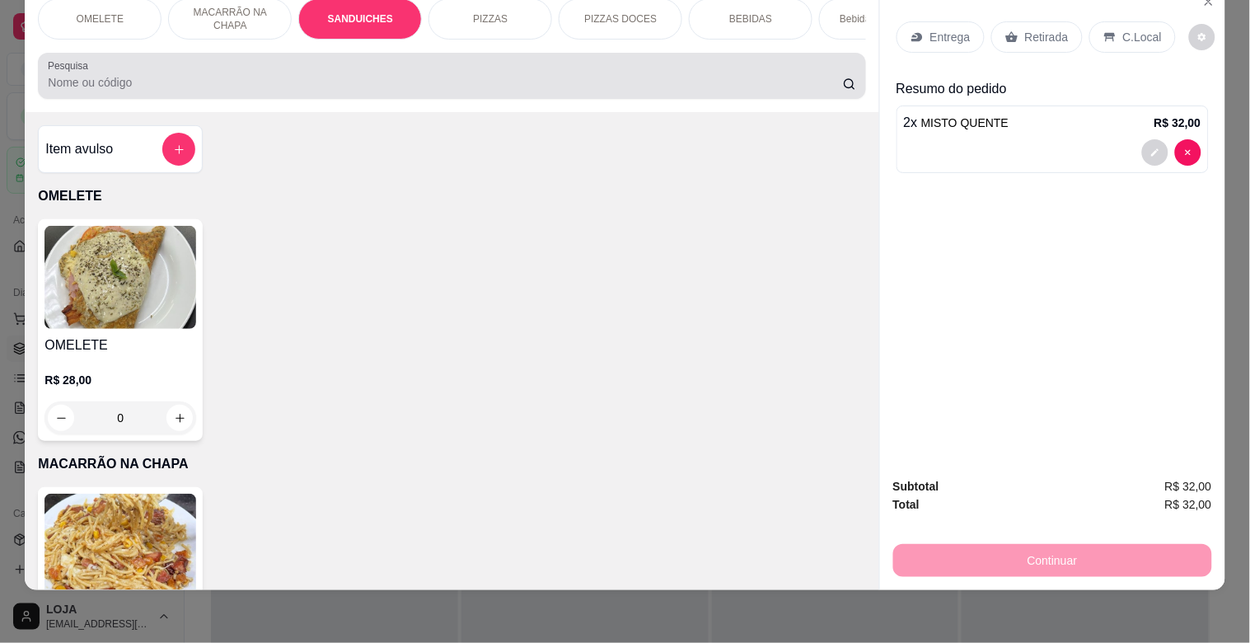
click at [694, 91] on input "Pesquisa" at bounding box center [445, 82] width 795 height 16
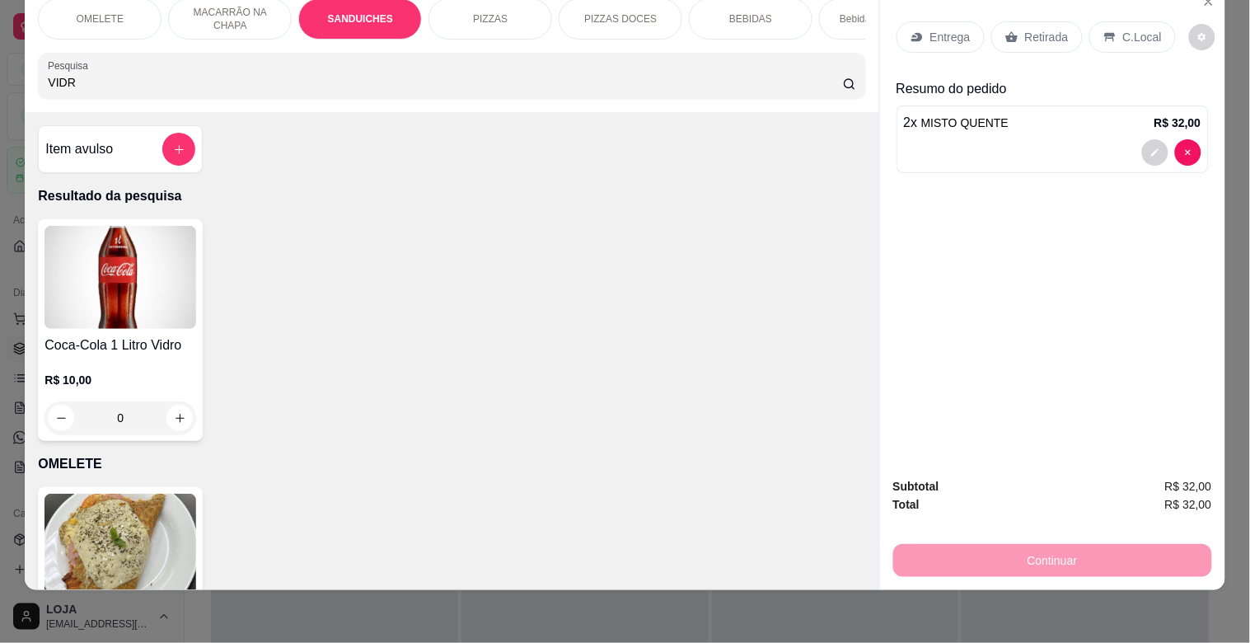
type input "VIDR"
click at [158, 306] on img at bounding box center [121, 277] width 152 height 103
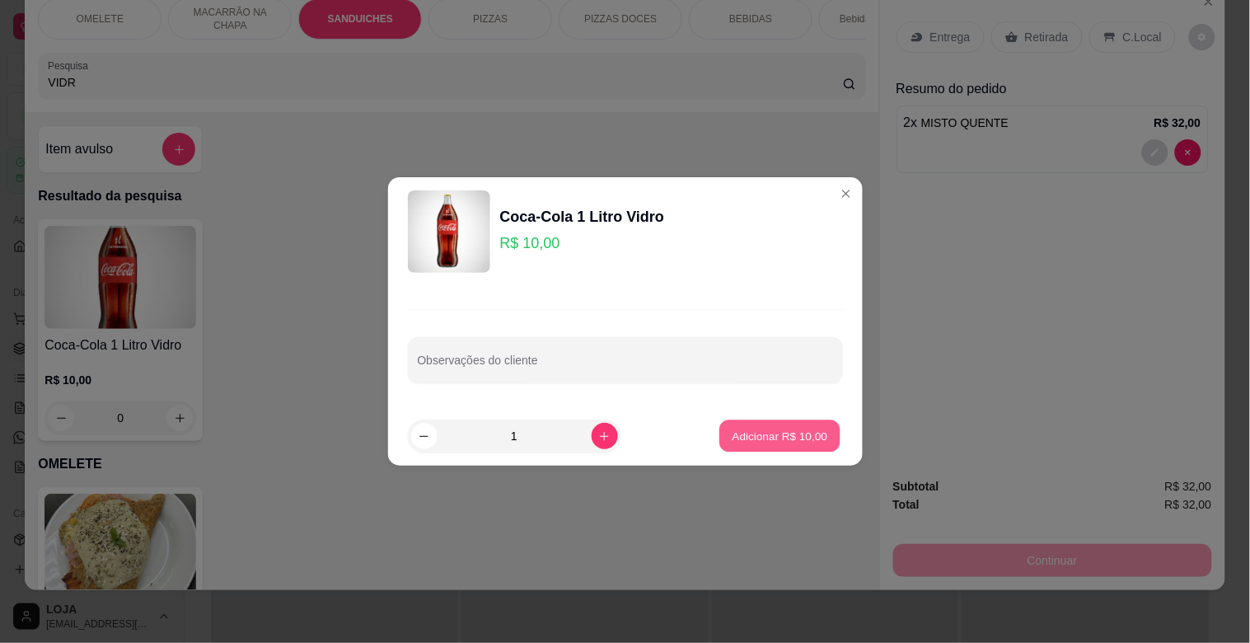
click at [742, 431] on p "Adicionar R$ 10,00" at bounding box center [781, 436] width 96 height 16
click at [742, 431] on div "Coca-Cola 1 Litro Vidro R$ 10,00 0" at bounding box center [452, 330] width 828 height 222
type input "1"
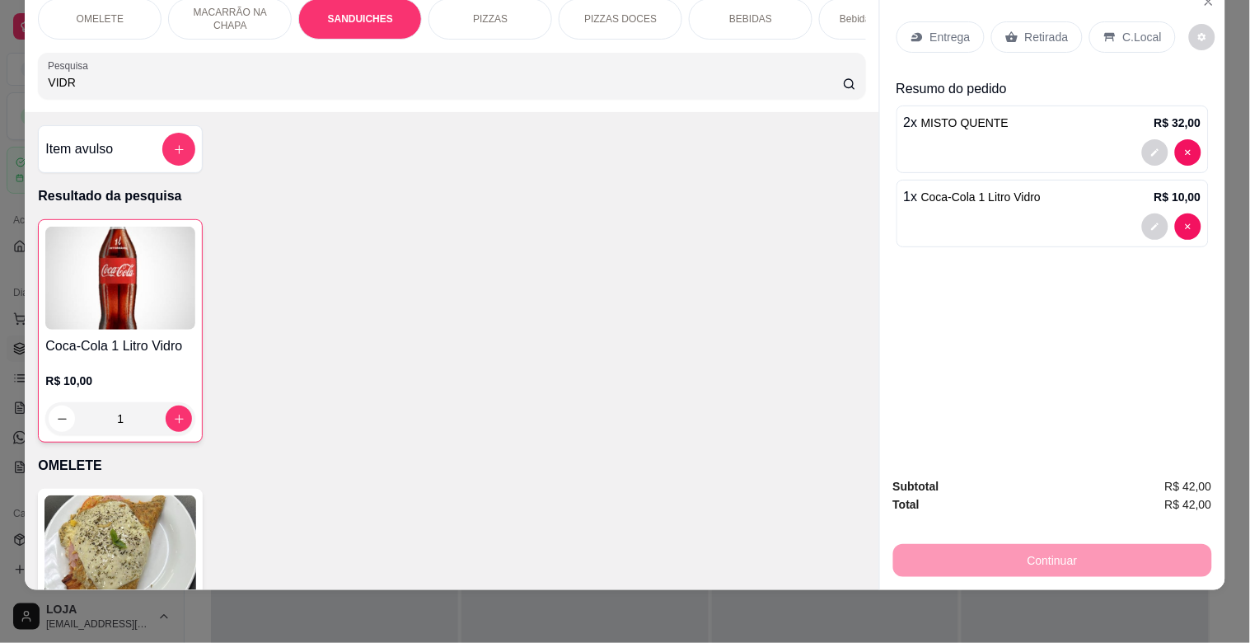
click at [1142, 29] on p "C.Local" at bounding box center [1142, 37] width 39 height 16
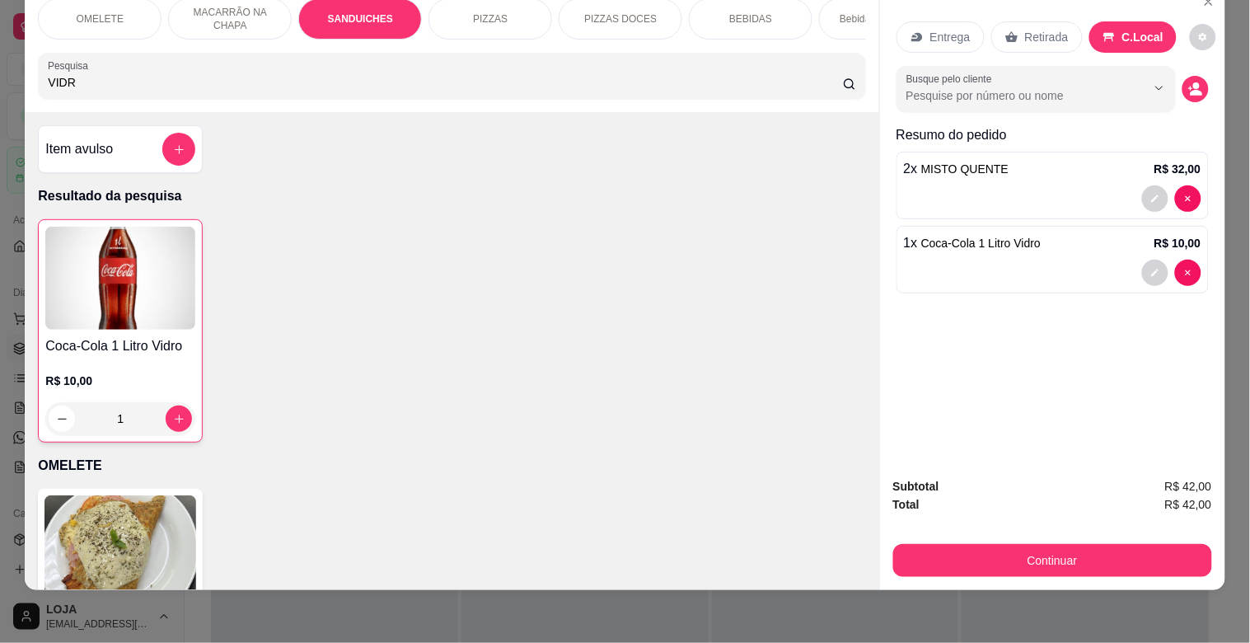
click at [978, 152] on div "2 x MISTO QUENTE R$ 32,00" at bounding box center [1053, 186] width 312 height 68
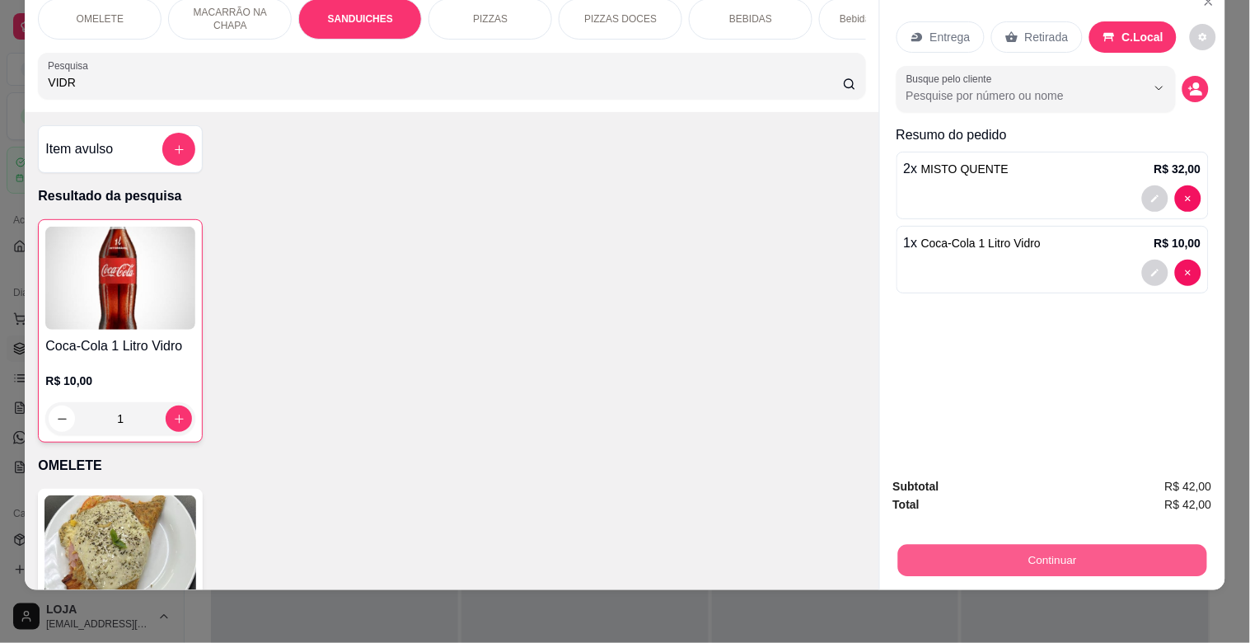
click at [998, 548] on button "Continuar" at bounding box center [1052, 560] width 309 height 32
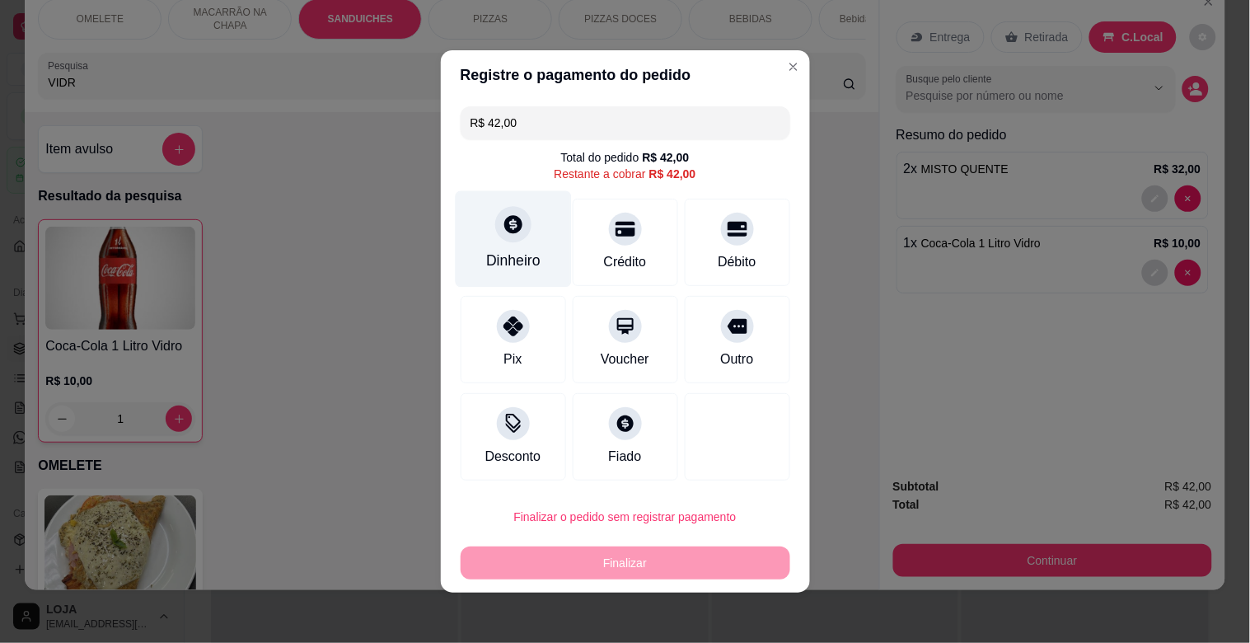
click at [513, 249] on div "Dinheiro" at bounding box center [513, 239] width 116 height 96
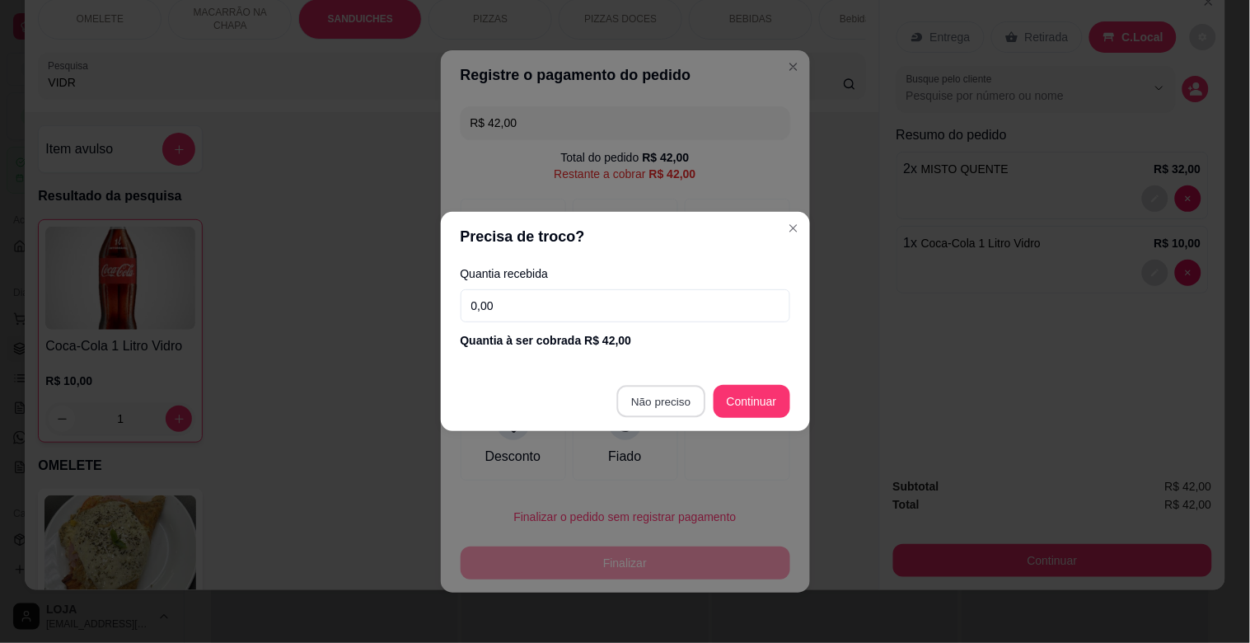
type input "R$ 0,00"
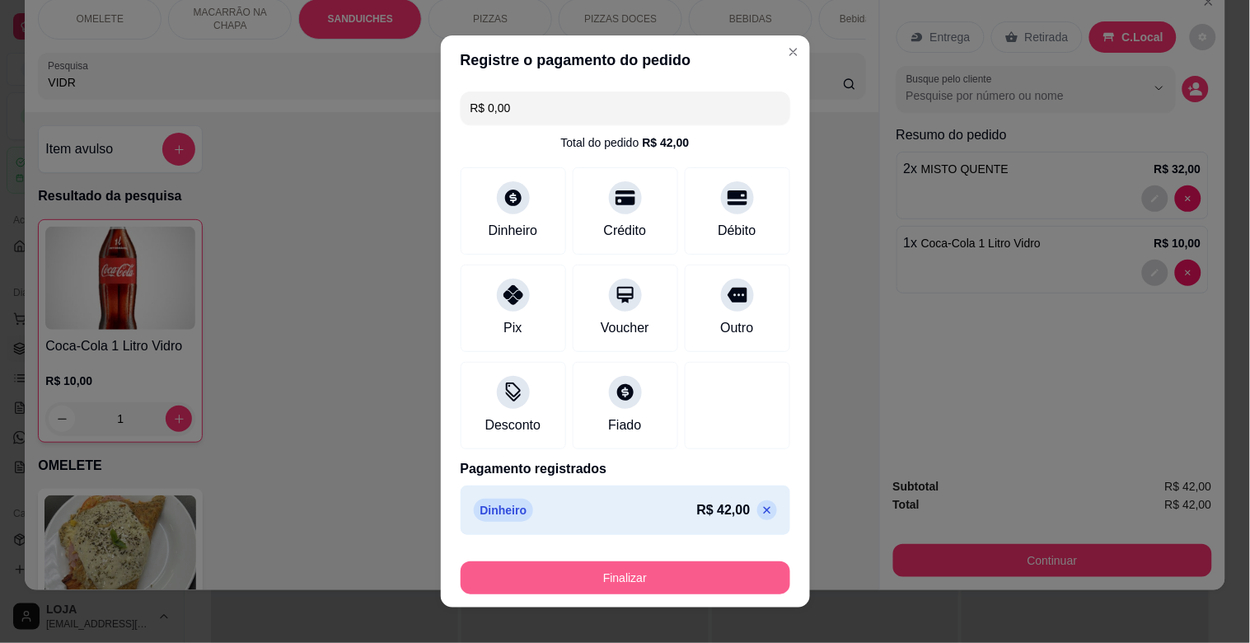
click at [612, 587] on button "Finalizar" at bounding box center [626, 577] width 330 height 33
click at [611, 587] on div "Finalizar" at bounding box center [626, 577] width 330 height 33
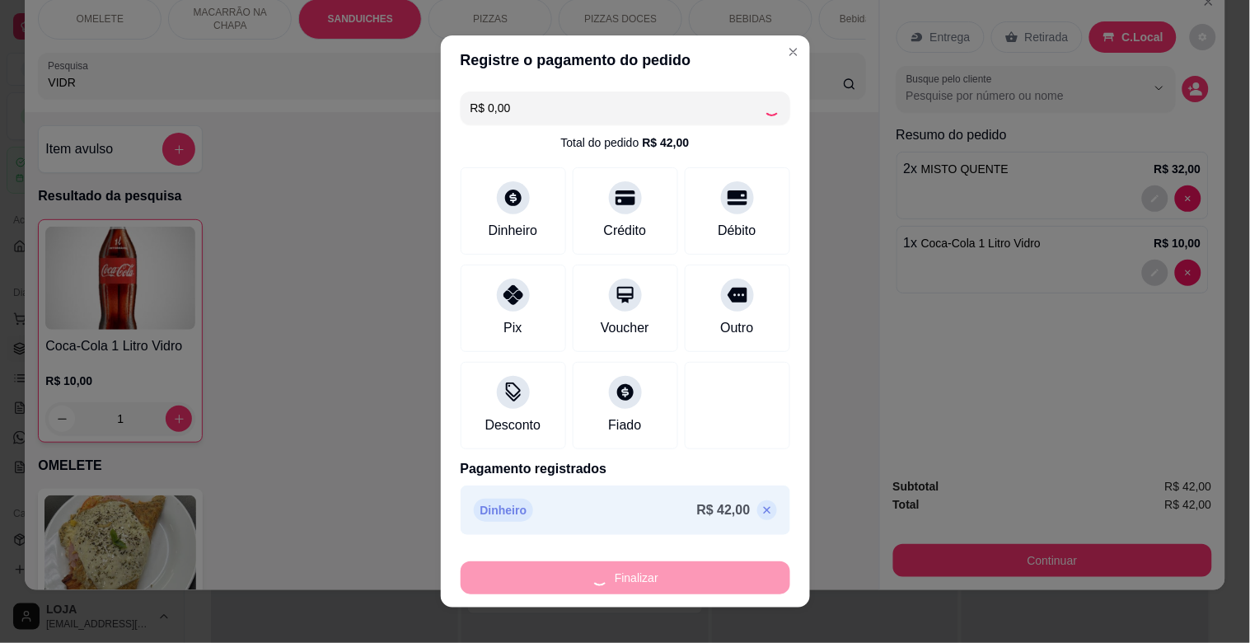
type input "0"
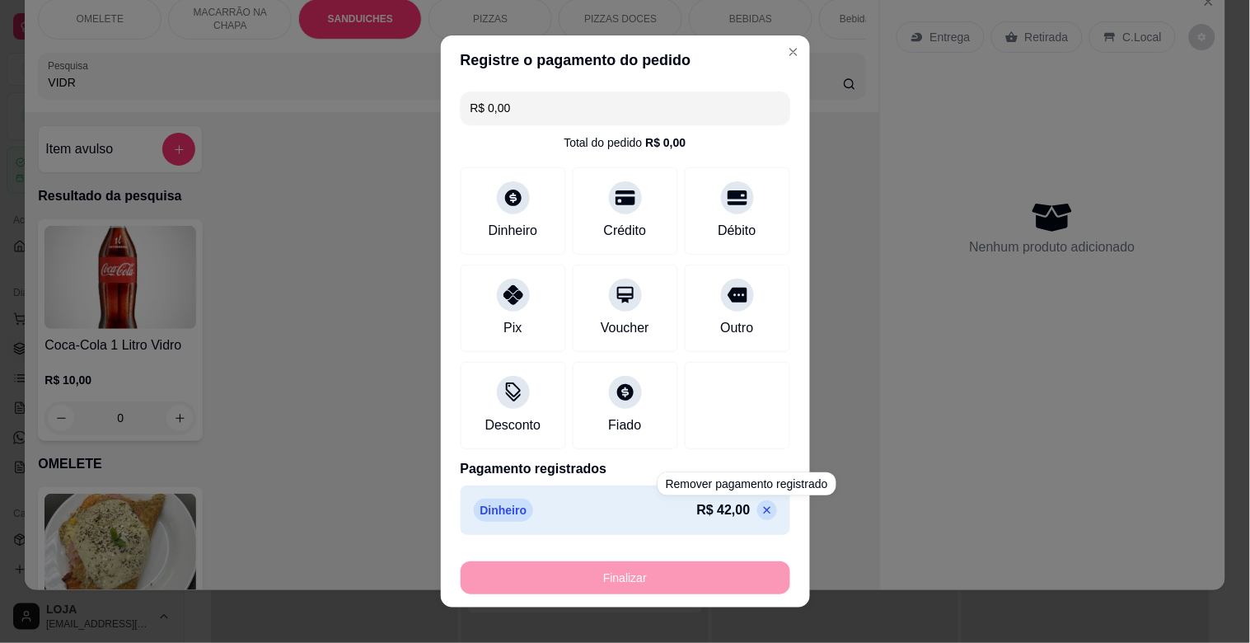
type input "-R$ 42,00"
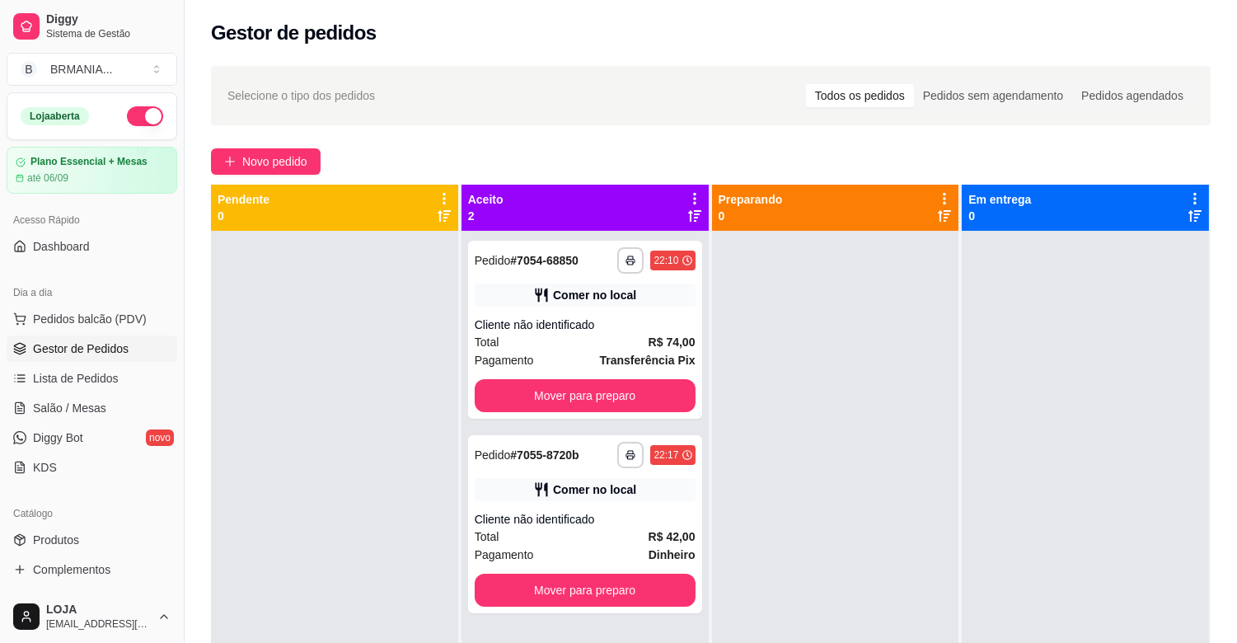
drag, startPoint x: 104, startPoint y: 316, endPoint x: 170, endPoint y: 320, distance: 66.1
click at [104, 318] on span "Pedidos balcão (PDV)" at bounding box center [90, 319] width 114 height 16
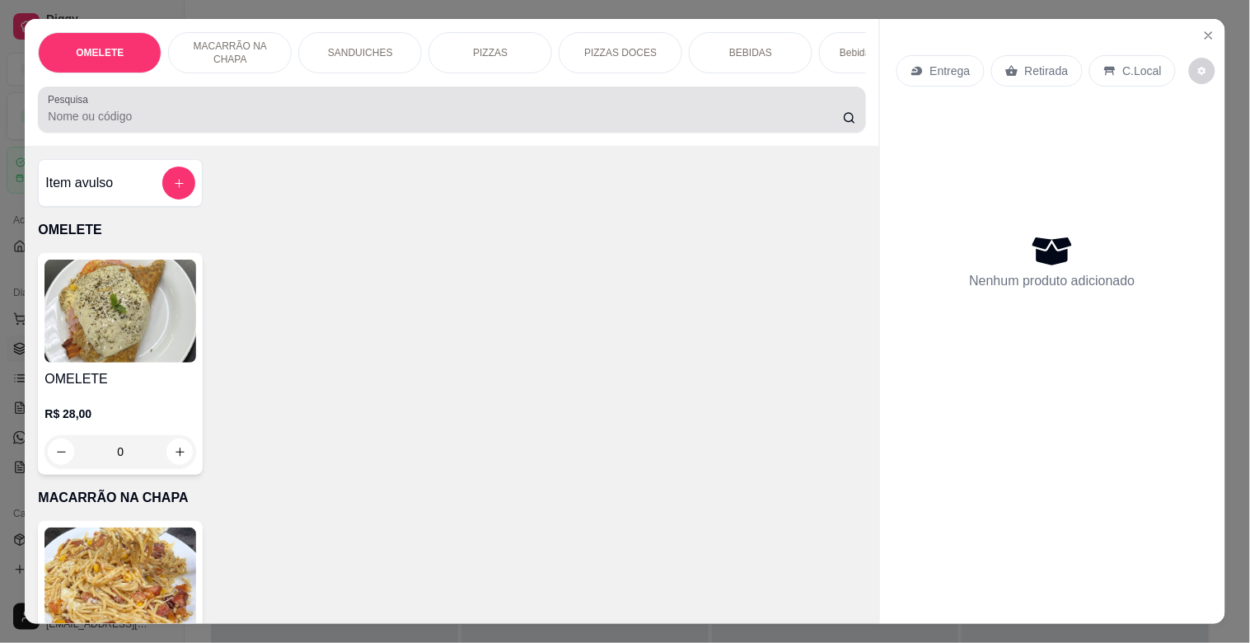
click at [346, 108] on div at bounding box center [452, 109] width 808 height 33
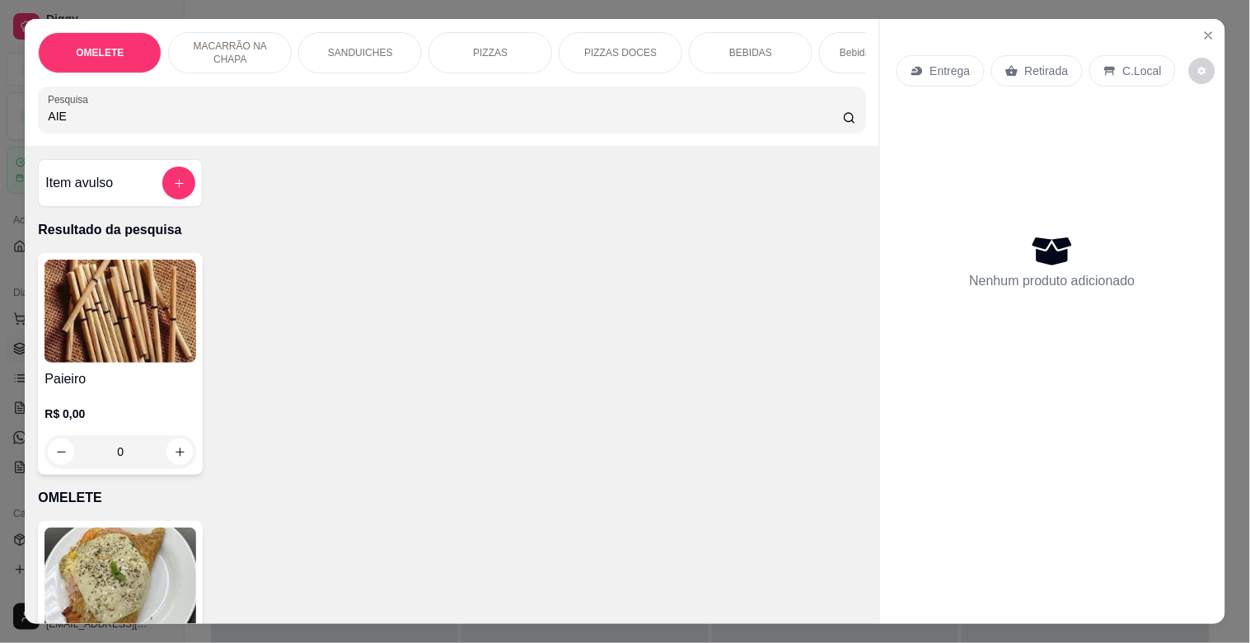
type input "AIE"
click at [146, 389] on h4 "Paieiro" at bounding box center [121, 379] width 152 height 20
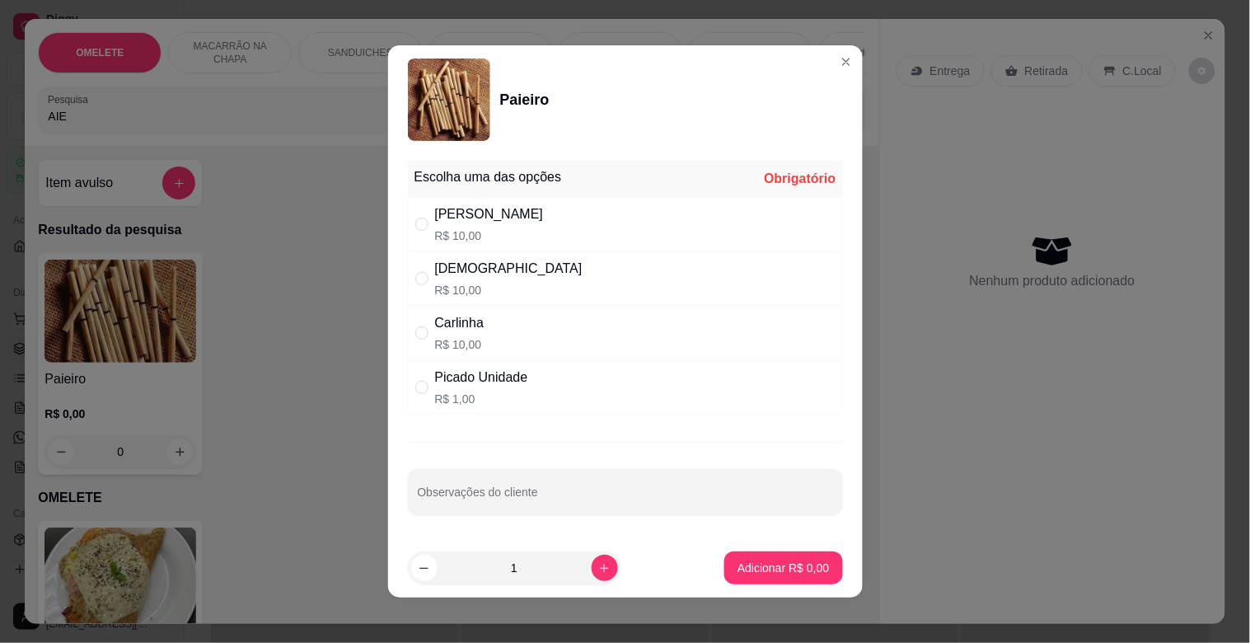
drag, startPoint x: 526, startPoint y: 215, endPoint x: 669, endPoint y: 467, distance: 290.2
click at [528, 215] on div "[PERSON_NAME]$ 10,00" at bounding box center [625, 224] width 435 height 54
radio input "true"
click at [751, 579] on button "Adicionar R$ 10,00" at bounding box center [780, 568] width 121 height 32
type input "1"
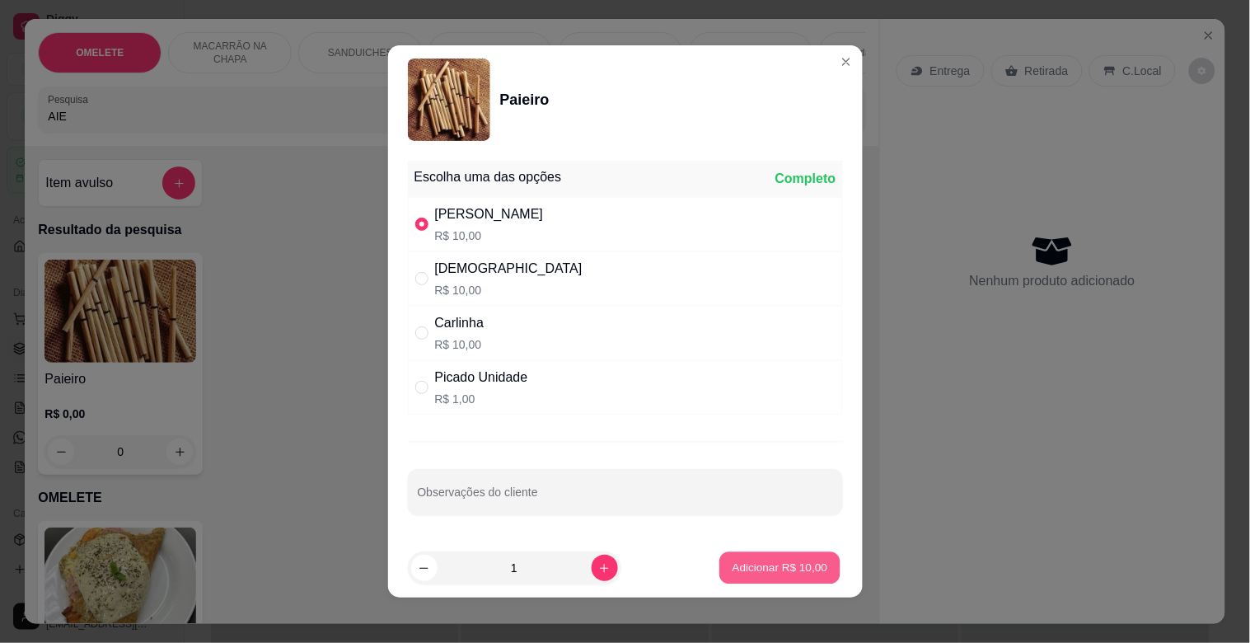
type input "1"
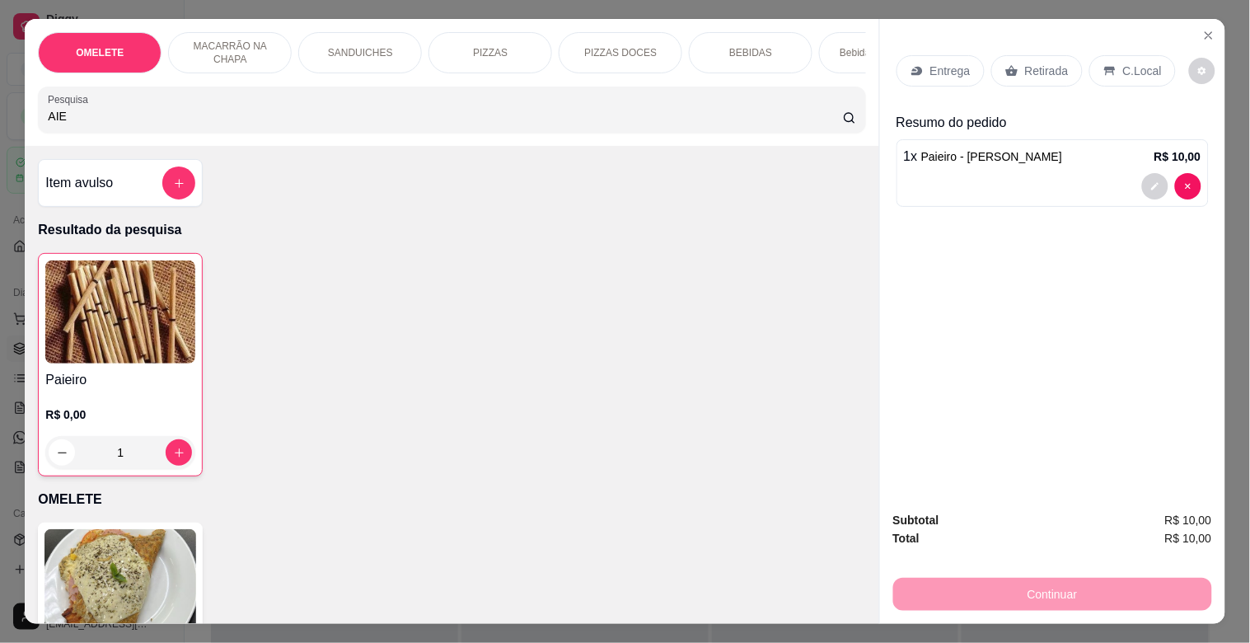
click at [1044, 55] on div "Retirada" at bounding box center [1037, 70] width 91 height 31
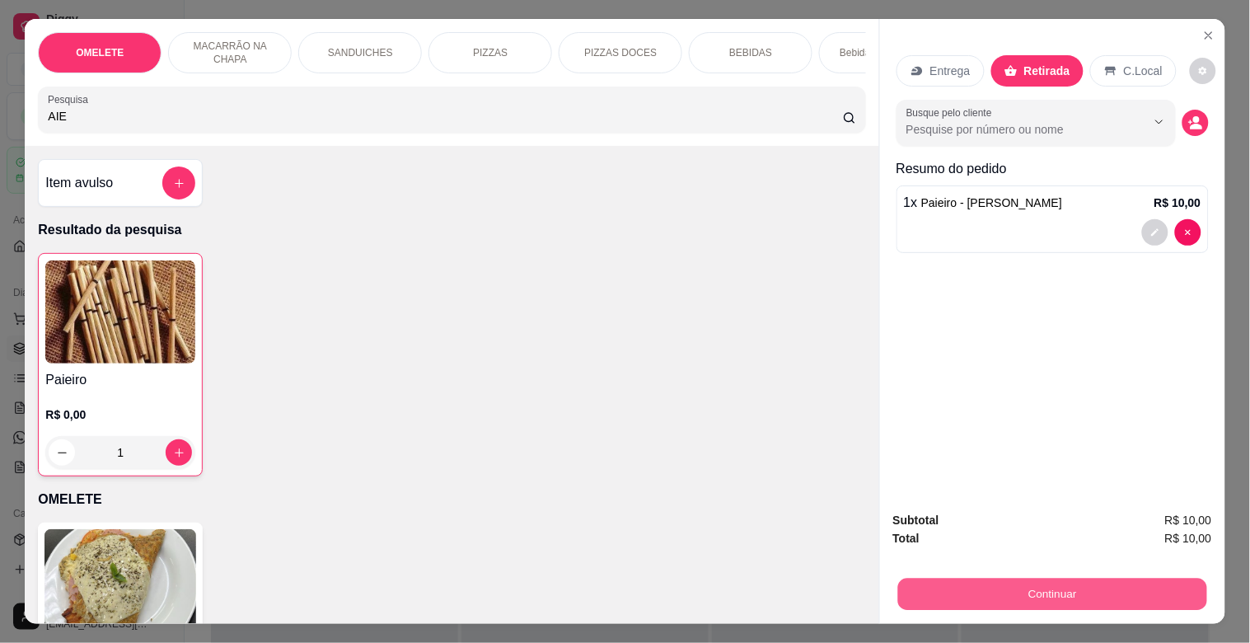
click at [1022, 587] on button "Continuar" at bounding box center [1052, 594] width 309 height 32
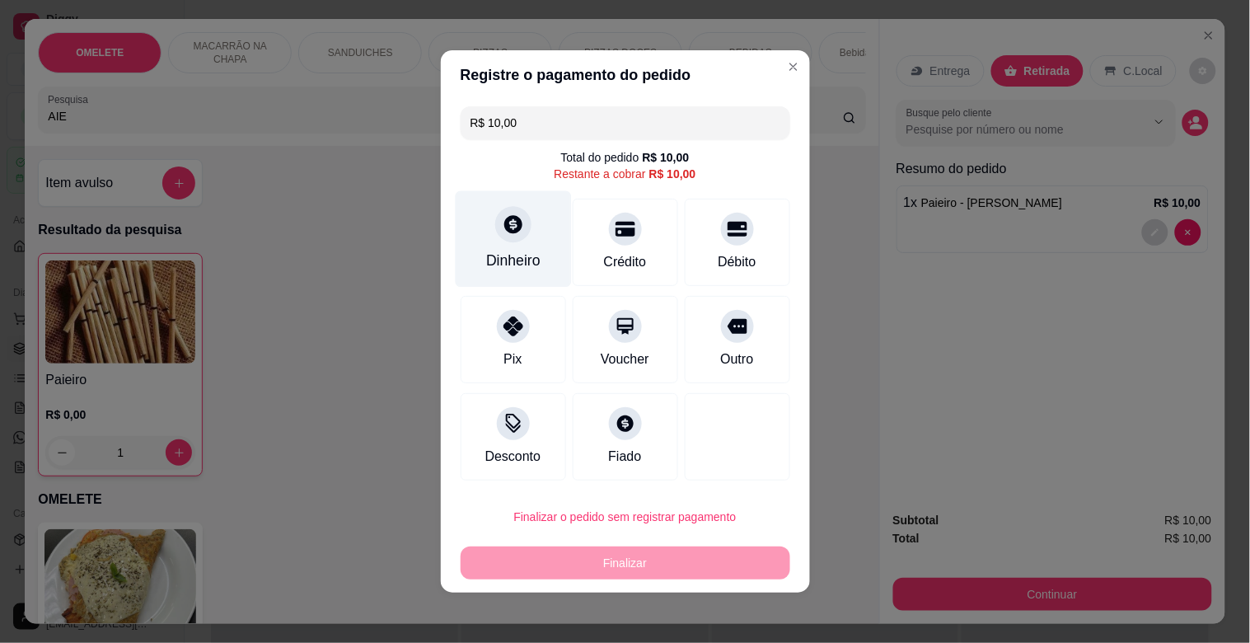
drag, startPoint x: 525, startPoint y: 260, endPoint x: 539, endPoint y: 260, distance: 14.0
click at [539, 260] on div "Dinheiro" at bounding box center [513, 239] width 116 height 96
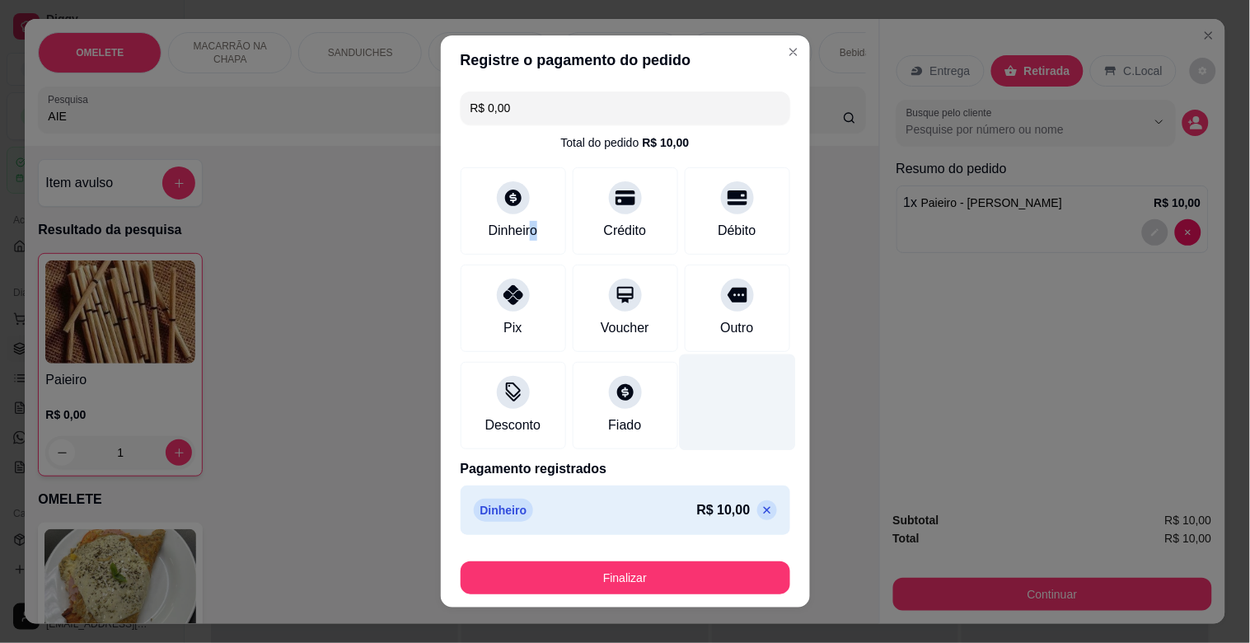
type input "R$ 0,00"
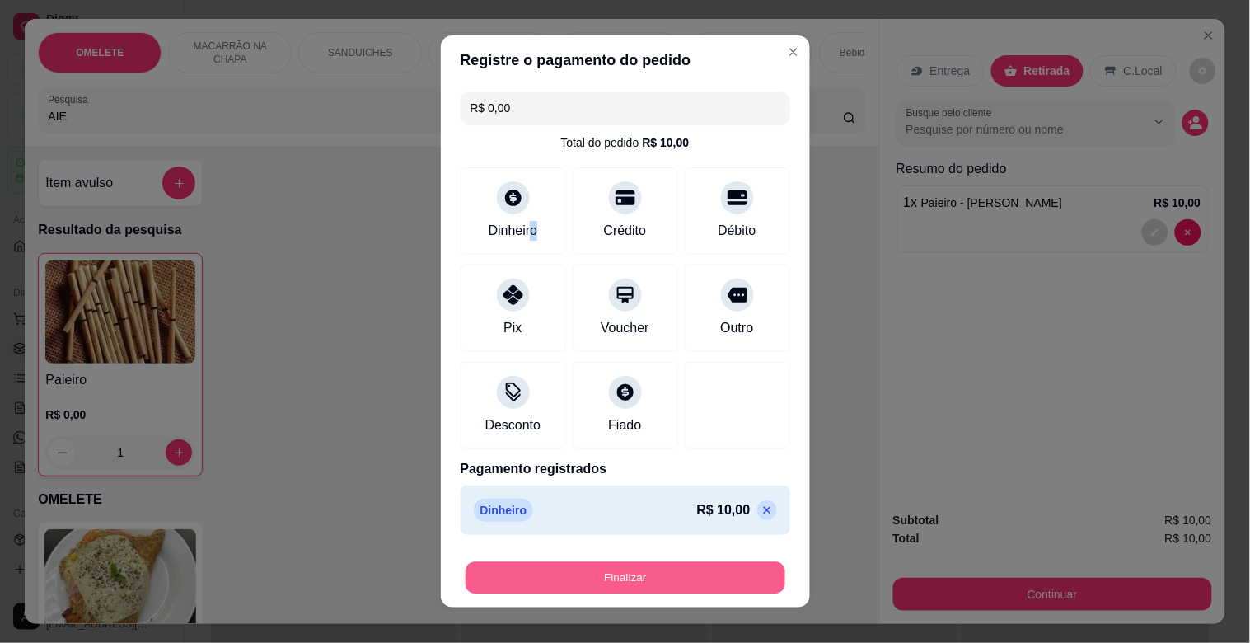
click at [618, 583] on button "Finalizar" at bounding box center [626, 578] width 320 height 32
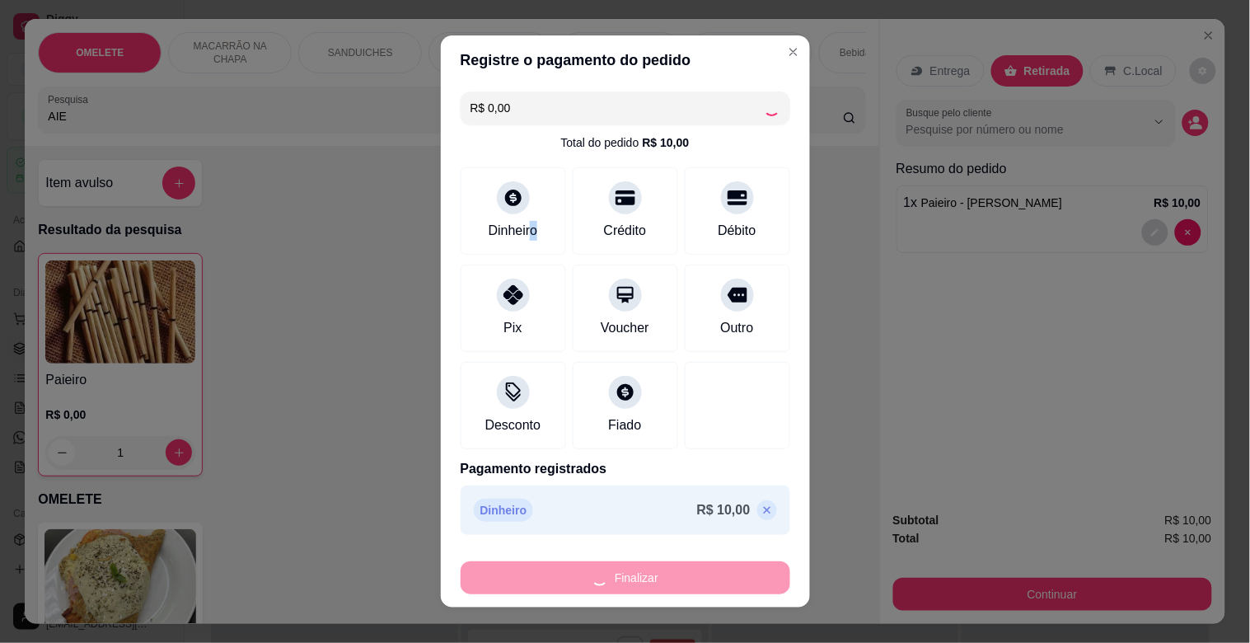
type input "0"
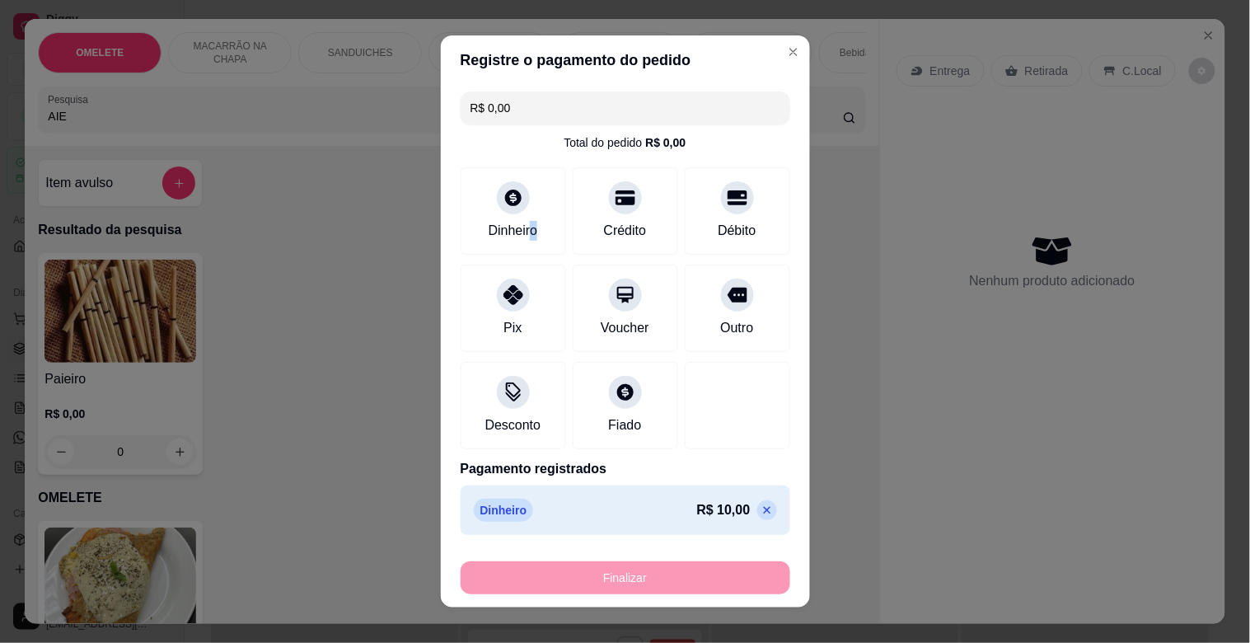
type input "-R$ 10,00"
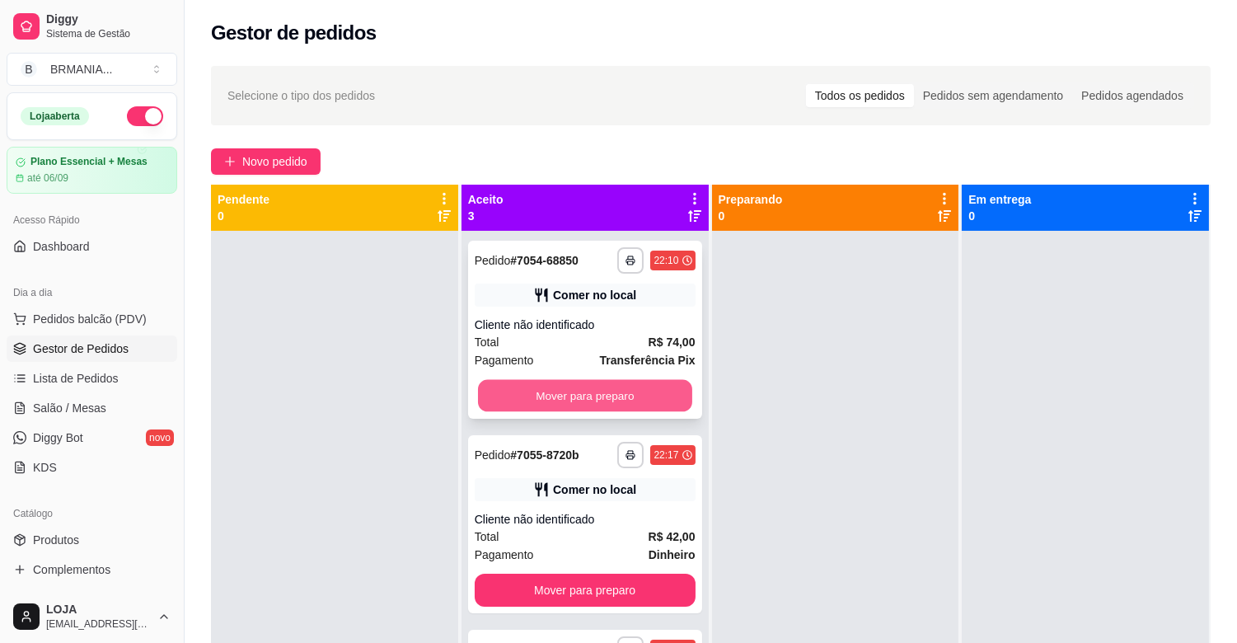
click at [599, 399] on button "Mover para preparo" at bounding box center [585, 396] width 214 height 32
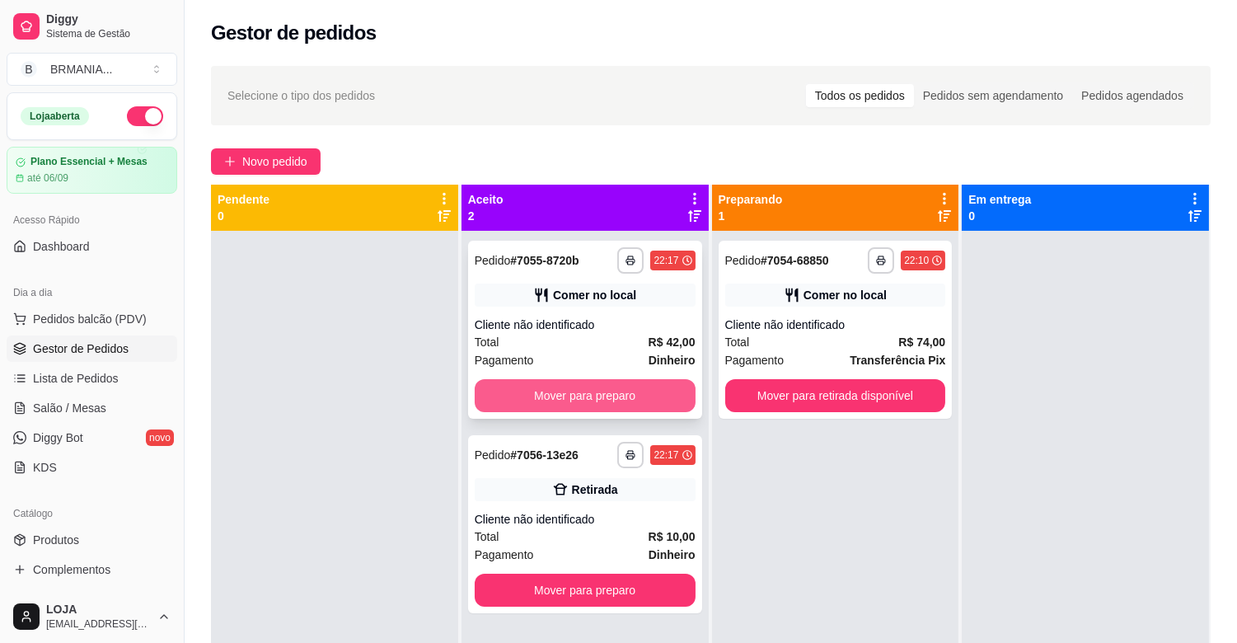
click at [605, 391] on button "Mover para preparo" at bounding box center [585, 395] width 221 height 33
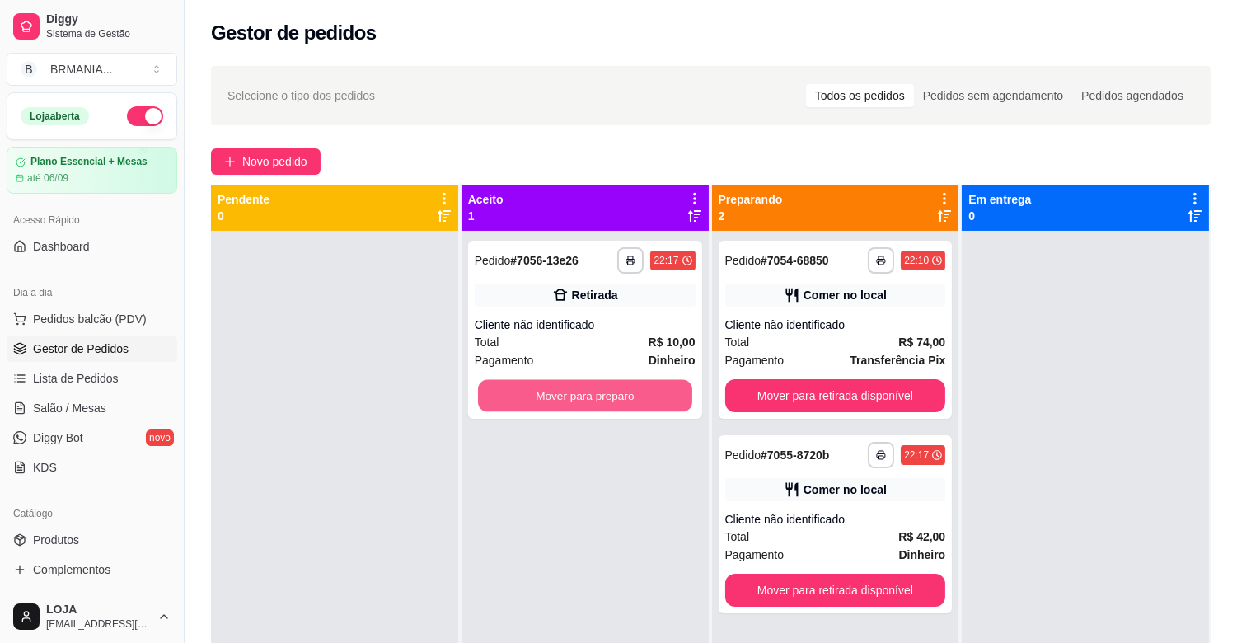
click at [606, 391] on button "Mover para preparo" at bounding box center [585, 396] width 214 height 32
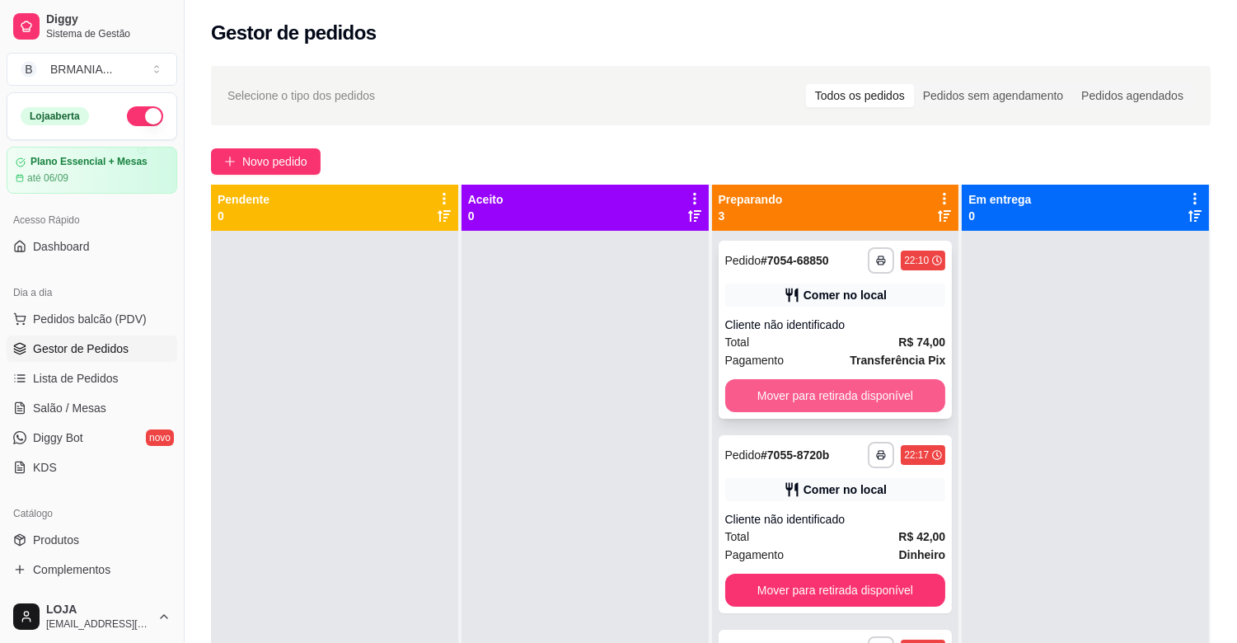
click at [830, 390] on button "Mover para retirada disponível" at bounding box center [835, 395] width 221 height 33
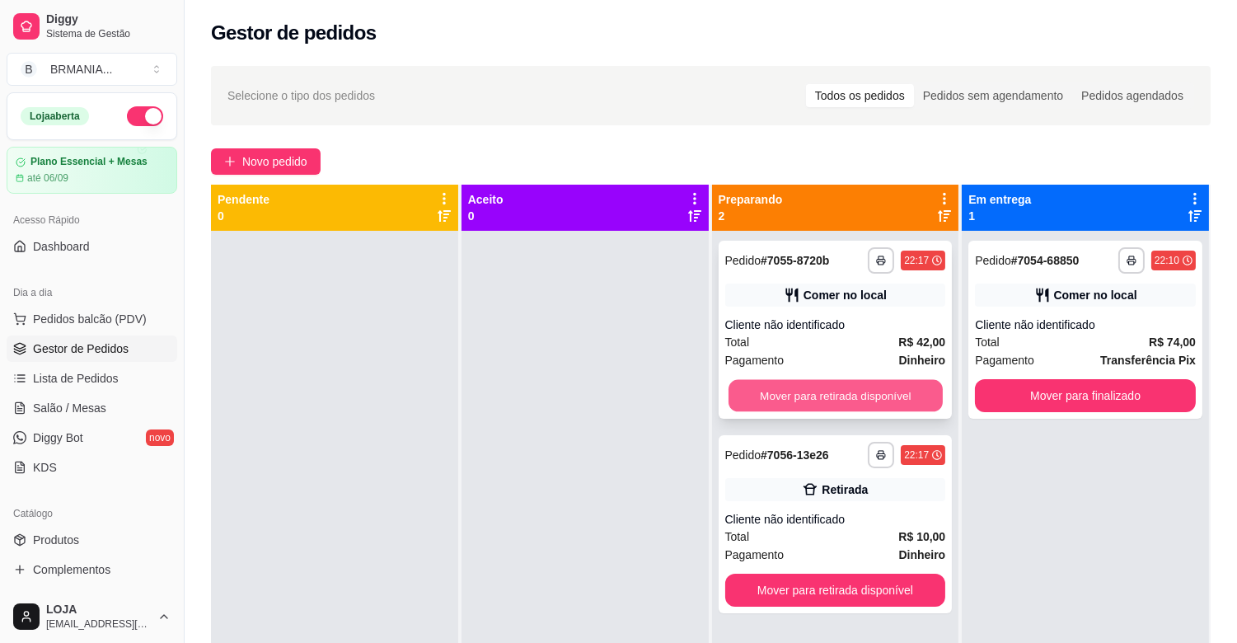
click at [841, 392] on button "Mover para retirada disponível" at bounding box center [836, 396] width 214 height 32
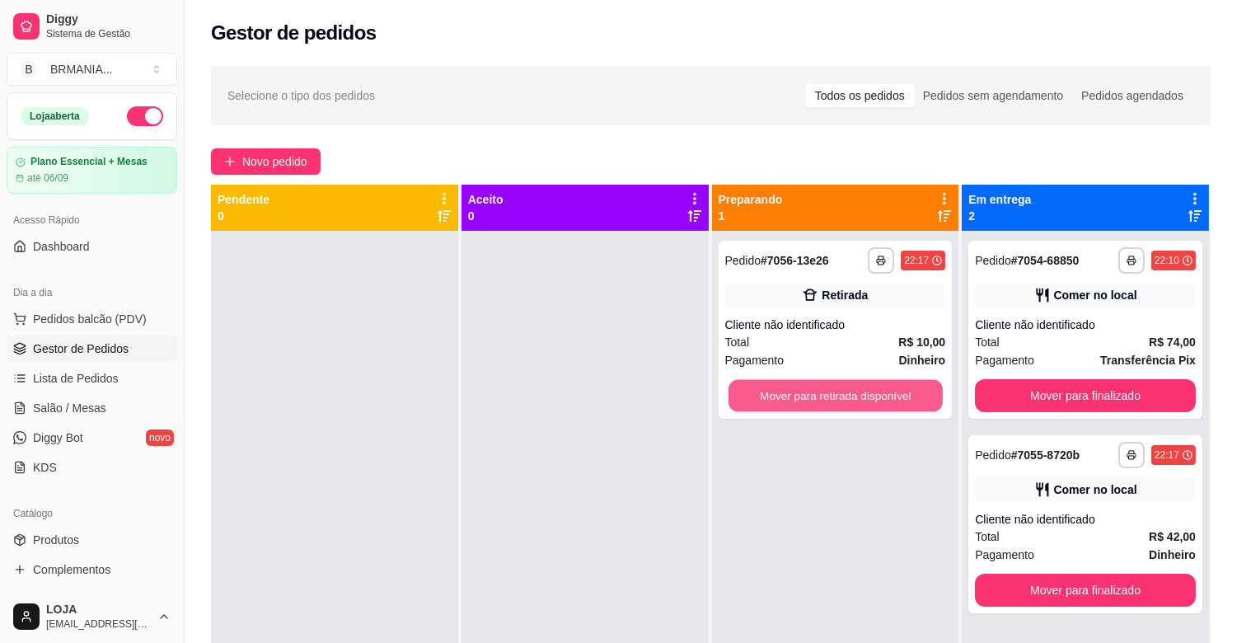
click at [854, 392] on button "Mover para retirada disponível" at bounding box center [836, 396] width 214 height 32
click at [854, 392] on div "Mover para retirada disponível" at bounding box center [835, 395] width 221 height 33
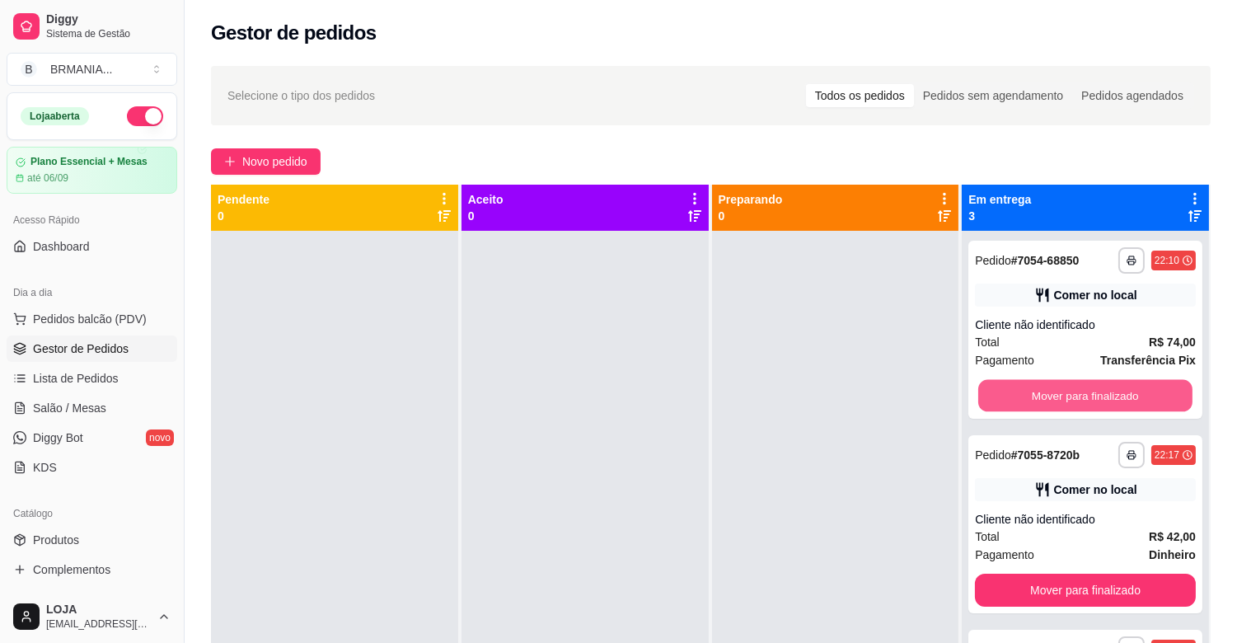
click at [1044, 398] on button "Mover para finalizado" at bounding box center [1085, 396] width 214 height 32
click at [1044, 398] on button "Mover para finalizado" at bounding box center [1085, 395] width 221 height 33
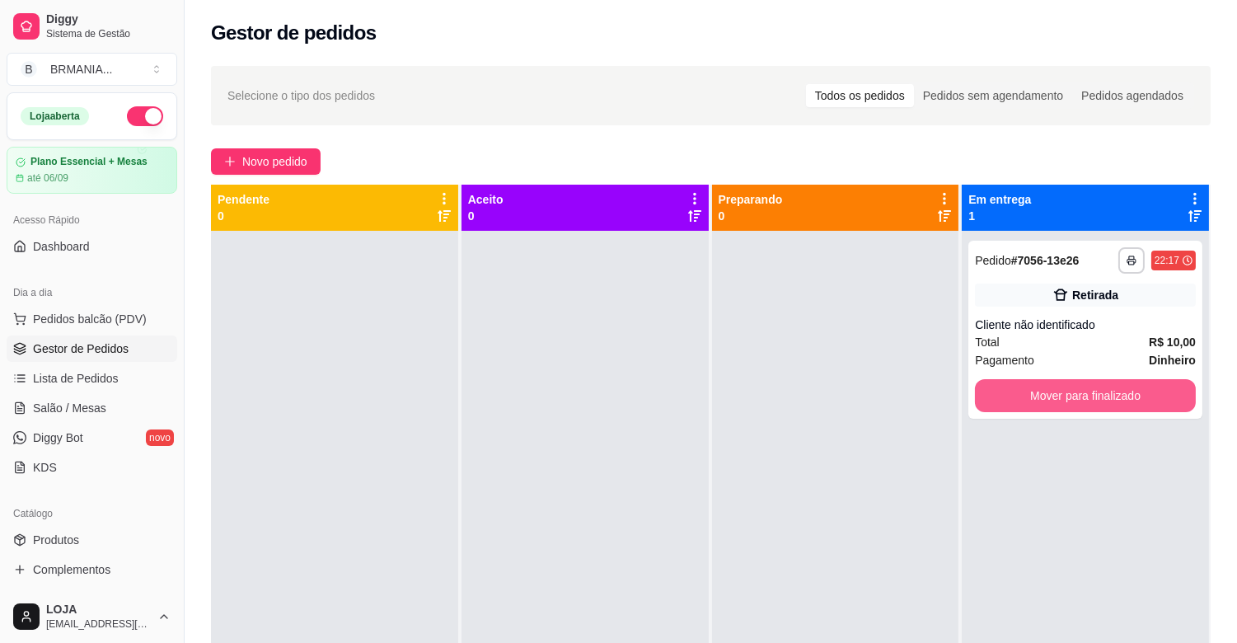
click at [1044, 398] on button "Mover para finalizado" at bounding box center [1085, 395] width 221 height 33
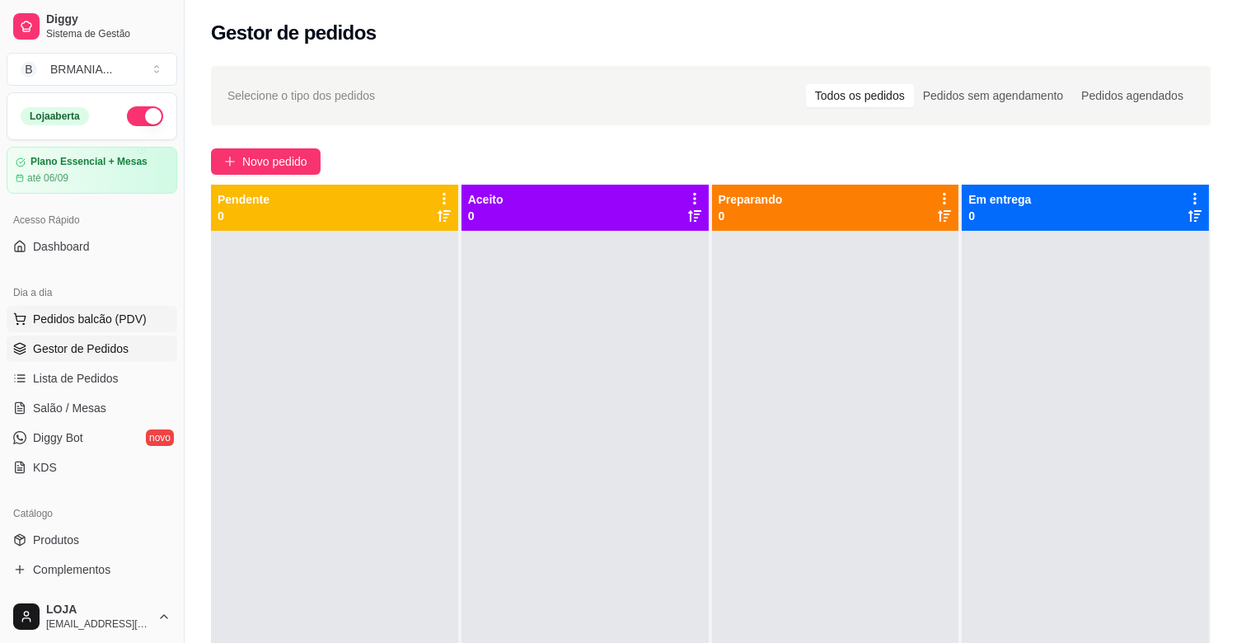
click at [82, 320] on span "Pedidos balcão (PDV)" at bounding box center [90, 319] width 114 height 16
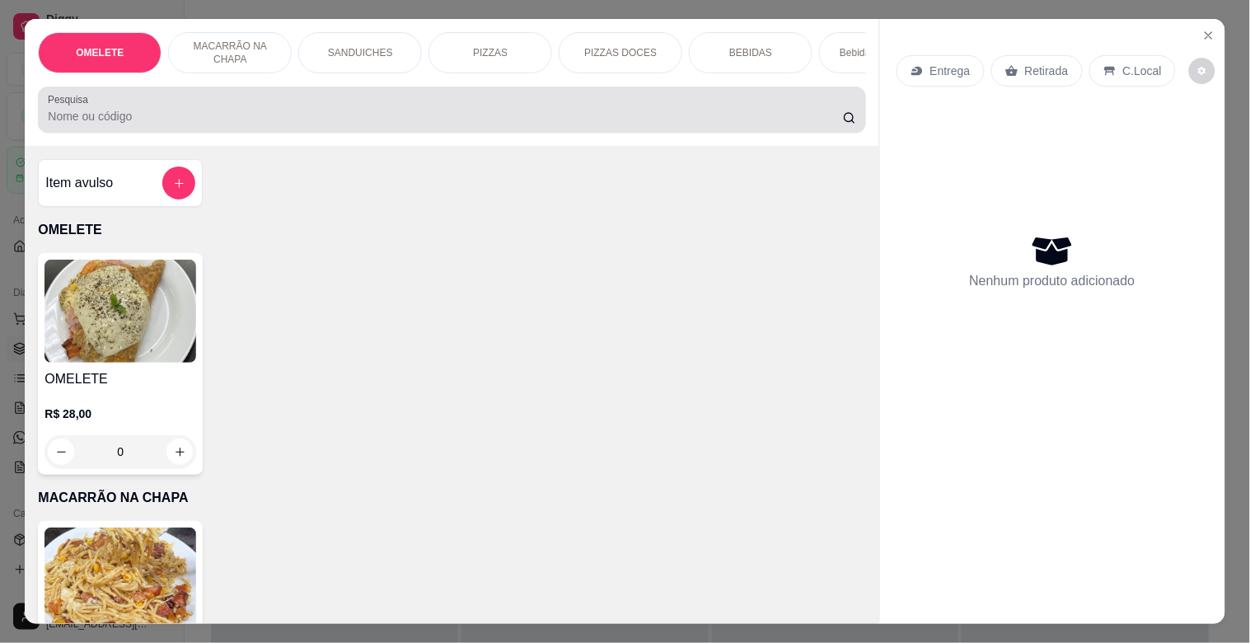
click at [143, 114] on input "Pesquisa" at bounding box center [445, 116] width 795 height 16
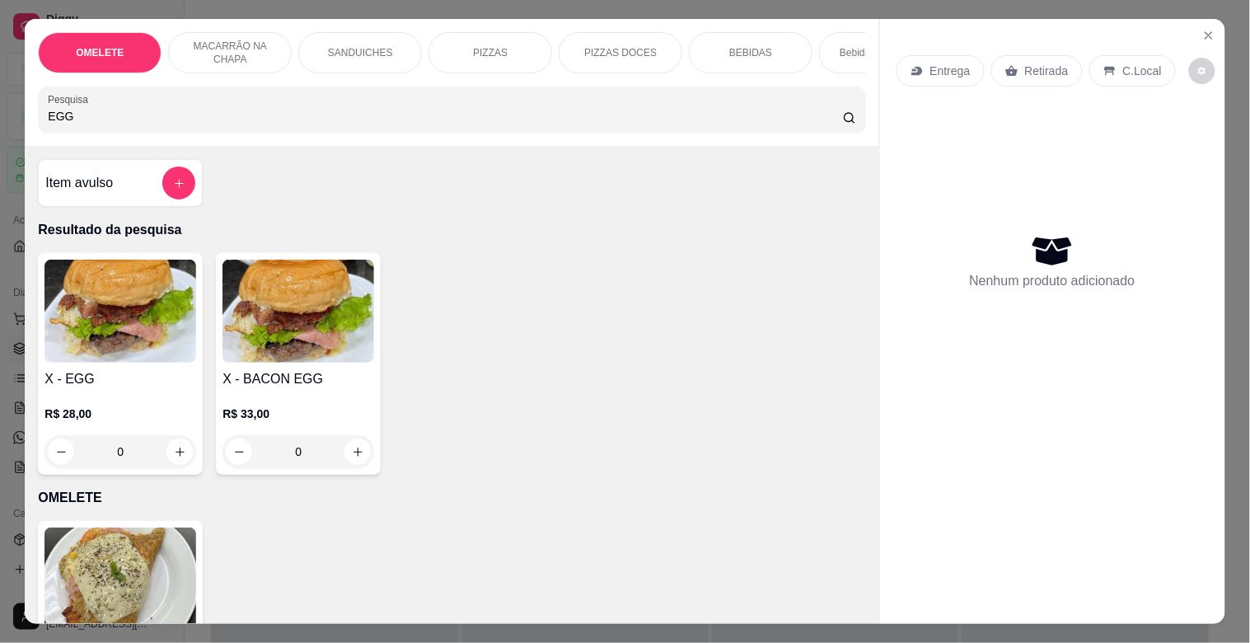
type input "EGG"
click at [159, 404] on div "R$ 28,00 0" at bounding box center [121, 428] width 152 height 79
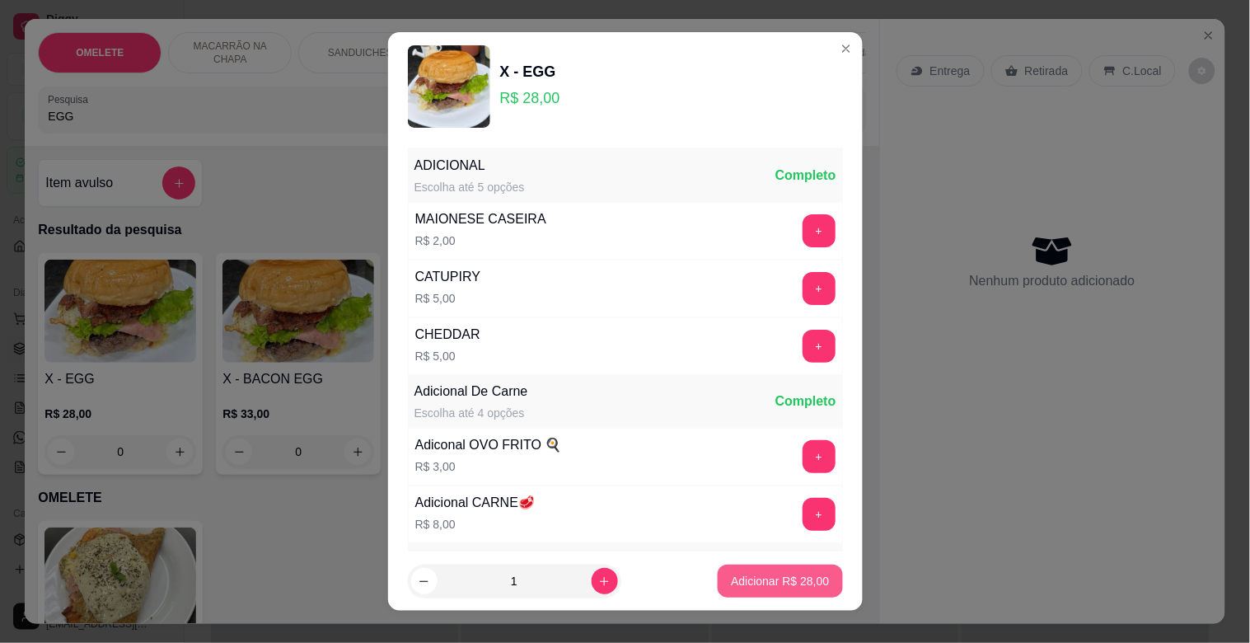
click at [767, 579] on p "Adicionar R$ 28,00" at bounding box center [780, 581] width 98 height 16
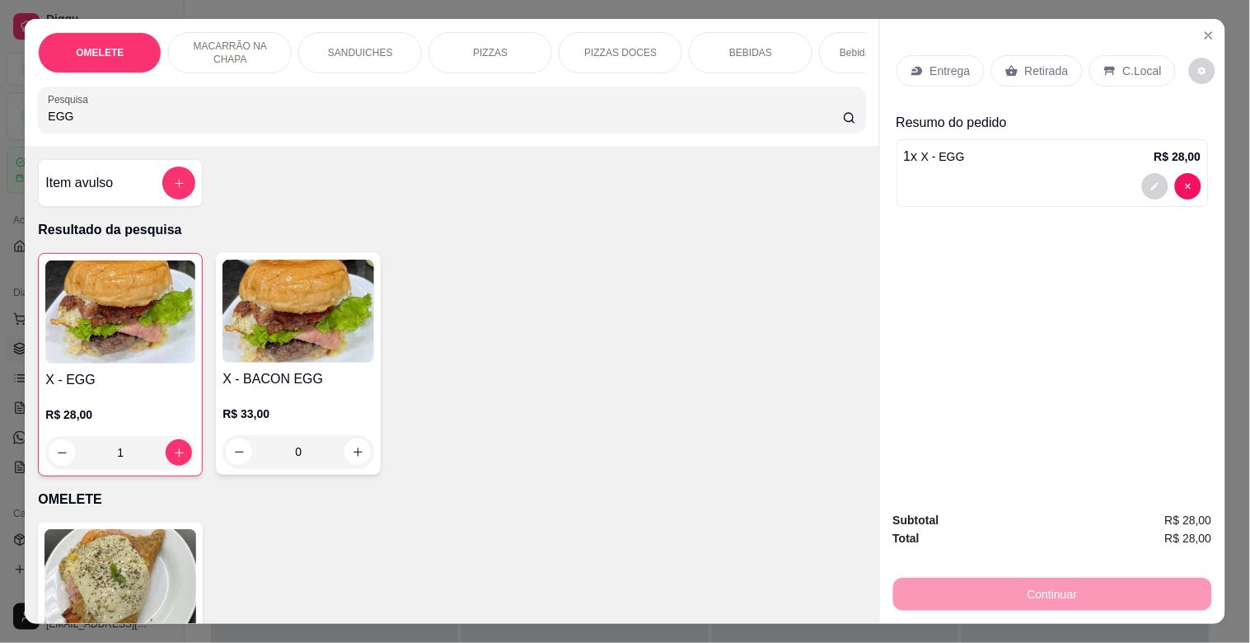
type input "1"
drag, startPoint x: 66, startPoint y: 128, endPoint x: 51, endPoint y: 136, distance: 17.0
click at [50, 133] on div "Pesquisa EGG" at bounding box center [452, 110] width 828 height 46
type input "E"
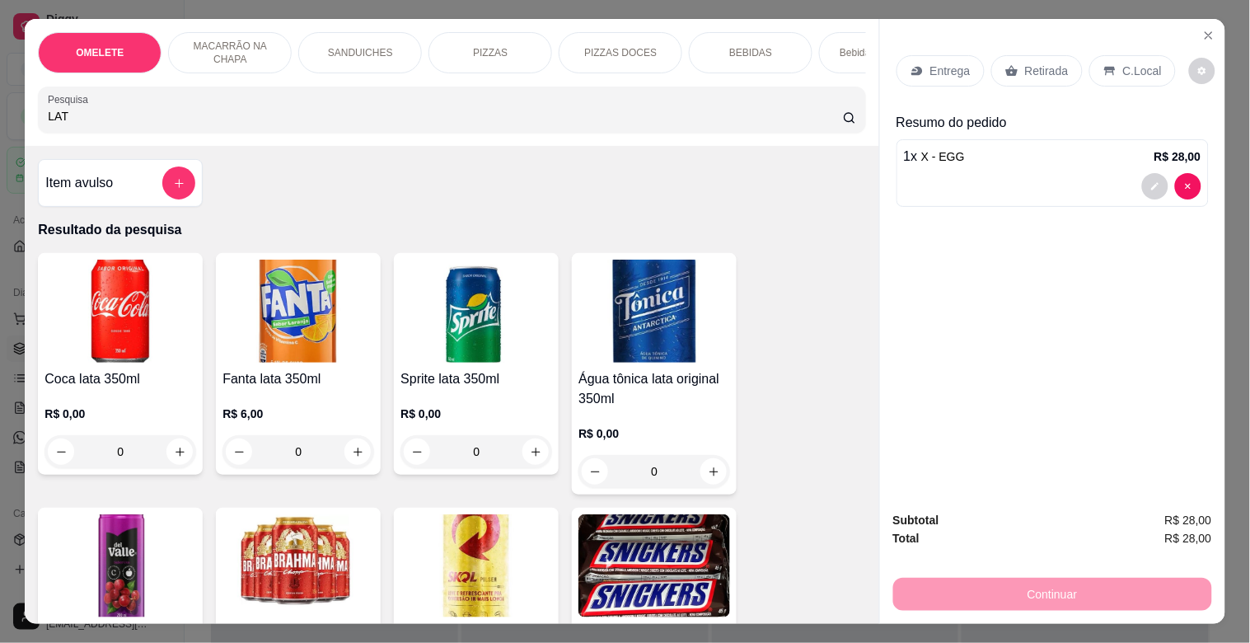
type input "LAT"
click at [330, 547] on img at bounding box center [299, 565] width 152 height 103
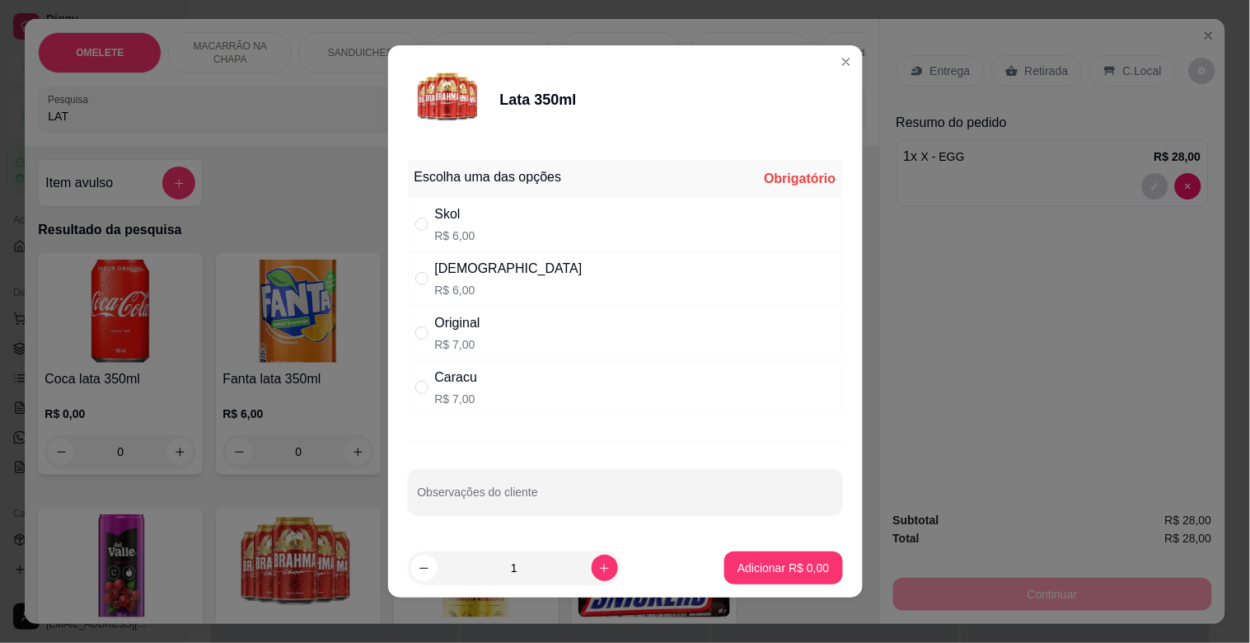
drag, startPoint x: 462, startPoint y: 276, endPoint x: 706, endPoint y: 441, distance: 294.5
click at [464, 279] on div "Brahma R$ 6,00" at bounding box center [509, 279] width 148 height 40
radio input "true"
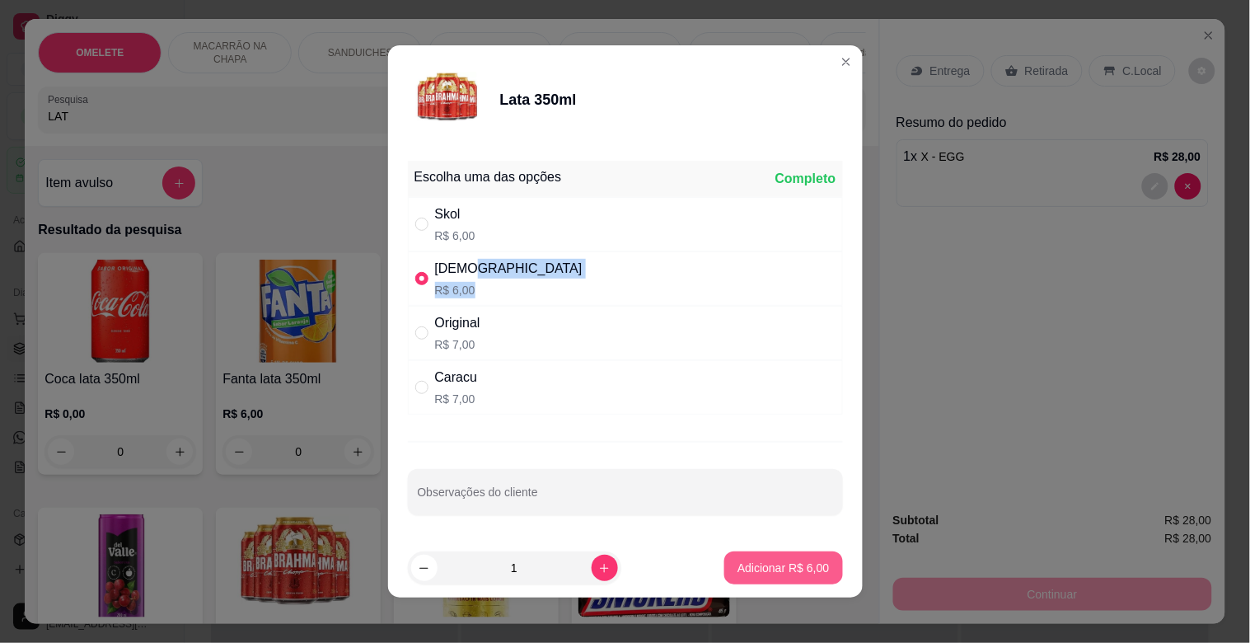
click at [778, 564] on p "Adicionar R$ 6,00" at bounding box center [783, 568] width 91 height 16
type input "1"
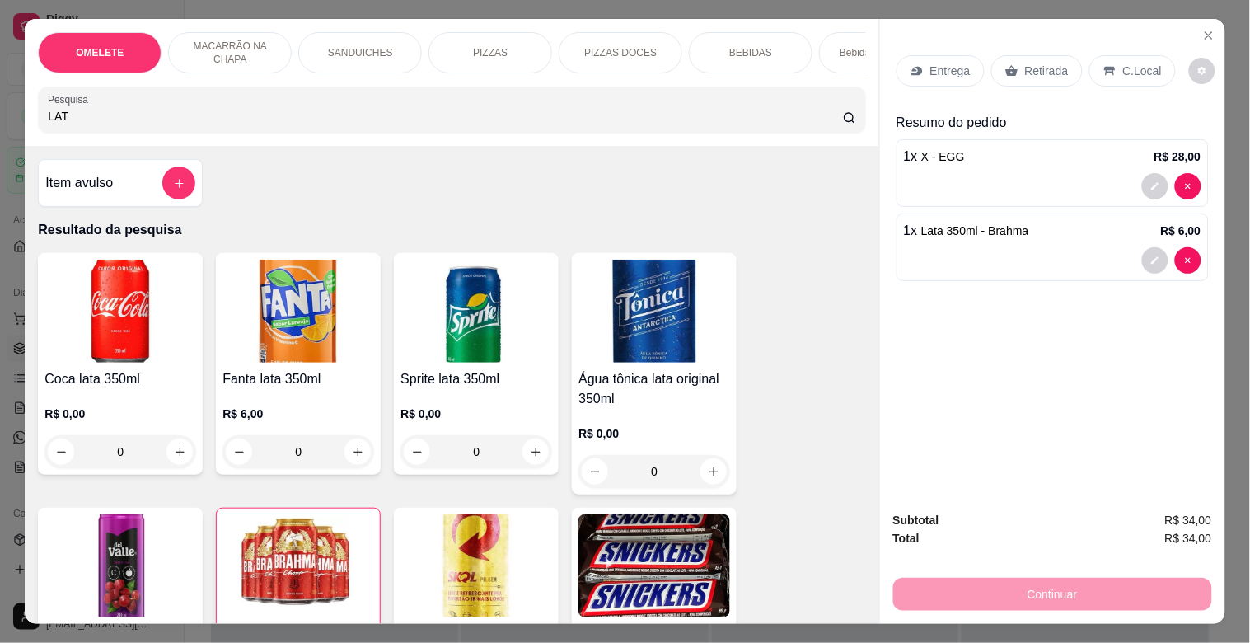
click at [1106, 71] on div "C.Local" at bounding box center [1133, 70] width 87 height 31
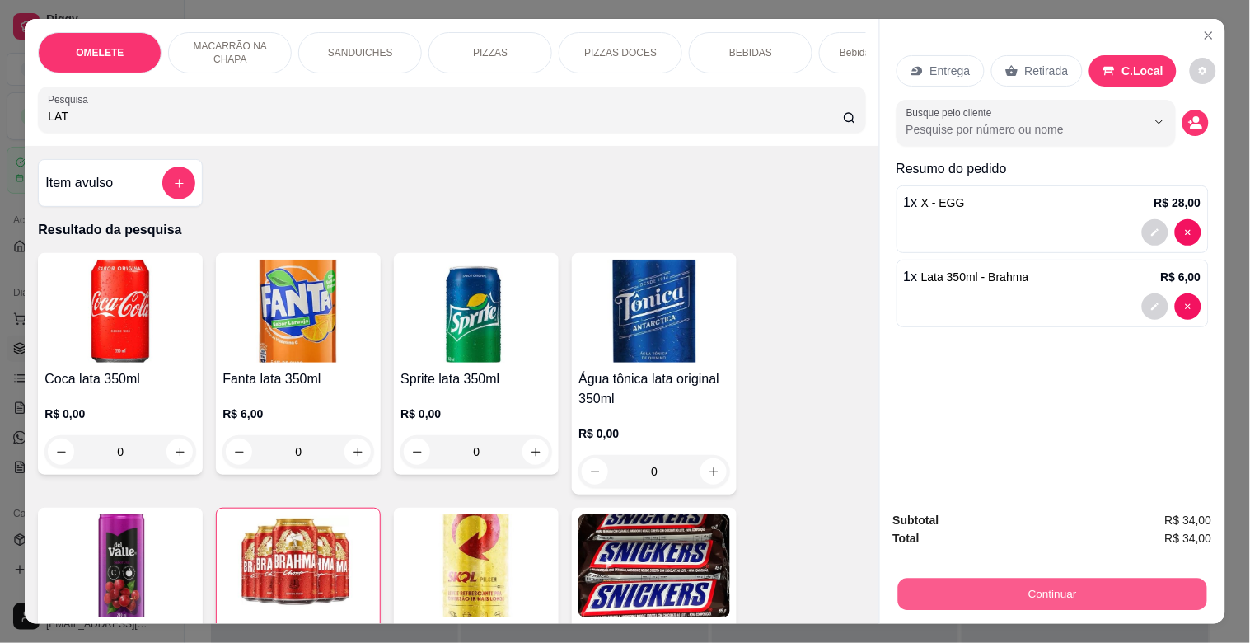
click at [1047, 578] on button "Continuar" at bounding box center [1052, 594] width 309 height 32
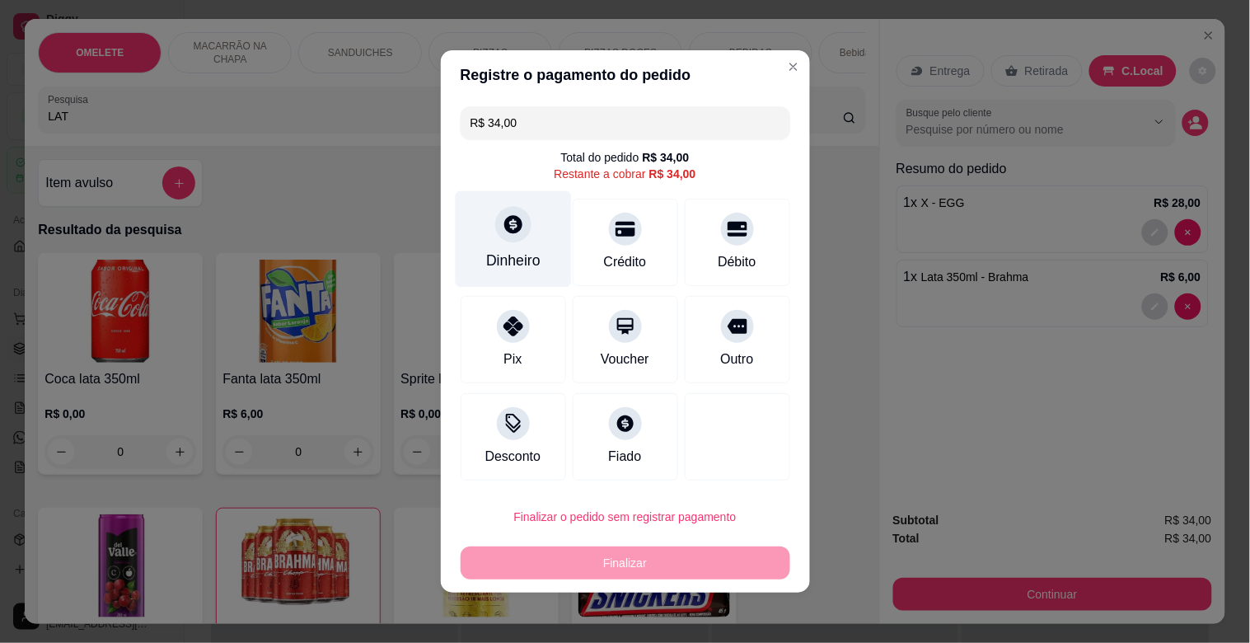
click at [537, 239] on div "Dinheiro" at bounding box center [513, 239] width 116 height 96
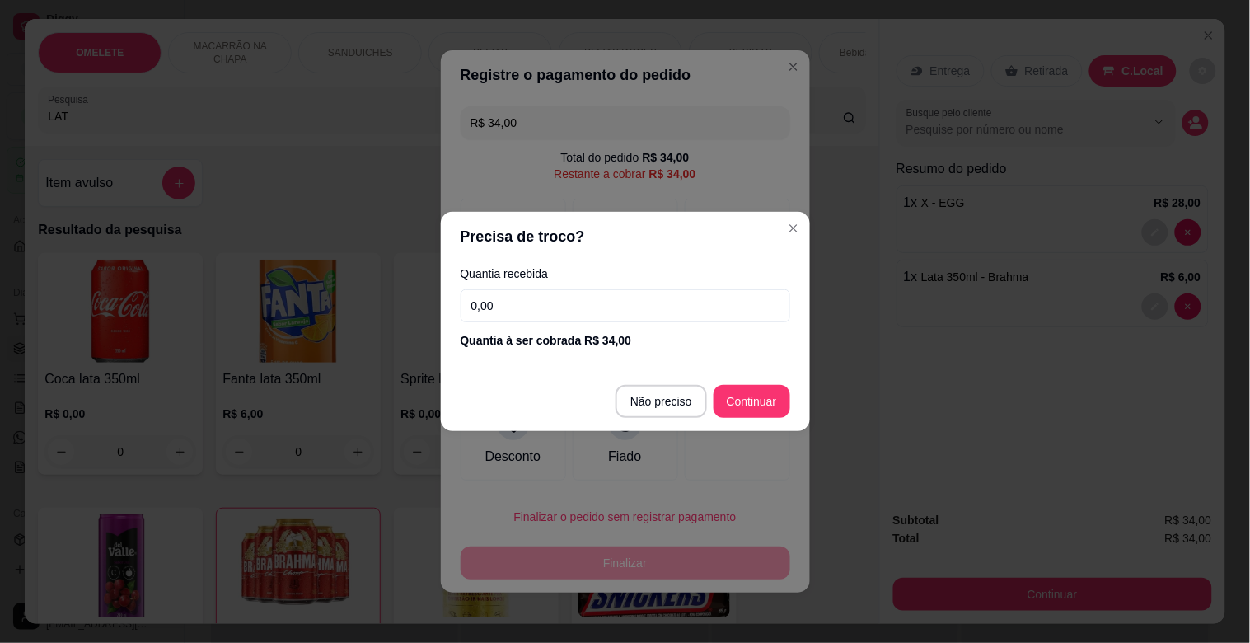
click at [523, 310] on input "0,00" at bounding box center [626, 305] width 330 height 33
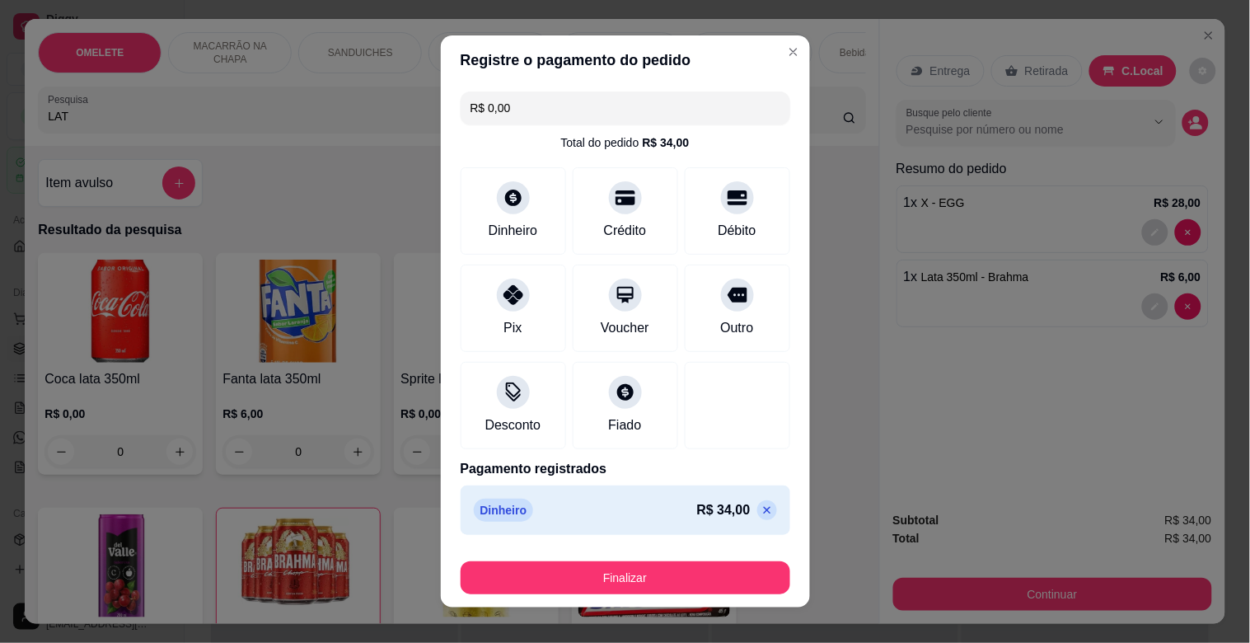
click at [758, 504] on p at bounding box center [768, 510] width 20 height 20
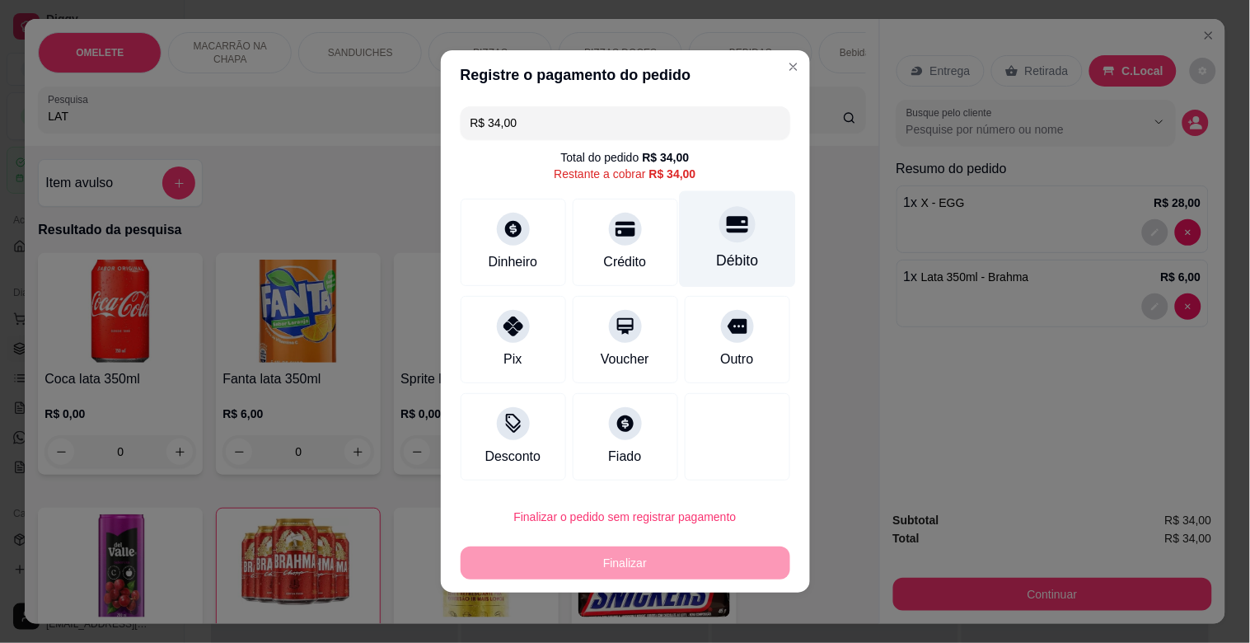
click at [720, 265] on div "Débito" at bounding box center [737, 260] width 42 height 21
type input "R$ 0,00"
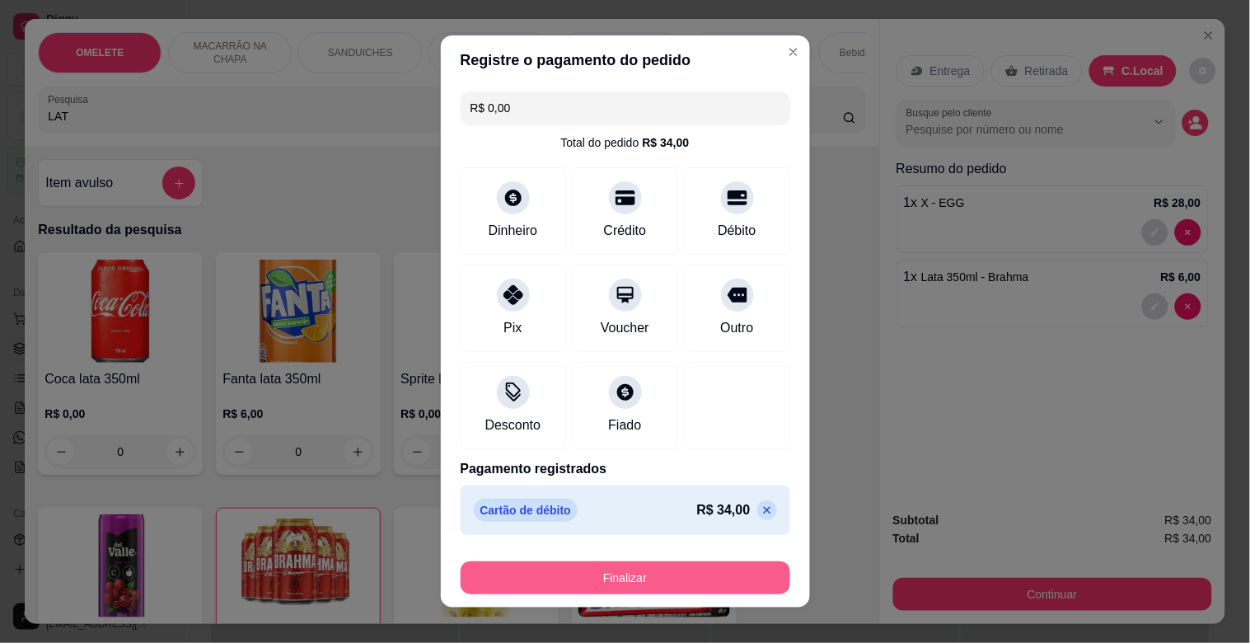
click at [672, 575] on button "Finalizar" at bounding box center [626, 577] width 330 height 33
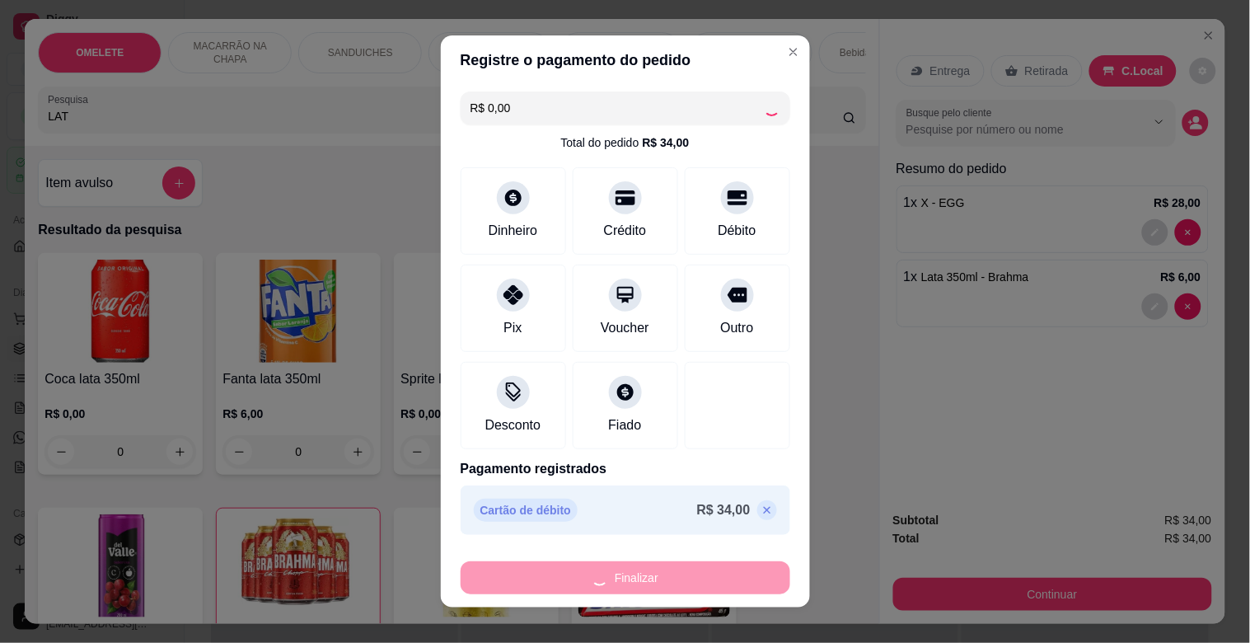
type input "0"
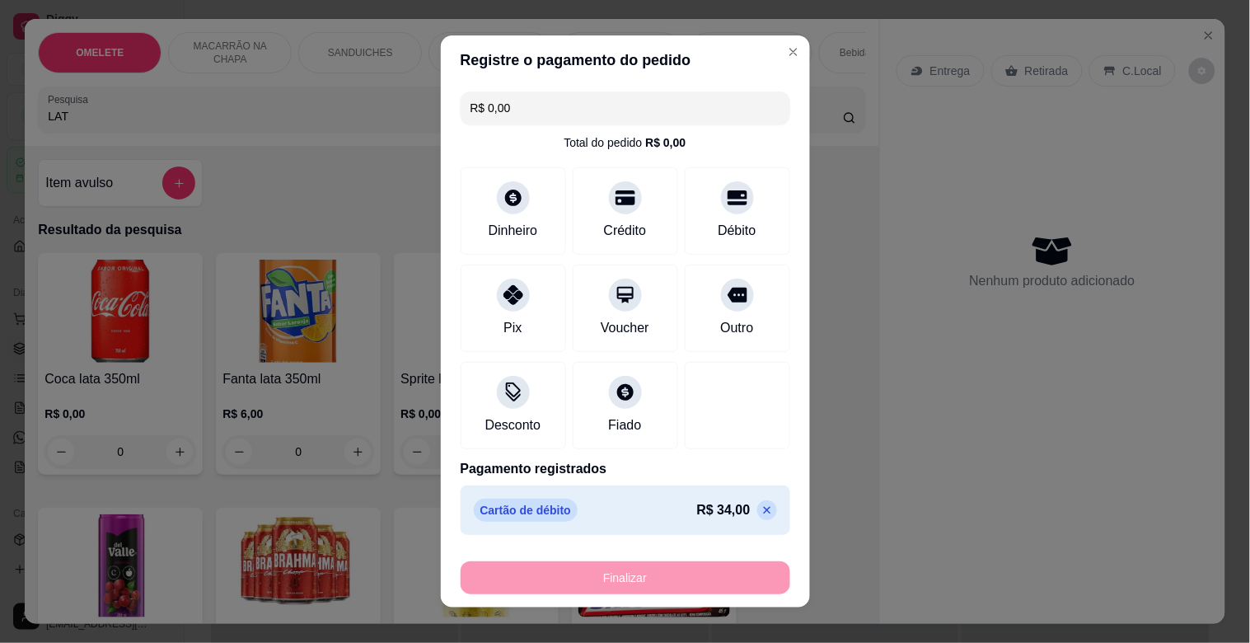
type input "-R$ 34,00"
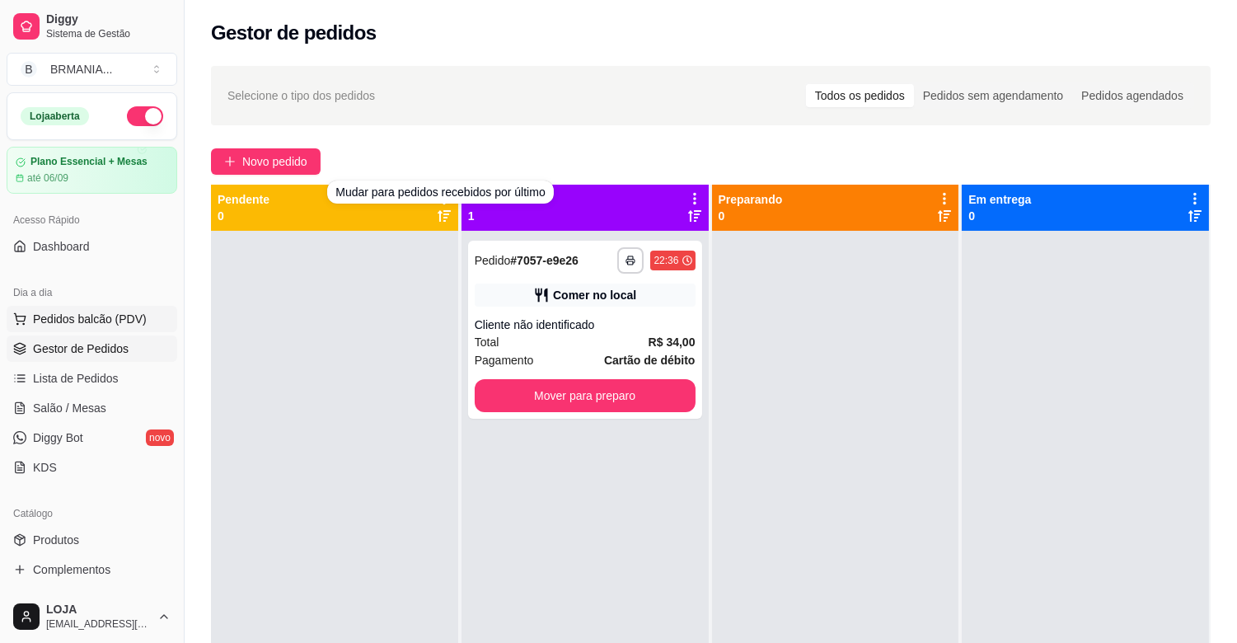
click at [103, 325] on span "Pedidos balcão (PDV)" at bounding box center [90, 319] width 114 height 16
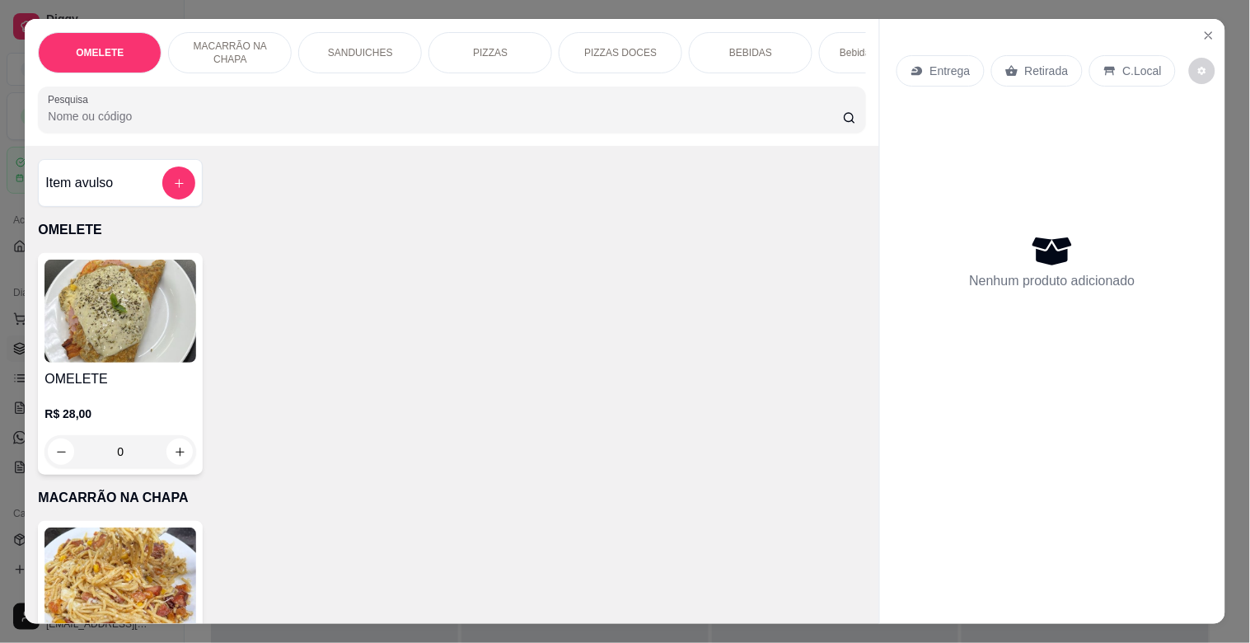
click at [317, 121] on input "Pesquisa" at bounding box center [445, 116] width 795 height 16
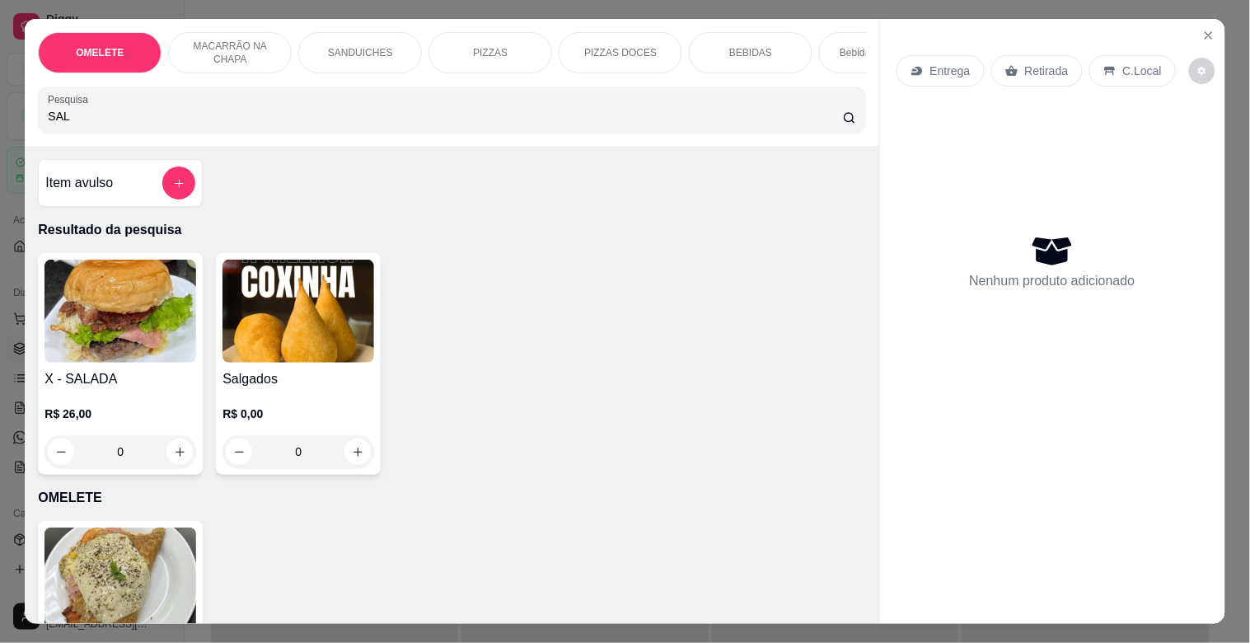
type input "SAL"
click at [148, 377] on h4 "X - SALADA" at bounding box center [121, 379] width 152 height 20
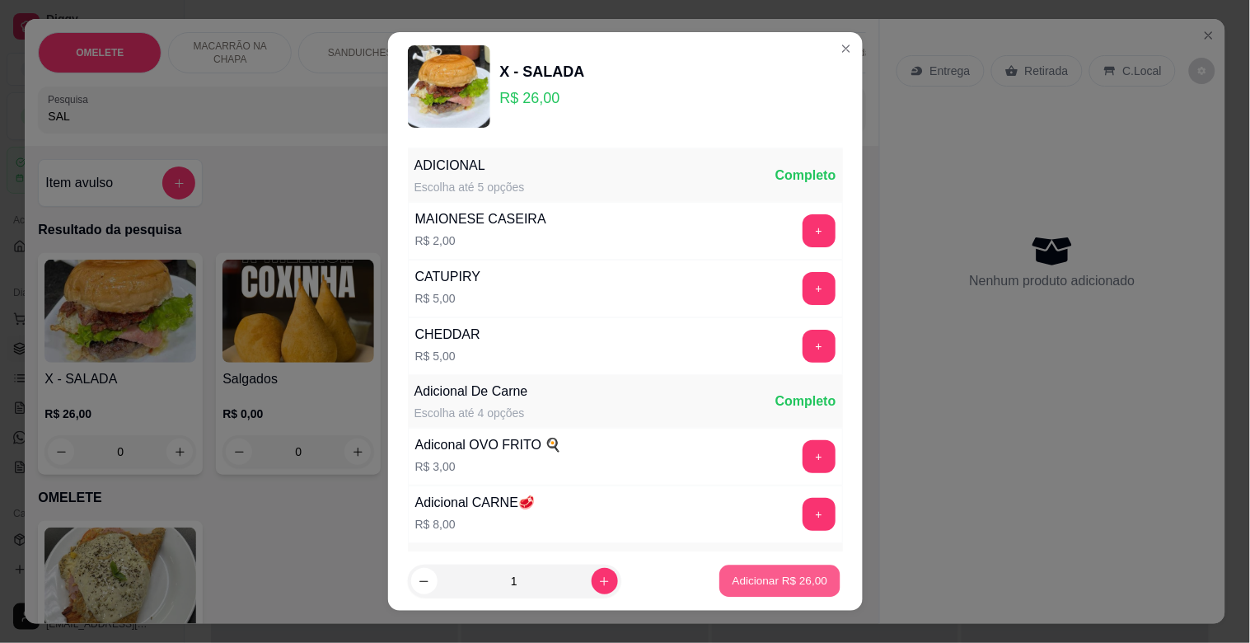
click at [765, 584] on p "Adicionar R$ 26,00" at bounding box center [781, 581] width 96 height 16
type input "1"
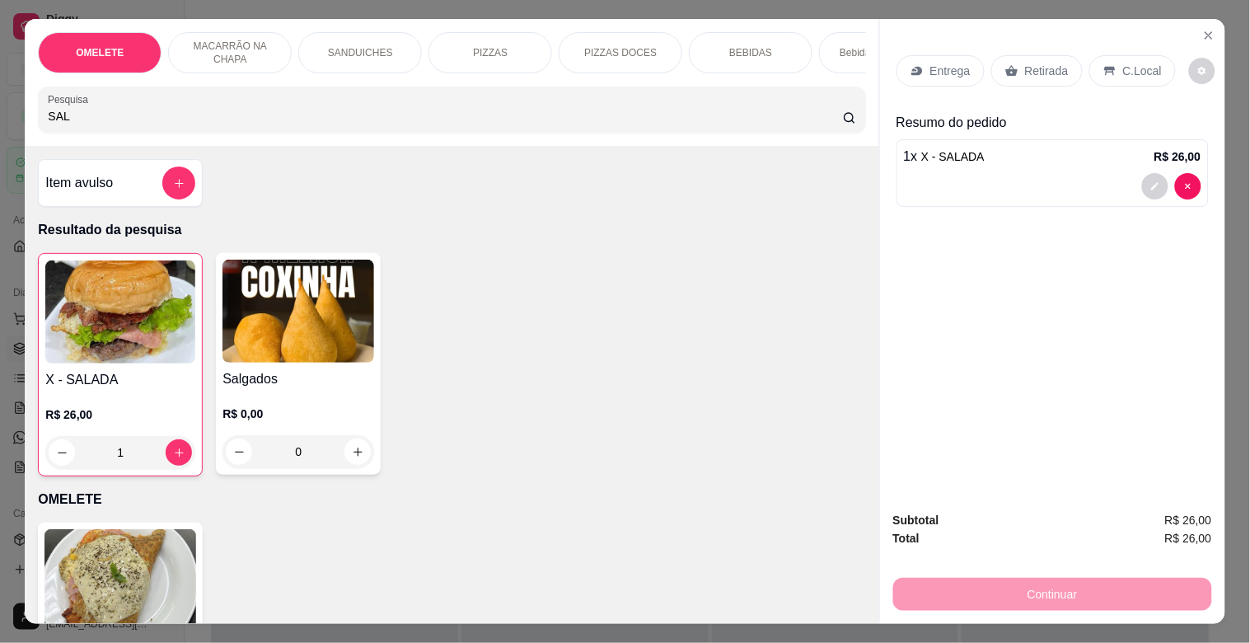
click at [1122, 55] on div "C.Local" at bounding box center [1133, 70] width 87 height 31
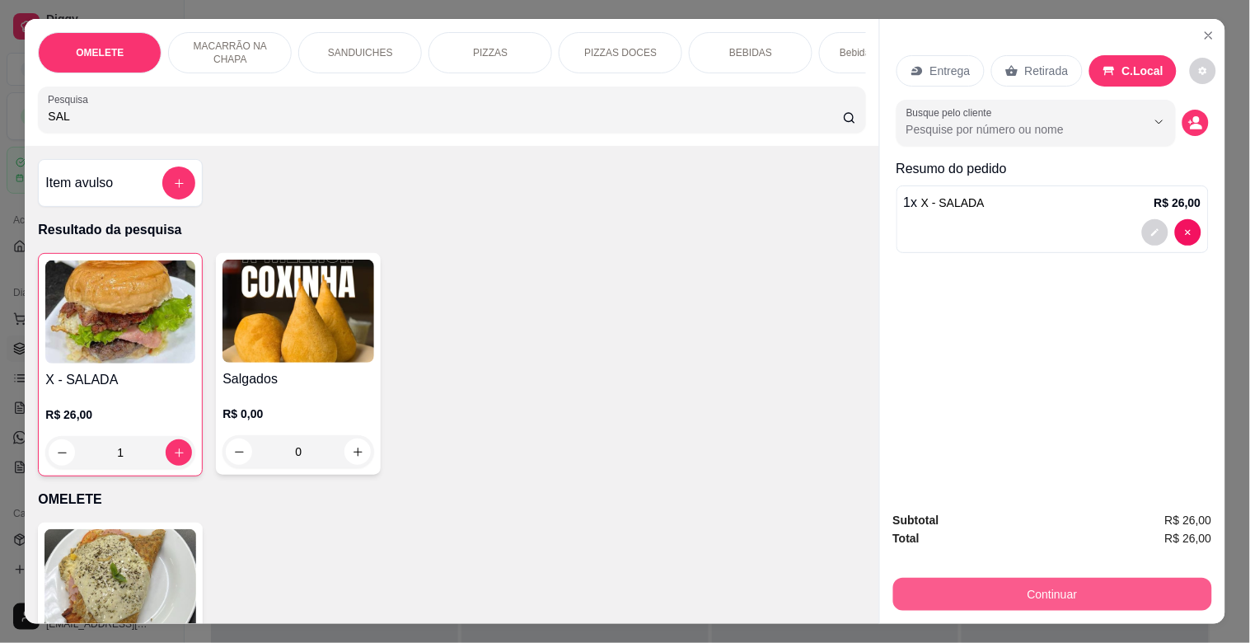
click at [1049, 581] on button "Continuar" at bounding box center [1053, 594] width 319 height 33
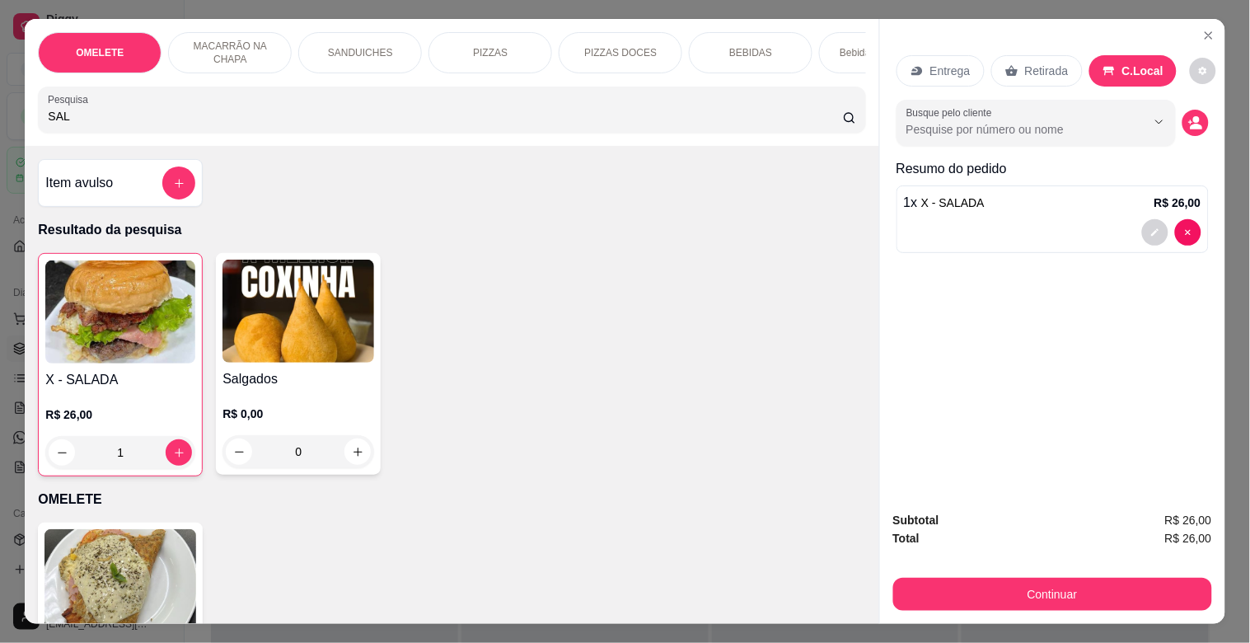
click at [0, 157] on div "OMELETE MACARRÃO NA CHAPA SANDUICHES PIZZAS PIZZAS DOCES BEBIDAS Bebidas Alcoól…" at bounding box center [625, 321] width 1250 height 643
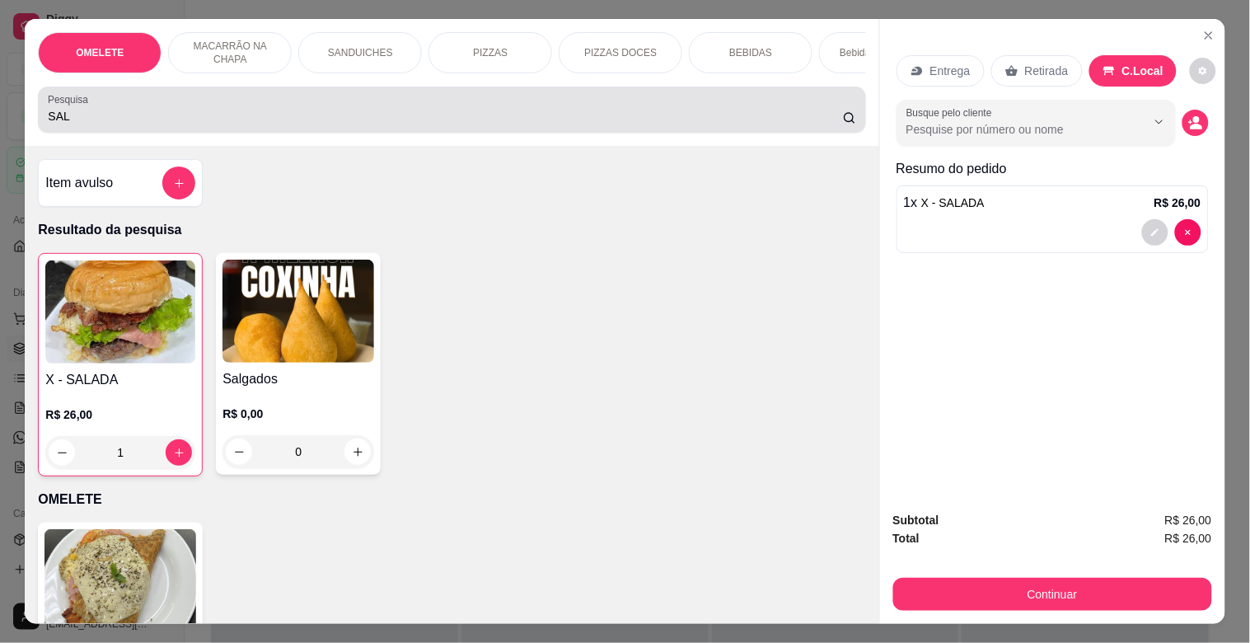
drag, startPoint x: 54, startPoint y: 118, endPoint x: 61, endPoint y: 129, distance: 12.6
click at [61, 124] on input "SAL" at bounding box center [445, 116] width 795 height 16
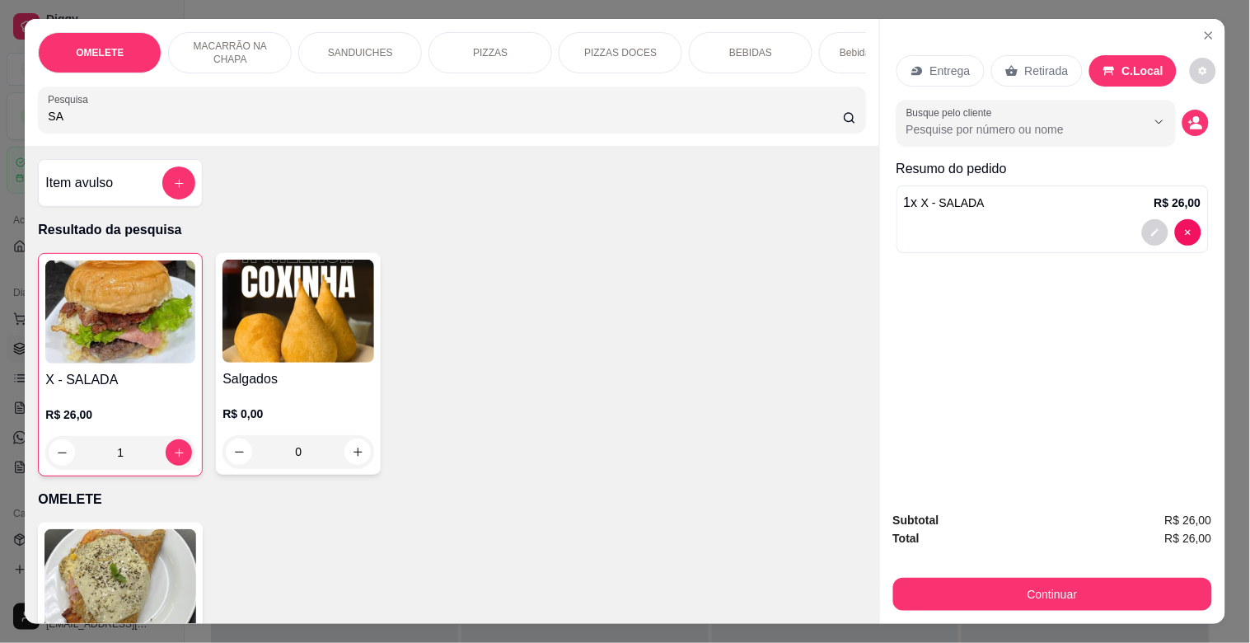
type input "S"
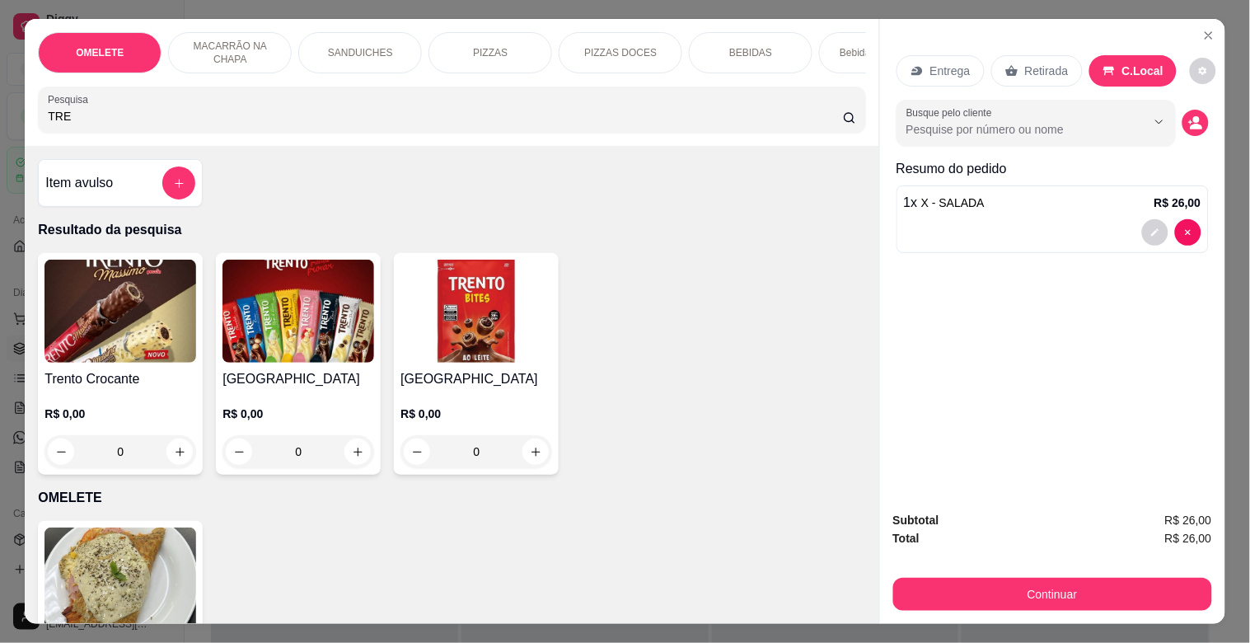
type input "TRE"
click at [280, 335] on img at bounding box center [299, 311] width 152 height 103
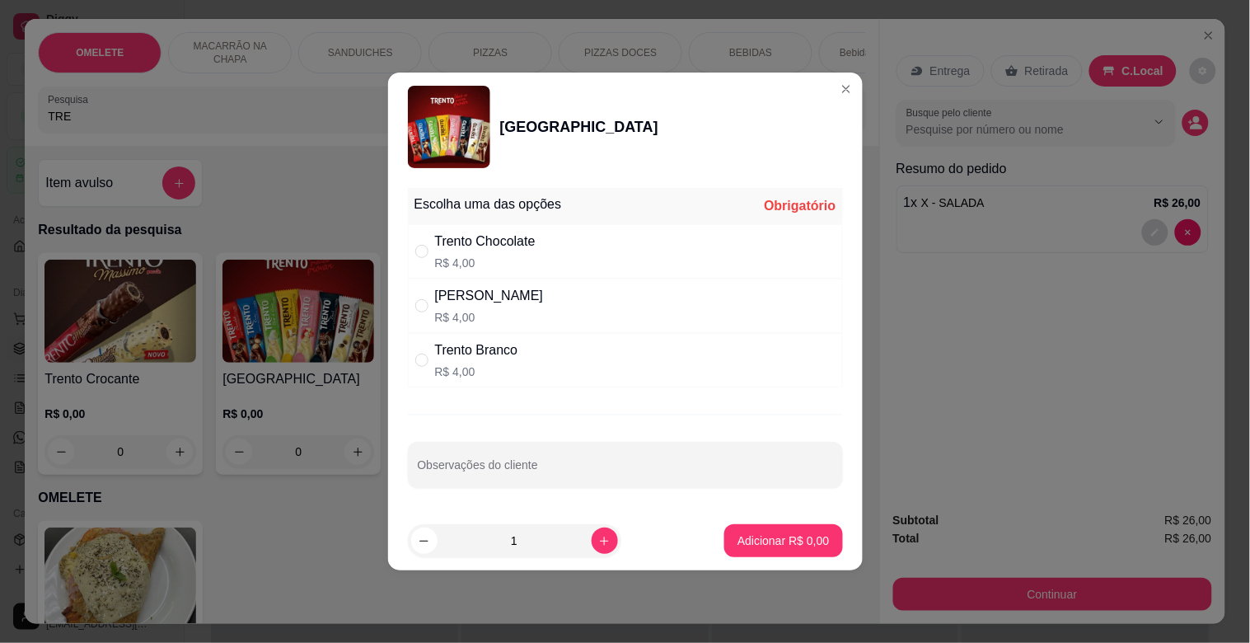
click at [503, 249] on div "Trento Chocolate" at bounding box center [485, 242] width 101 height 20
radio input "true"
click at [779, 538] on p "Adicionar R$ 4,00" at bounding box center [783, 540] width 89 height 16
type input "1"
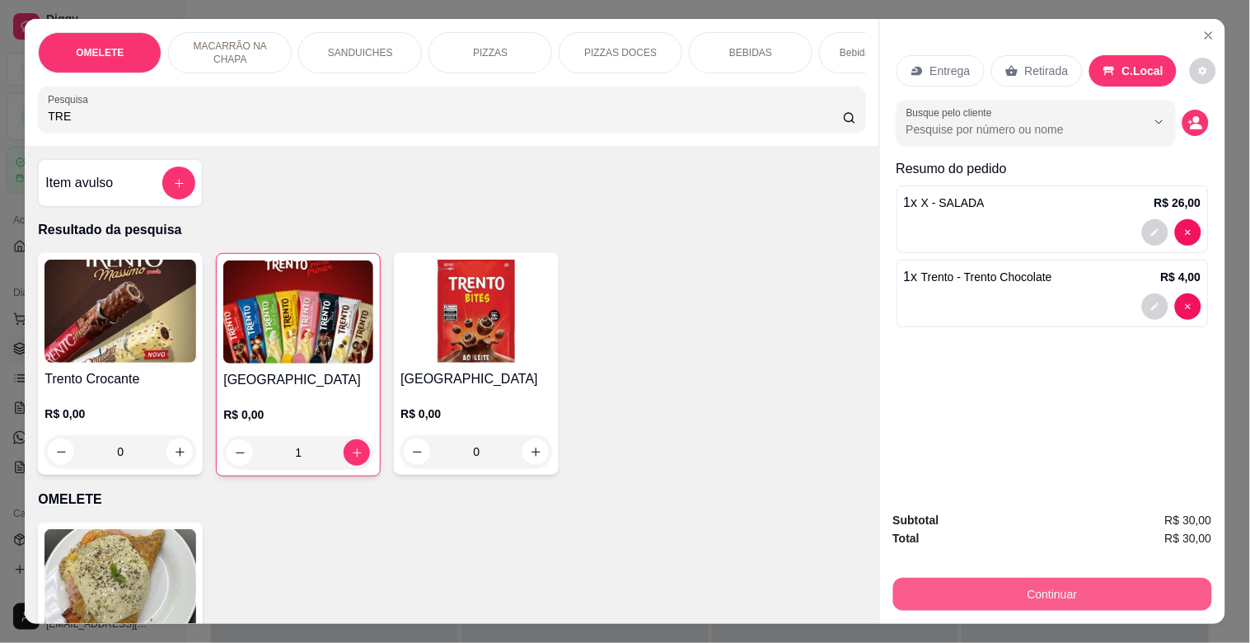
click at [1098, 578] on button "Continuar" at bounding box center [1053, 594] width 319 height 33
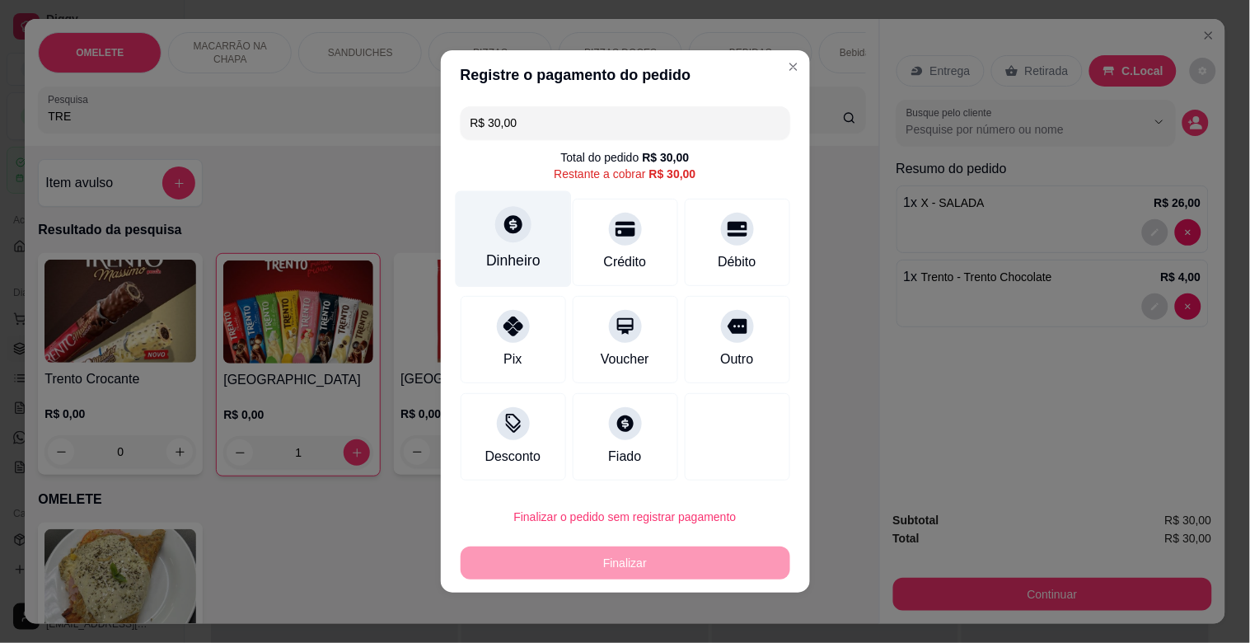
click at [471, 268] on div "Dinheiro" at bounding box center [513, 239] width 116 height 96
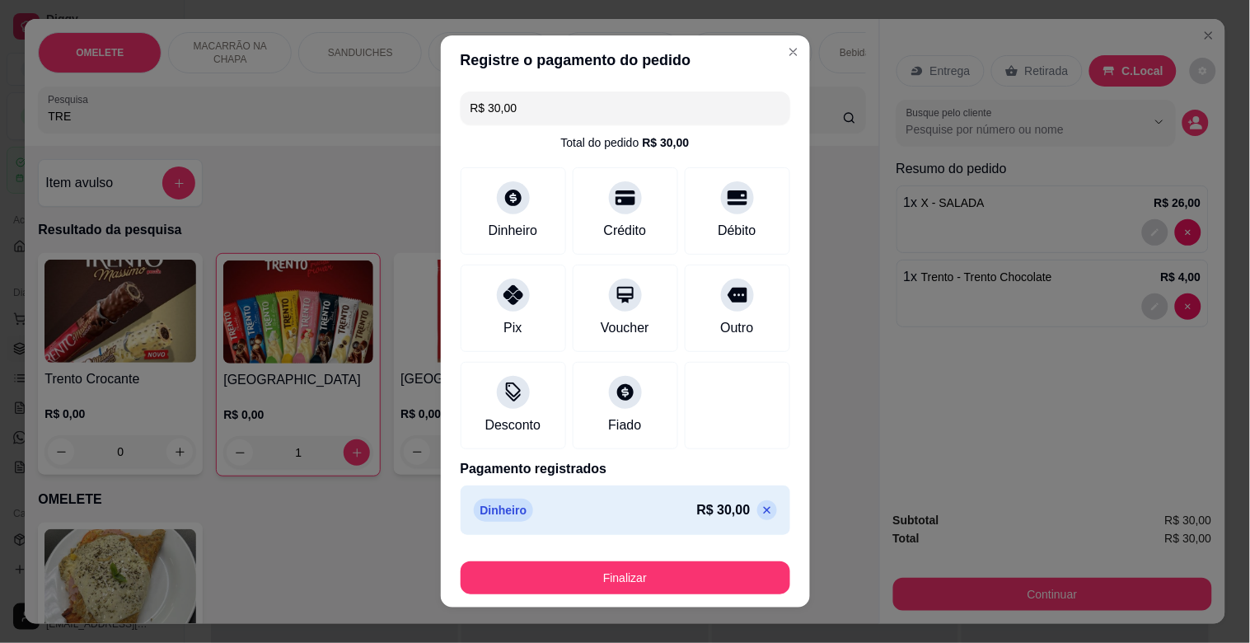
type input "R$ 0,00"
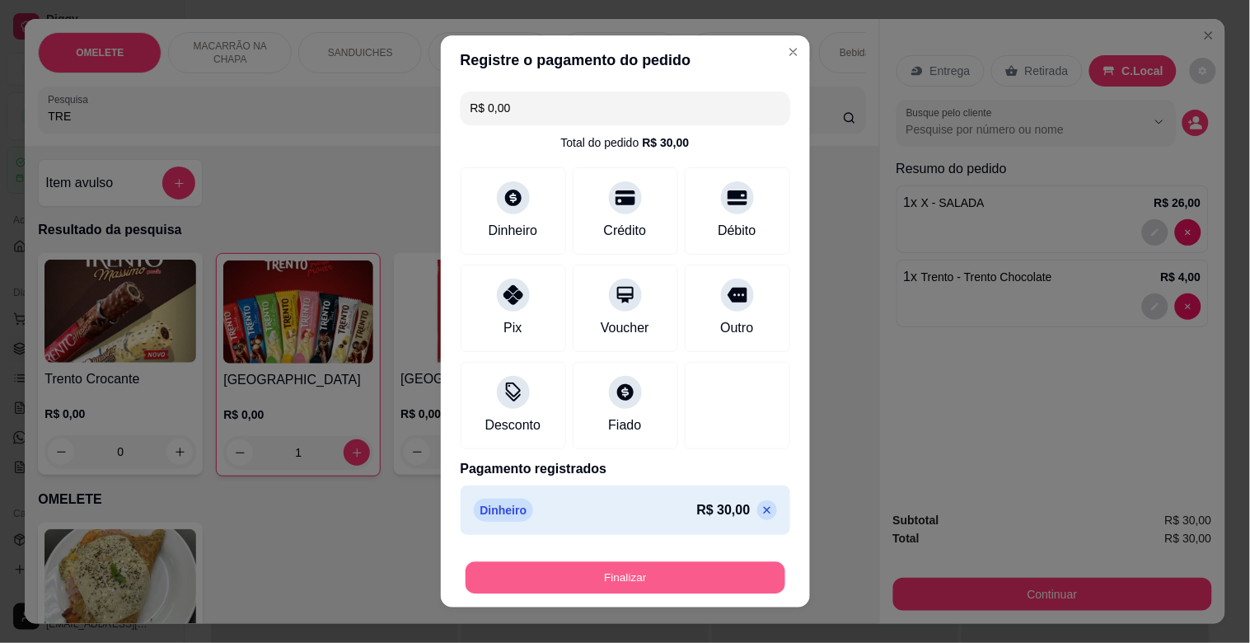
click at [636, 574] on button "Finalizar" at bounding box center [626, 578] width 320 height 32
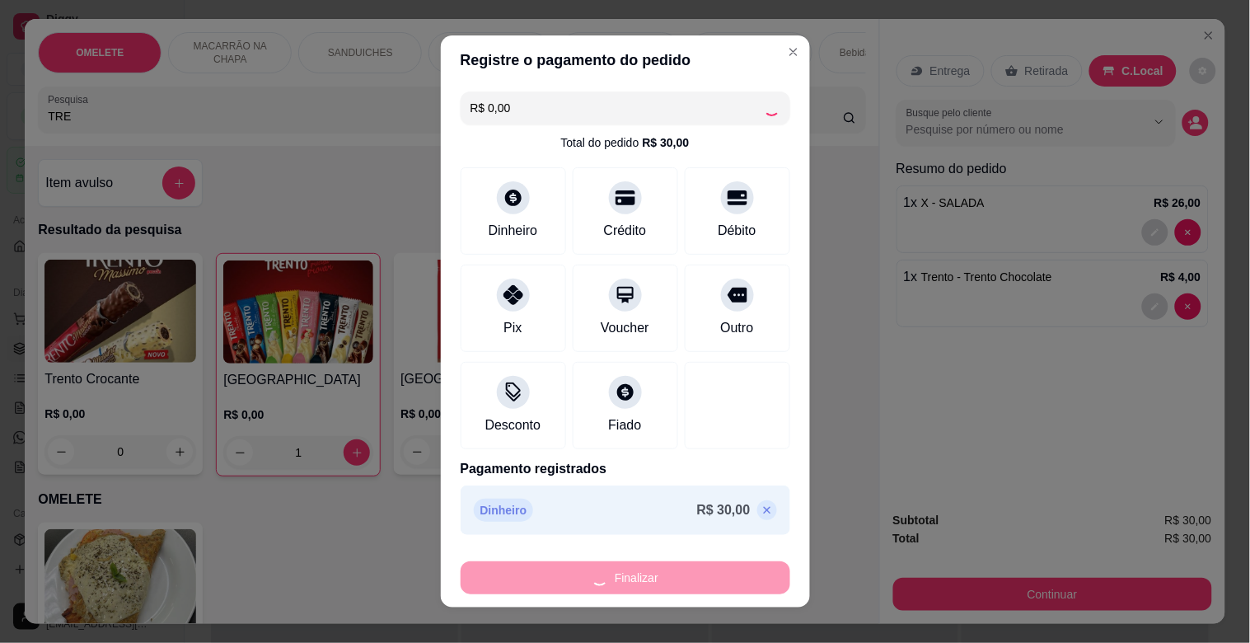
type input "0"
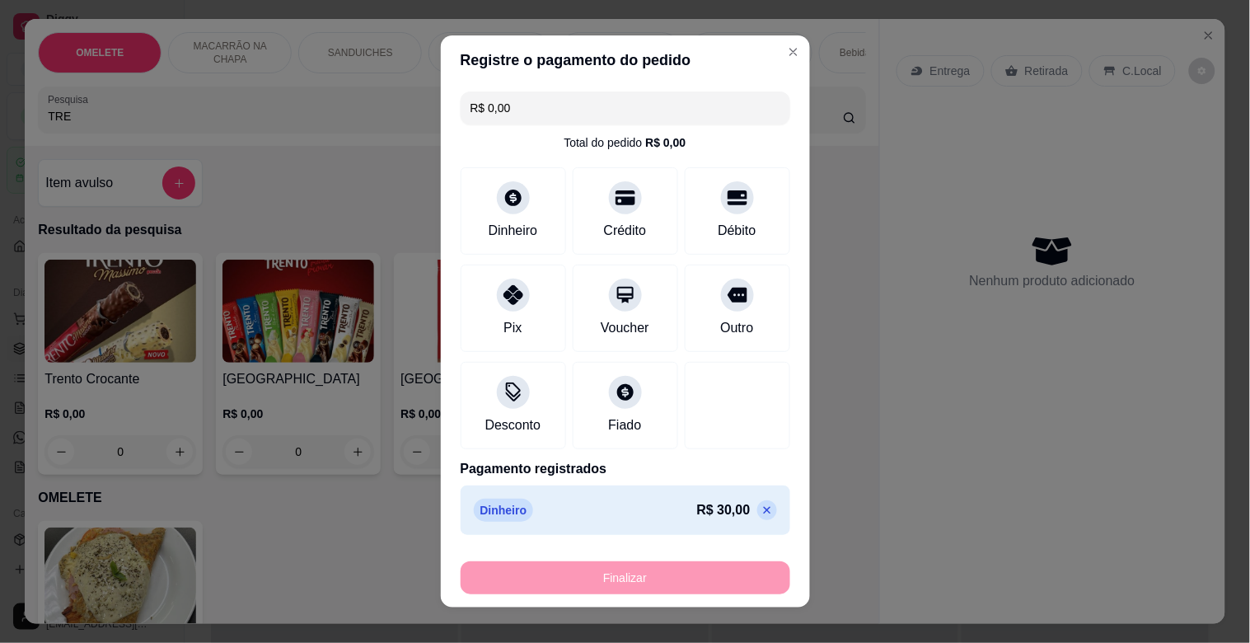
type input "-R$ 30,00"
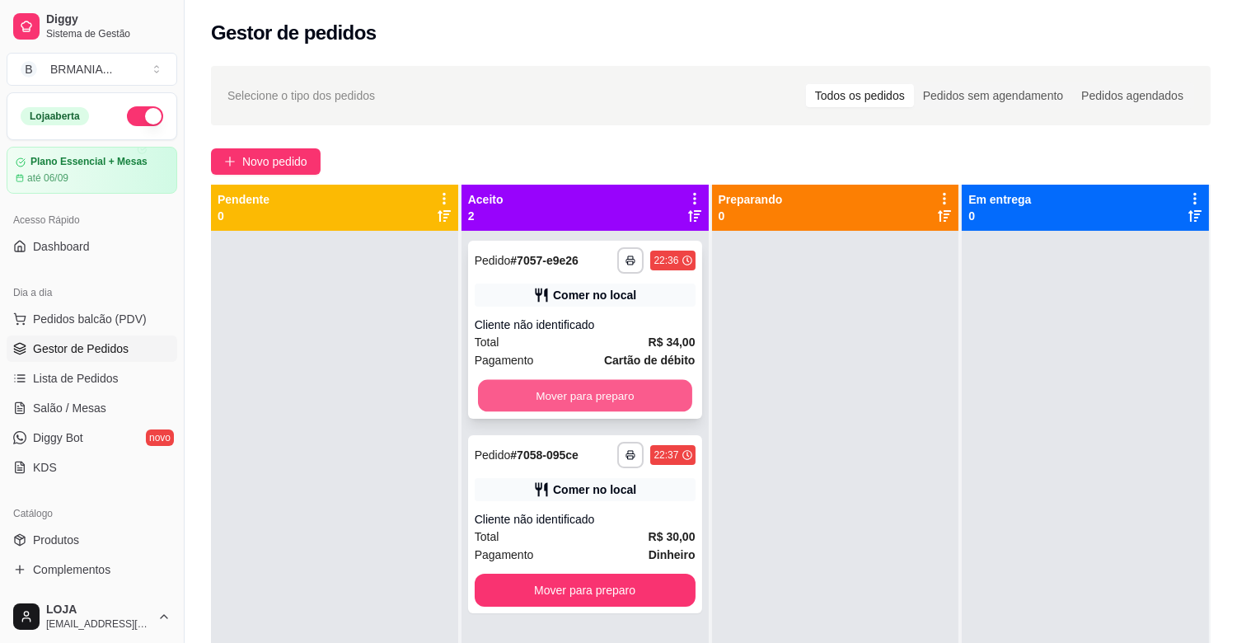
click at [650, 392] on button "Mover para preparo" at bounding box center [585, 396] width 214 height 32
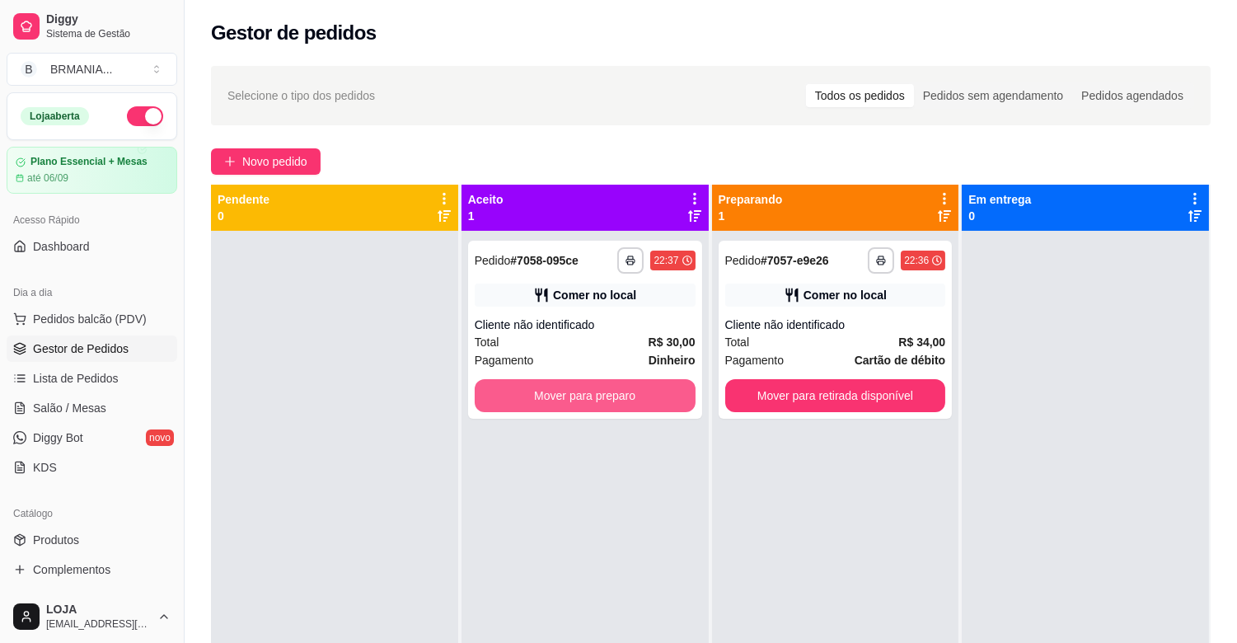
click at [648, 392] on button "Mover para preparo" at bounding box center [585, 395] width 221 height 33
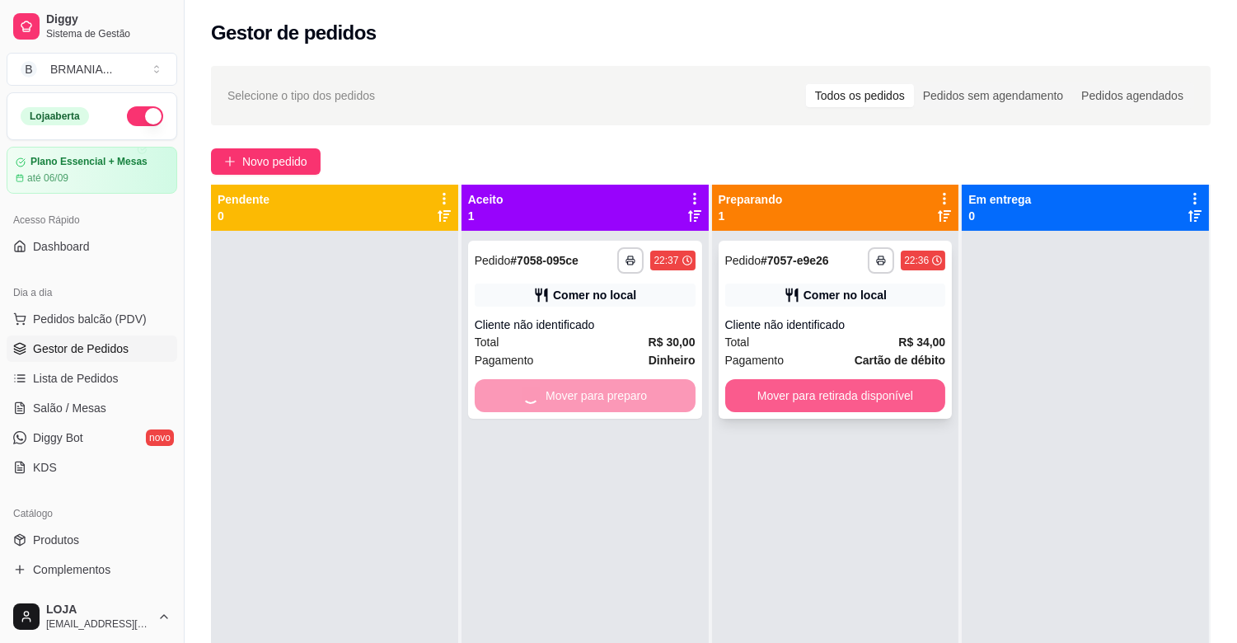
click at [837, 389] on button "Mover para retirada disponível" at bounding box center [835, 395] width 221 height 33
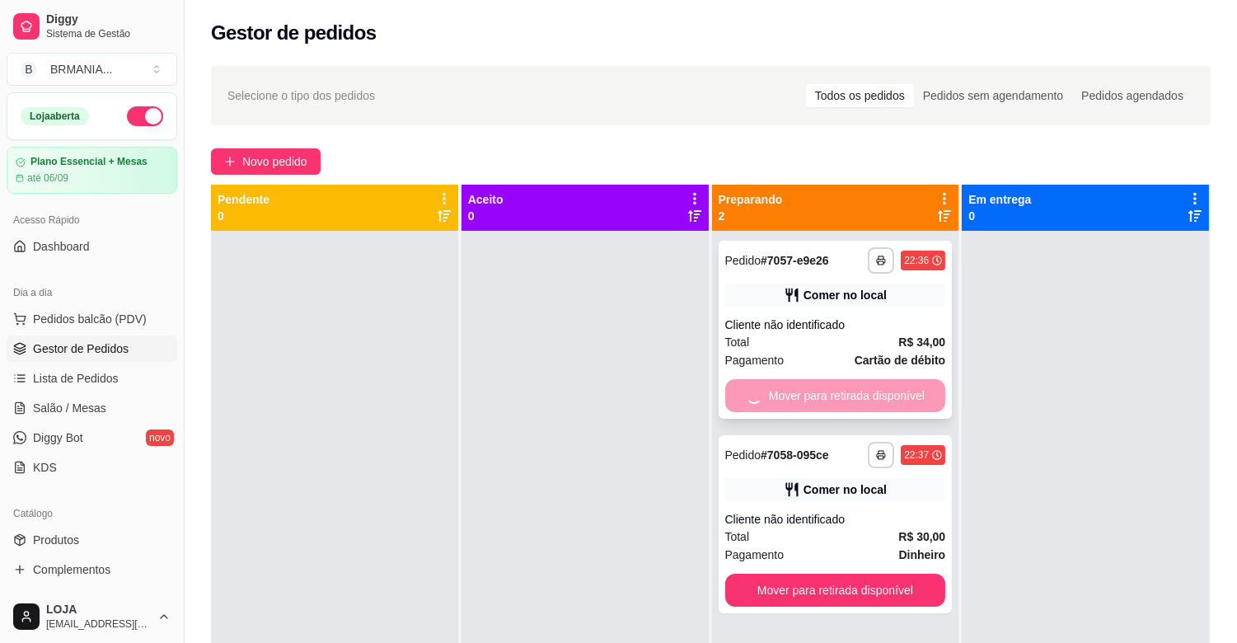
click at [835, 390] on div "Mover para retirada disponível" at bounding box center [835, 395] width 221 height 33
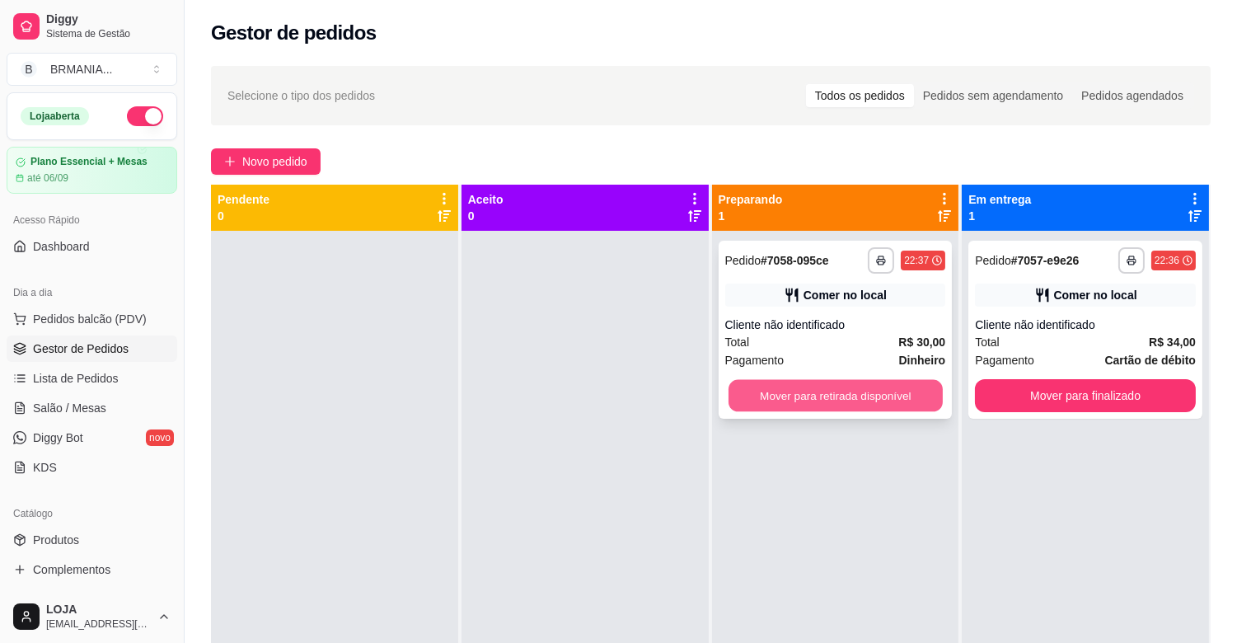
click at [867, 404] on button "Mover para retirada disponível" at bounding box center [836, 396] width 214 height 32
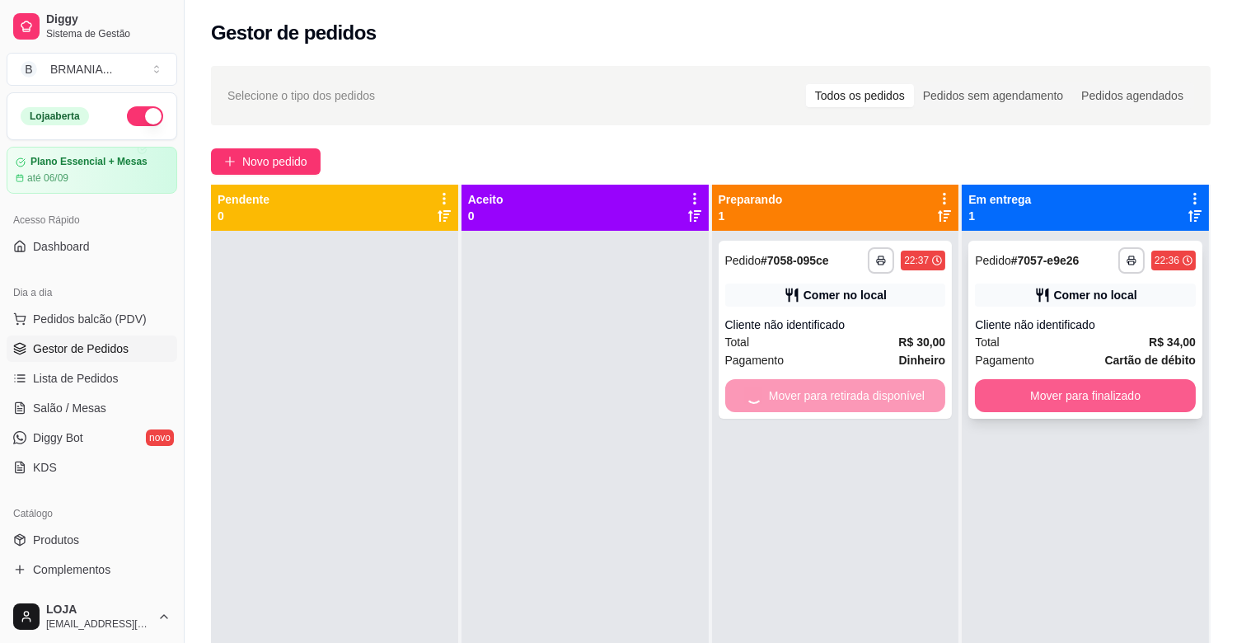
click at [1001, 400] on button "Mover para finalizado" at bounding box center [1085, 395] width 221 height 33
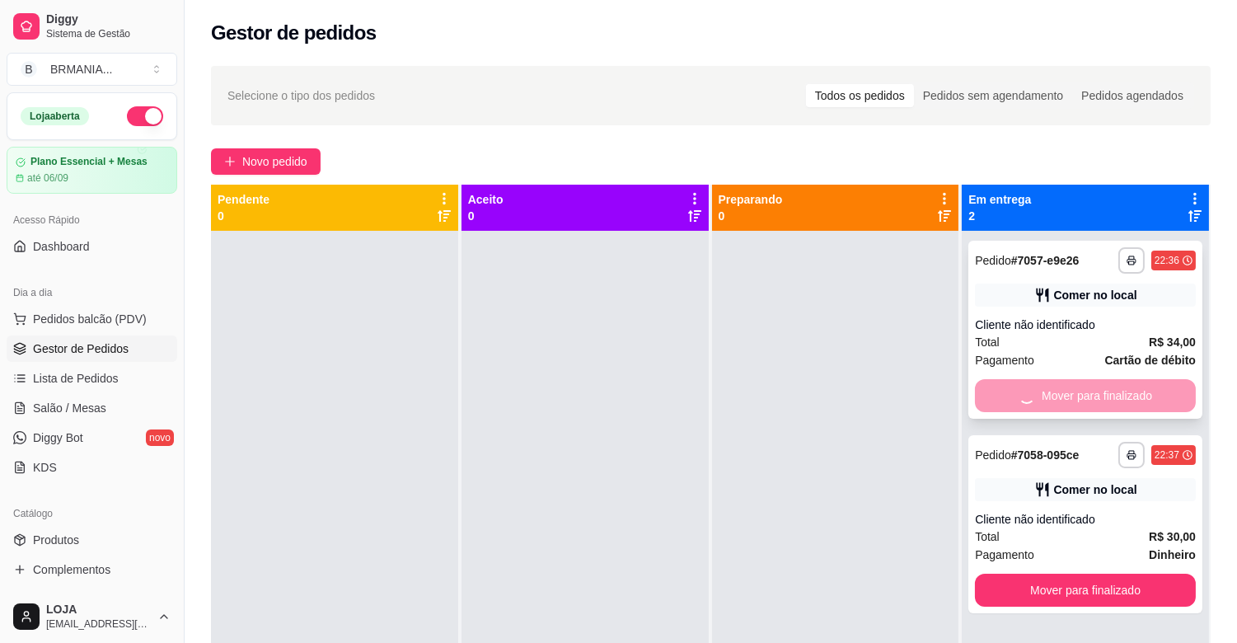
click at [1001, 400] on div "Mover para finalizado" at bounding box center [1085, 395] width 221 height 33
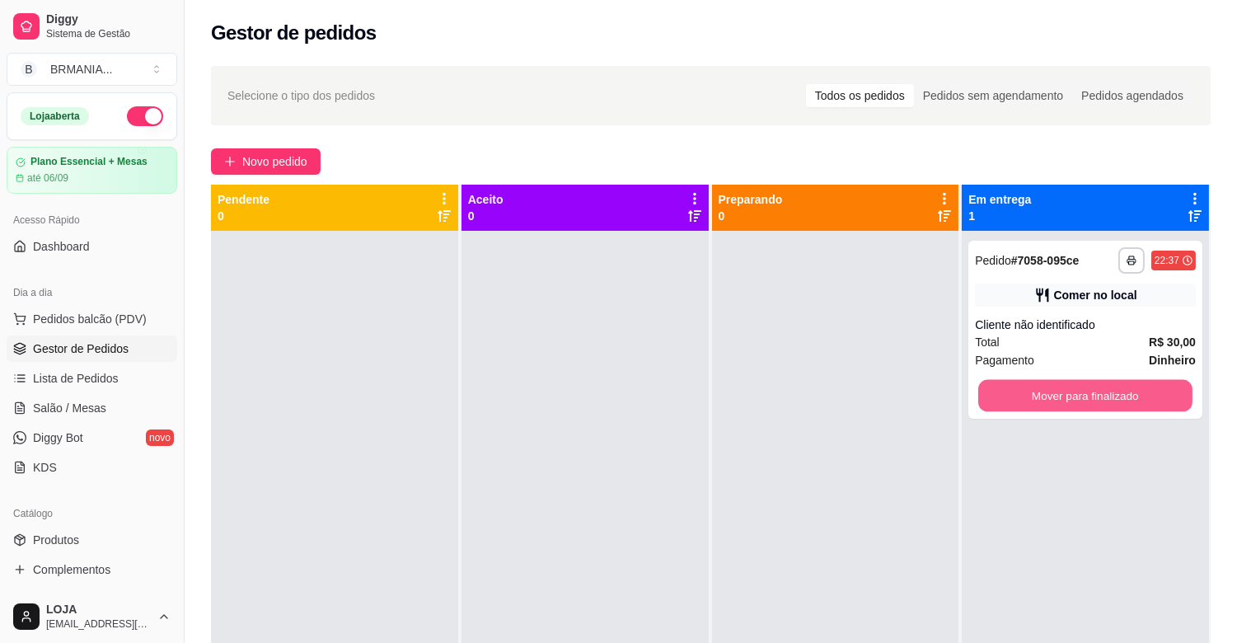
click at [1001, 400] on button "Mover para finalizado" at bounding box center [1085, 396] width 214 height 32
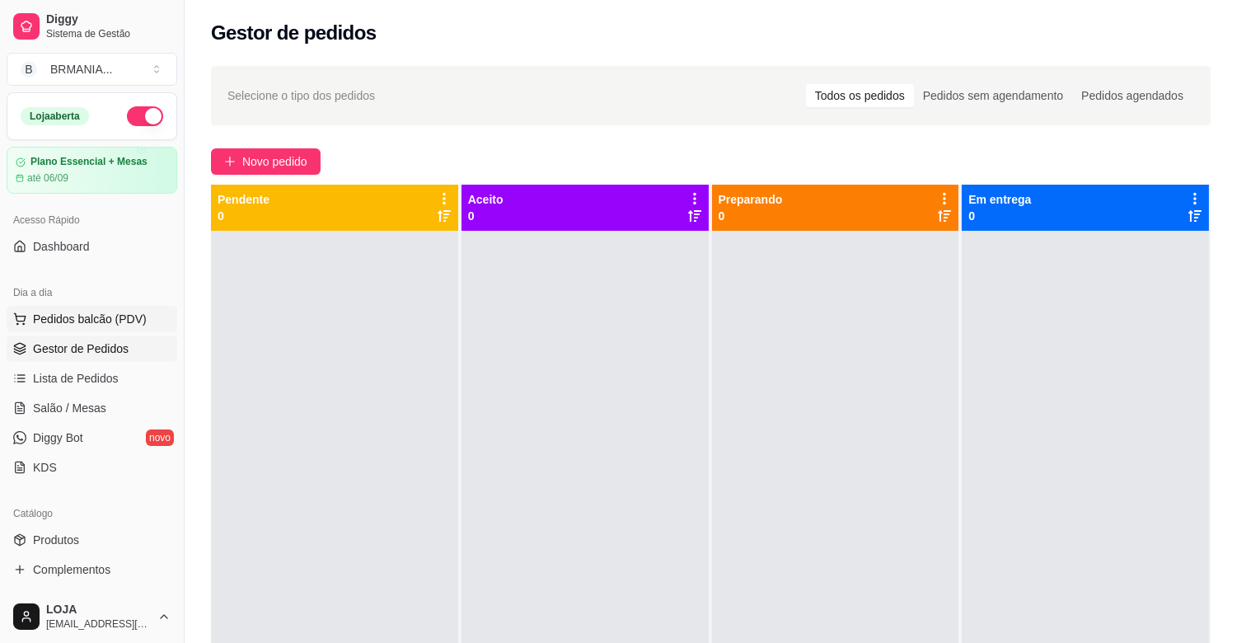
click at [121, 316] on span "Pedidos balcão (PDV)" at bounding box center [90, 319] width 114 height 16
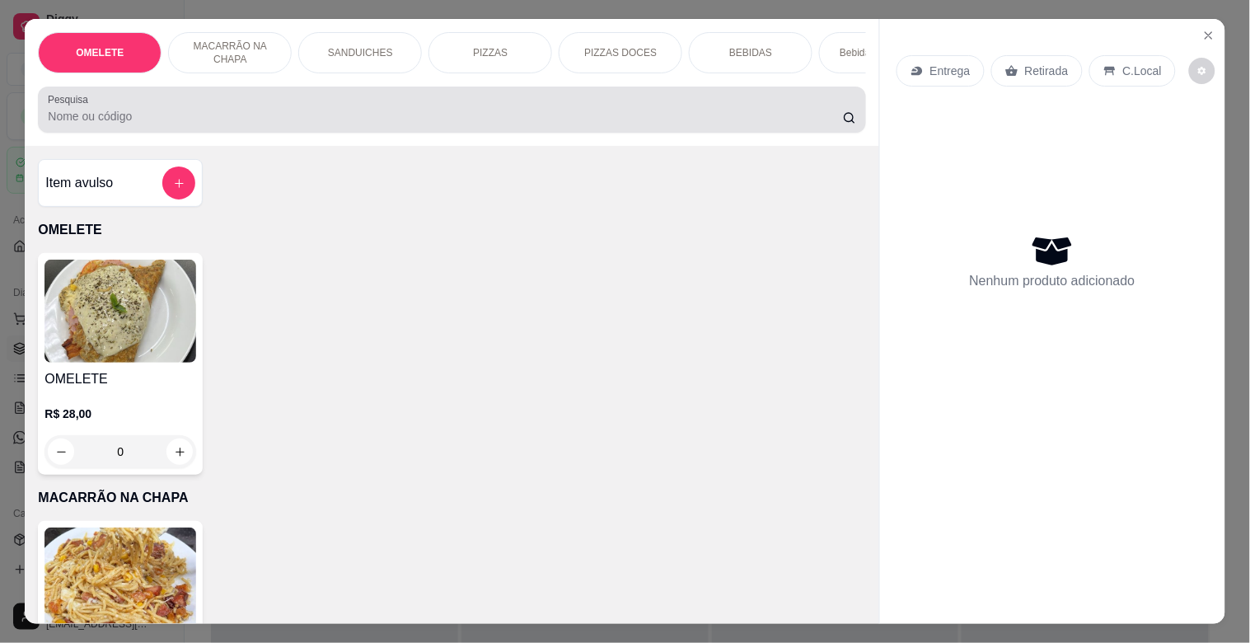
click at [343, 124] on input "Pesquisa" at bounding box center [445, 116] width 795 height 16
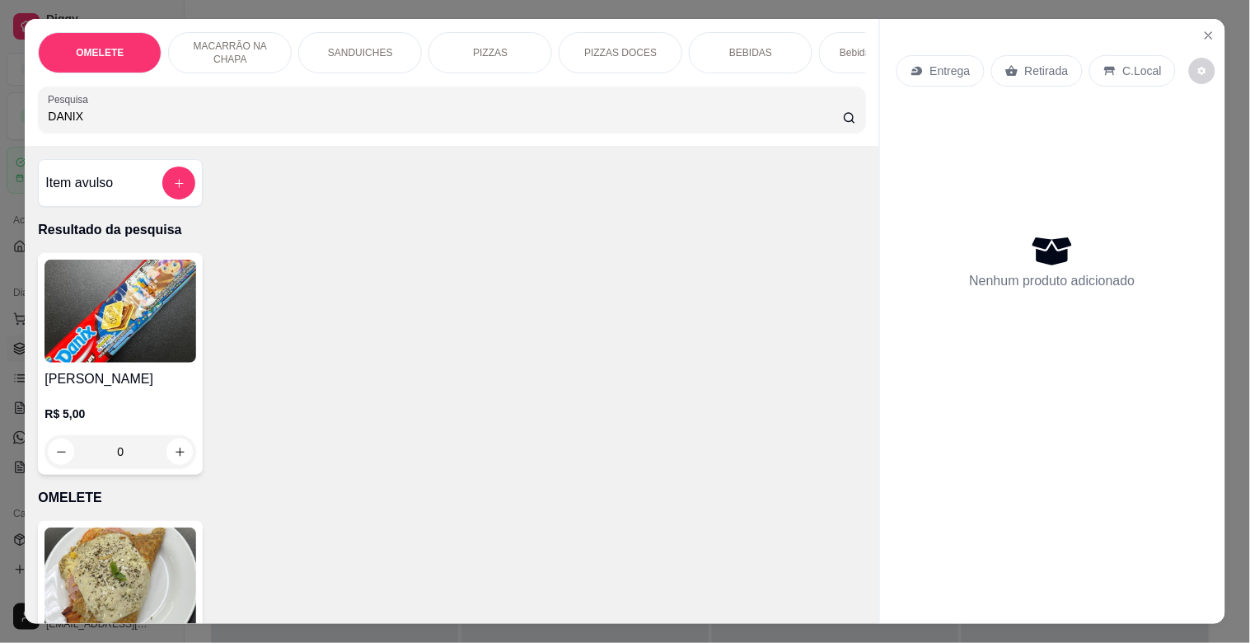
type input "DANIX"
click at [138, 350] on img at bounding box center [121, 311] width 152 height 103
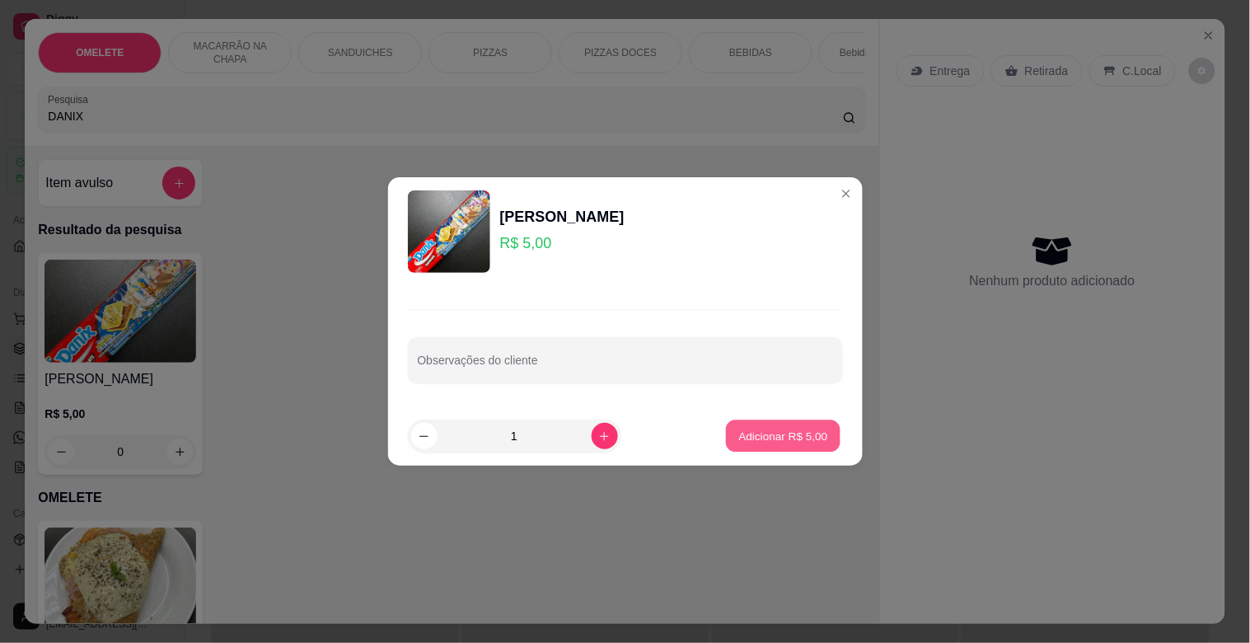
click at [808, 435] on p "Adicionar R$ 5,00" at bounding box center [783, 436] width 89 height 16
type input "1"
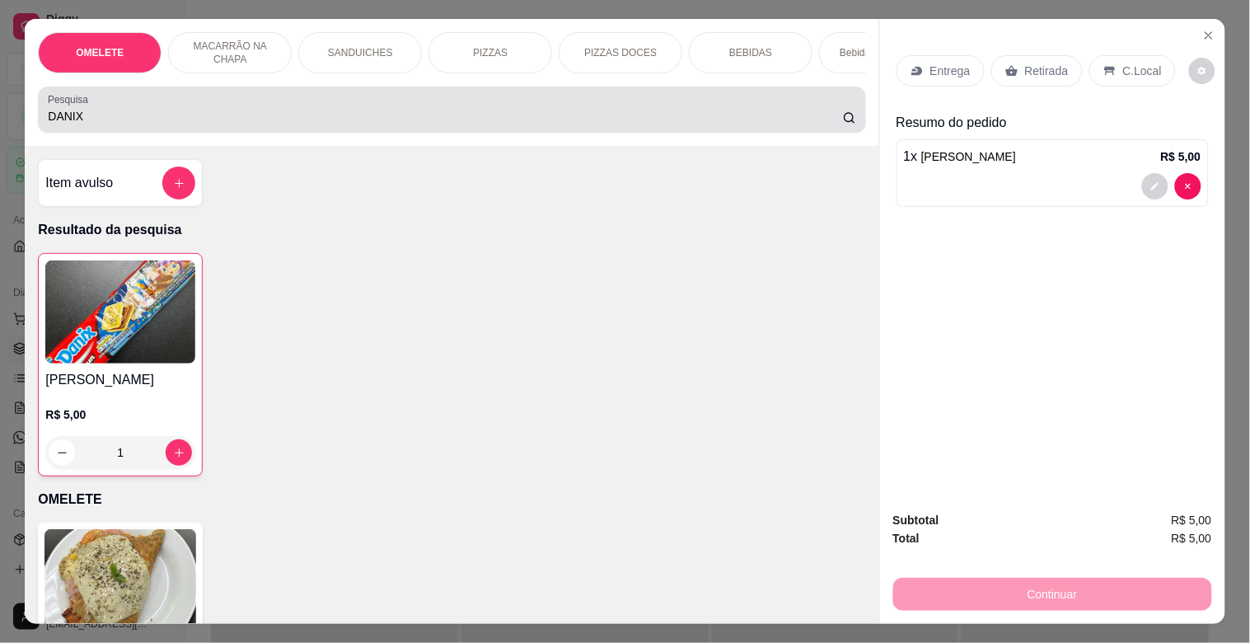
click at [391, 124] on input "DANIX" at bounding box center [445, 116] width 795 height 16
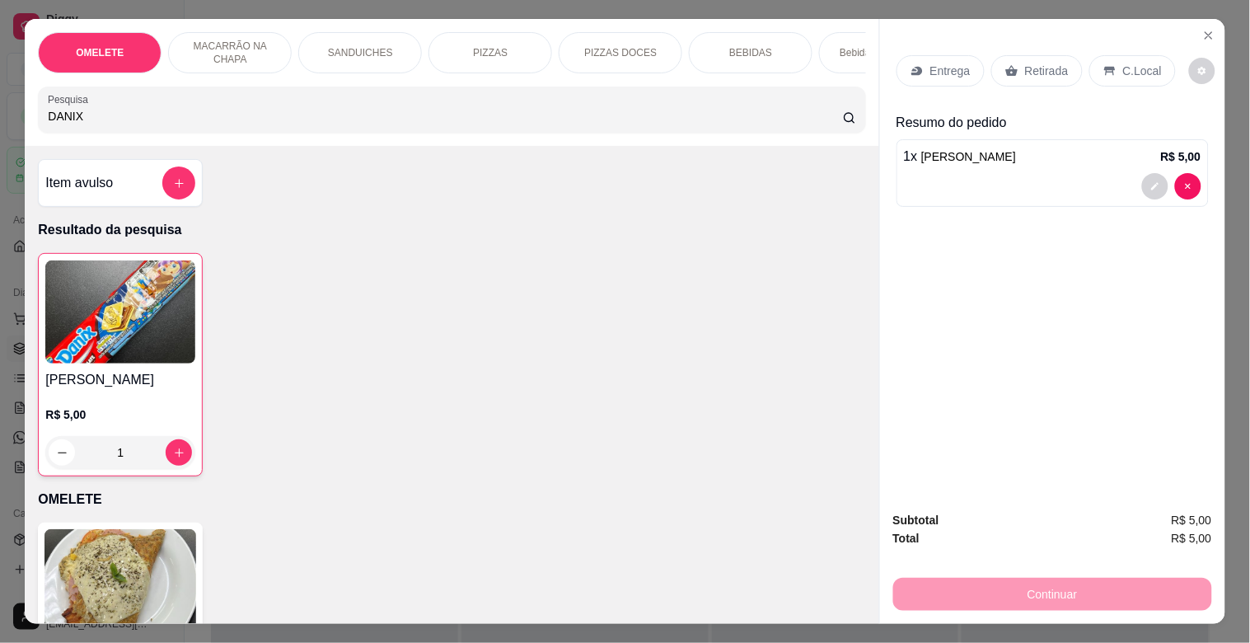
click at [392, 124] on input "DANIX" at bounding box center [445, 116] width 795 height 16
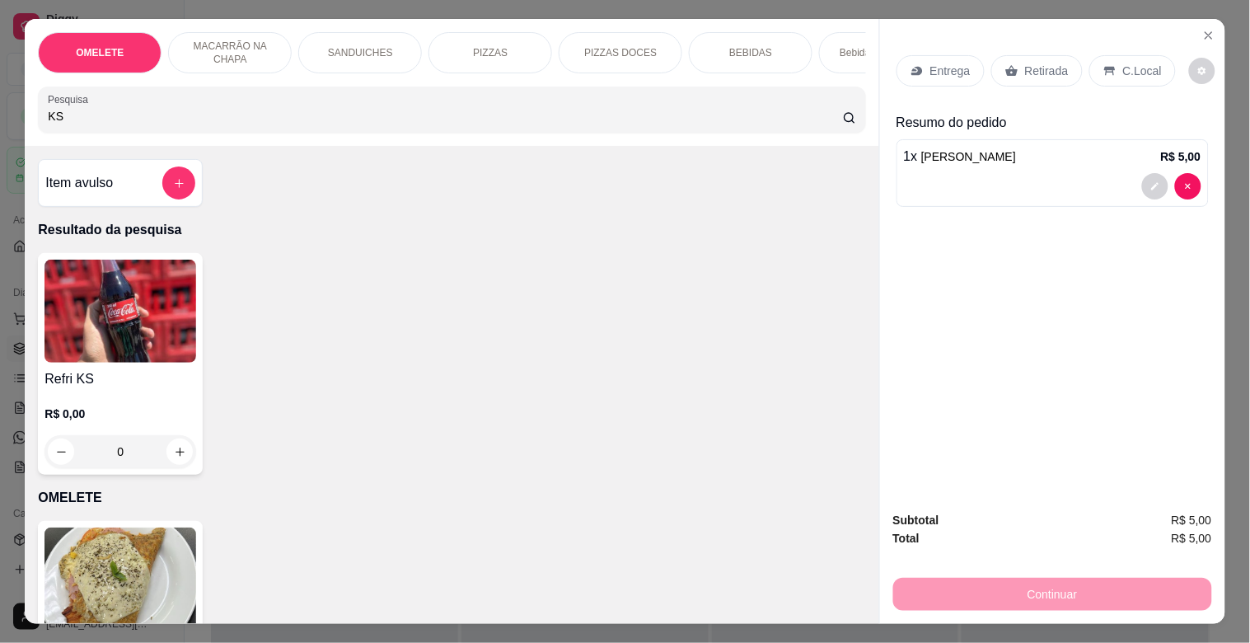
type input "KS"
click at [176, 322] on img at bounding box center [121, 311] width 152 height 103
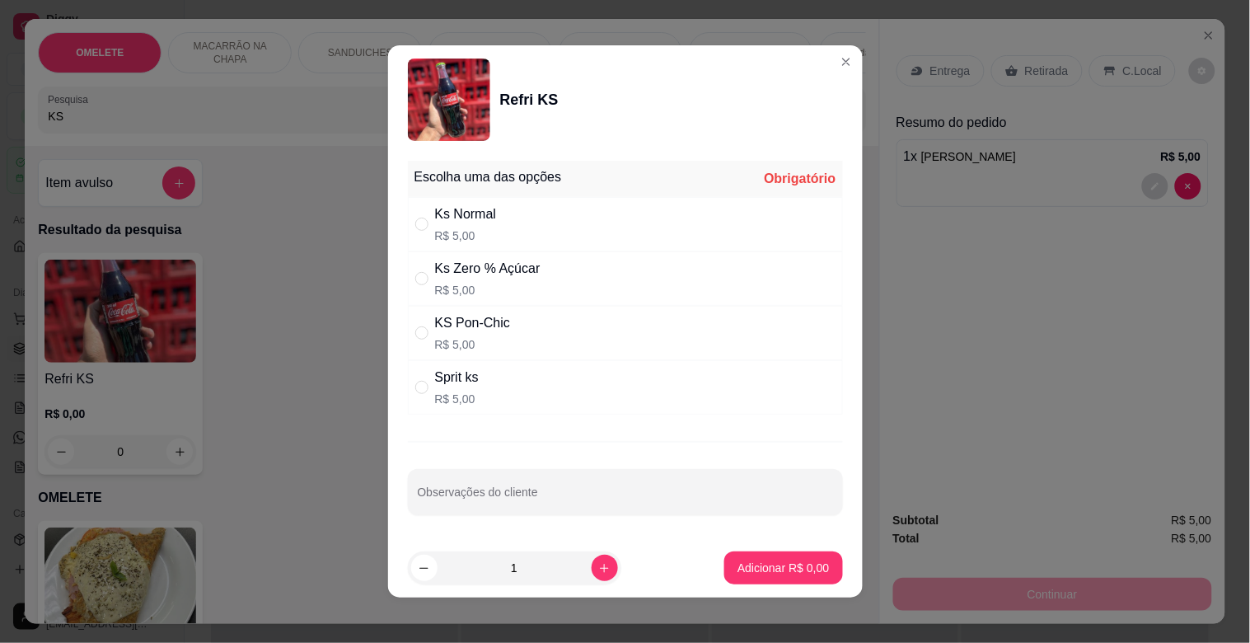
drag, startPoint x: 509, startPoint y: 344, endPoint x: 709, endPoint y: 495, distance: 250.7
click at [517, 350] on div "KS Pon-Chic R$ 5,00" at bounding box center [625, 333] width 435 height 54
radio input "true"
click at [760, 570] on p "Adicionar R$ 5,00" at bounding box center [783, 568] width 91 height 16
type input "1"
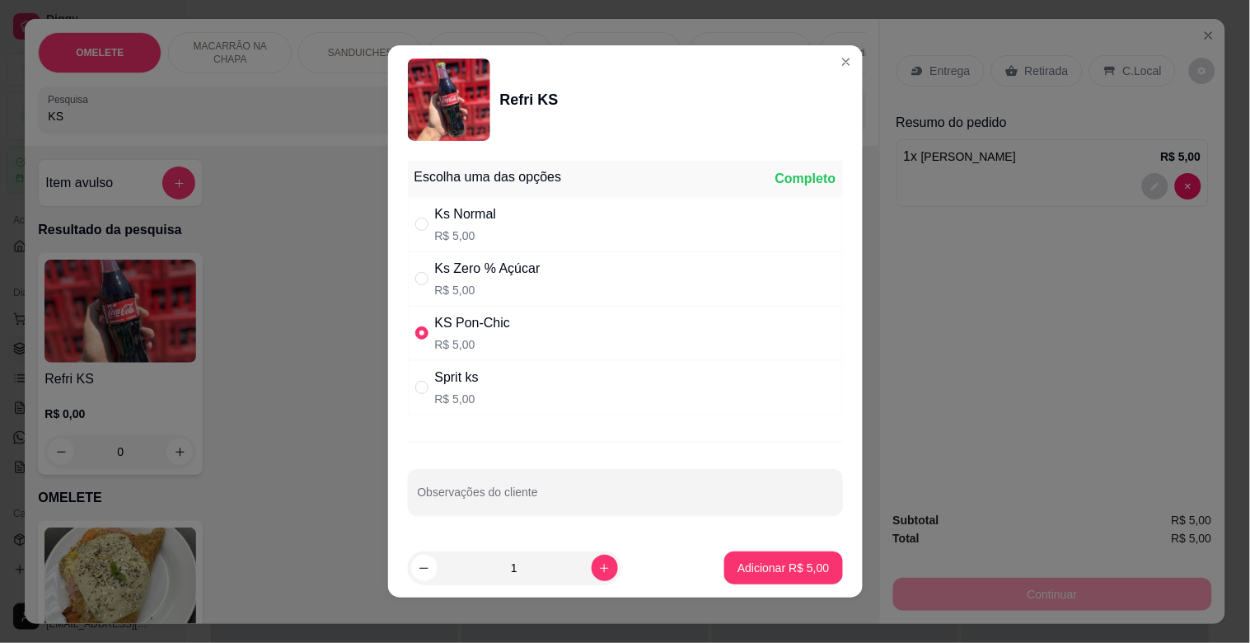
type input "1"
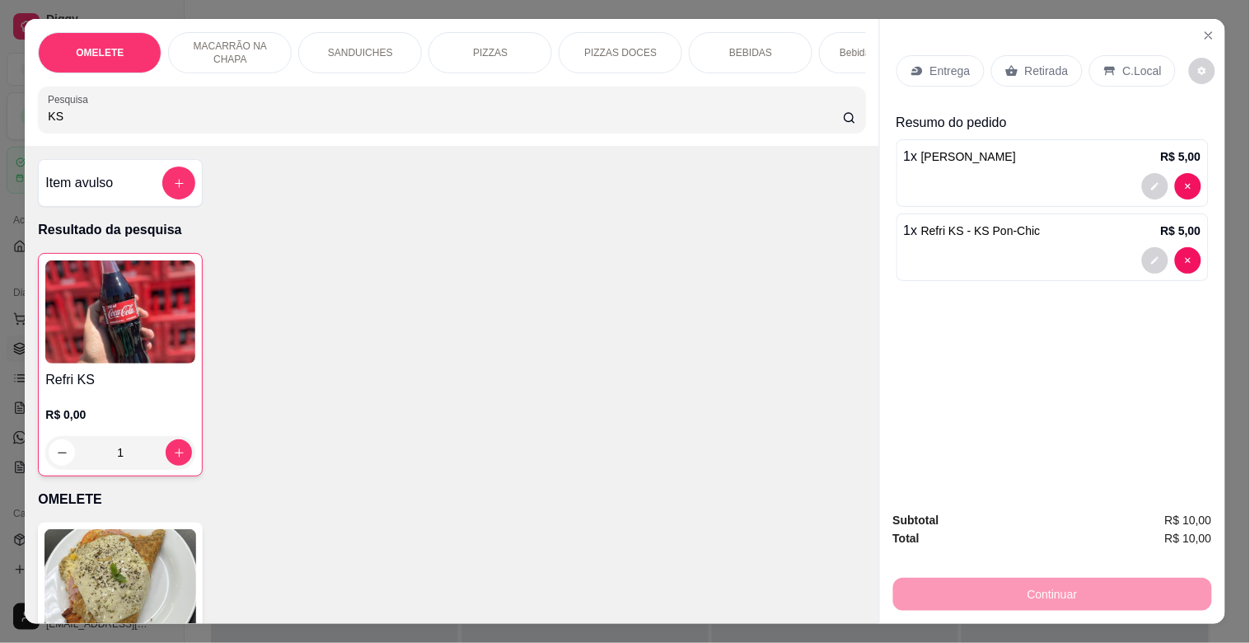
click at [1049, 63] on p "Retirada" at bounding box center [1047, 71] width 44 height 16
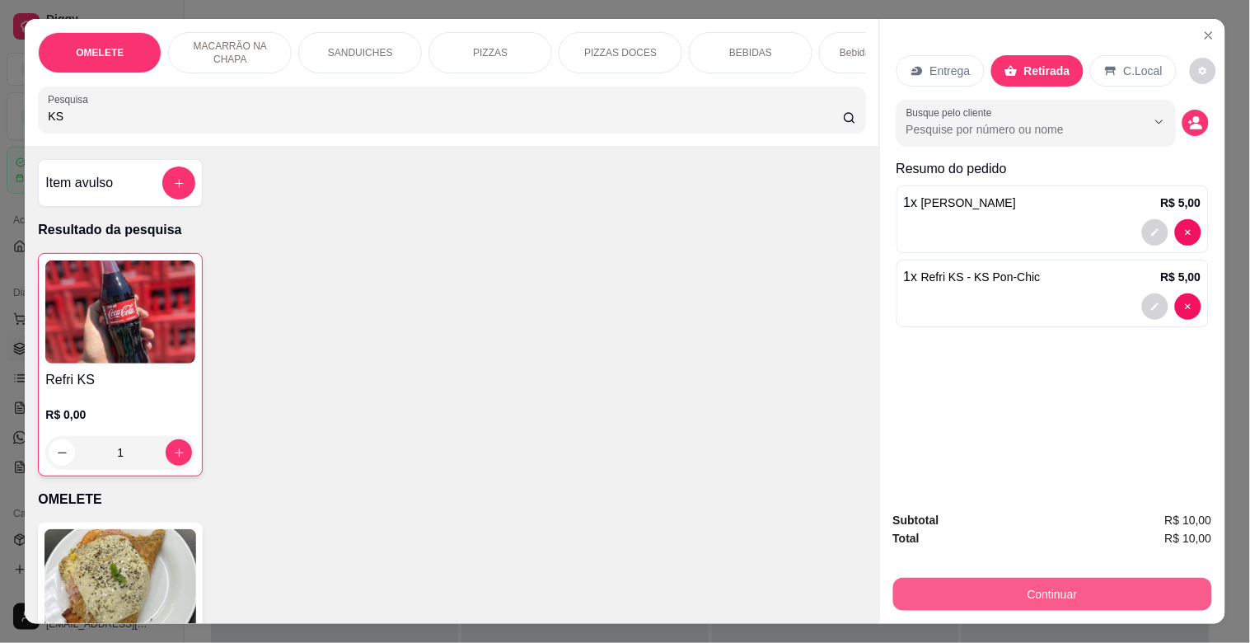
click at [1077, 580] on button "Continuar" at bounding box center [1053, 594] width 319 height 33
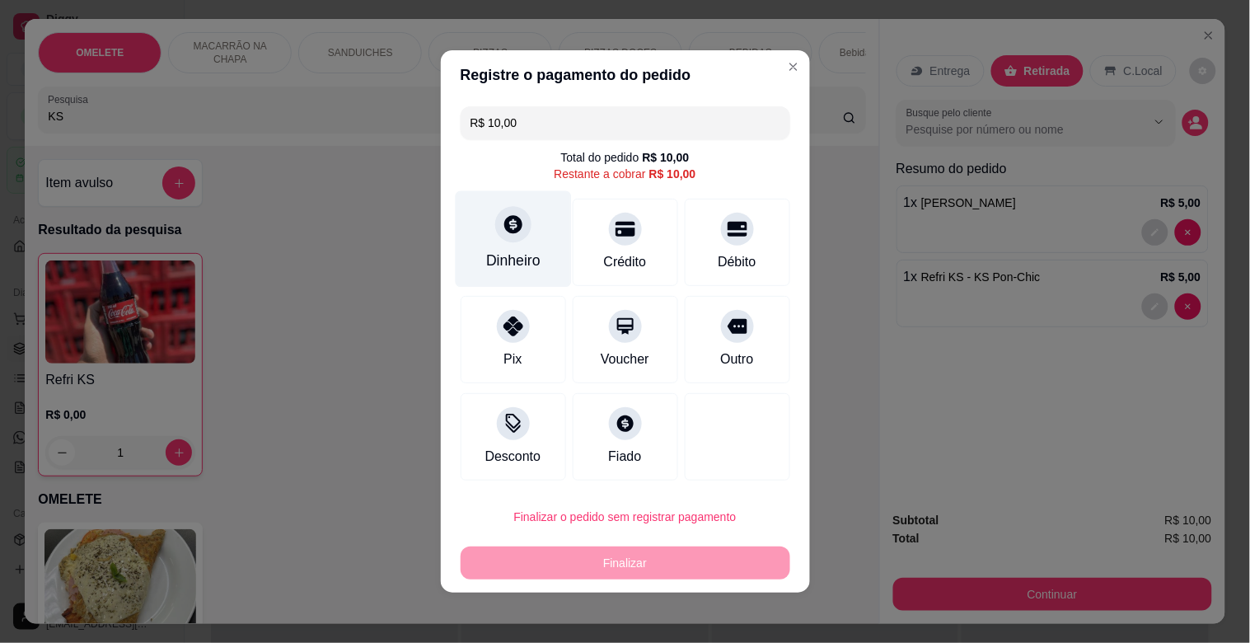
click at [530, 260] on div "Dinheiro" at bounding box center [513, 260] width 54 height 21
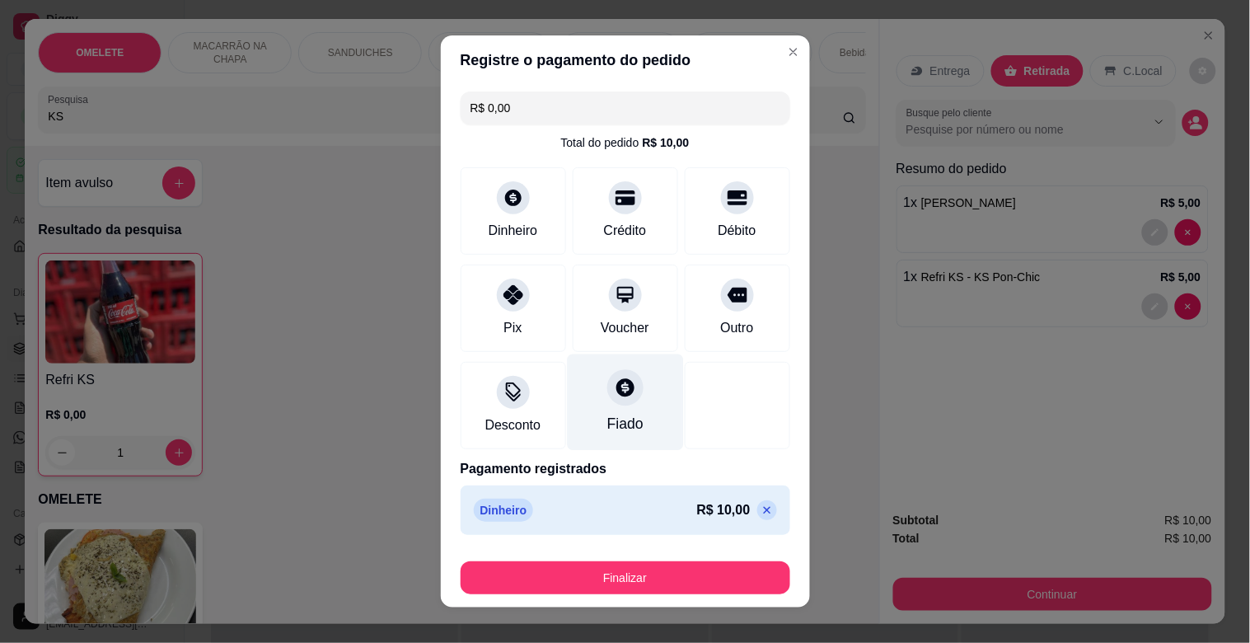
type input "R$ 0,00"
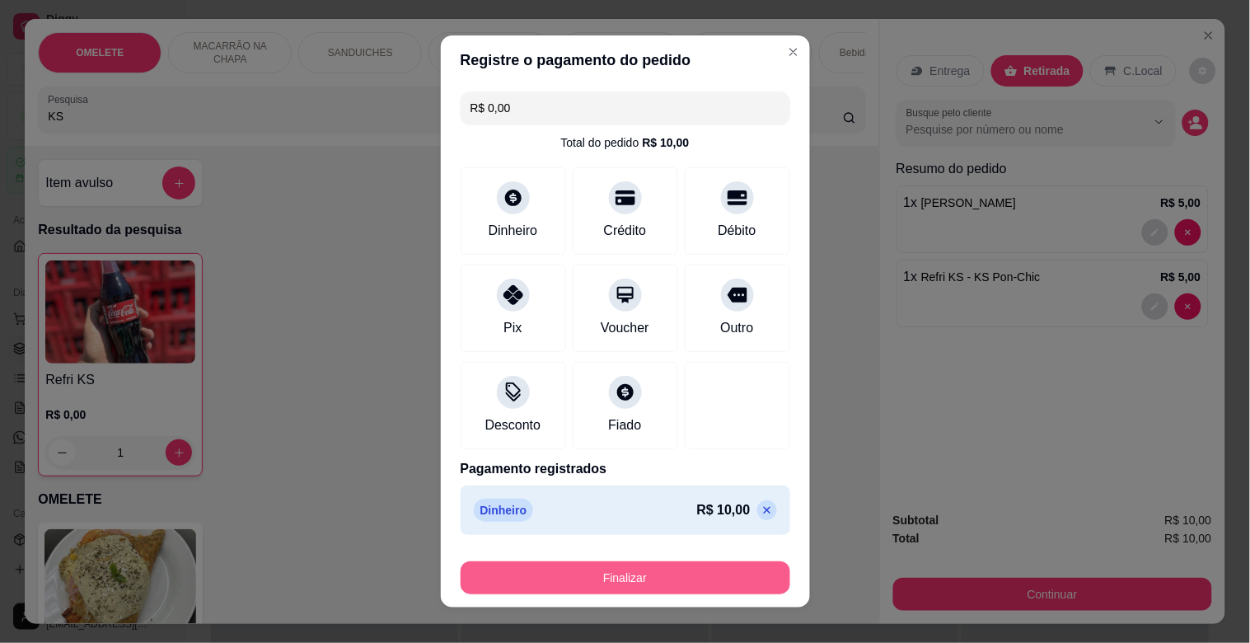
click at [656, 577] on button "Finalizar" at bounding box center [626, 577] width 330 height 33
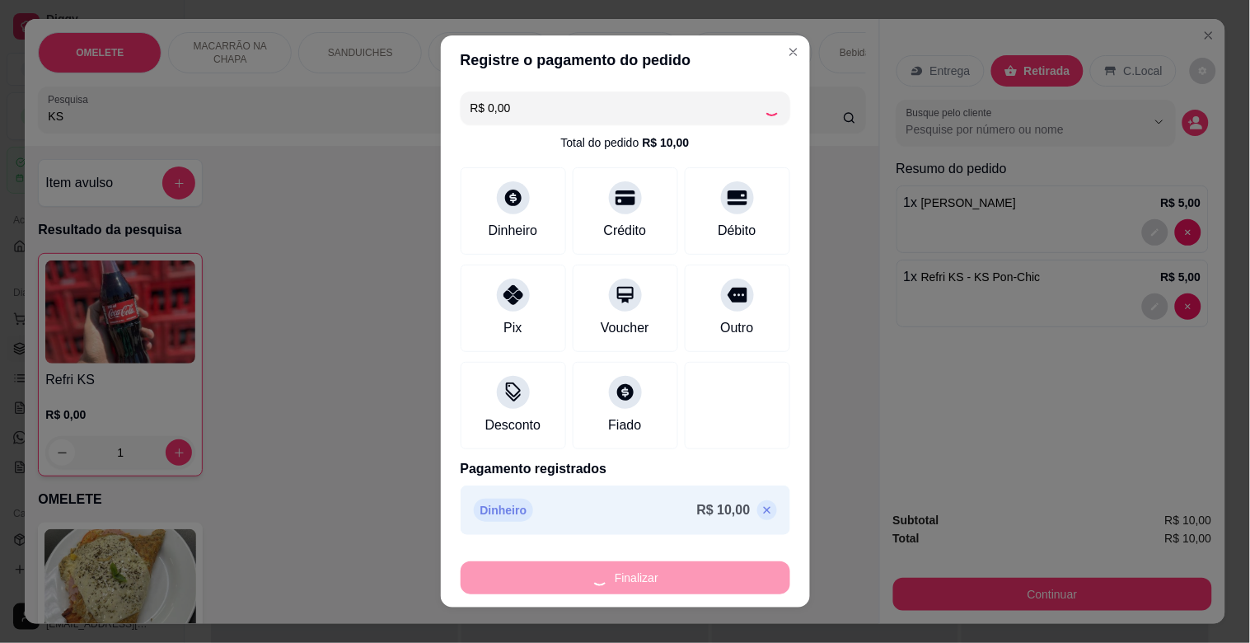
type input "0"
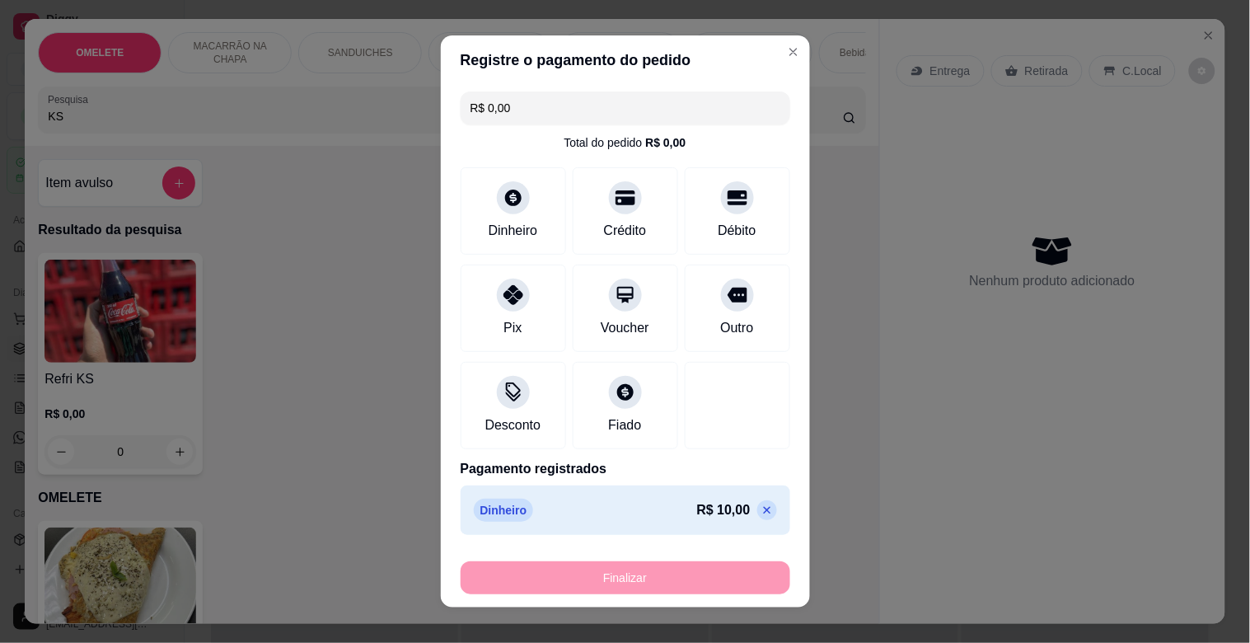
type input "-R$ 10,00"
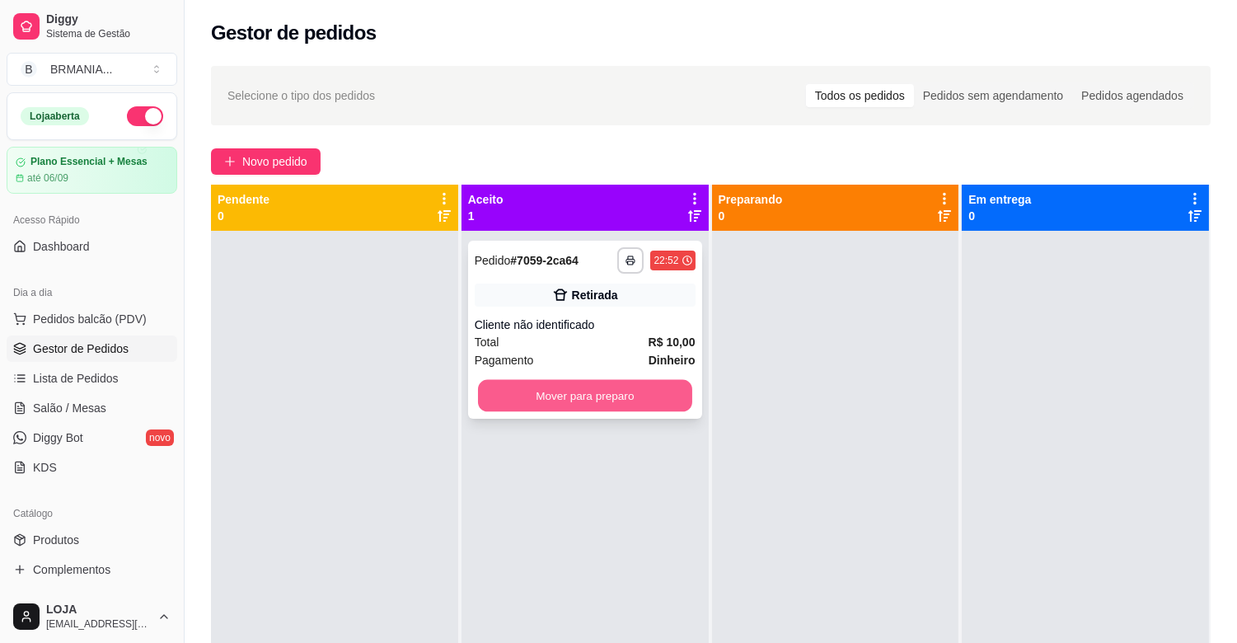
click at [575, 404] on button "Mover para preparo" at bounding box center [585, 396] width 214 height 32
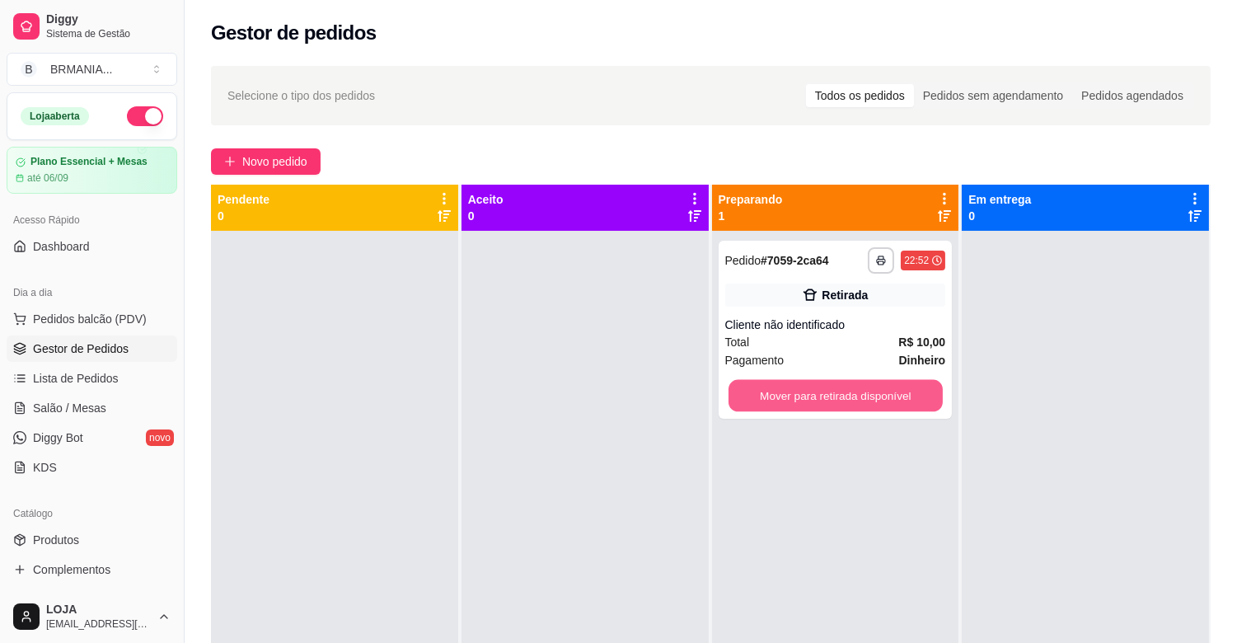
click at [772, 400] on button "Mover para retirada disponível" at bounding box center [836, 396] width 214 height 32
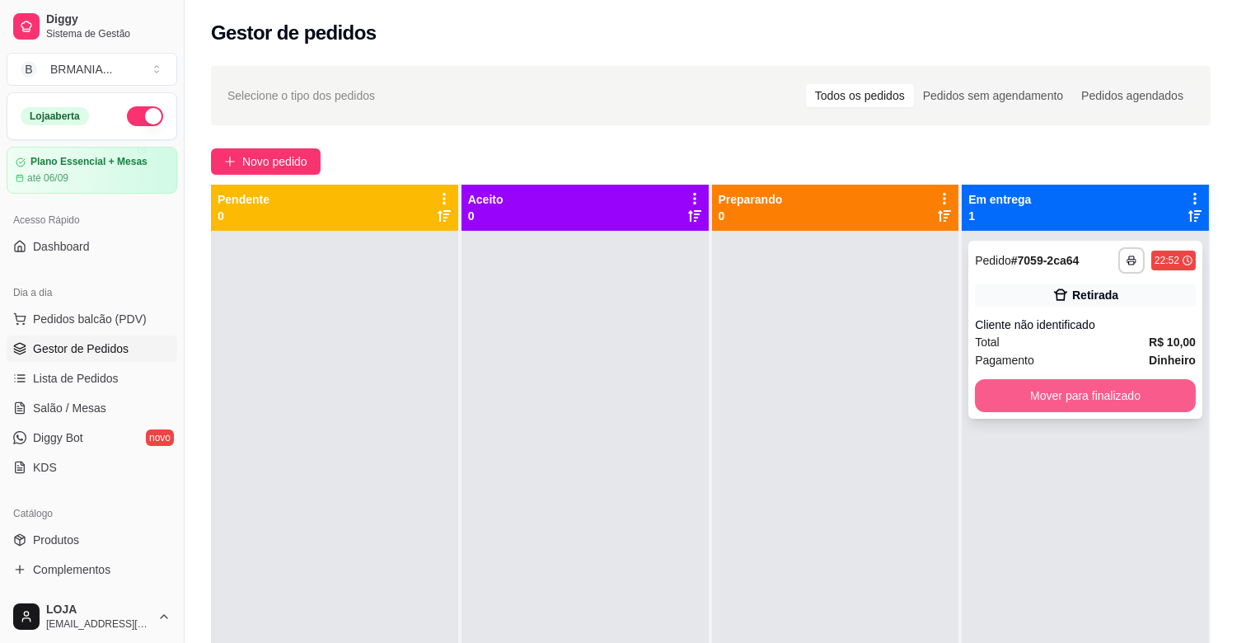
click at [1002, 389] on button "Mover para finalizado" at bounding box center [1085, 395] width 221 height 33
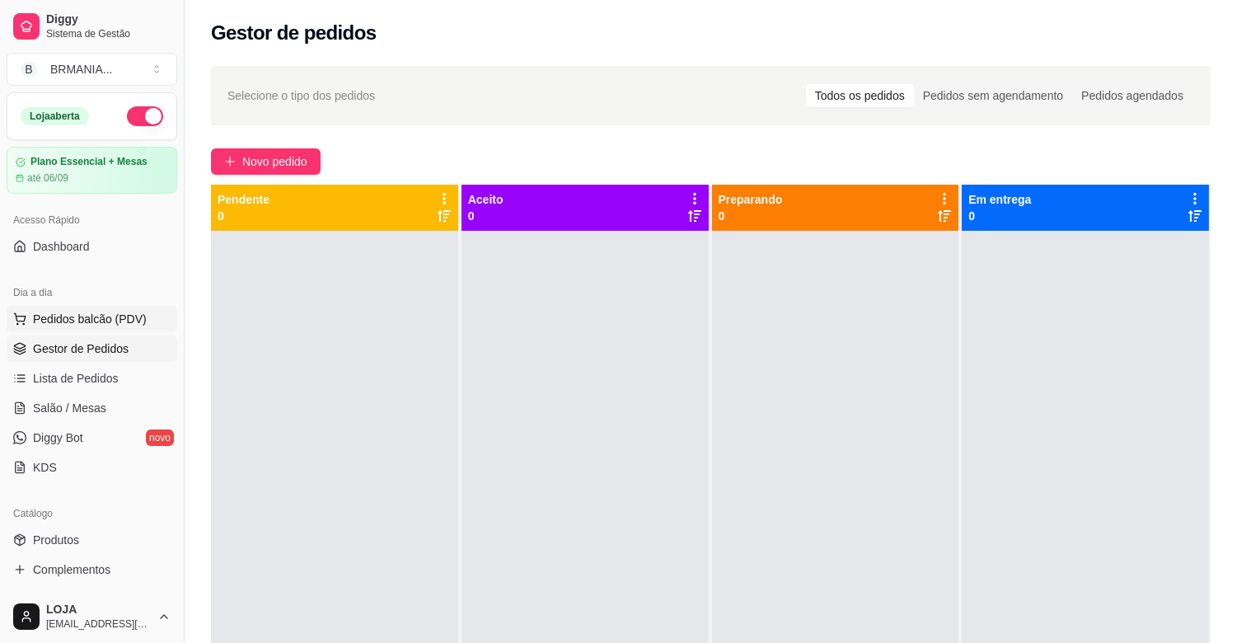
click at [105, 312] on span "Pedidos balcão (PDV)" at bounding box center [90, 319] width 114 height 16
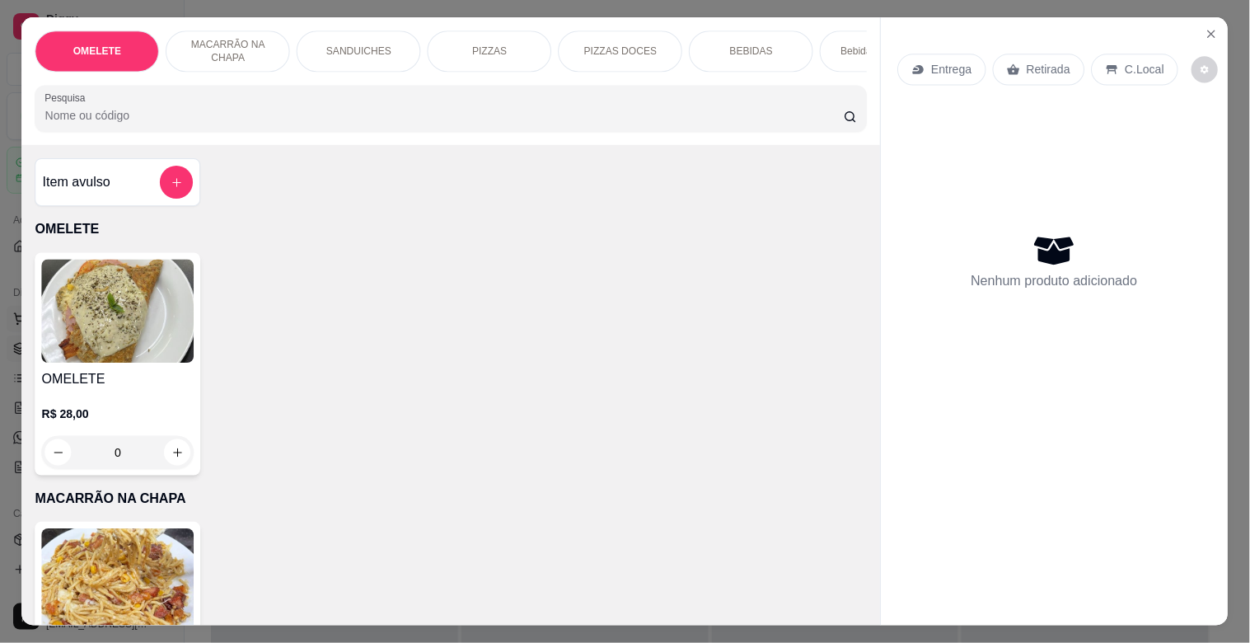
click at [101, 317] on img at bounding box center [118, 312] width 152 height 104
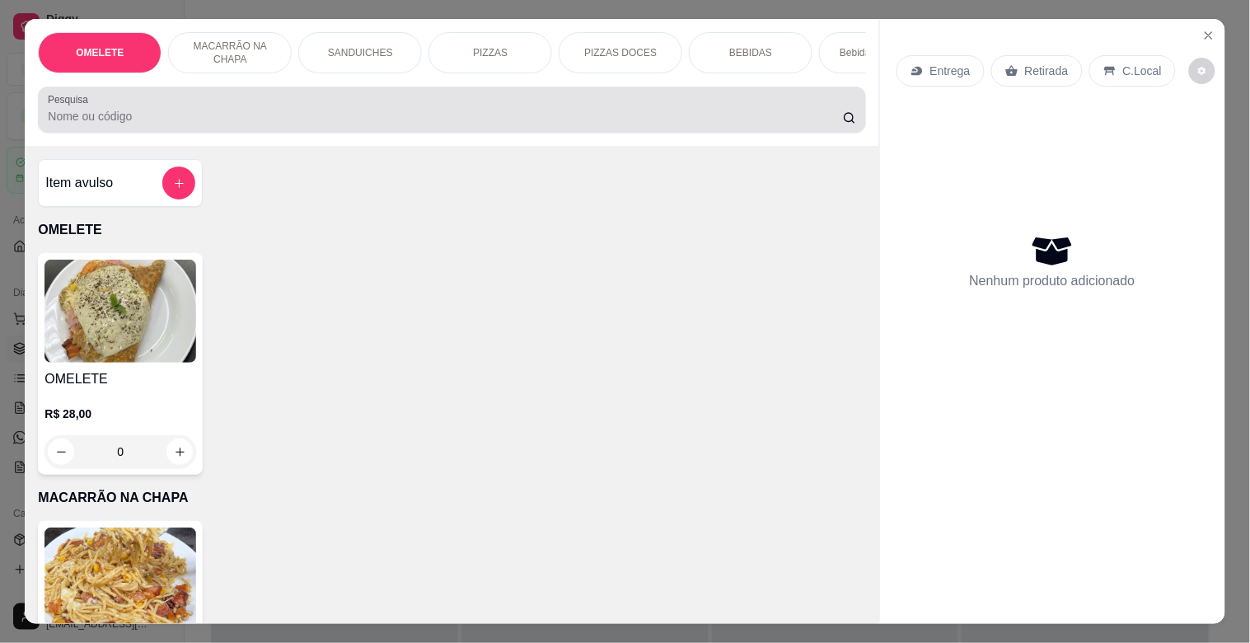
click at [283, 133] on div "Pesquisa" at bounding box center [452, 110] width 828 height 46
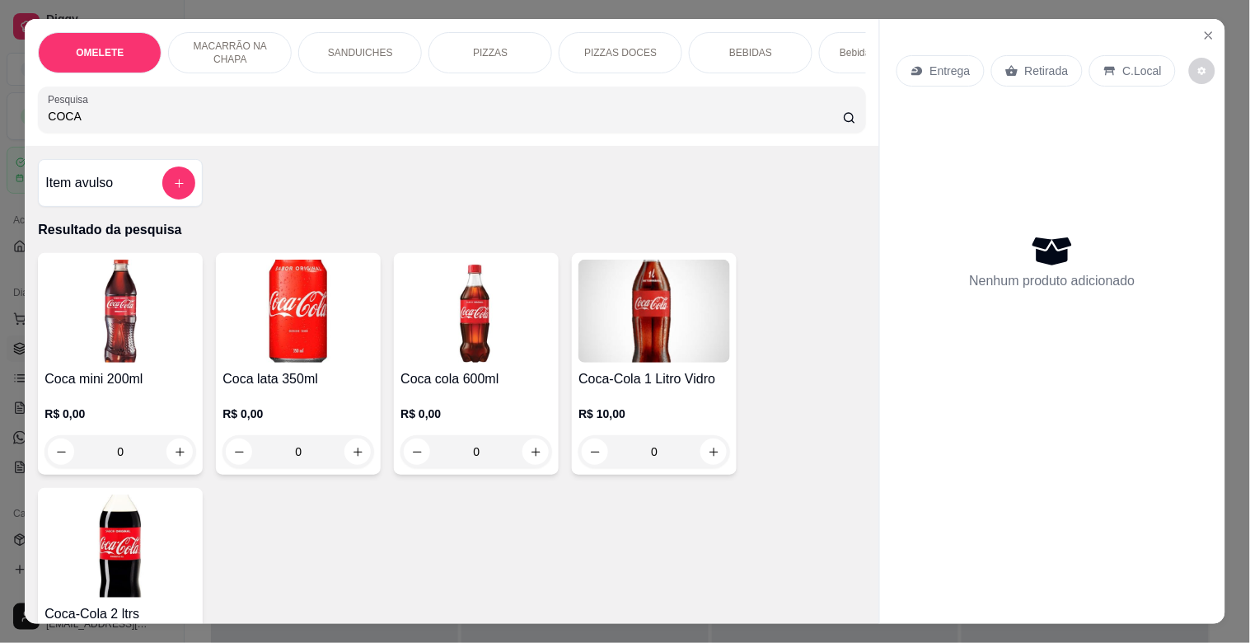
type input "COCA"
click at [419, 333] on img at bounding box center [477, 311] width 152 height 103
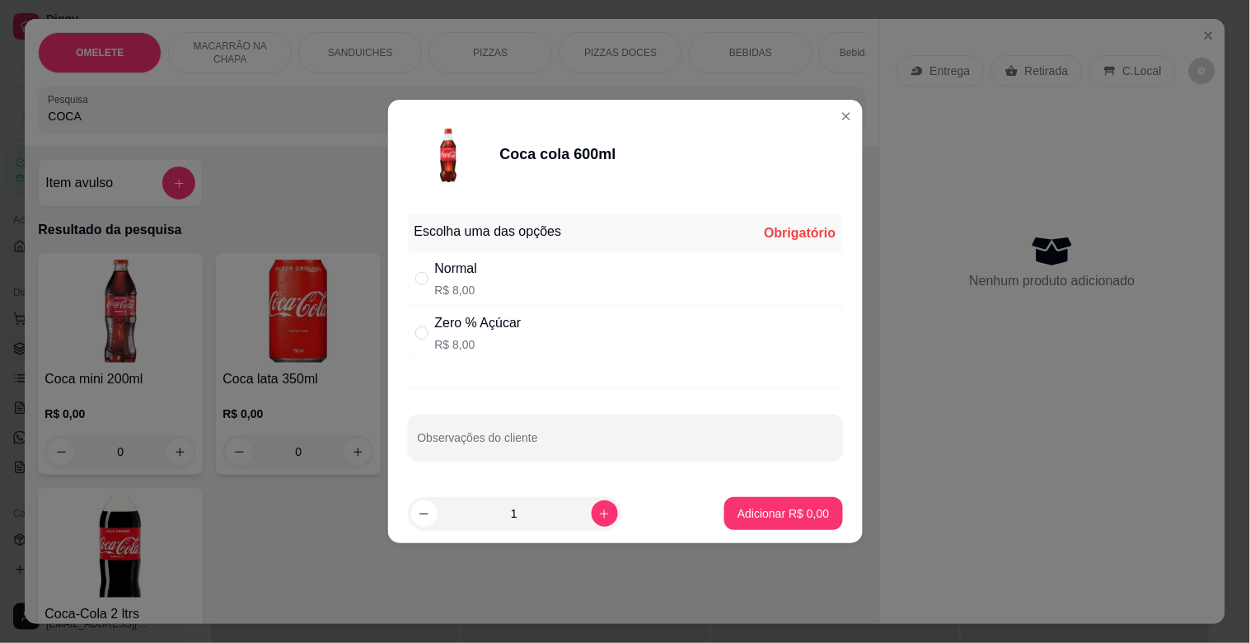
drag, startPoint x: 478, startPoint y: 277, endPoint x: 518, endPoint y: 294, distance: 43.2
click at [478, 277] on div "Normal" at bounding box center [456, 269] width 43 height 20
radio input "true"
click at [788, 520] on p "Adicionar R$ 8,00" at bounding box center [783, 513] width 91 height 16
type input "1"
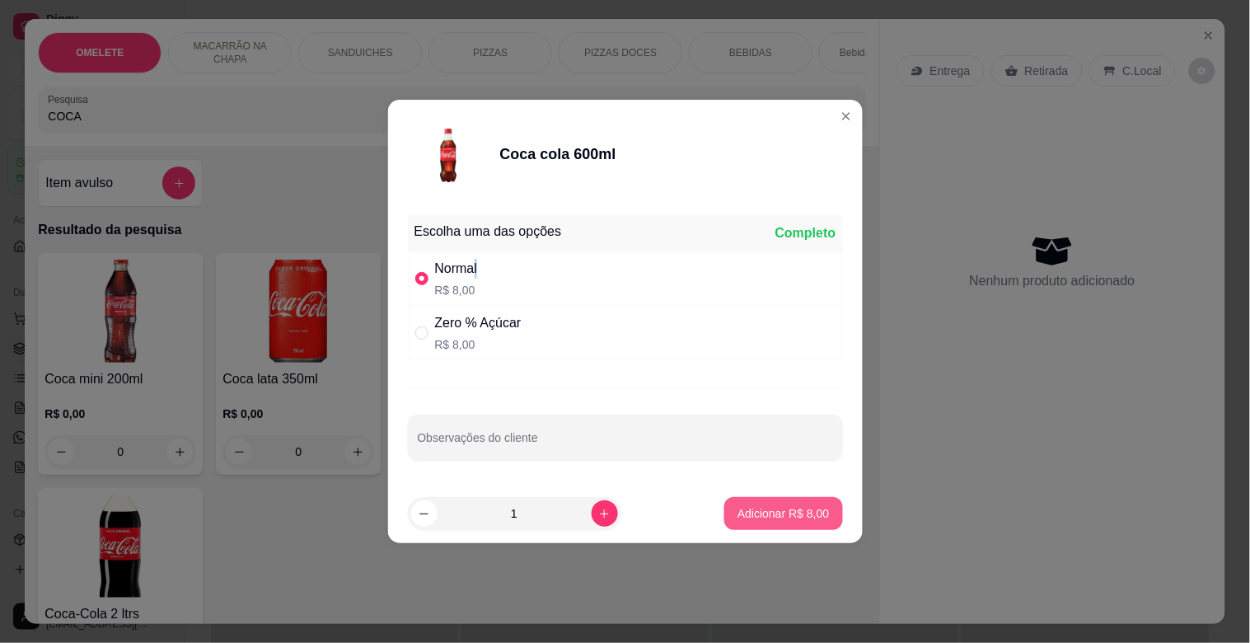
type input "1"
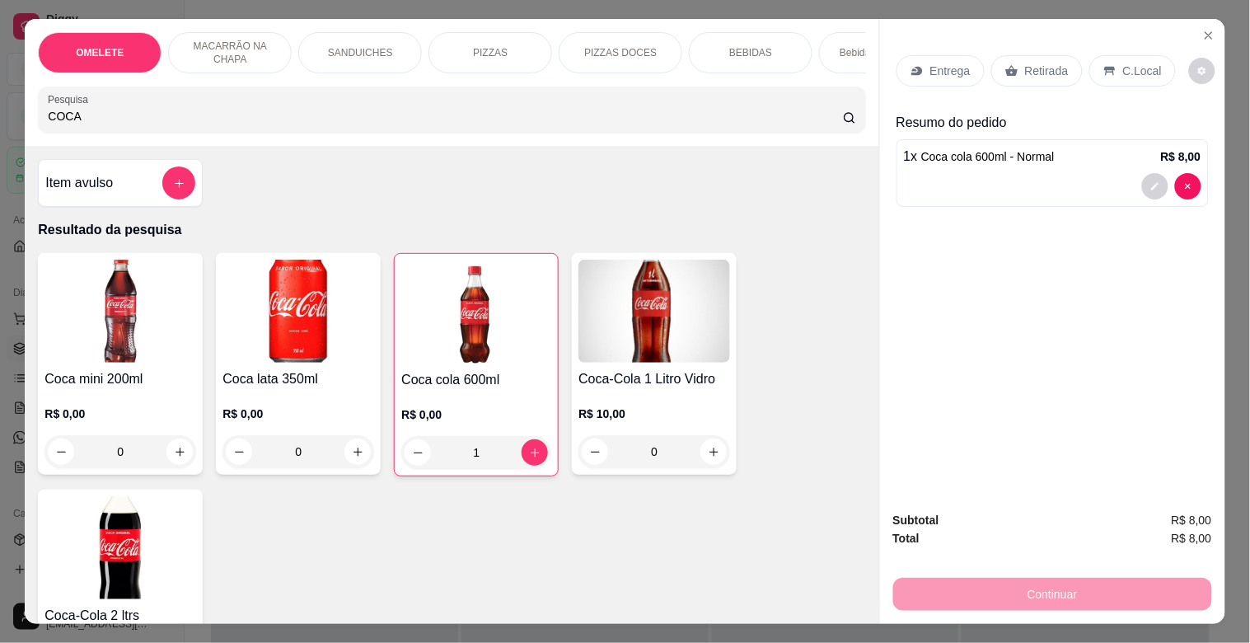
drag, startPoint x: 73, startPoint y: 120, endPoint x: 0, endPoint y: 117, distance: 72.6
click at [0, 117] on div "OMELETE MACARRÃO NA CHAPA SANDUICHES PIZZAS PIZZAS DOCES BEBIDAS Bebidas Alcoól…" at bounding box center [625, 321] width 1250 height 643
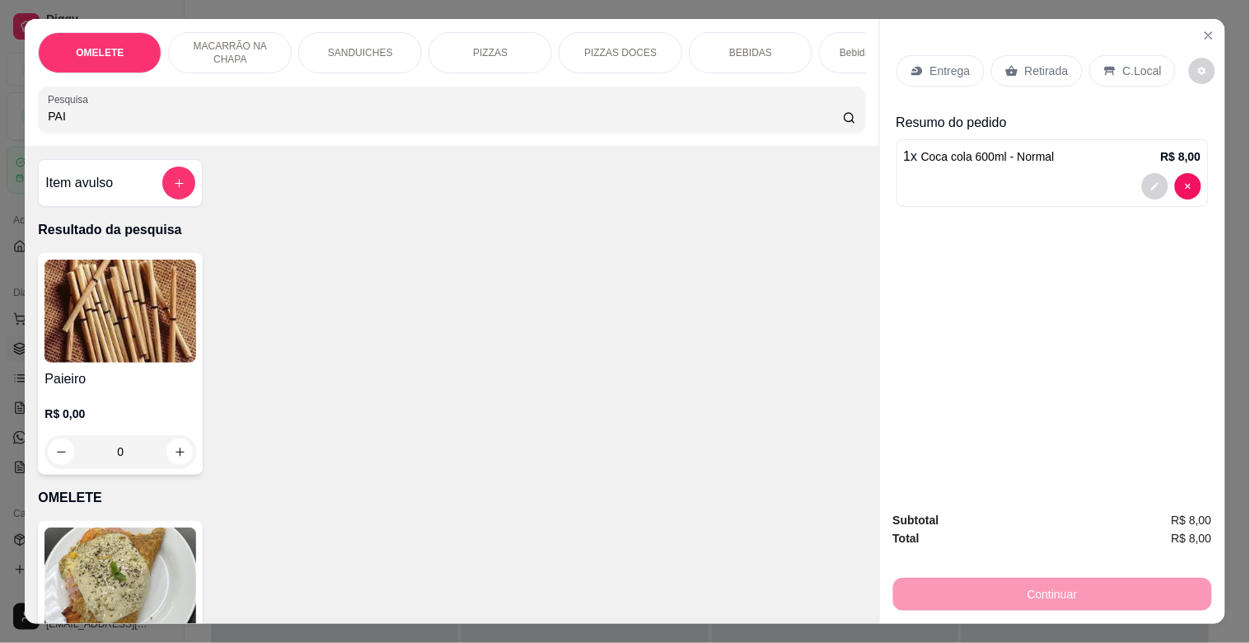
type input "PAI"
click at [175, 324] on img at bounding box center [121, 311] width 152 height 103
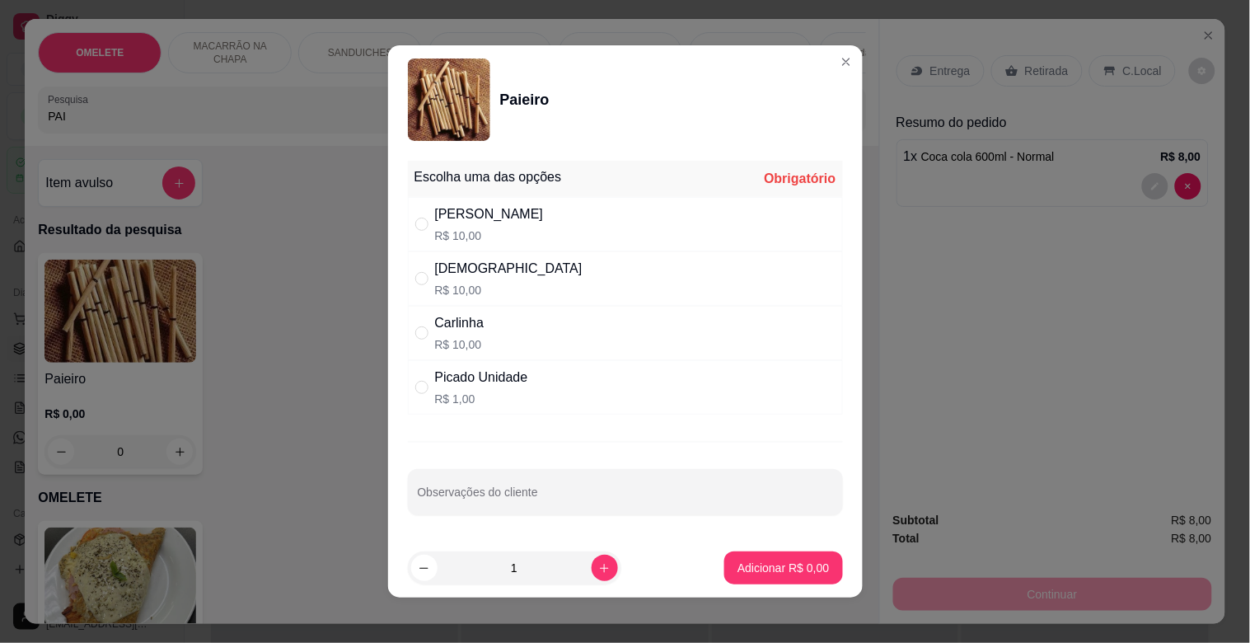
drag, startPoint x: 458, startPoint y: 282, endPoint x: 603, endPoint y: 384, distance: 176.8
click at [458, 283] on p "R$ 10,00" at bounding box center [509, 290] width 148 height 16
radio input "true"
click at [773, 562] on p "Adicionar R$ 10,00" at bounding box center [780, 568] width 98 height 16
type input "1"
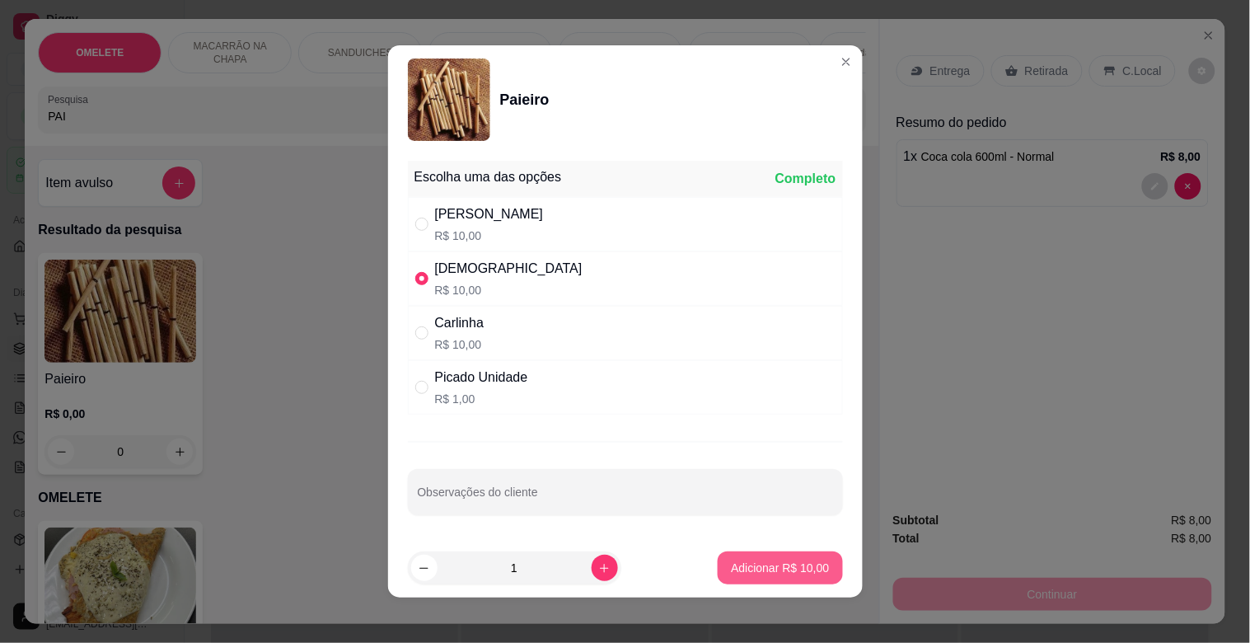
type input "1"
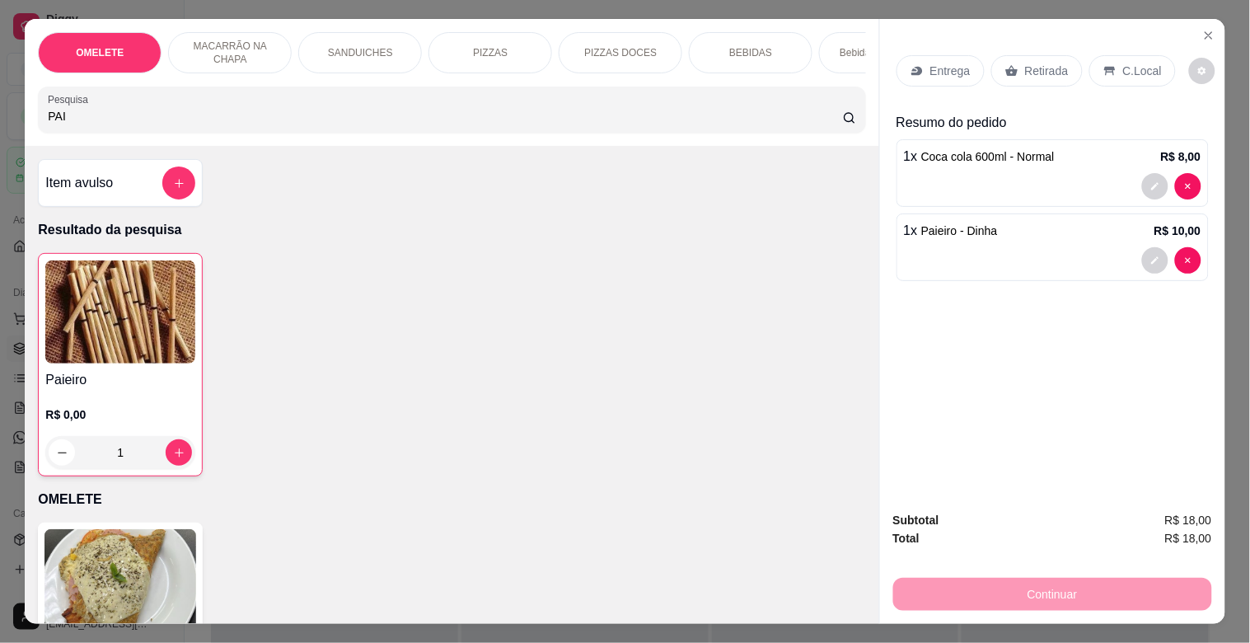
click at [1036, 55] on div "Retirada" at bounding box center [1037, 70] width 91 height 31
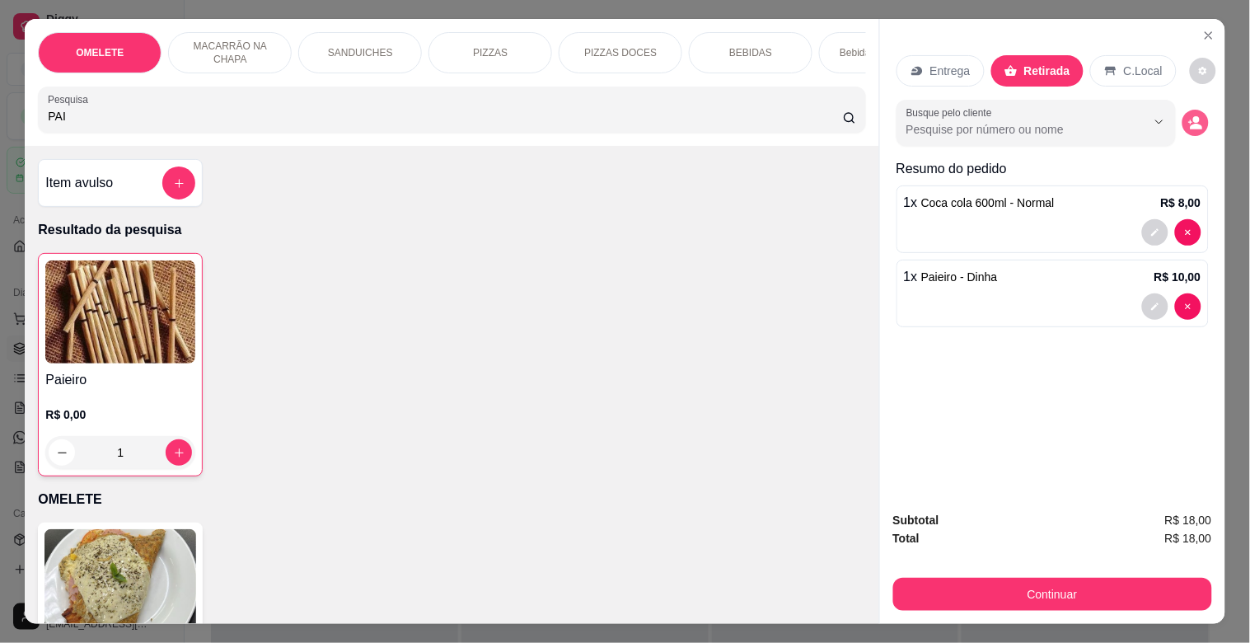
click at [1189, 115] on icon "decrease-product-quantity" at bounding box center [1196, 122] width 15 height 15
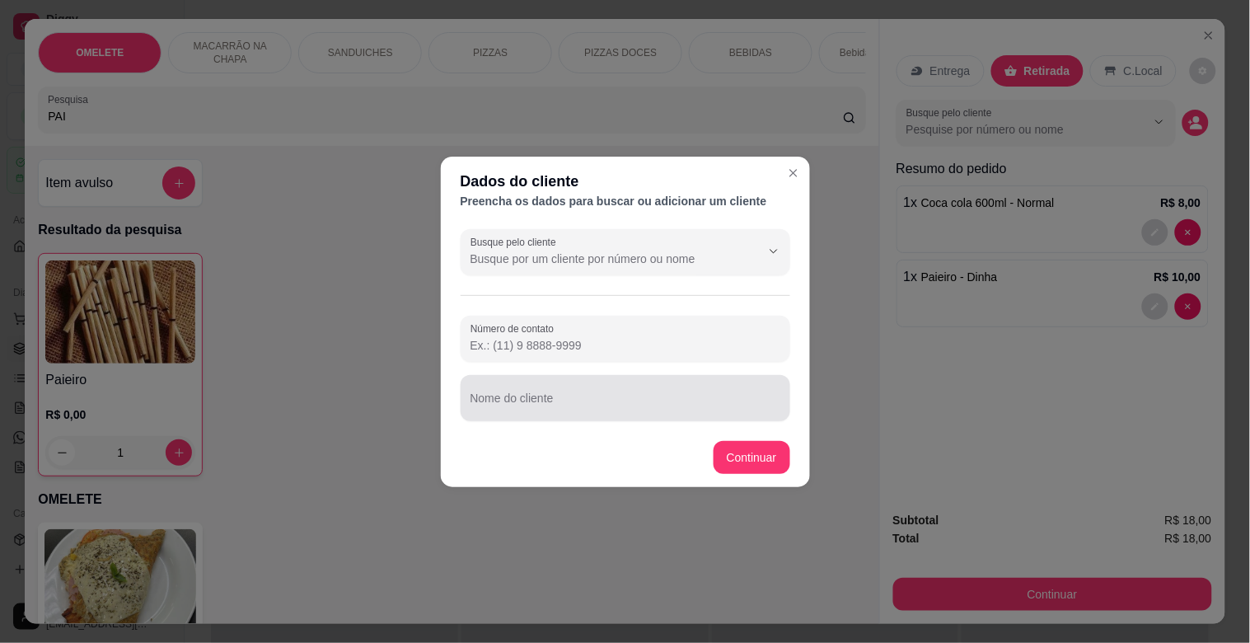
click at [587, 387] on div at bounding box center [626, 398] width 310 height 33
type input "OTAVIO"
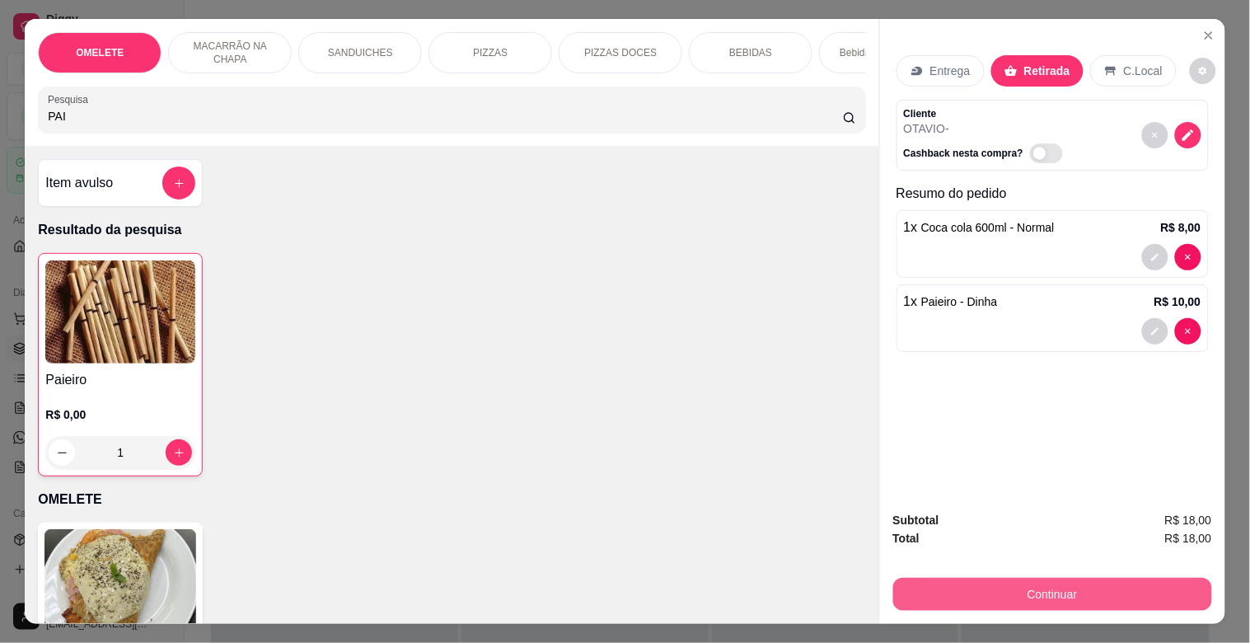
click at [1080, 583] on button "Continuar" at bounding box center [1053, 594] width 319 height 33
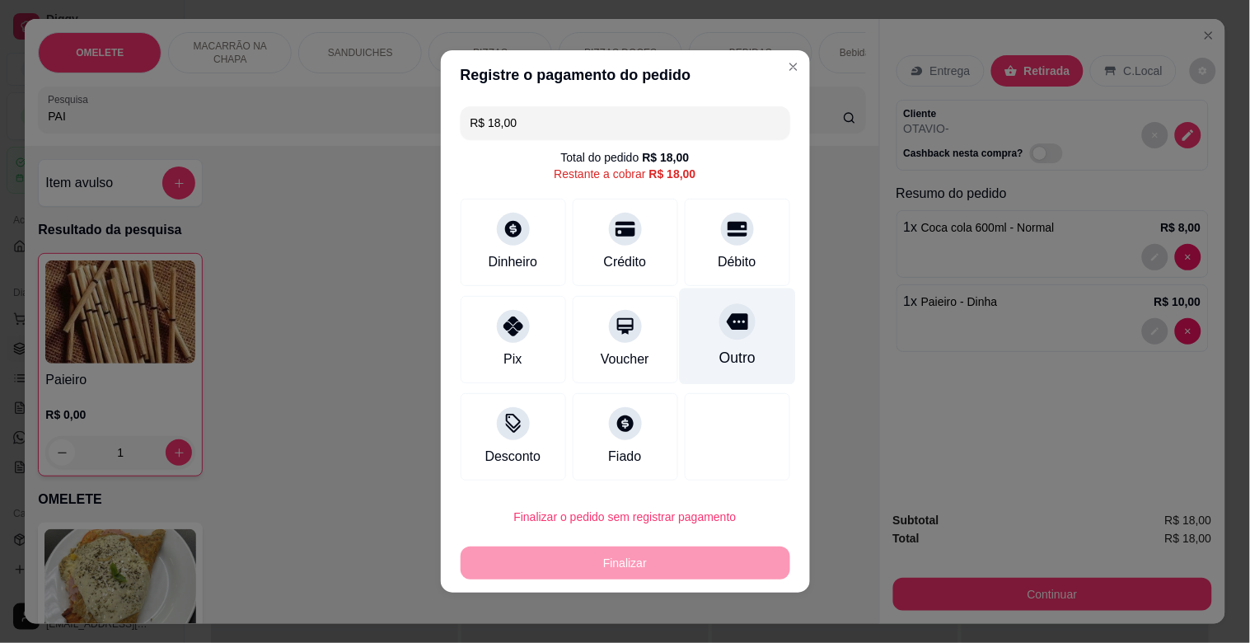
click at [726, 327] on icon at bounding box center [736, 322] width 21 height 16
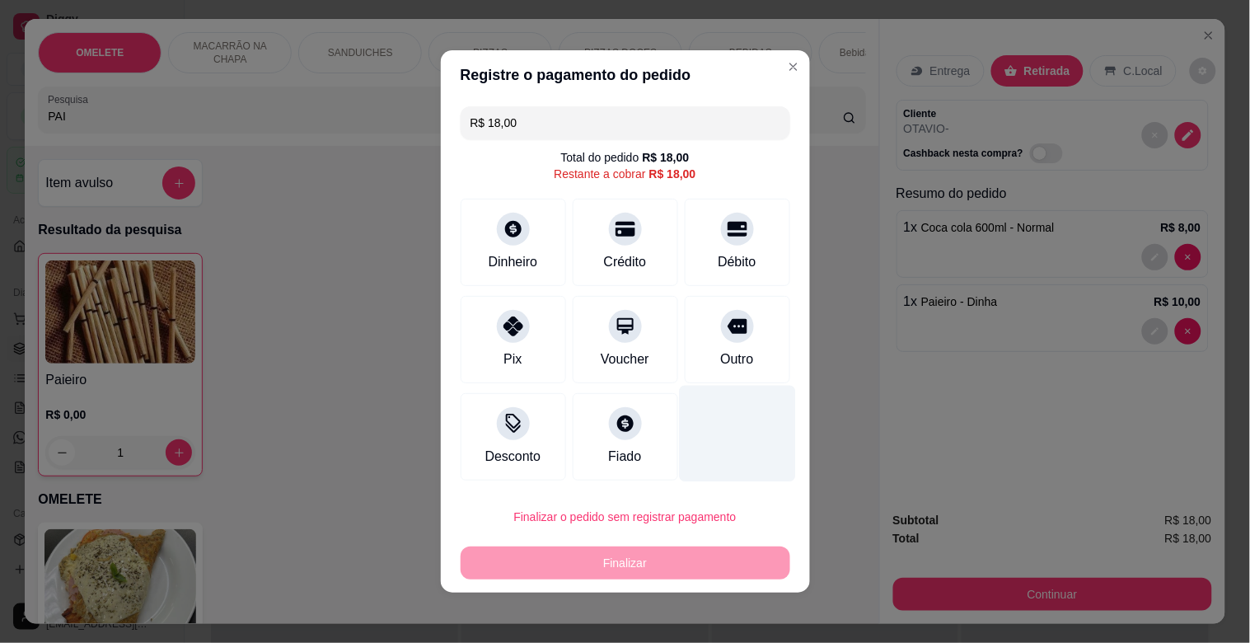
type input "R$ 0,00"
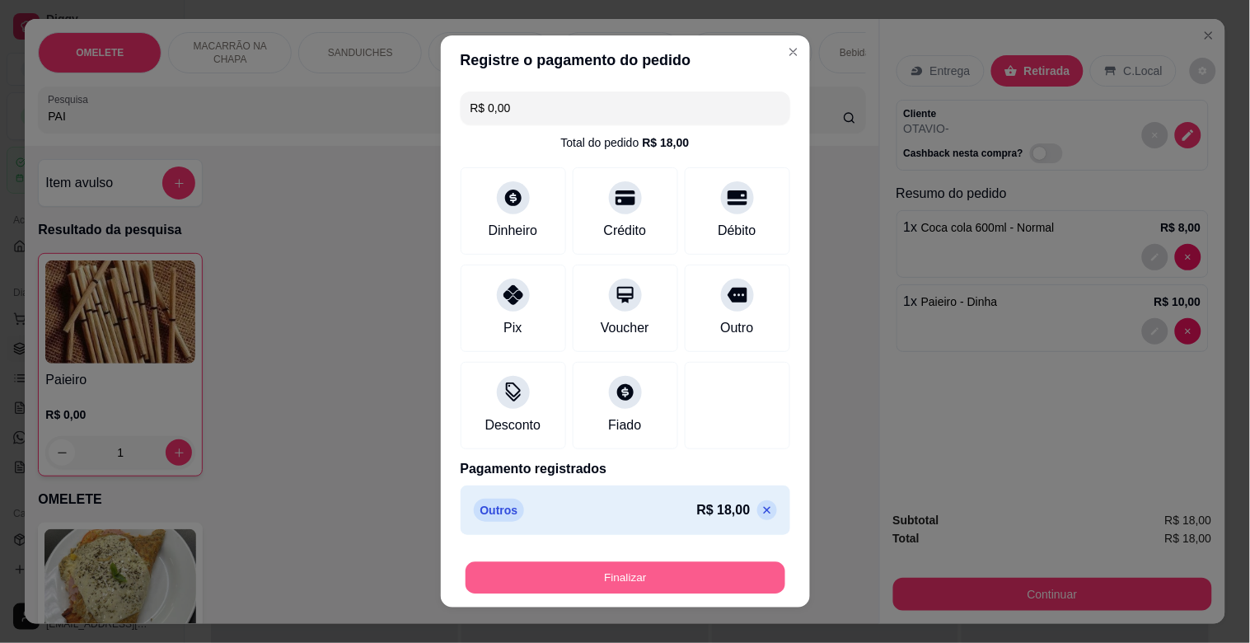
click at [664, 578] on button "Finalizar" at bounding box center [626, 578] width 320 height 32
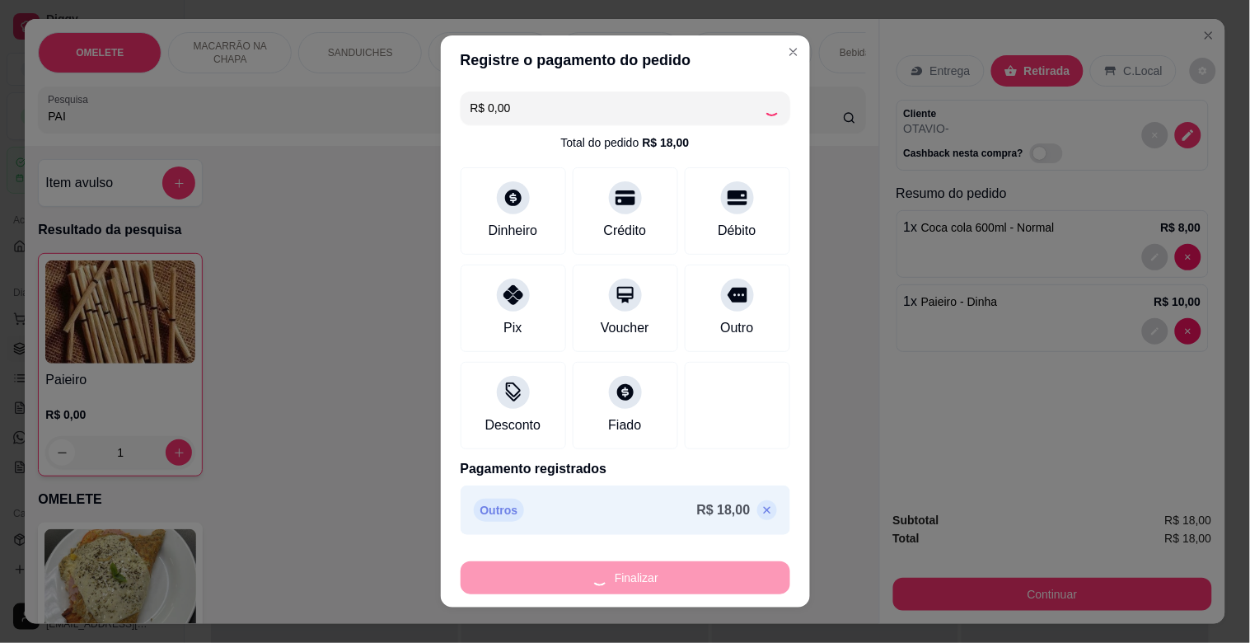
type input "0"
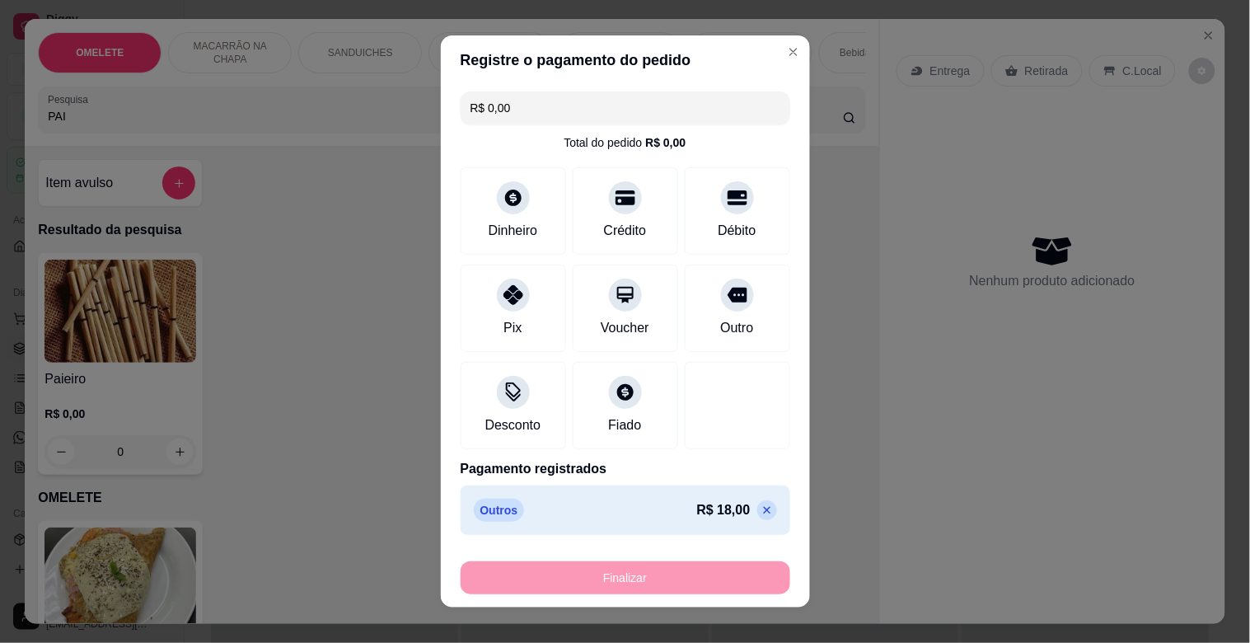
type input "-R$ 18,00"
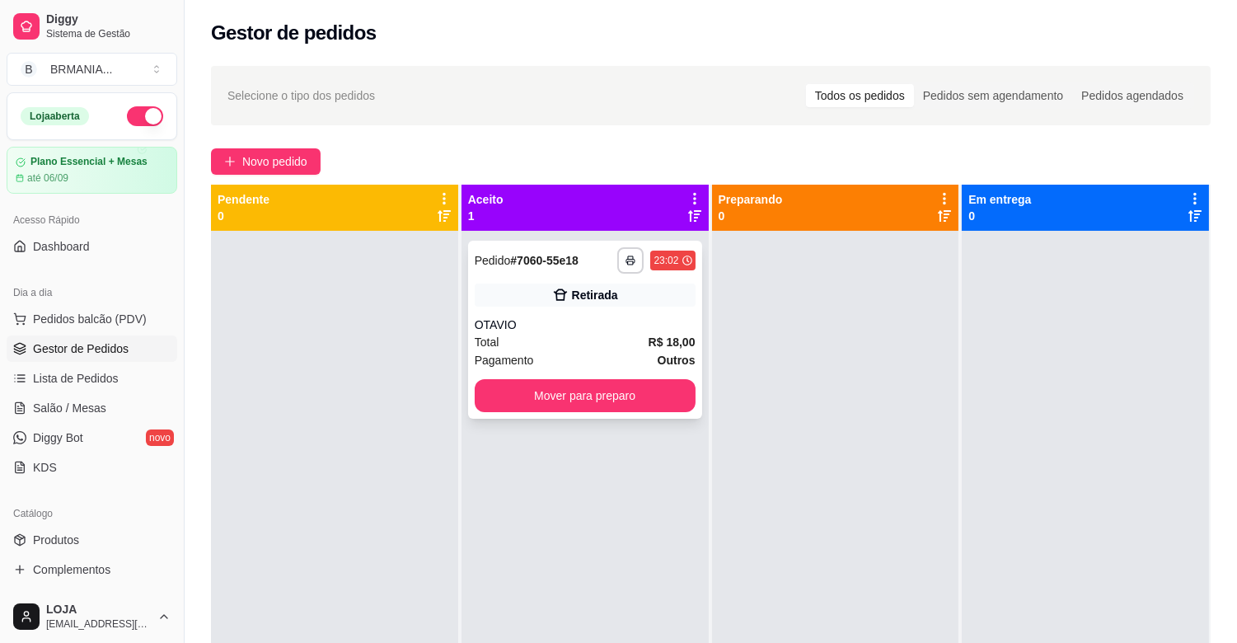
click at [603, 297] on div "Retirada" at bounding box center [595, 295] width 46 height 16
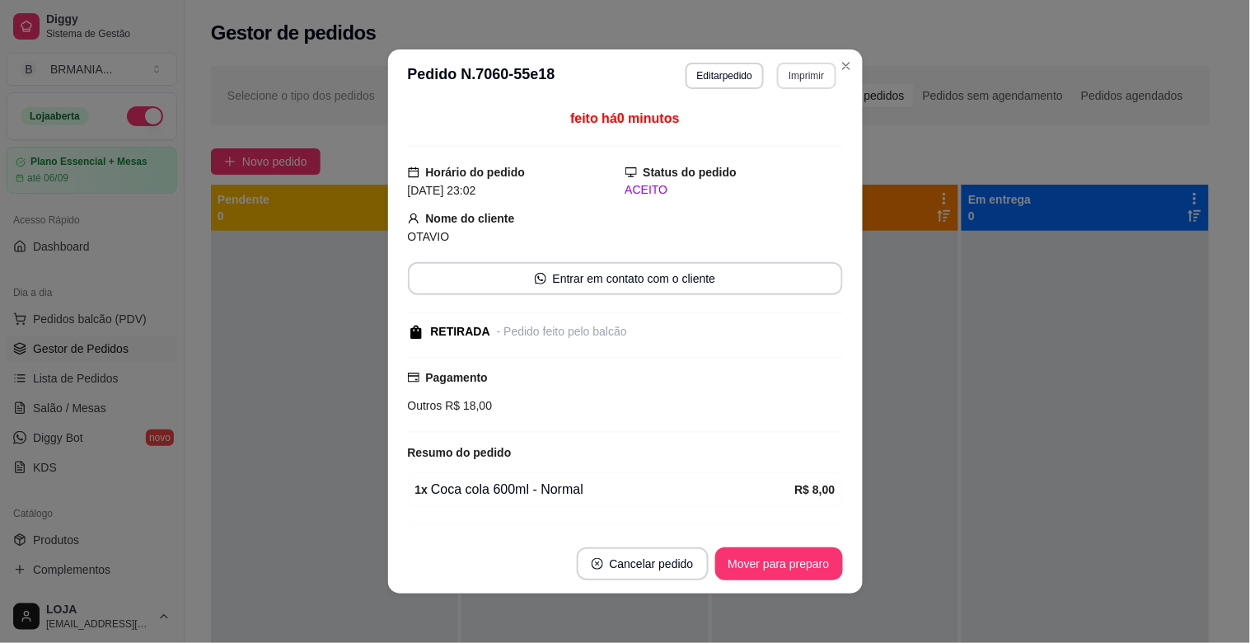
click at [810, 67] on button "Imprimir" at bounding box center [806, 76] width 59 height 26
click at [794, 121] on button "IMPRESSORA" at bounding box center [772, 134] width 120 height 26
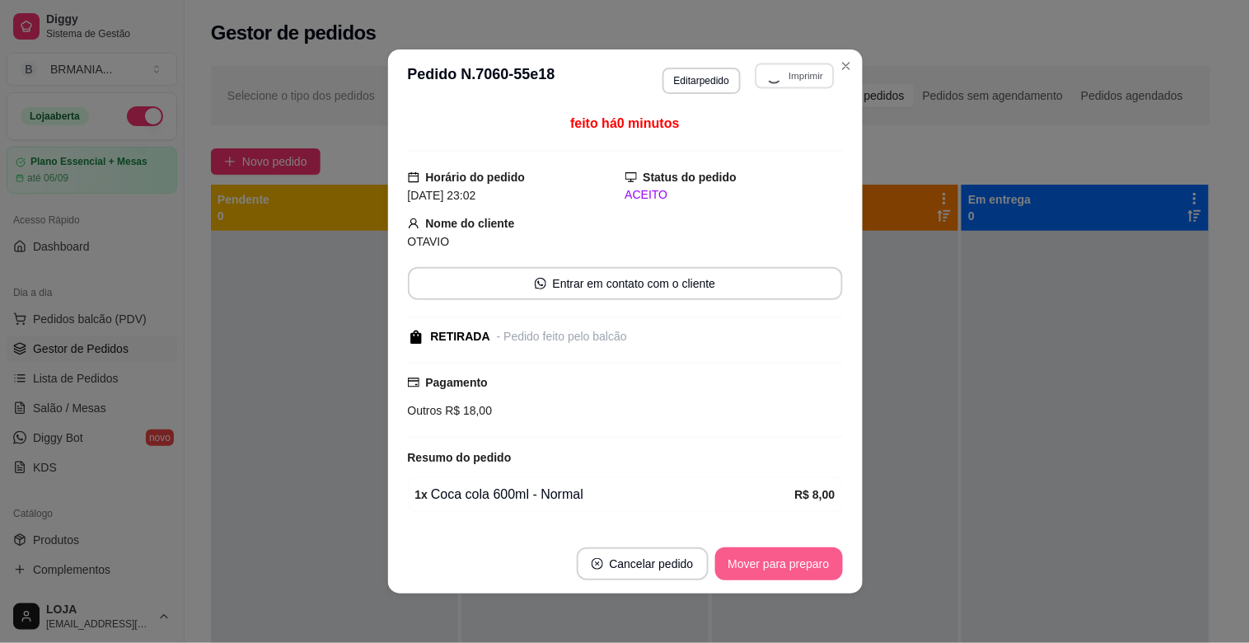
click at [780, 566] on button "Mover para preparo" at bounding box center [779, 563] width 128 height 33
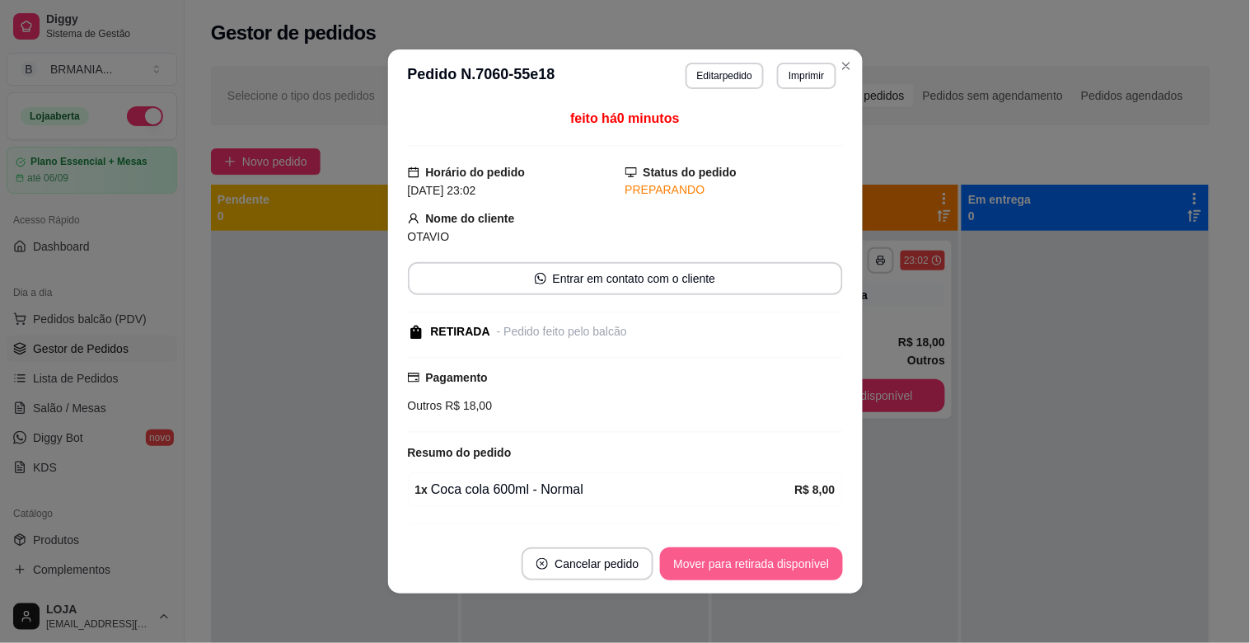
click at [781, 566] on button "Mover para retirada disponível" at bounding box center [751, 563] width 182 height 33
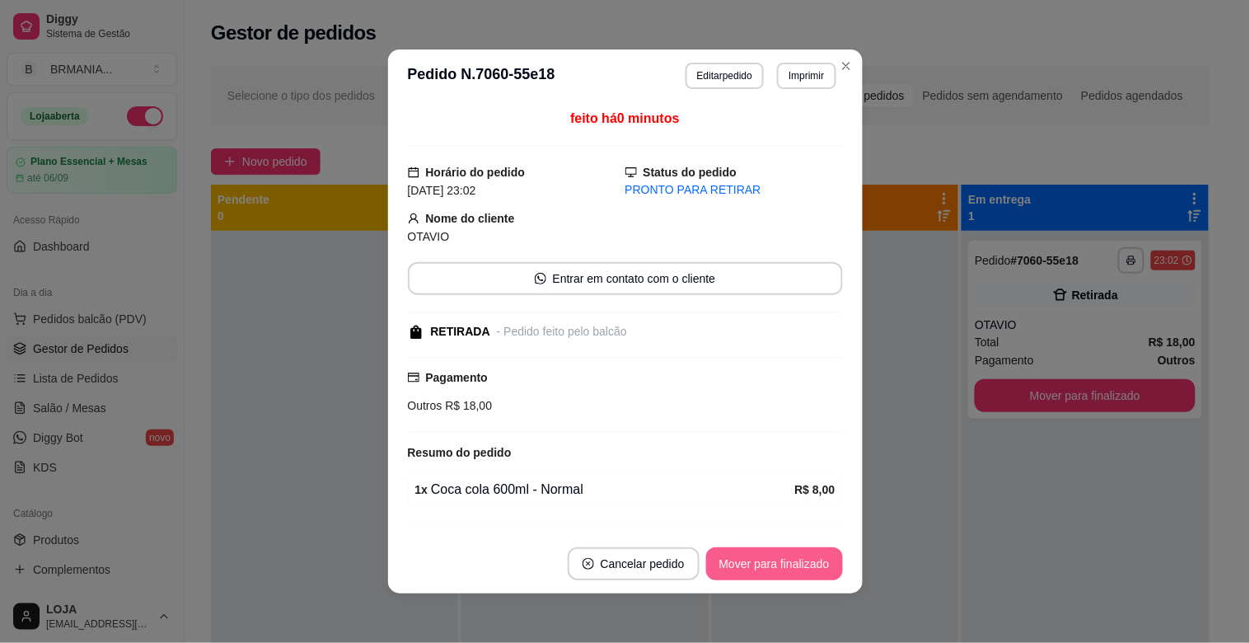
click at [781, 566] on button "Mover para finalizado" at bounding box center [774, 563] width 137 height 33
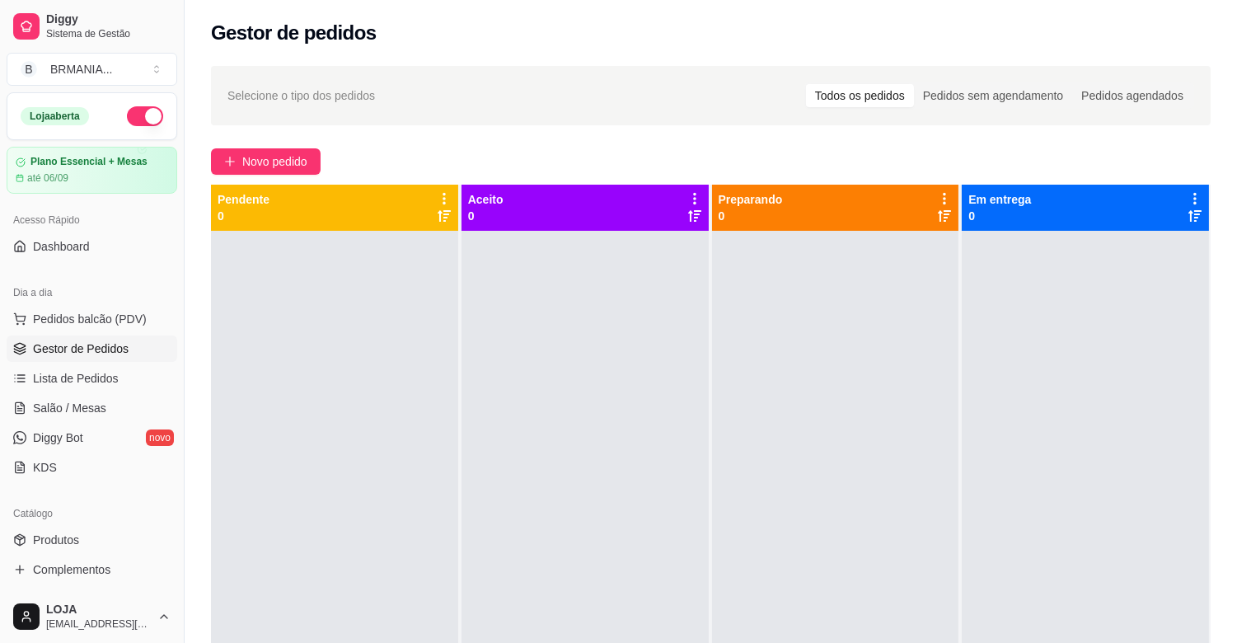
scroll to position [542, 0]
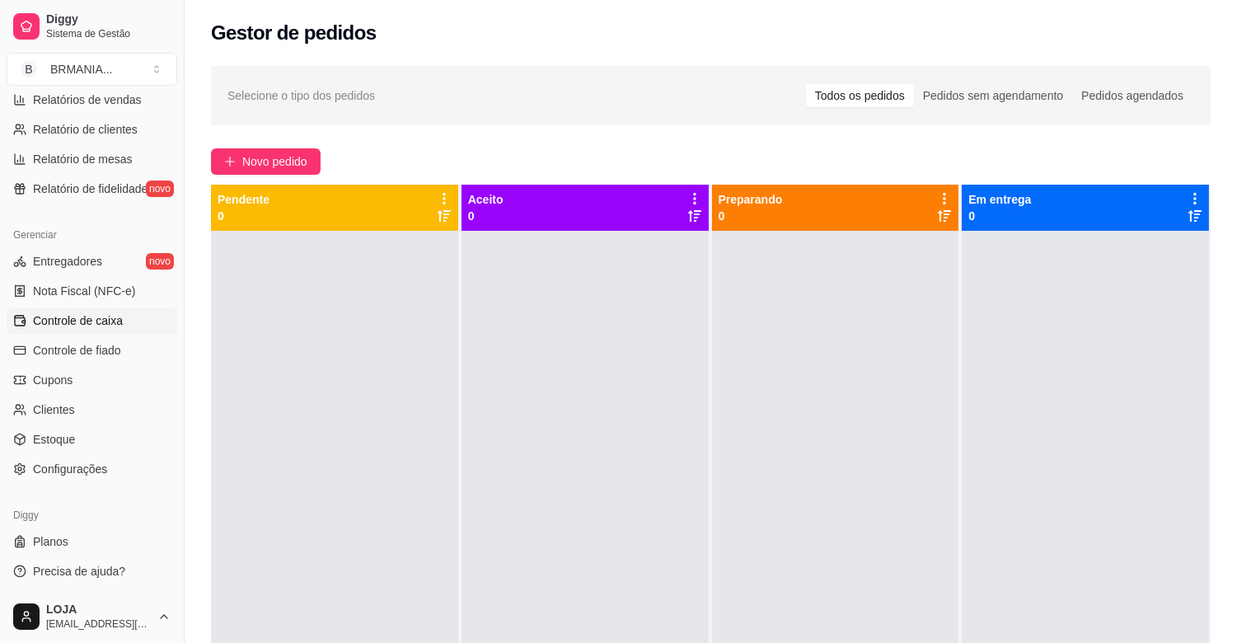
click at [76, 312] on span "Controle de caixa" at bounding box center [78, 320] width 90 height 16
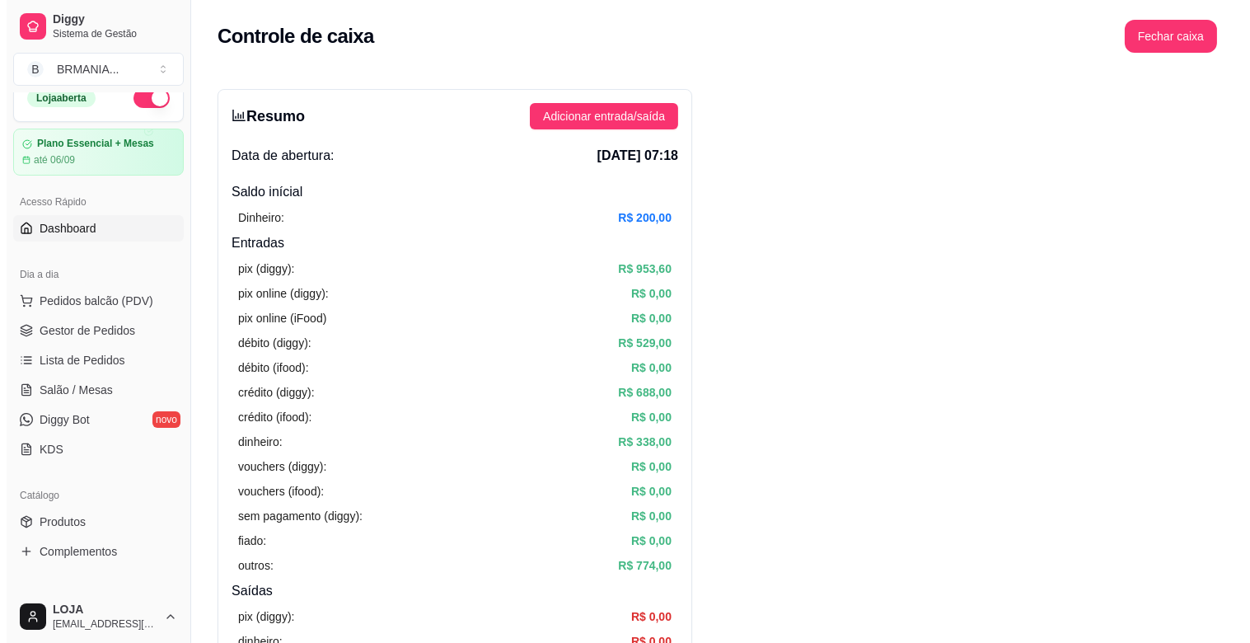
scroll to position [16, 0]
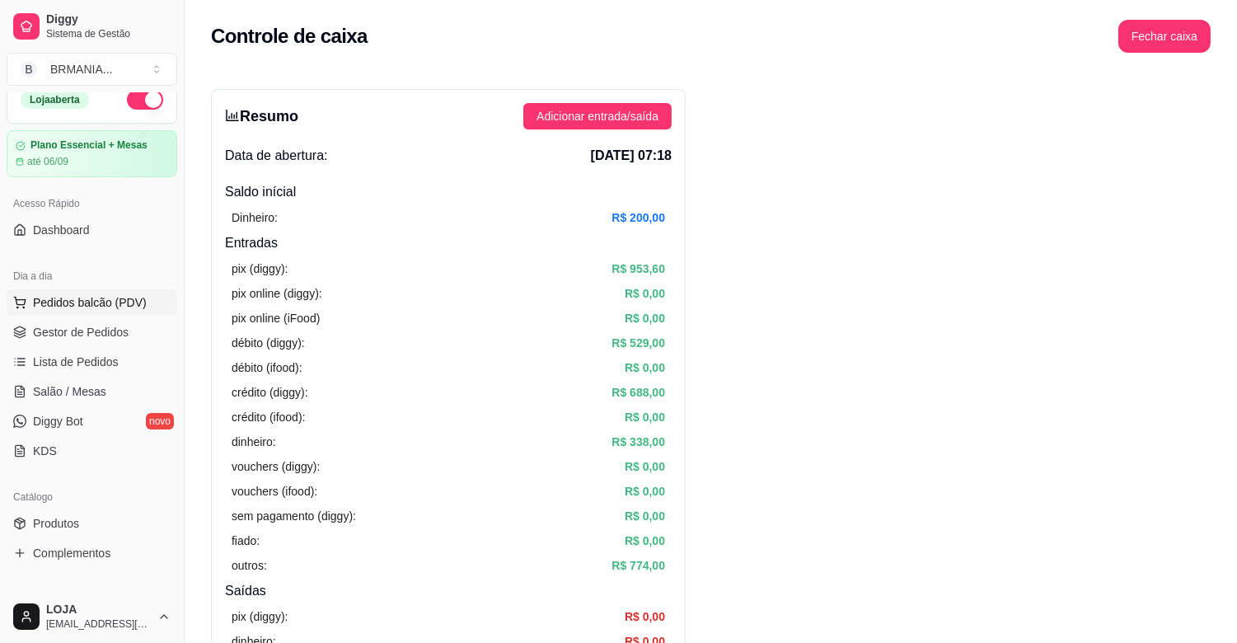
click at [77, 299] on span "Pedidos balcão (PDV)" at bounding box center [90, 302] width 114 height 16
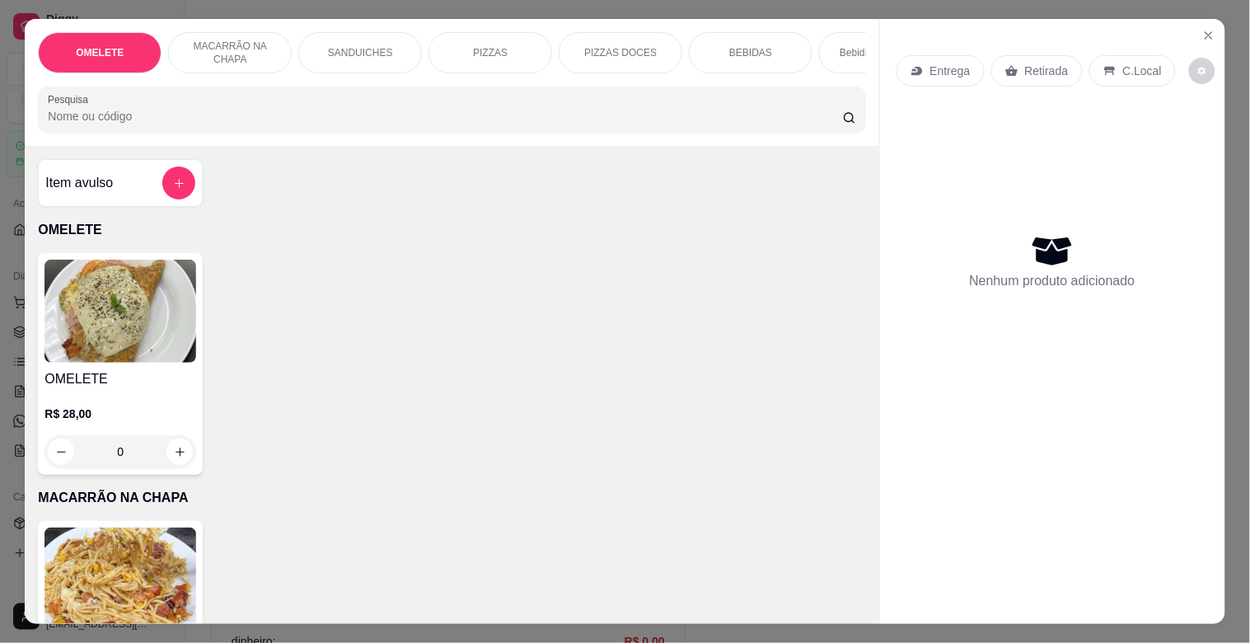
click at [506, 43] on div "PIZZAS" at bounding box center [491, 52] width 124 height 41
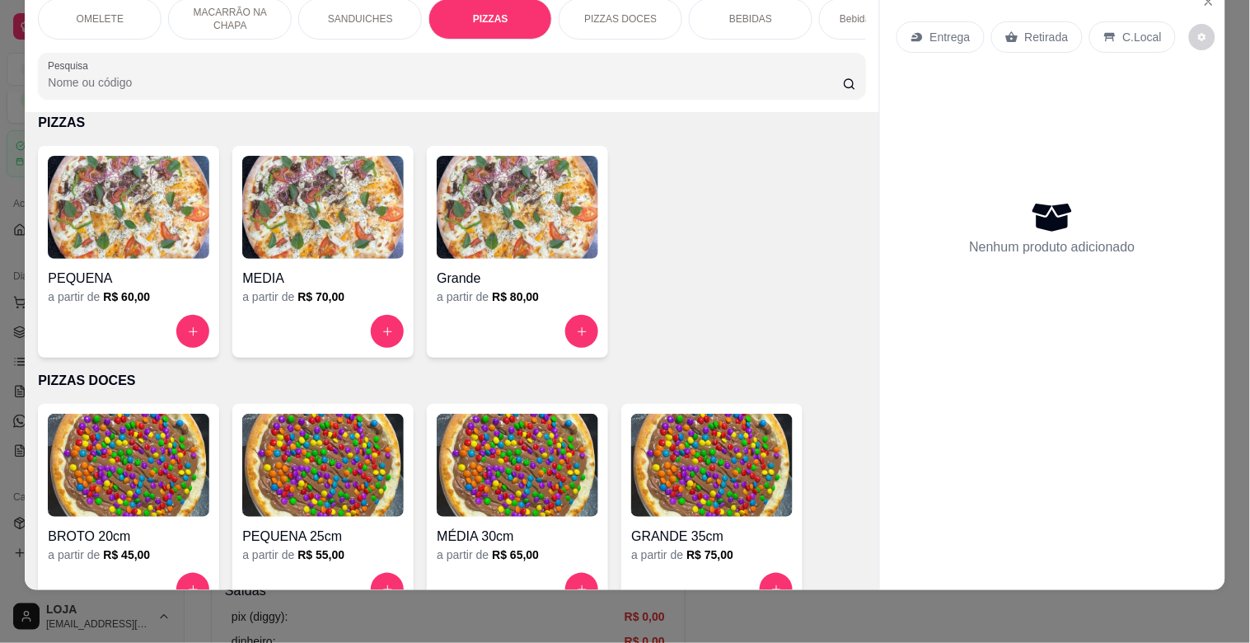
click at [507, 237] on img at bounding box center [518, 207] width 162 height 103
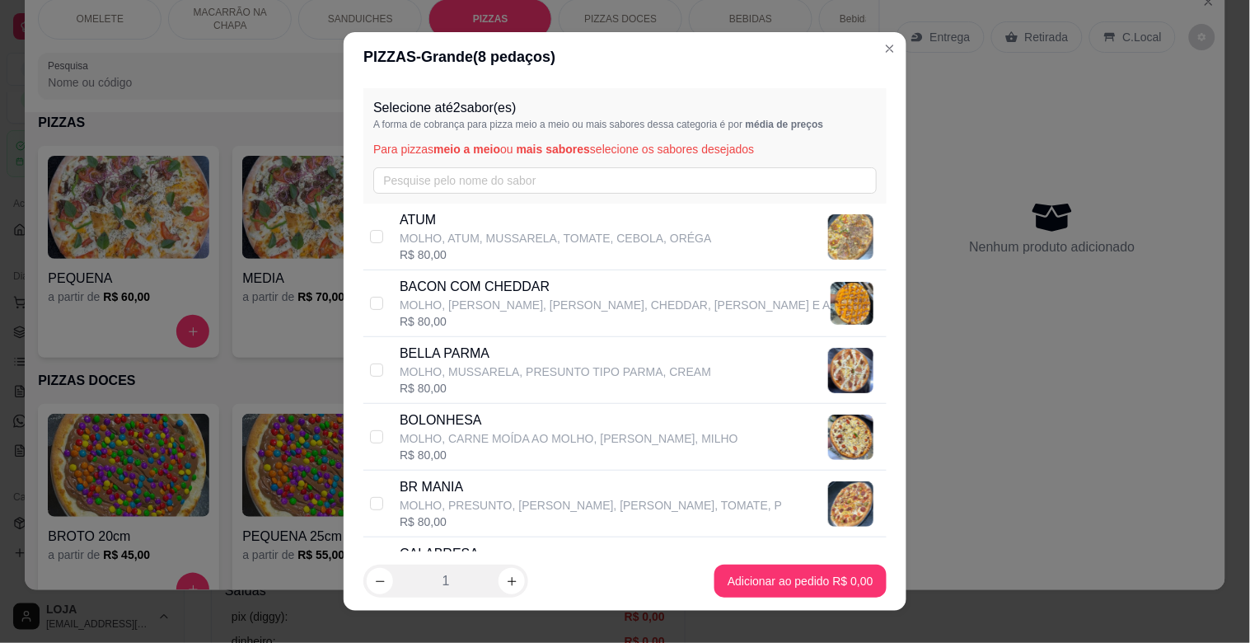
click at [458, 486] on p "BR MANIA" at bounding box center [591, 487] width 382 height 20
checkbox input "true"
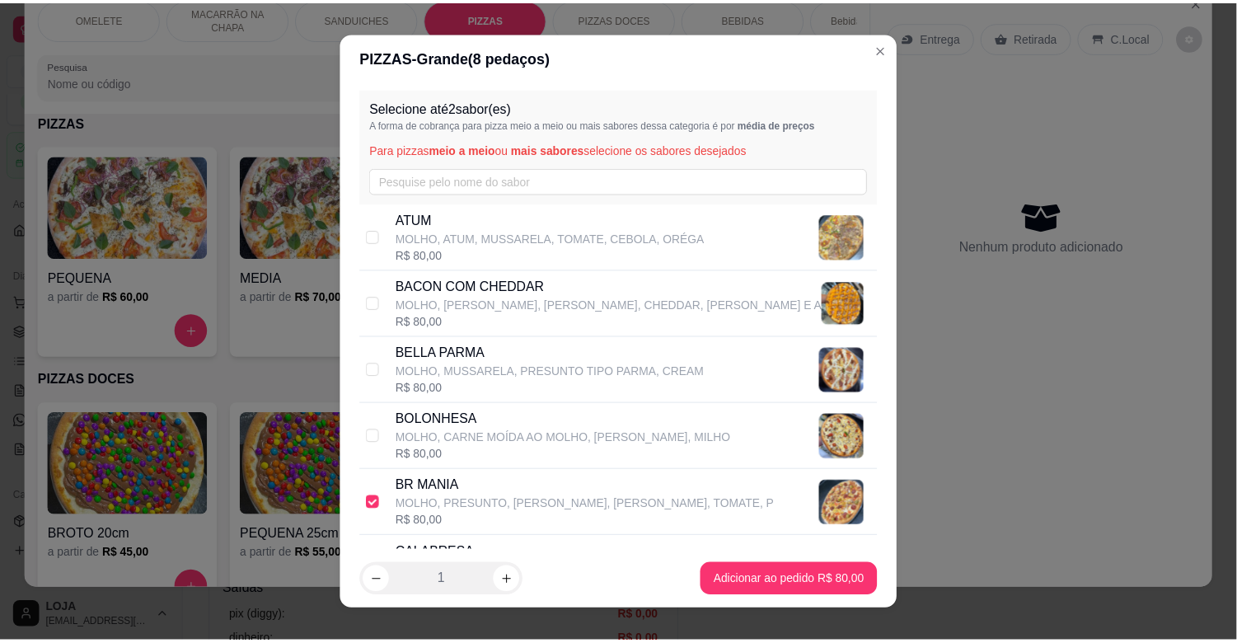
scroll to position [1345, 0]
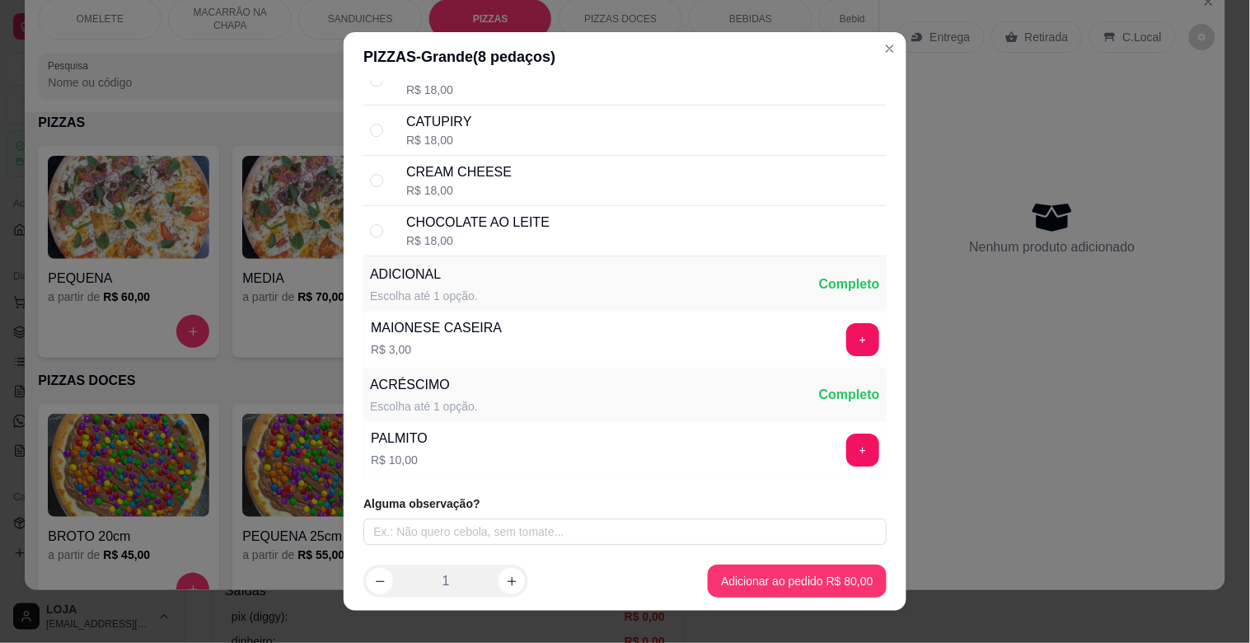
click at [450, 214] on div "CHOCOLATE AO LEITE" at bounding box center [477, 223] width 143 height 20
radio input "true"
click at [476, 182] on div "R$ 18,00" at bounding box center [459, 190] width 106 height 16
radio input "true"
radio input "false"
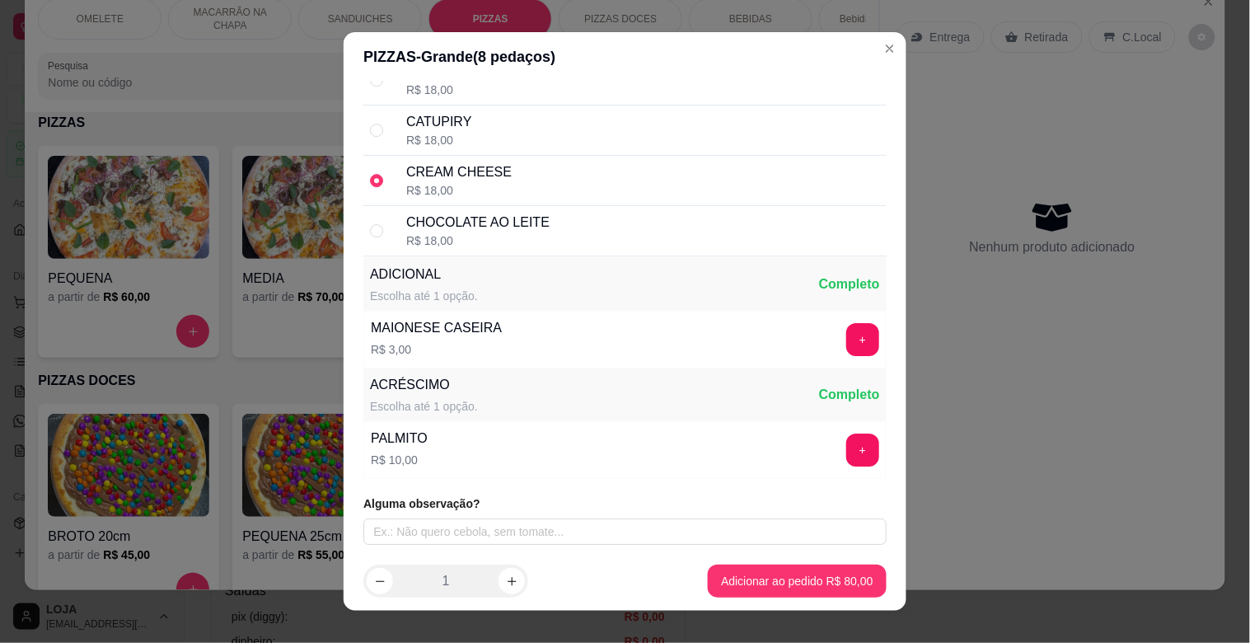
click at [463, 142] on div "CATUPIRY R$ 18,00" at bounding box center [643, 130] width 474 height 36
radio input "true"
radio input "false"
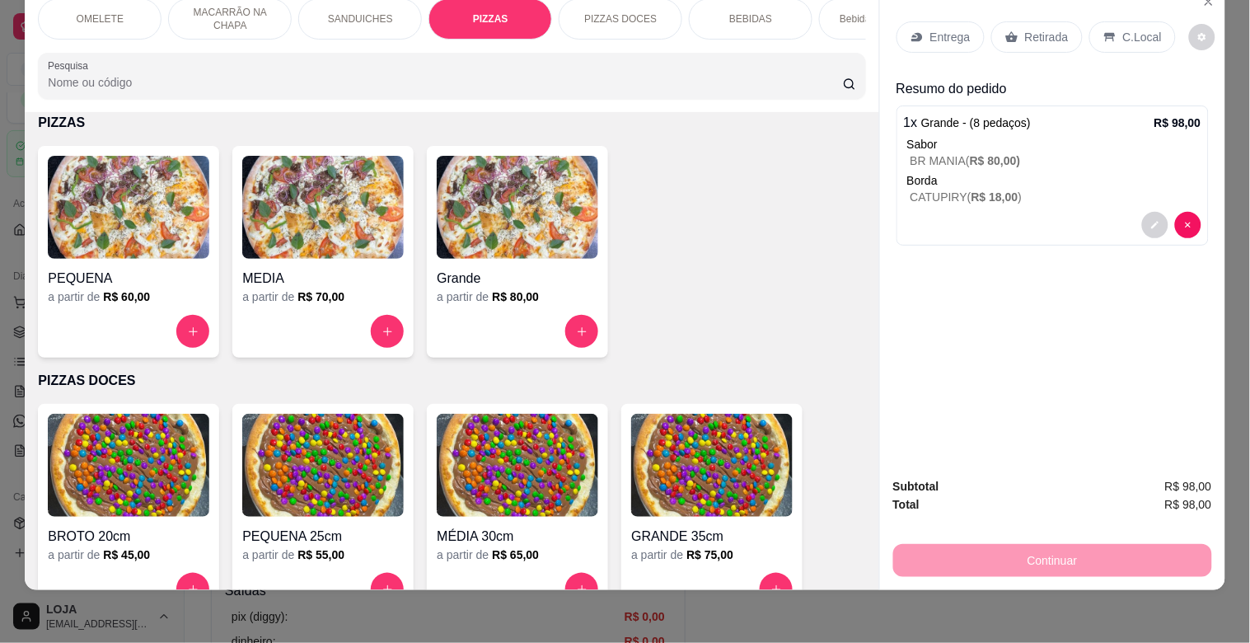
click at [1026, 29] on p "Retirada" at bounding box center [1047, 37] width 44 height 16
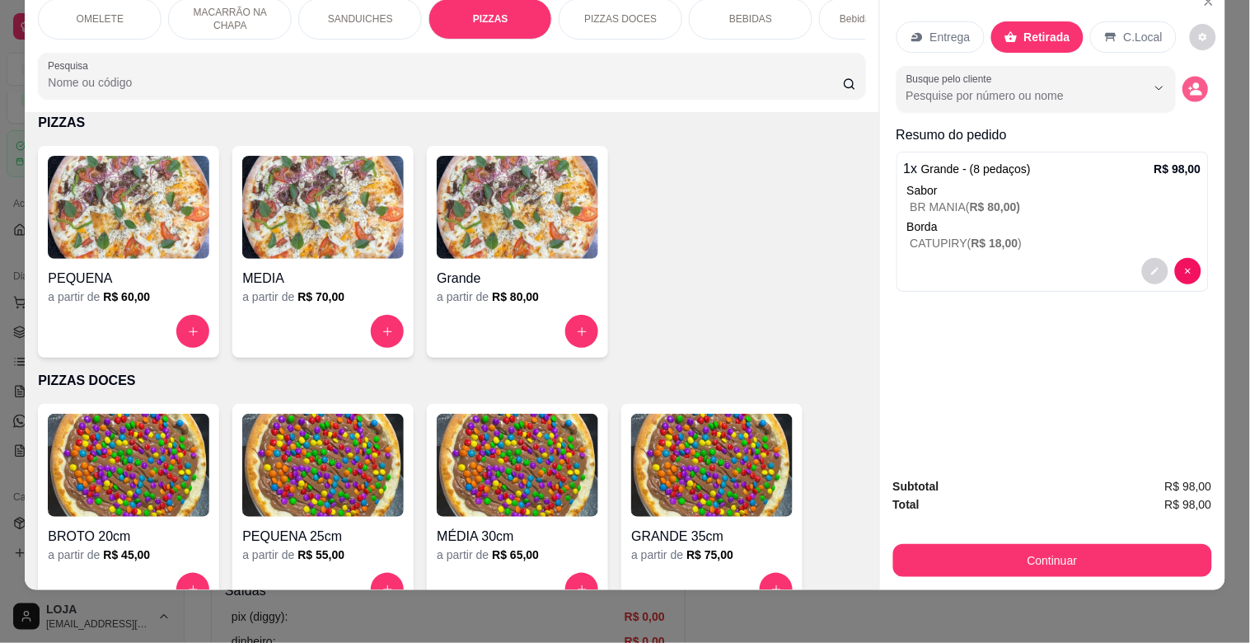
click at [1191, 90] on icon "decrease-product-quantity" at bounding box center [1197, 93] width 12 height 6
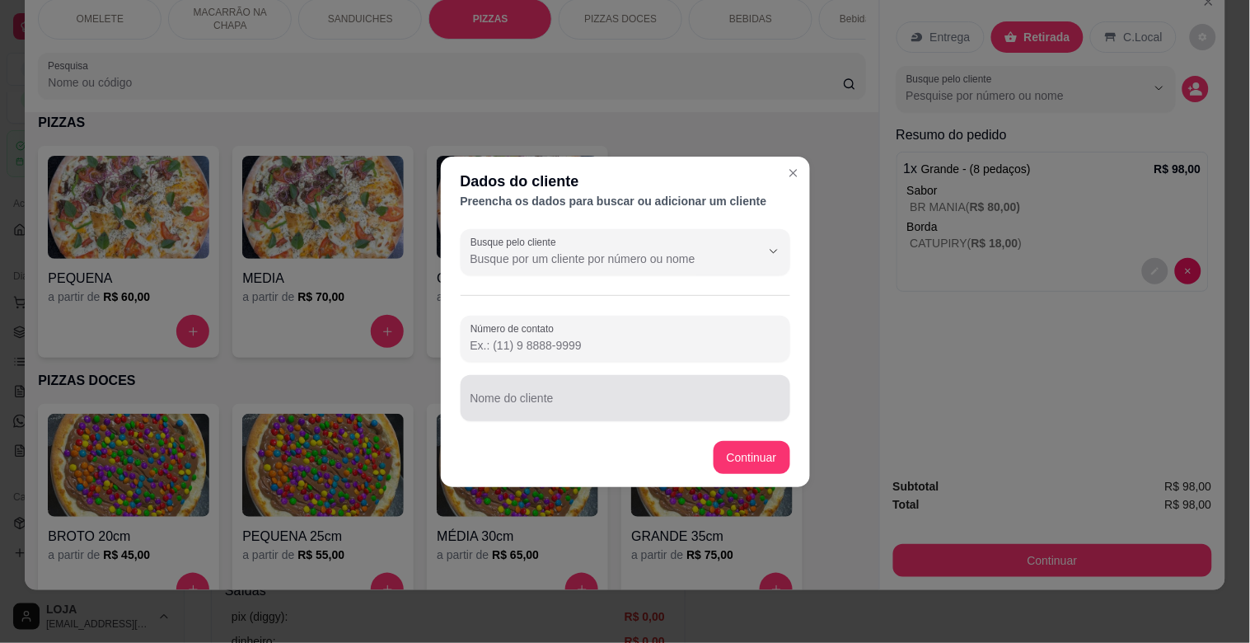
click at [664, 386] on div at bounding box center [626, 398] width 310 height 33
type input "[PERSON_NAME]"
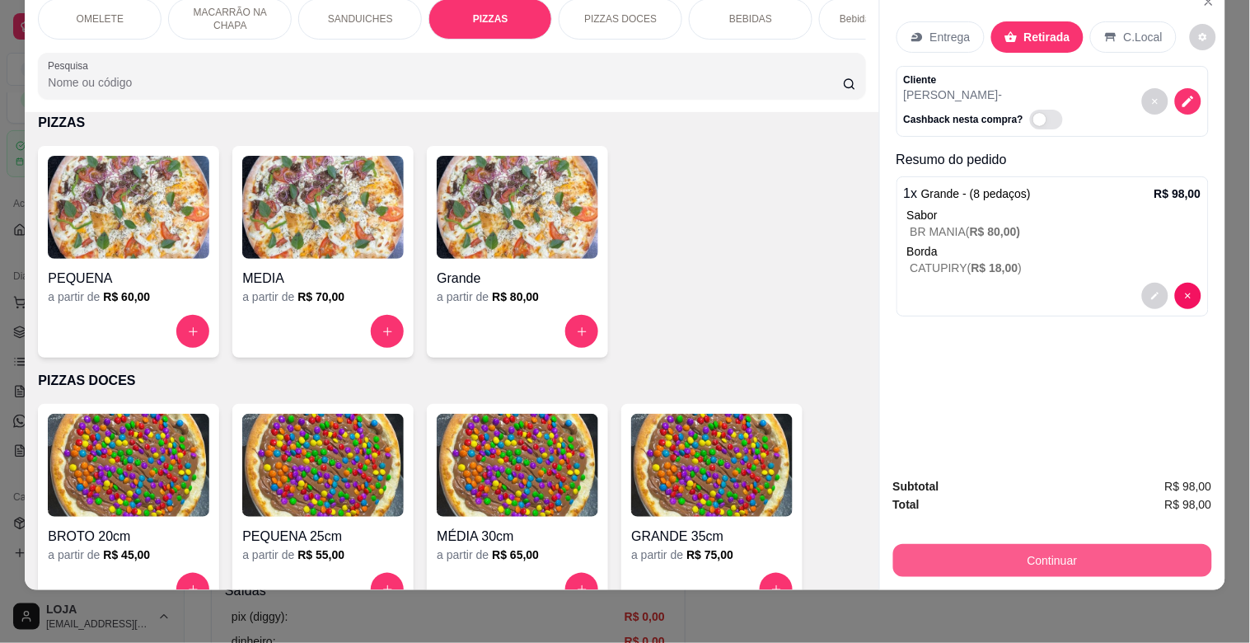
click at [1067, 551] on button "Continuar" at bounding box center [1053, 560] width 319 height 33
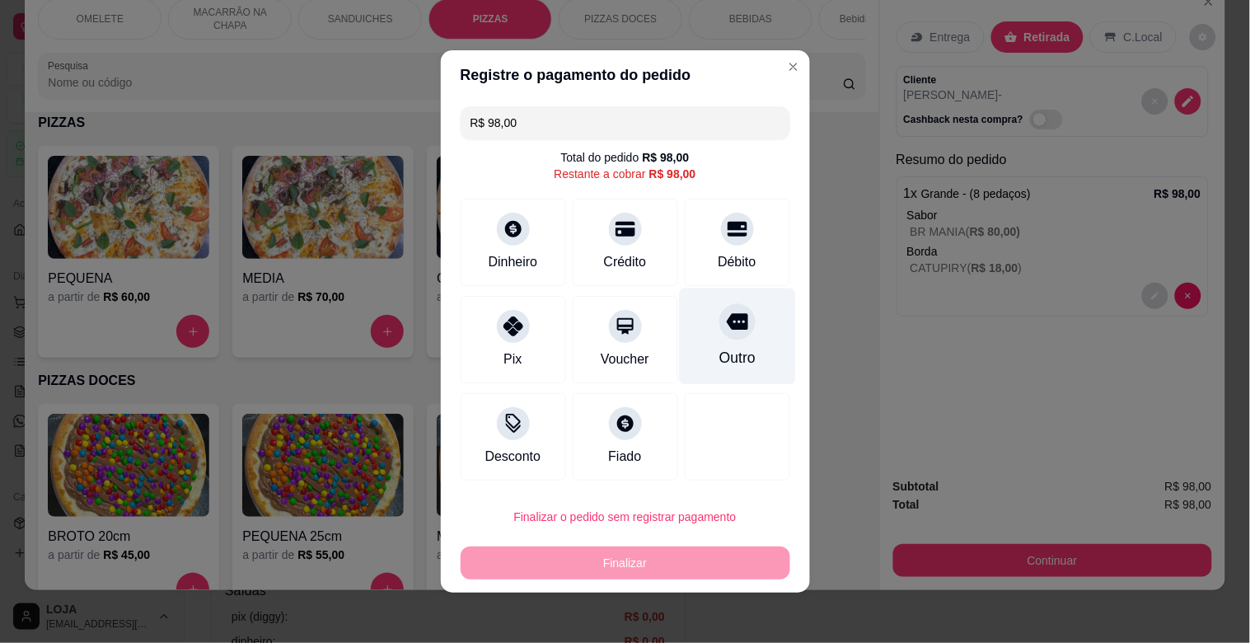
drag, startPoint x: 725, startPoint y: 325, endPoint x: 689, endPoint y: 448, distance: 128.1
click at [726, 325] on icon at bounding box center [736, 321] width 21 height 21
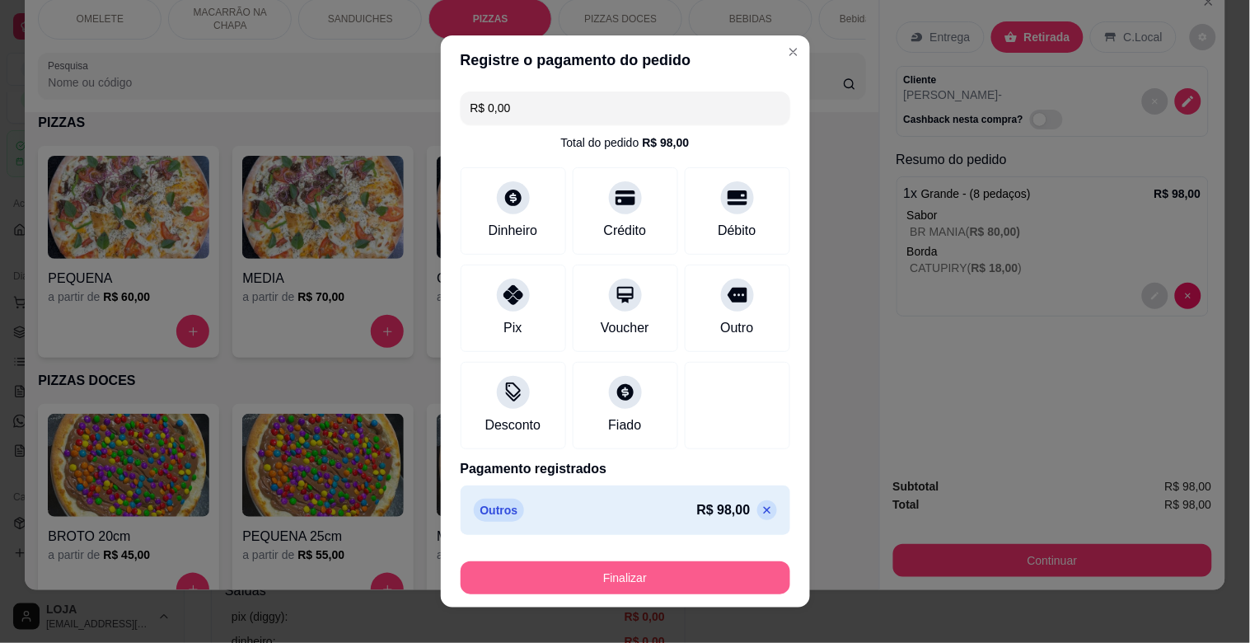
click at [653, 575] on button "Finalizar" at bounding box center [626, 577] width 330 height 33
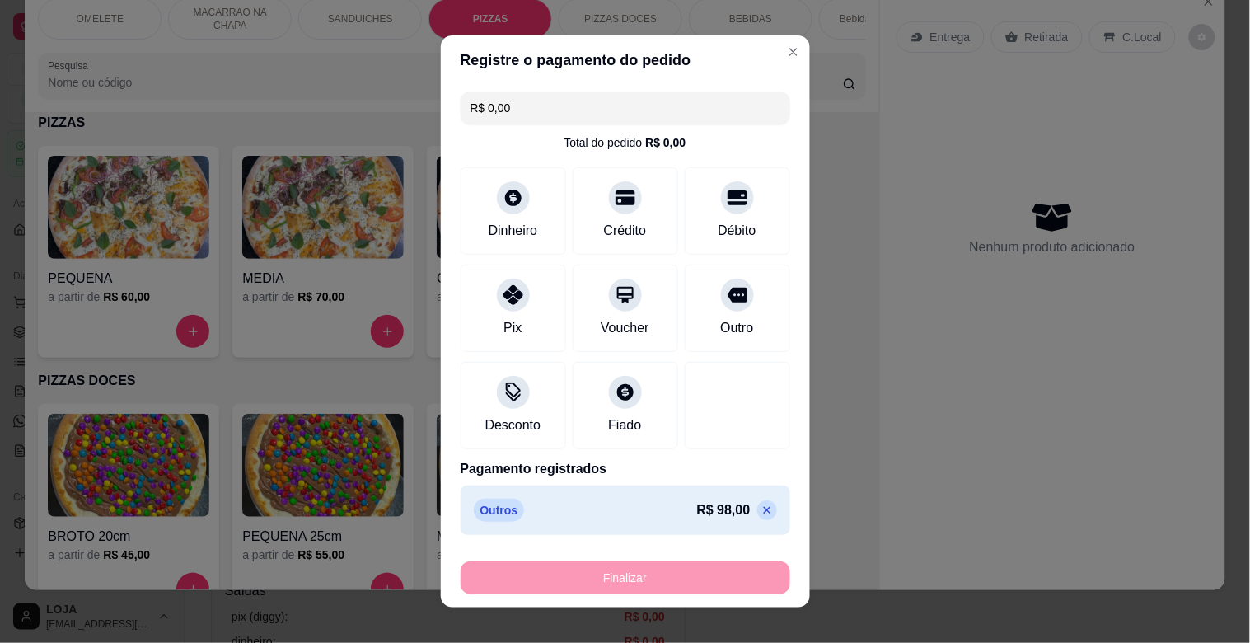
type input "-R$ 98,00"
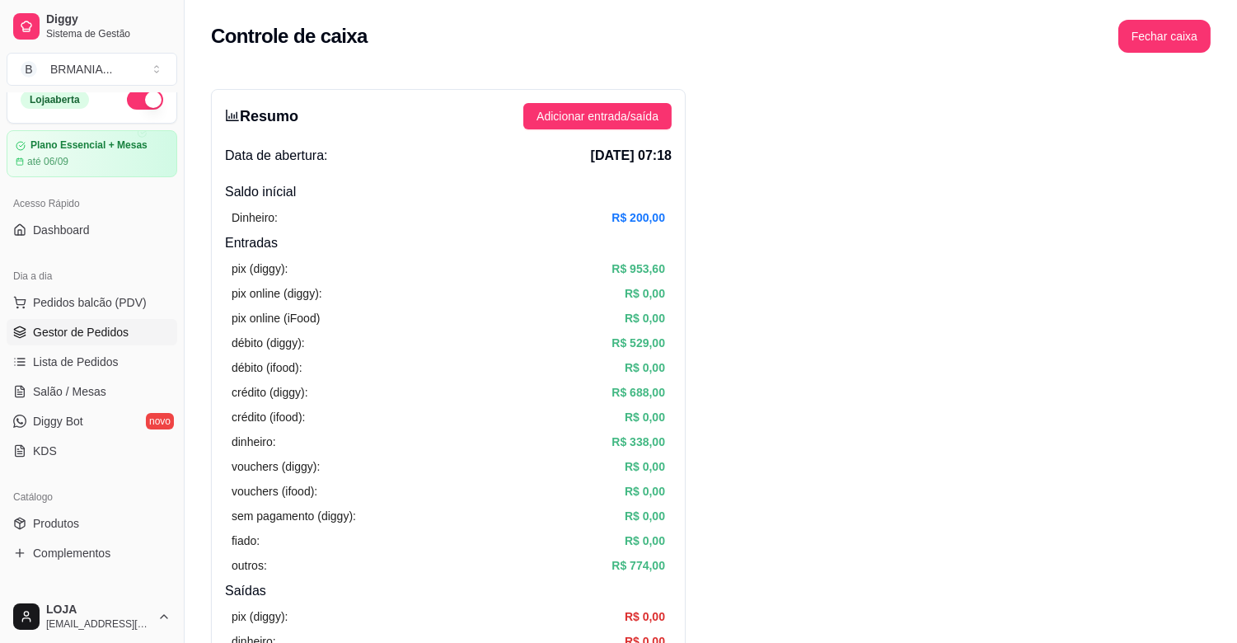
click at [89, 324] on span "Gestor de Pedidos" at bounding box center [81, 332] width 96 height 16
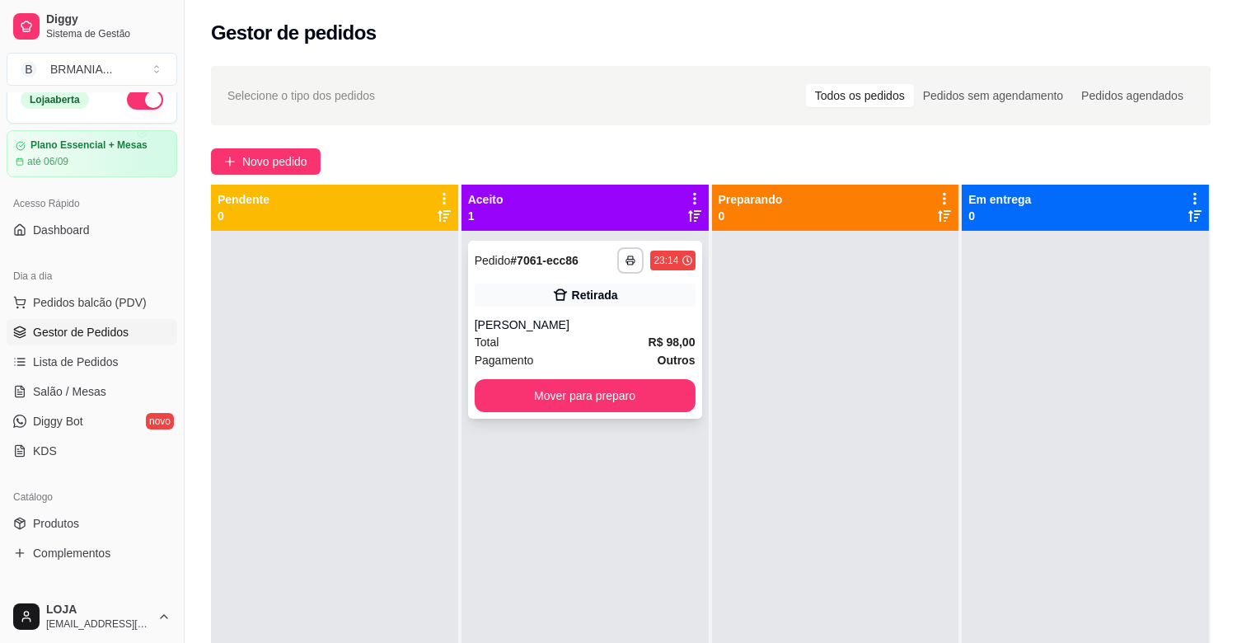
click at [548, 318] on div "[PERSON_NAME]" at bounding box center [585, 325] width 221 height 16
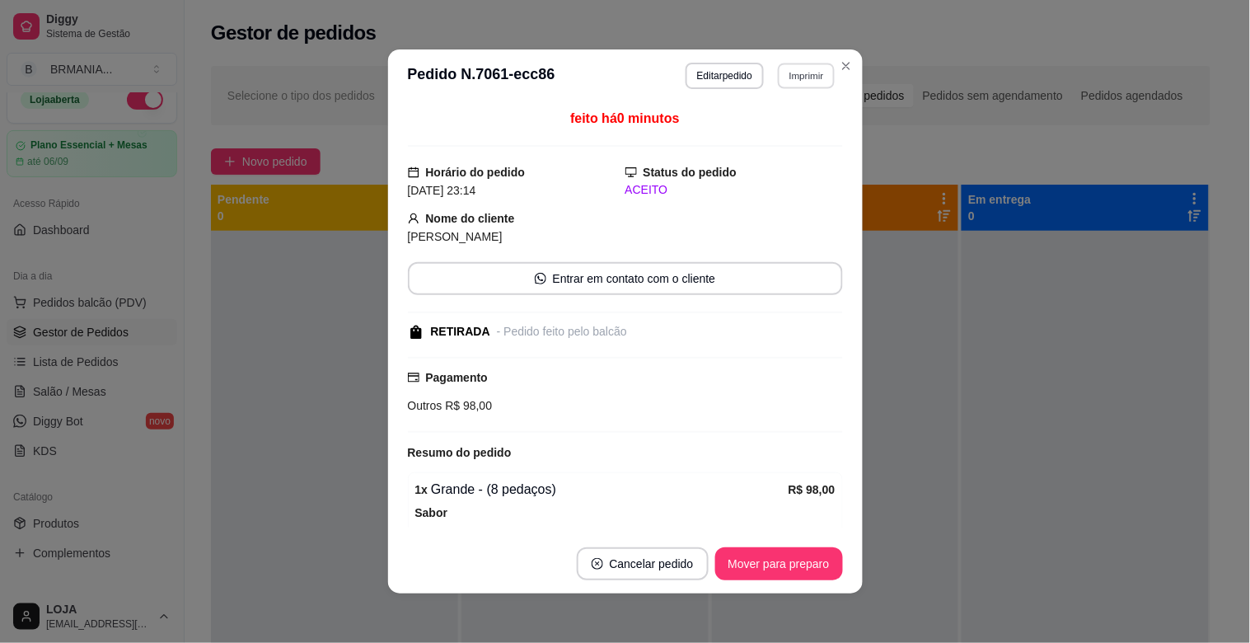
click at [786, 74] on button "Imprimir" at bounding box center [806, 76] width 57 height 26
click at [772, 124] on button "IMPRESSORA" at bounding box center [772, 134] width 120 height 26
click at [769, 566] on button "Mover para preparo" at bounding box center [779, 563] width 128 height 33
click at [769, 566] on div "Mover para preparo" at bounding box center [767, 563] width 151 height 33
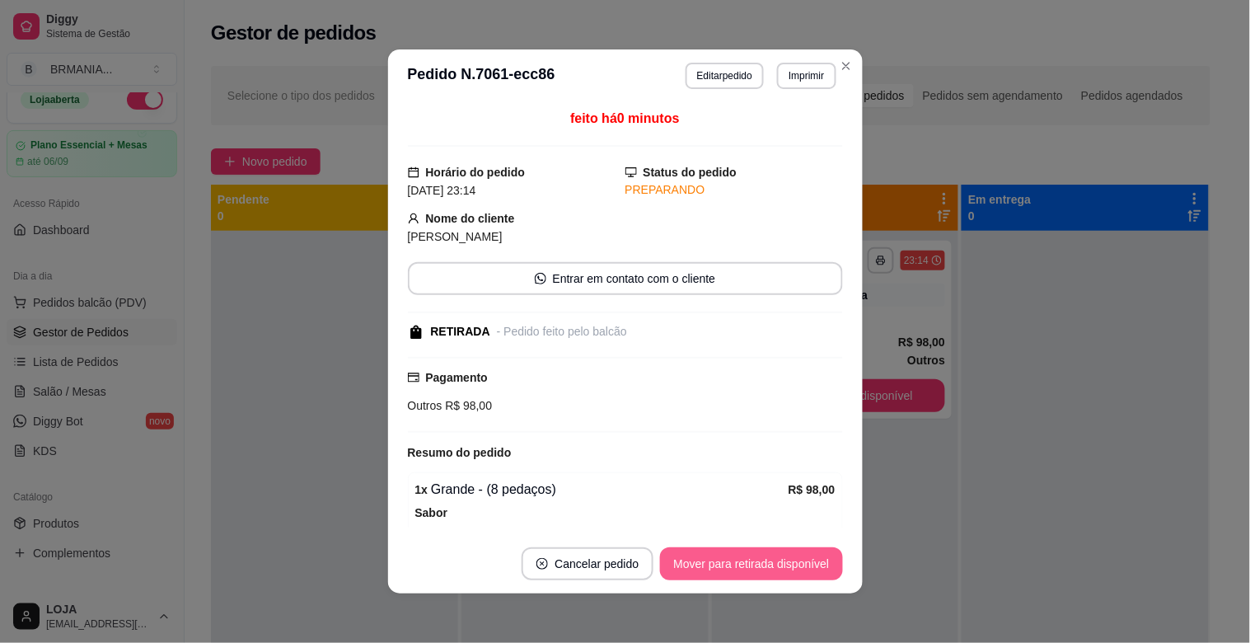
click at [769, 566] on button "Mover para retirada disponível" at bounding box center [751, 563] width 182 height 33
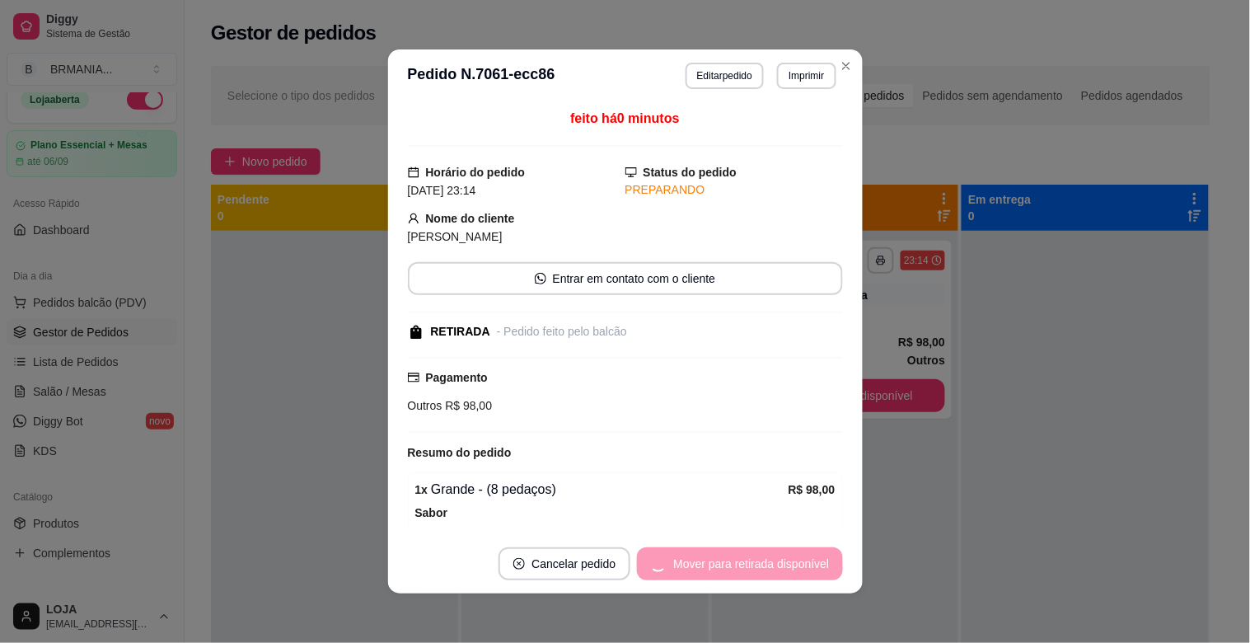
click at [769, 566] on div "Mover para retirada disponível" at bounding box center [739, 563] width 205 height 33
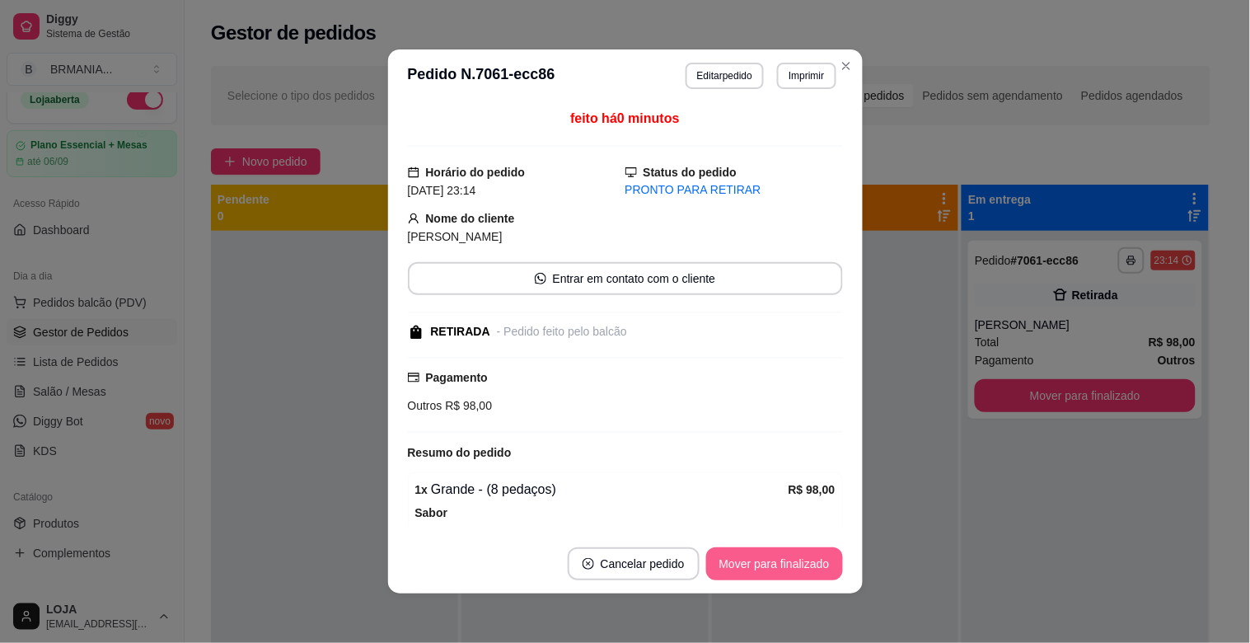
click at [827, 556] on button "Mover para finalizado" at bounding box center [774, 563] width 137 height 33
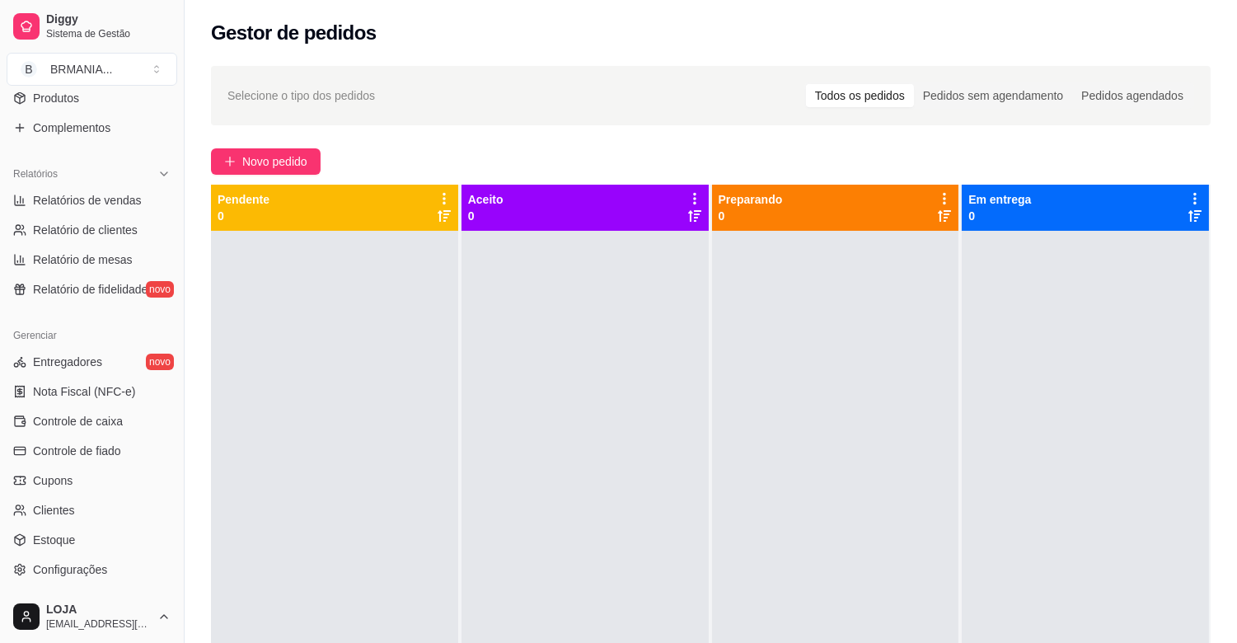
scroll to position [542, 0]
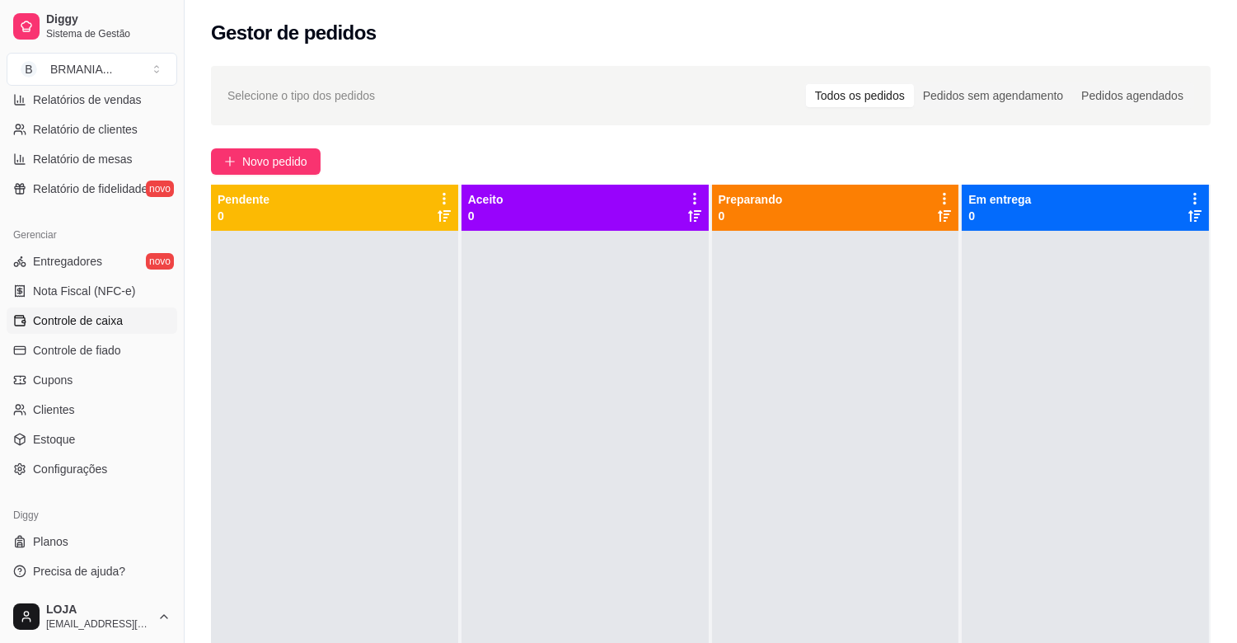
click at [124, 326] on link "Controle de caixa" at bounding box center [92, 320] width 171 height 26
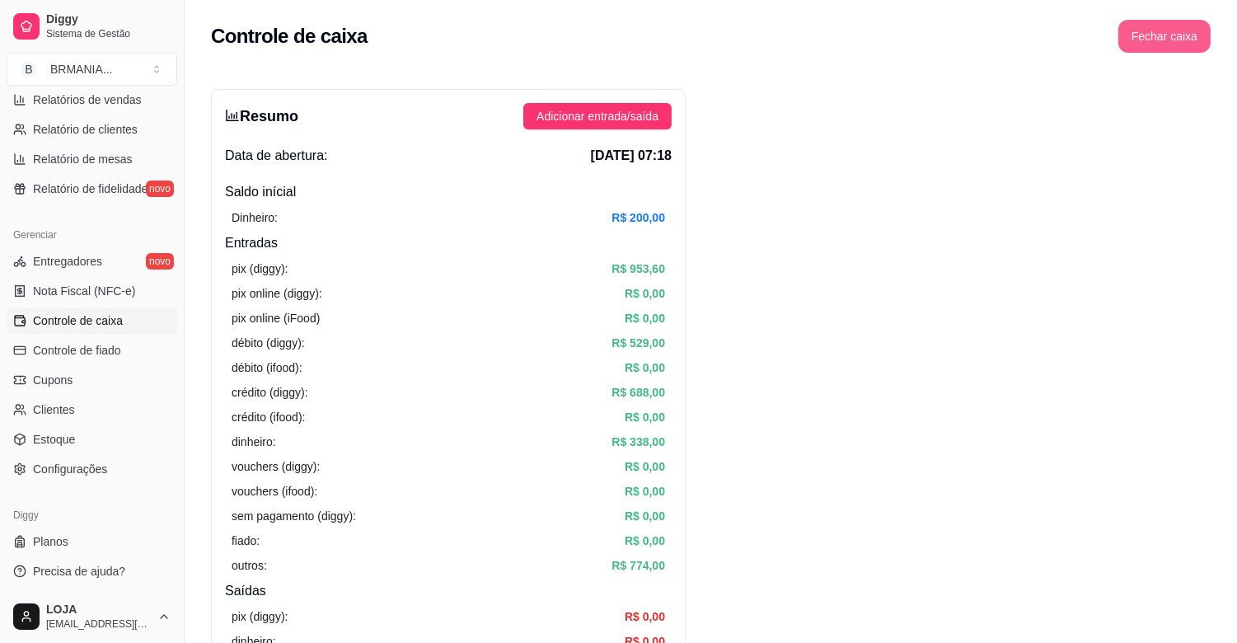
click at [1144, 31] on button "Fechar caixa" at bounding box center [1165, 36] width 92 height 33
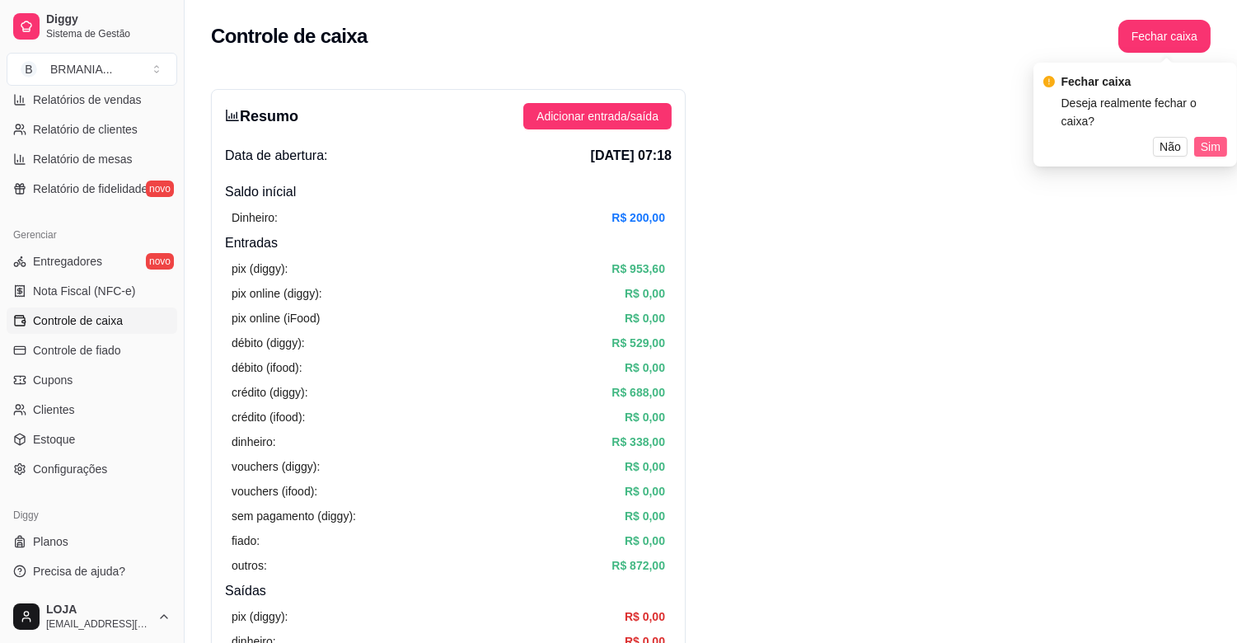
click at [1213, 137] on button "Sim" at bounding box center [1210, 147] width 33 height 20
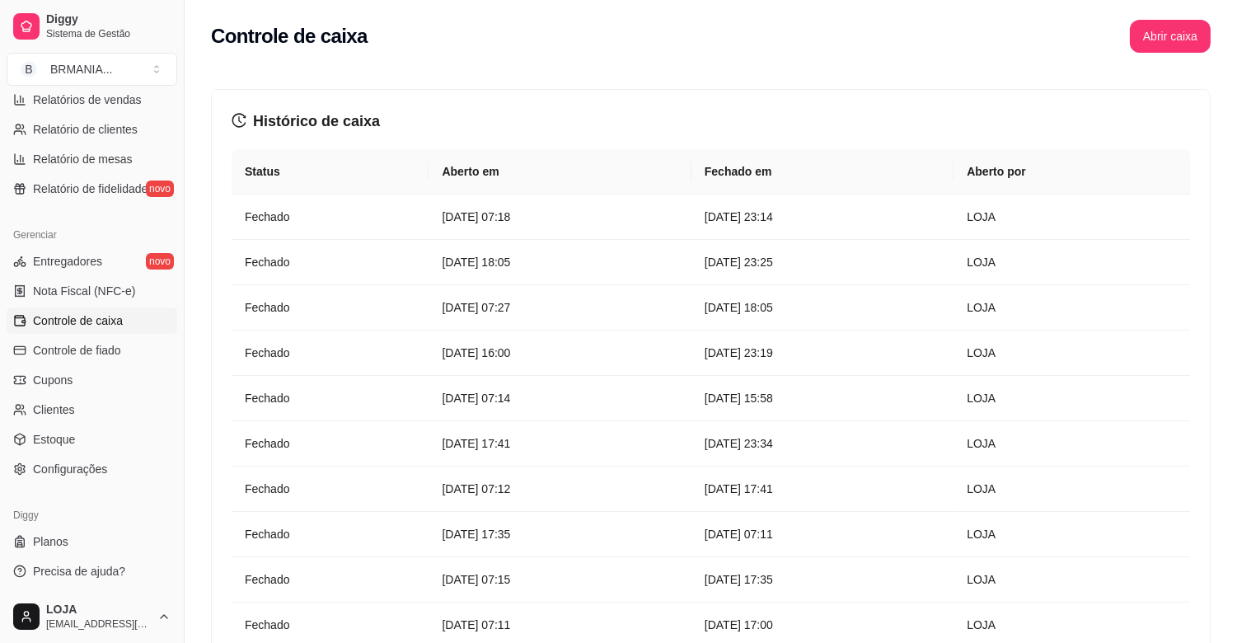
drag, startPoint x: 193, startPoint y: 348, endPoint x: 206, endPoint y: 236, distance: 112.9
click at [216, 61] on div "Diggy Sistema de Gestão B BRMANIA ... Loja aberta Plano Essencial + Mesas até 0…" at bounding box center [618, 394] width 1237 height 788
